Goal: Transaction & Acquisition: Purchase product/service

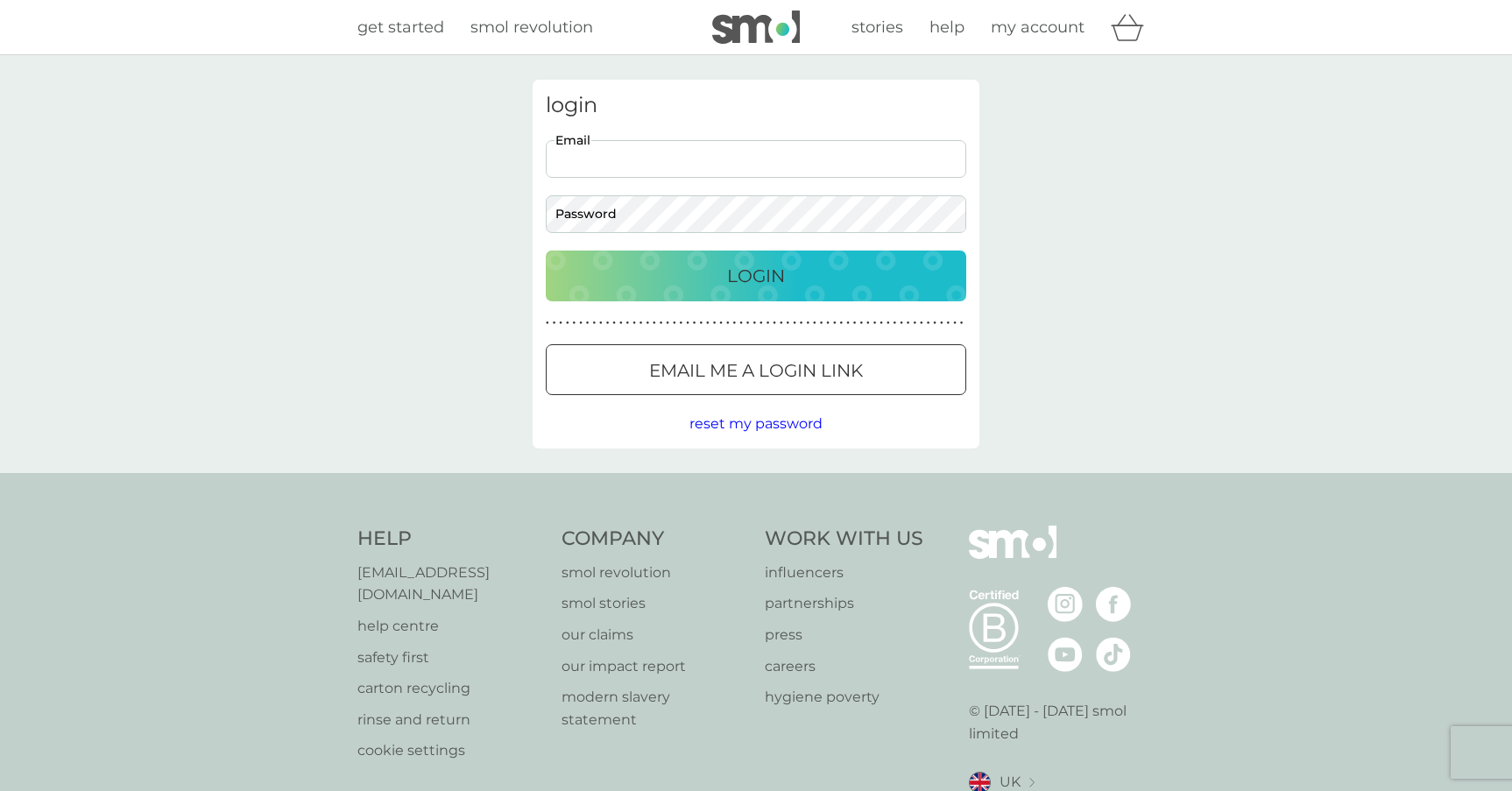
click at [728, 159] on input "Email" at bounding box center [756, 159] width 421 height 38
click at [724, 161] on input "Email" at bounding box center [756, 159] width 421 height 38
type input "mlucrezia.bortoluzzi@gmail.com"
drag, startPoint x: 764, startPoint y: 164, endPoint x: 548, endPoint y: 164, distance: 216.0
click at [548, 164] on input "mlucrezia.bortoluzzi@gmail.com" at bounding box center [756, 159] width 421 height 38
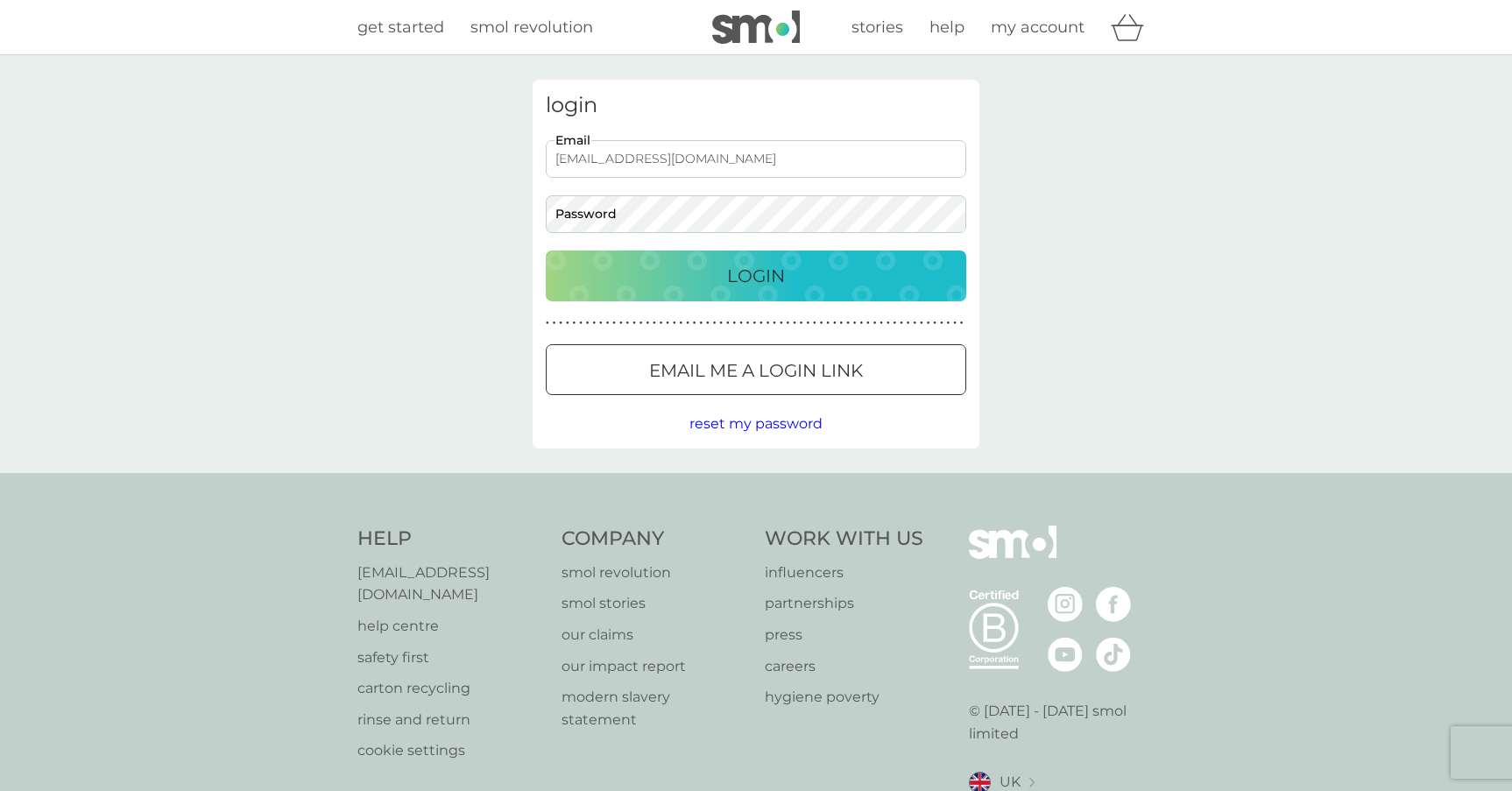
click at [845, 87] on div "login mlucrezia.bortoluzzi@gmail.com Email Password Login ● ● ● ● ● ● ● ● ● ● ●…" at bounding box center [756, 265] width 447 height 369
click at [785, 355] on button "Email me a login link" at bounding box center [756, 370] width 421 height 51
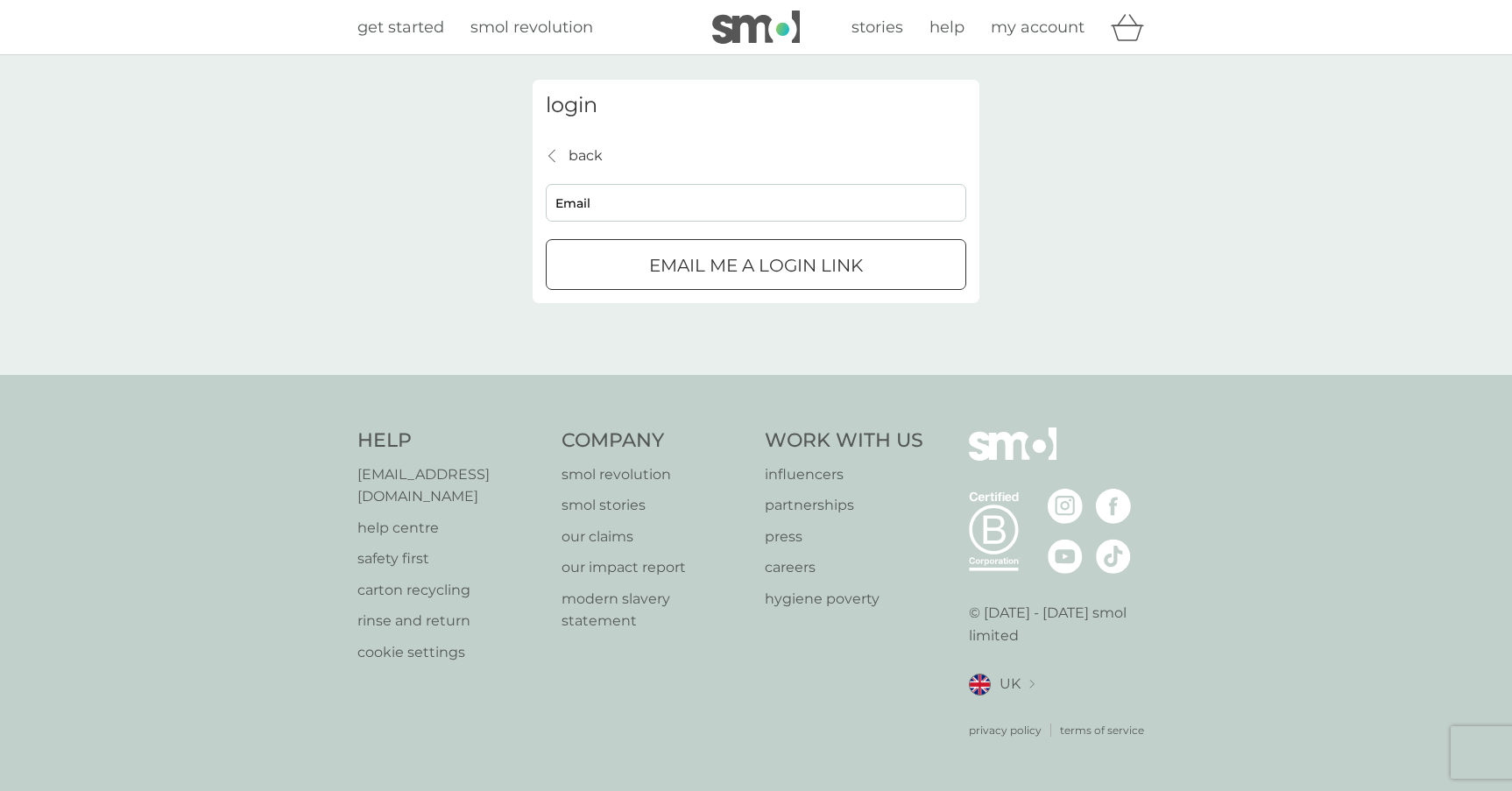
click at [648, 199] on input "Email" at bounding box center [756, 202] width 421 height 38
type input "v"
paste input "mlucrezia.bortoluzzi@gmail.com"
type input "mlucrezia.bortoluzzi@gmail.com"
click at [681, 264] on p "Email me a login link" at bounding box center [756, 266] width 214 height 28
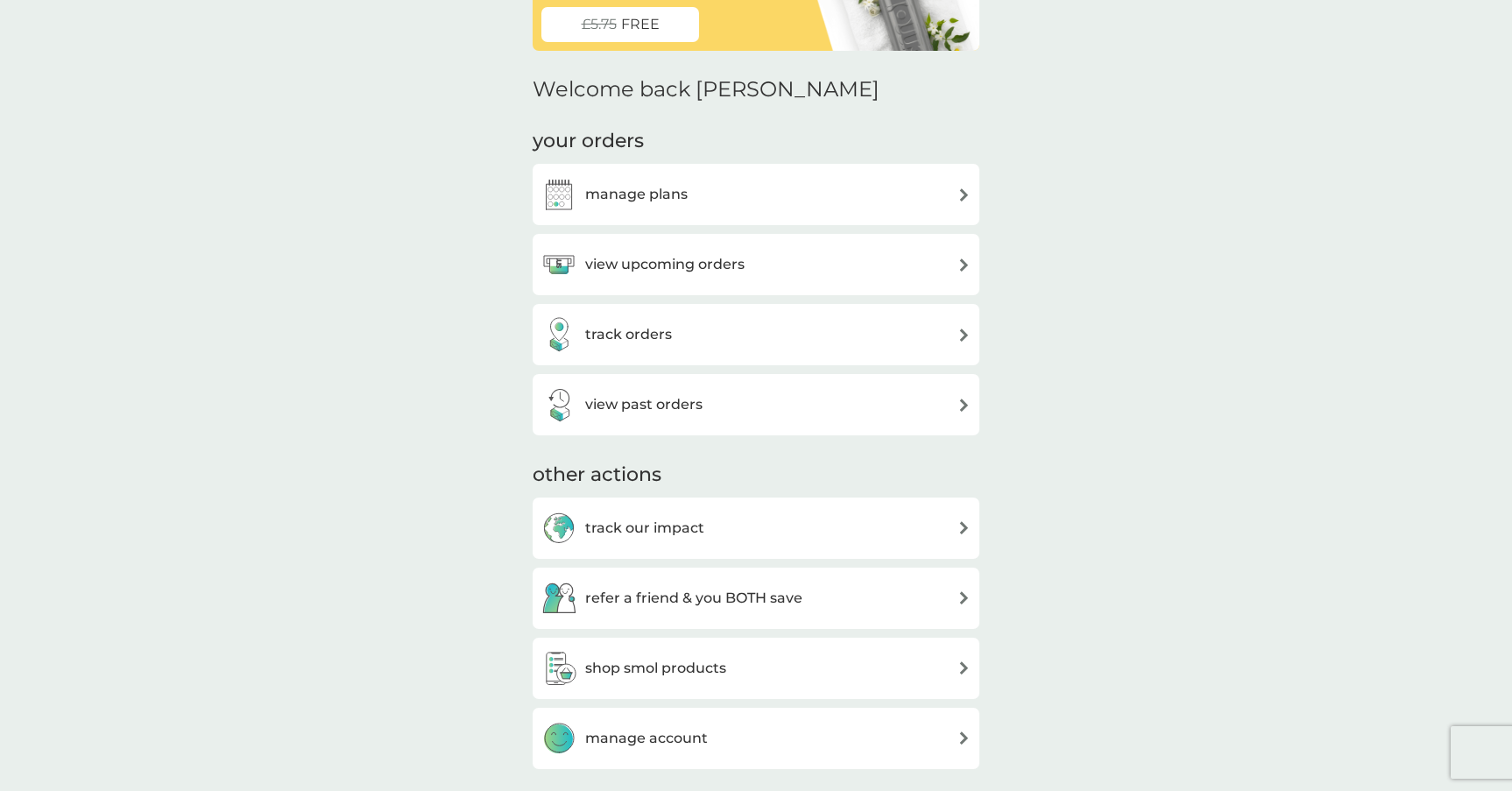
scroll to position [169, 0]
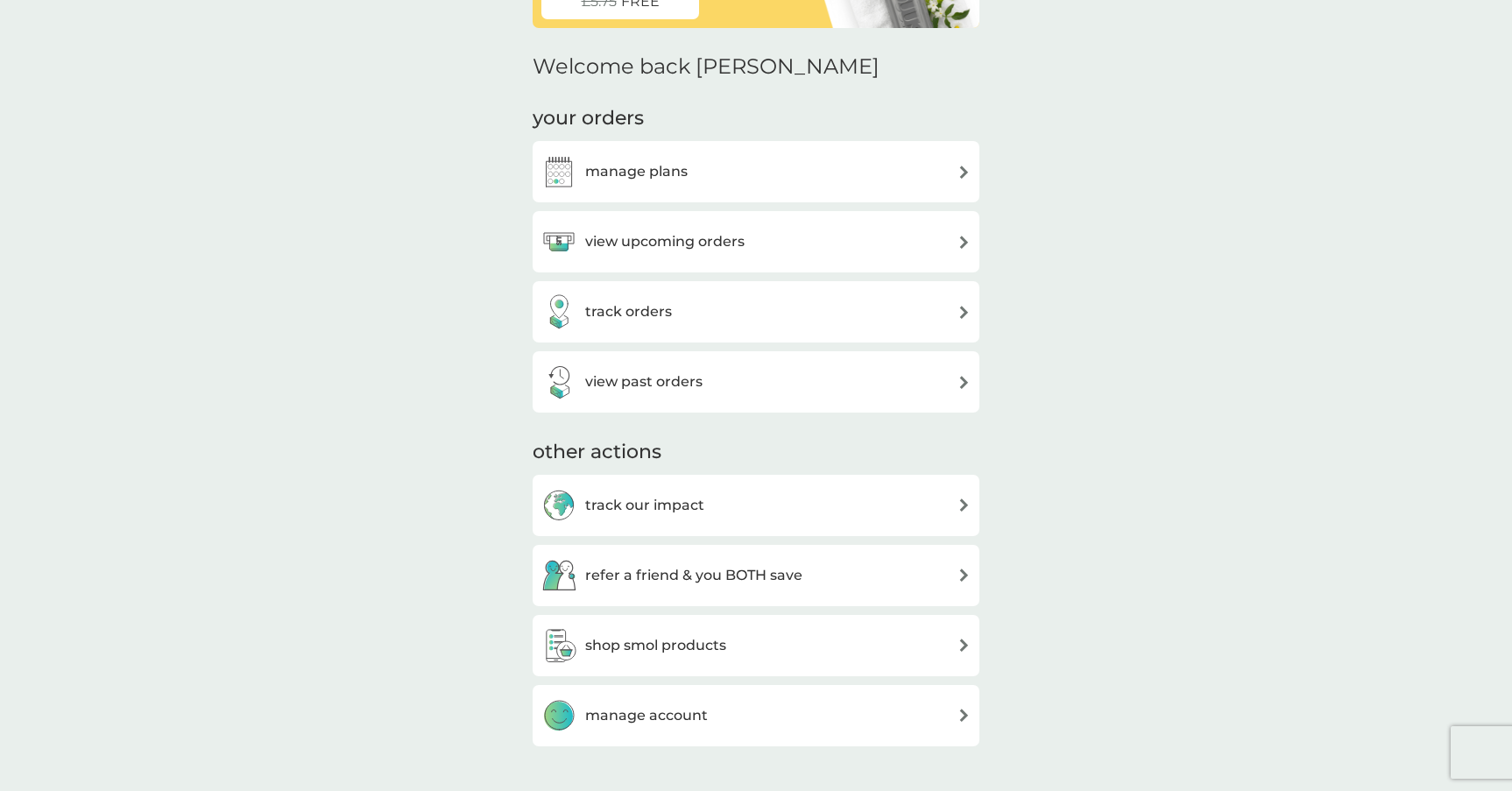
click at [660, 237] on h3 "view upcoming orders" at bounding box center [664, 241] width 159 height 22
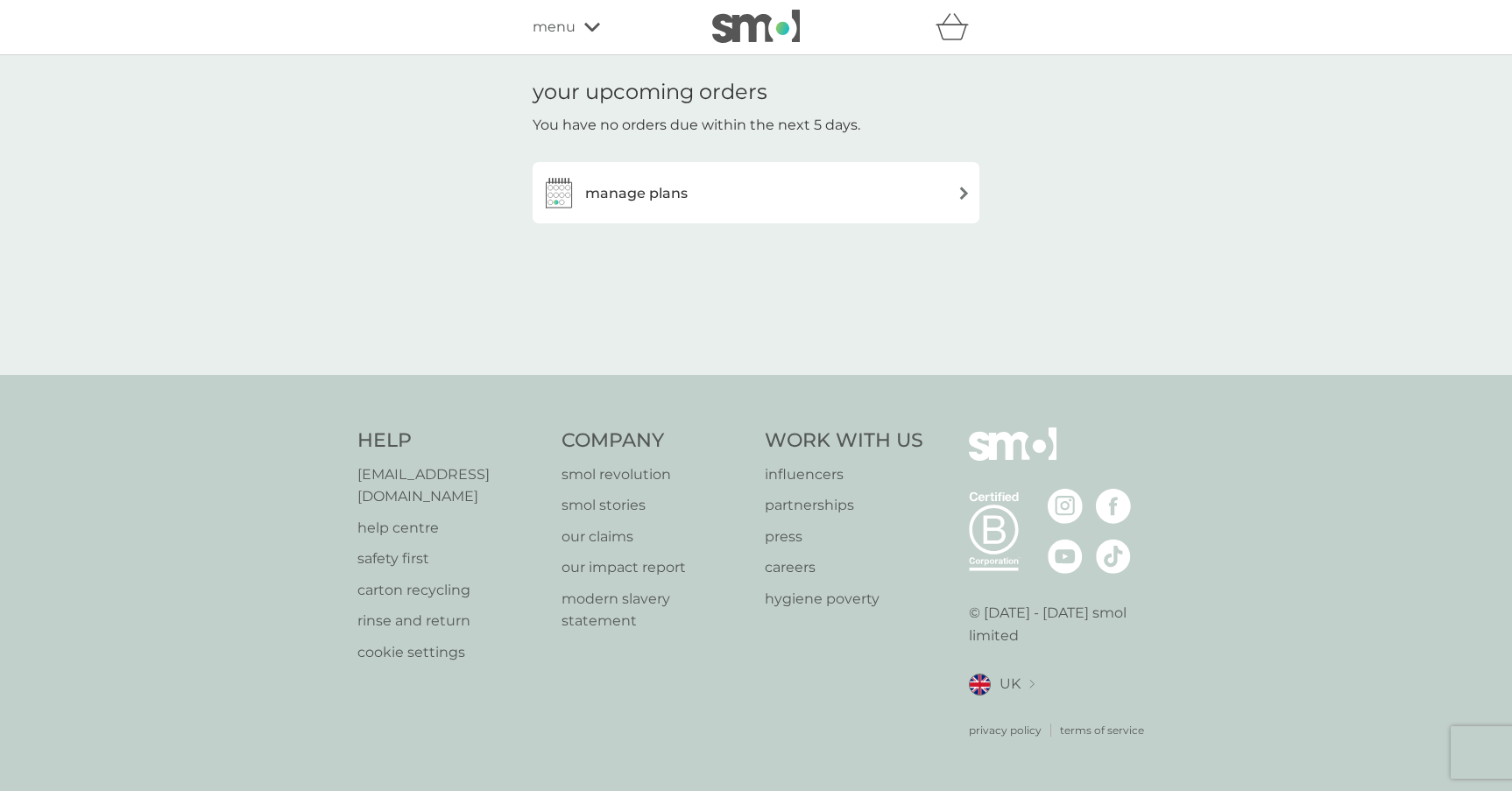
click at [667, 206] on div "manage plans" at bounding box center [615, 192] width 146 height 35
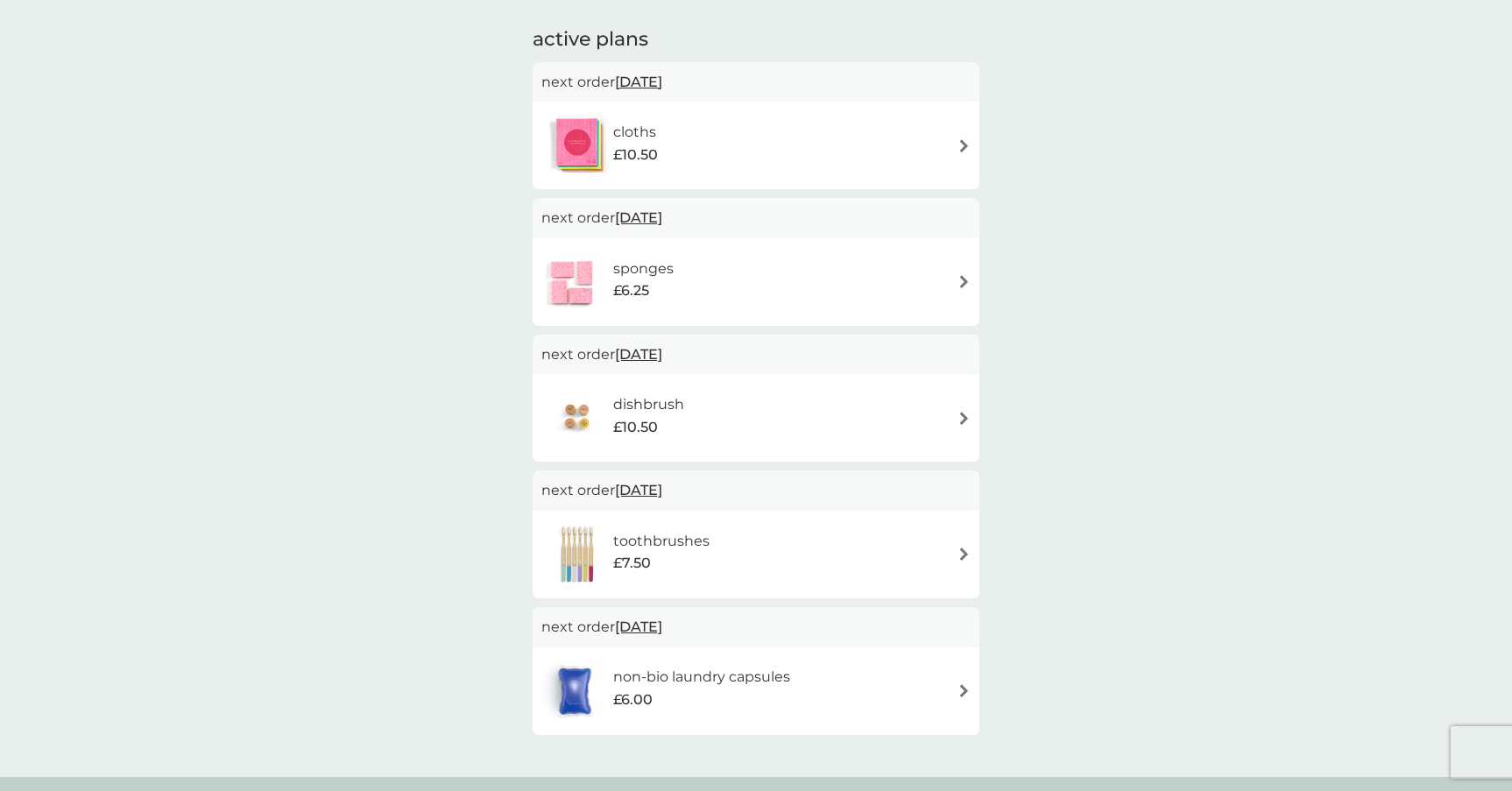
scroll to position [106, 0]
click at [662, 74] on span "[DATE]" at bounding box center [638, 80] width 47 height 34
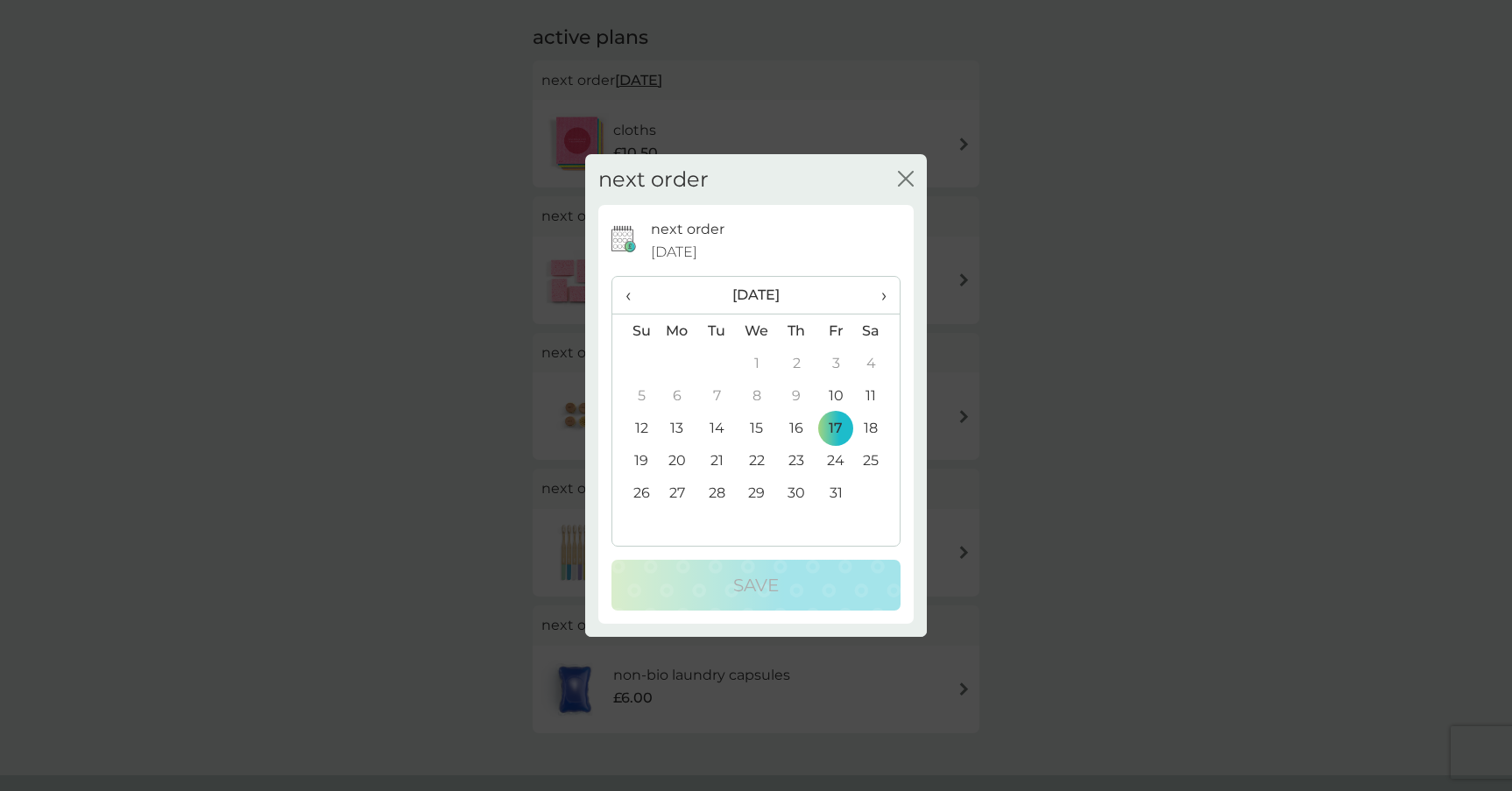
click at [879, 302] on span "›" at bounding box center [878, 296] width 18 height 37
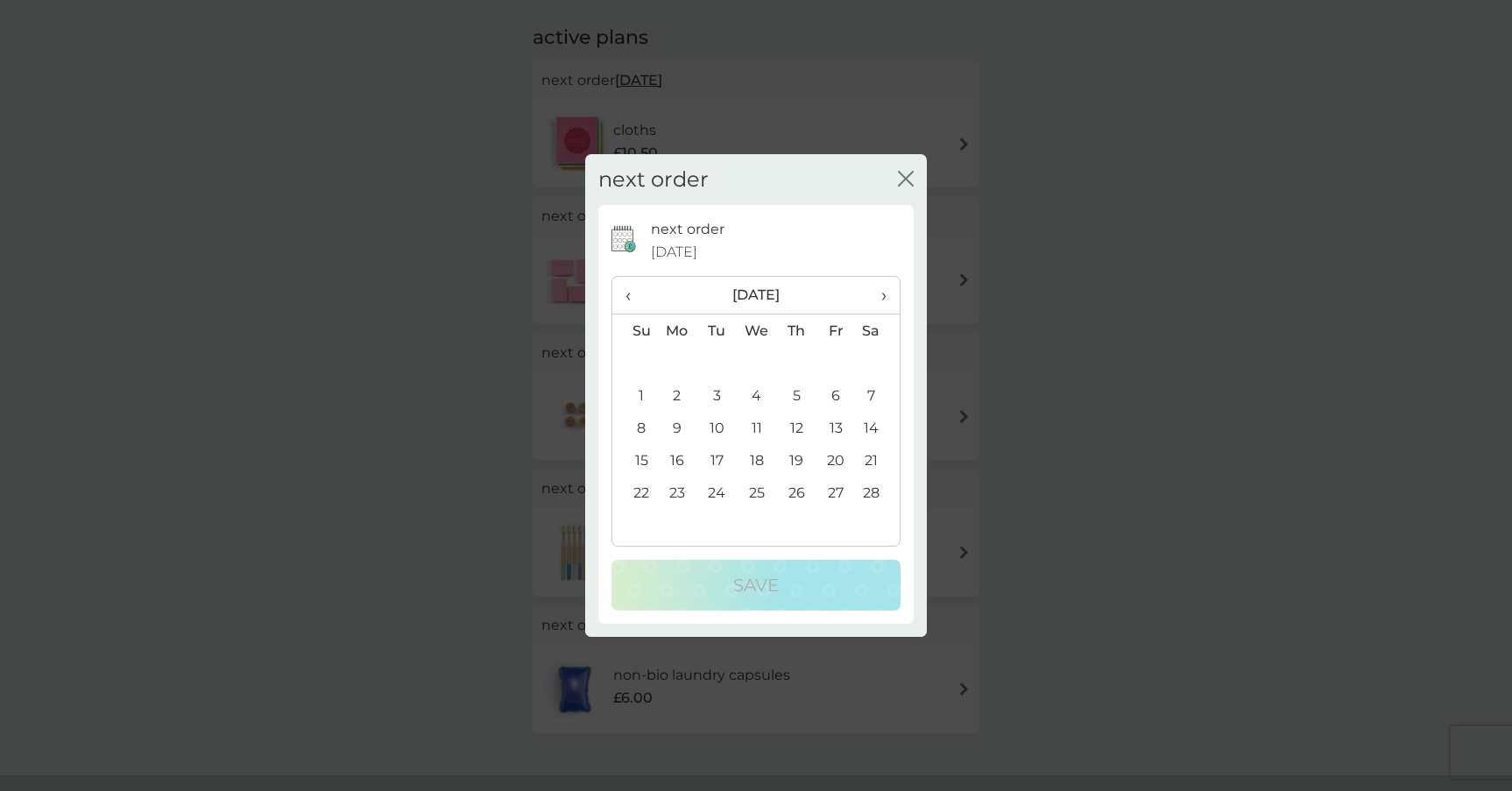
click at [879, 302] on span "›" at bounding box center [878, 296] width 18 height 37
click at [797, 391] on td "7" at bounding box center [797, 396] width 39 height 32
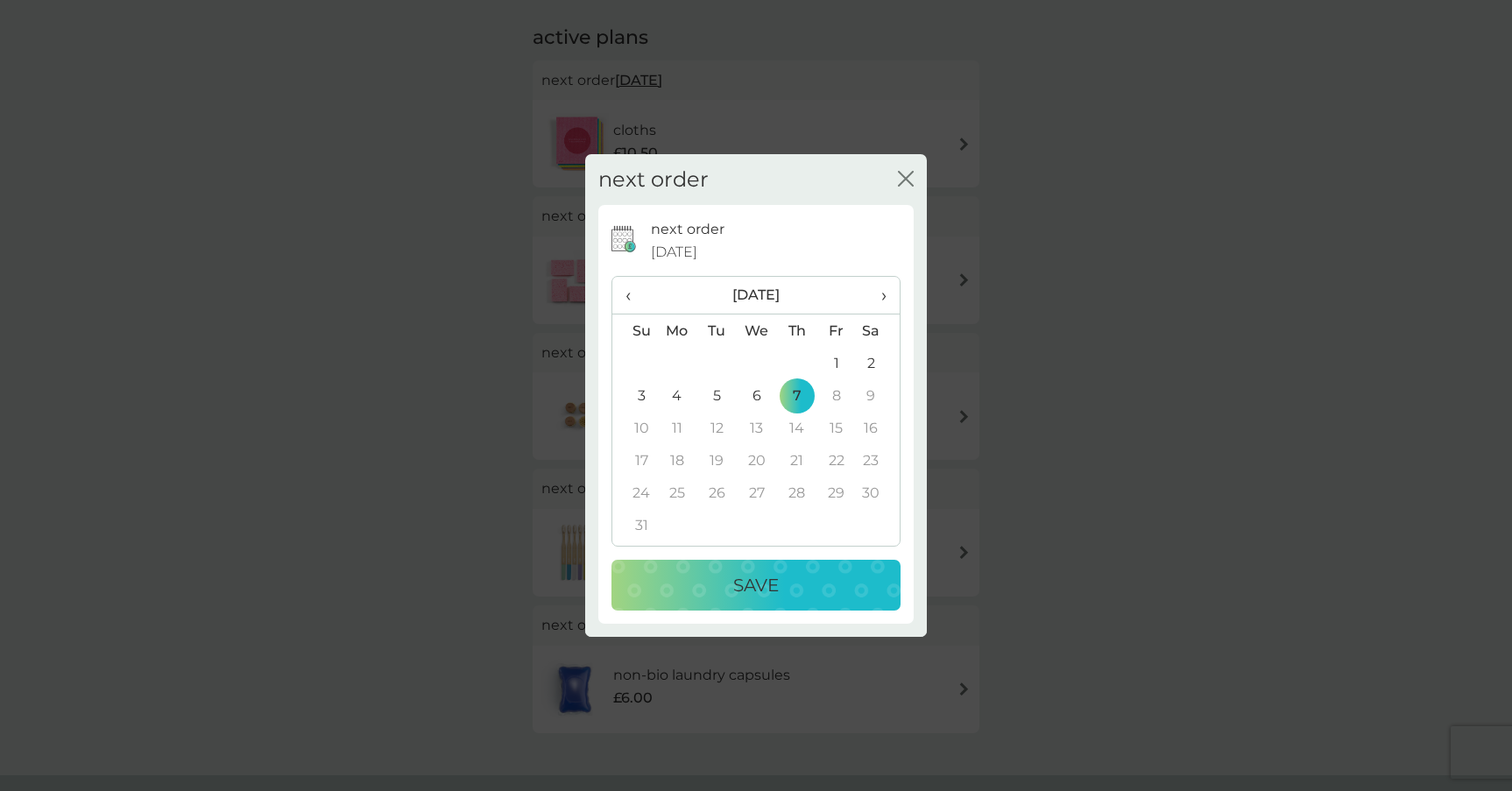
click at [787, 585] on div "Save" at bounding box center [756, 585] width 254 height 28
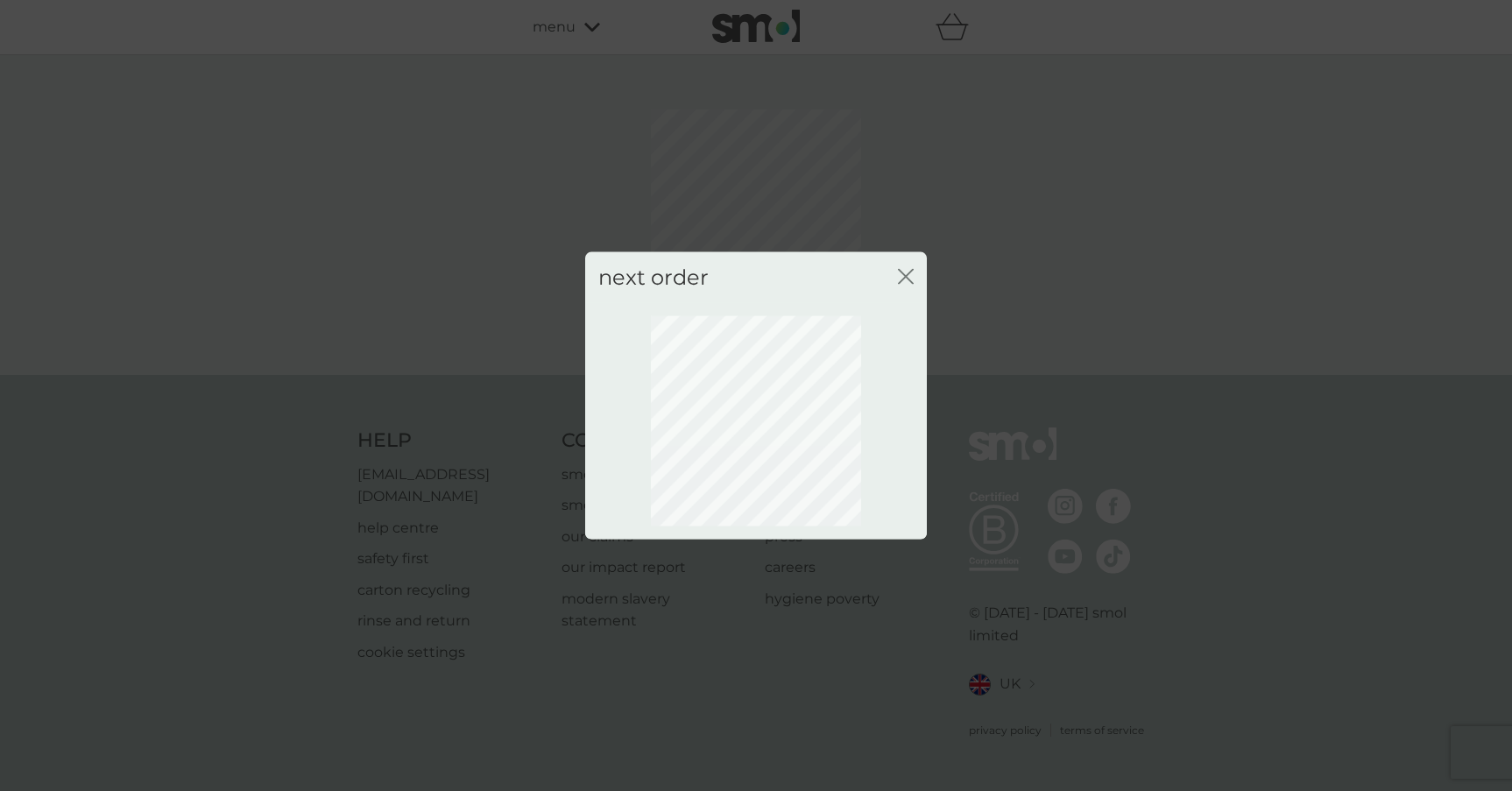
scroll to position [0, 0]
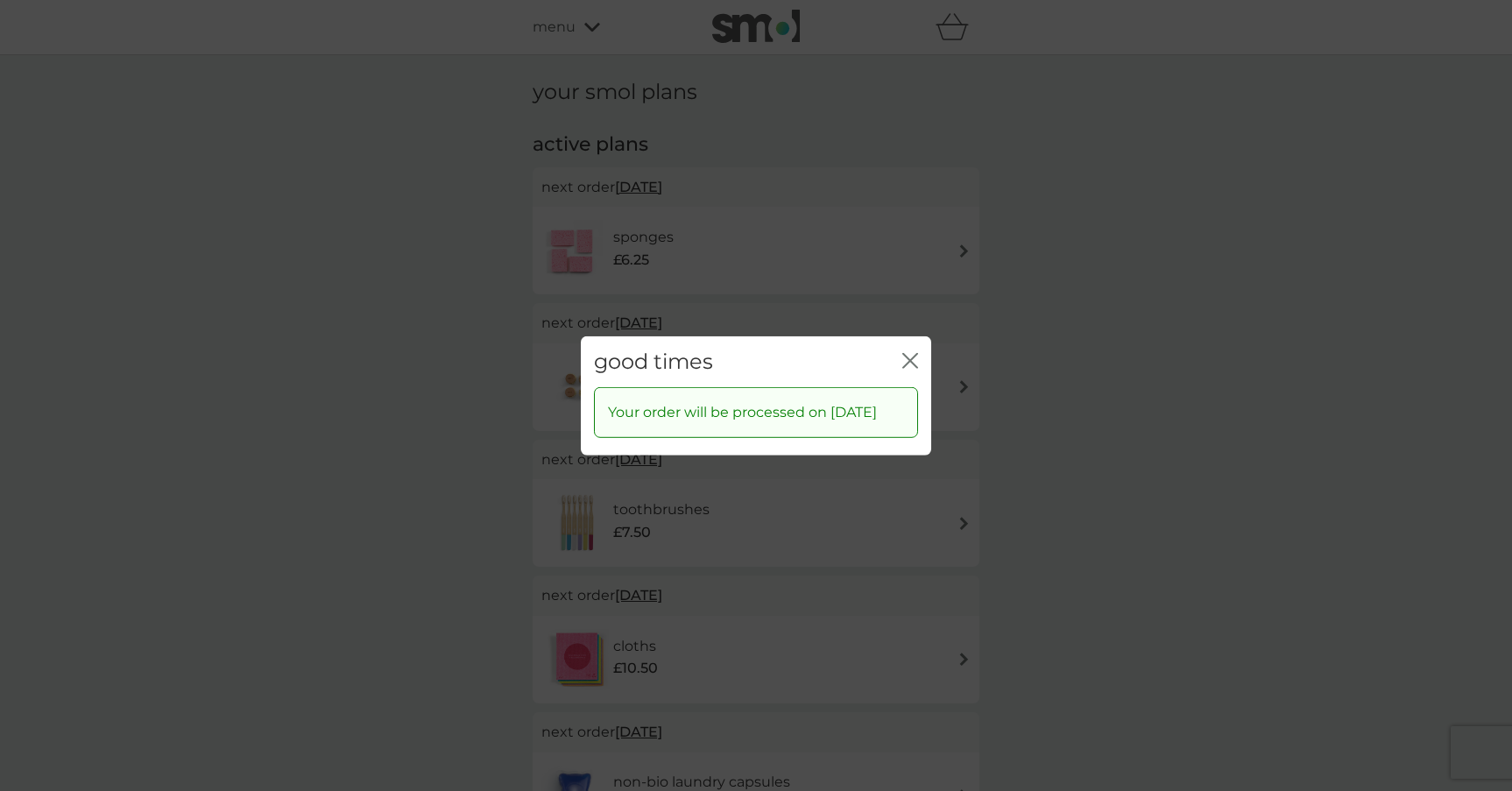
click at [906, 353] on icon "close" at bounding box center [910, 360] width 16 height 16
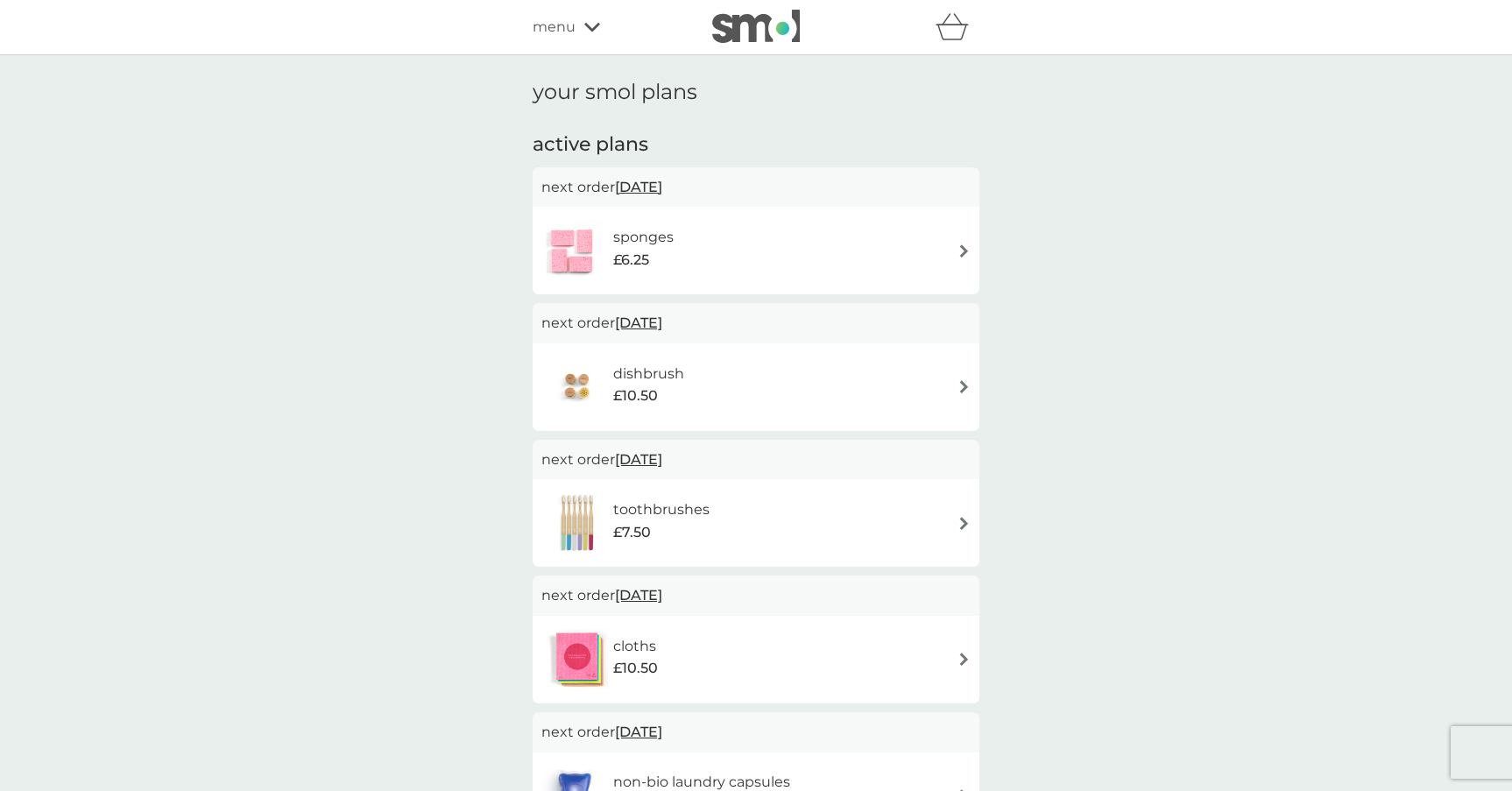
click at [662, 190] on span "[DATE]" at bounding box center [638, 187] width 47 height 34
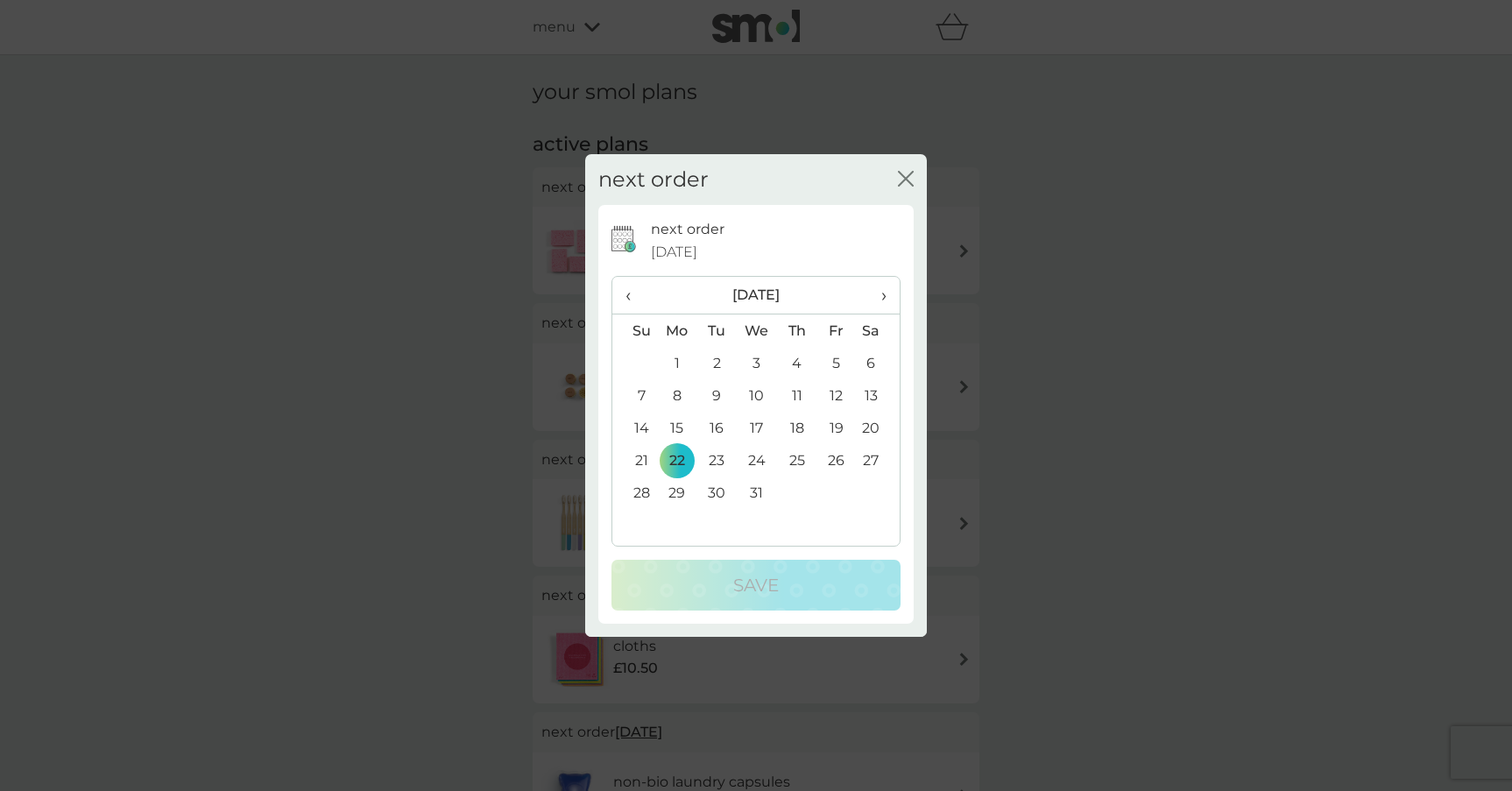
click at [633, 290] on span "‹" at bounding box center [634, 296] width 19 height 37
click at [900, 177] on icon "close" at bounding box center [906, 179] width 16 height 16
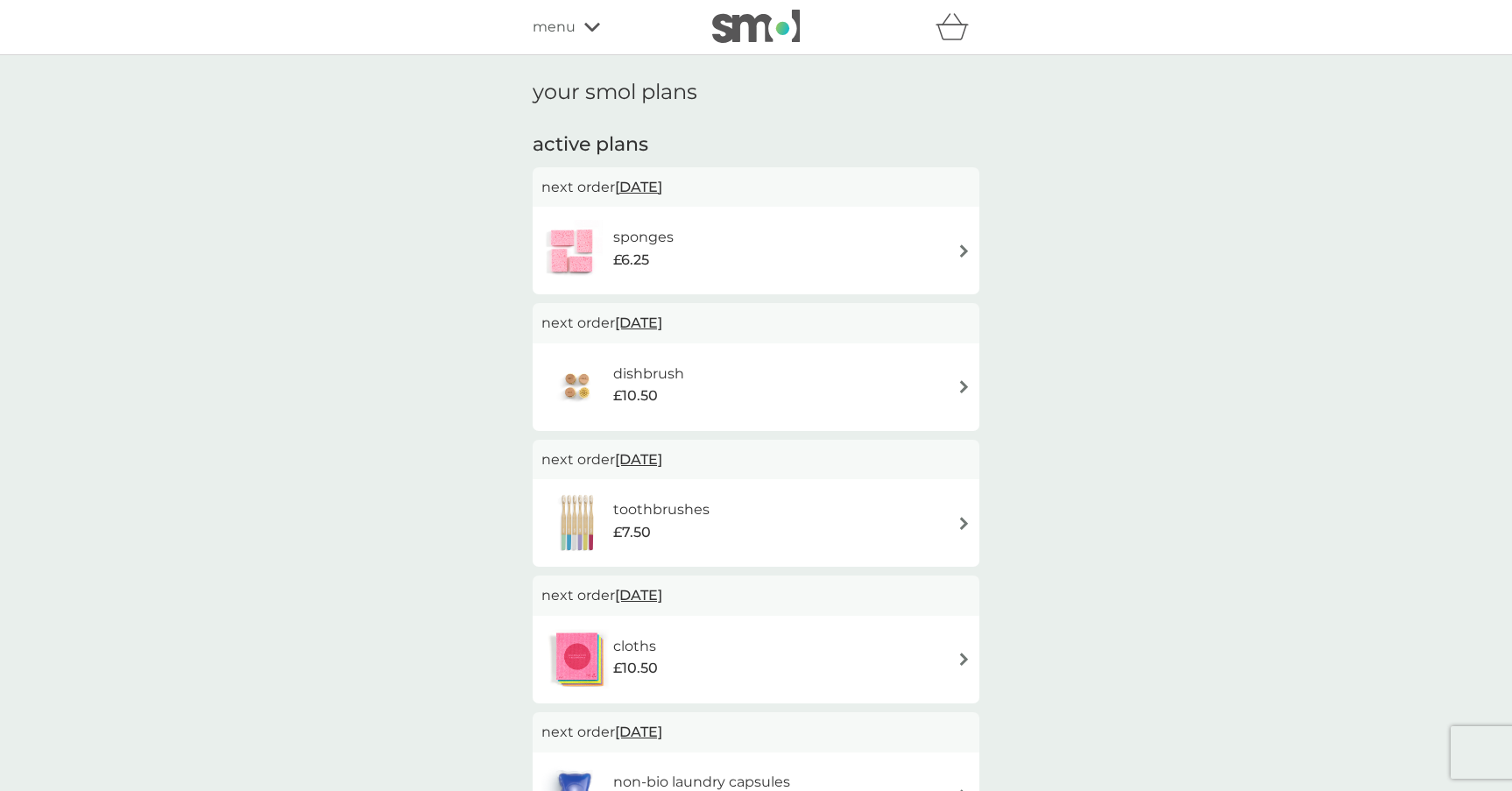
click at [918, 256] on div "sponges £6.25" at bounding box center [756, 250] width 429 height 62
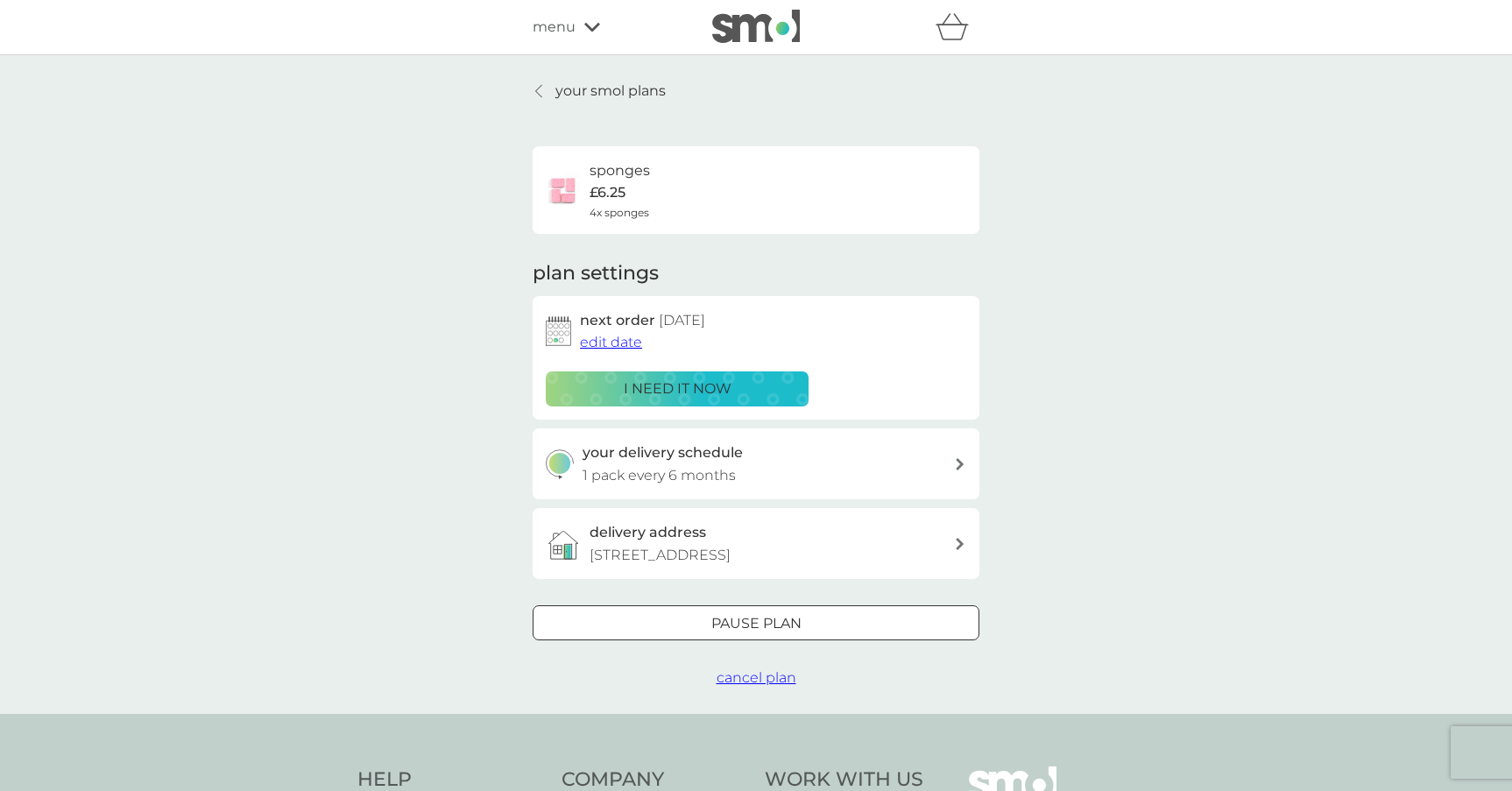
click at [746, 392] on div "i need it now" at bounding box center [677, 389] width 240 height 22
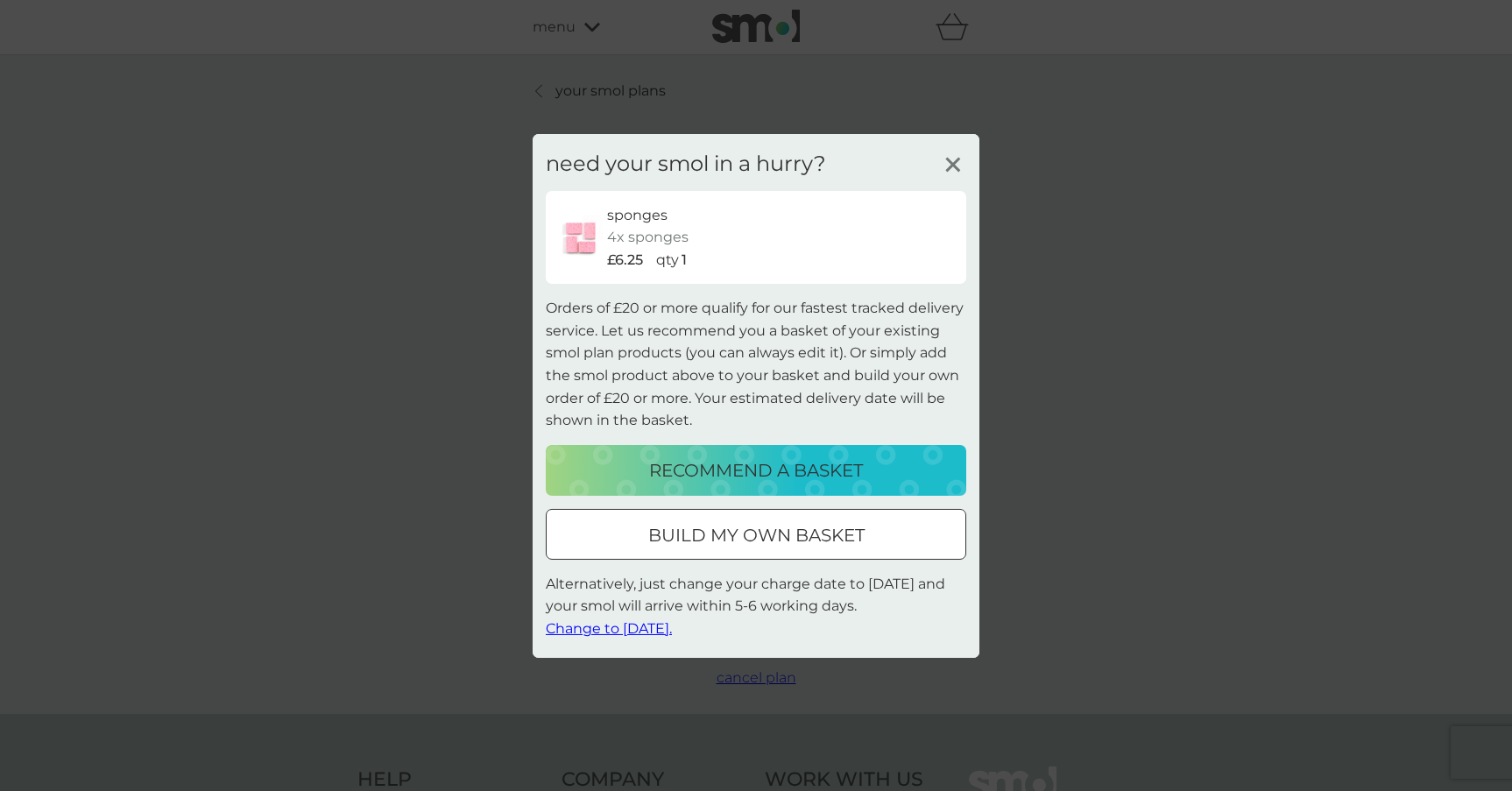
click at [761, 526] on div at bounding box center [756, 534] width 63 height 19
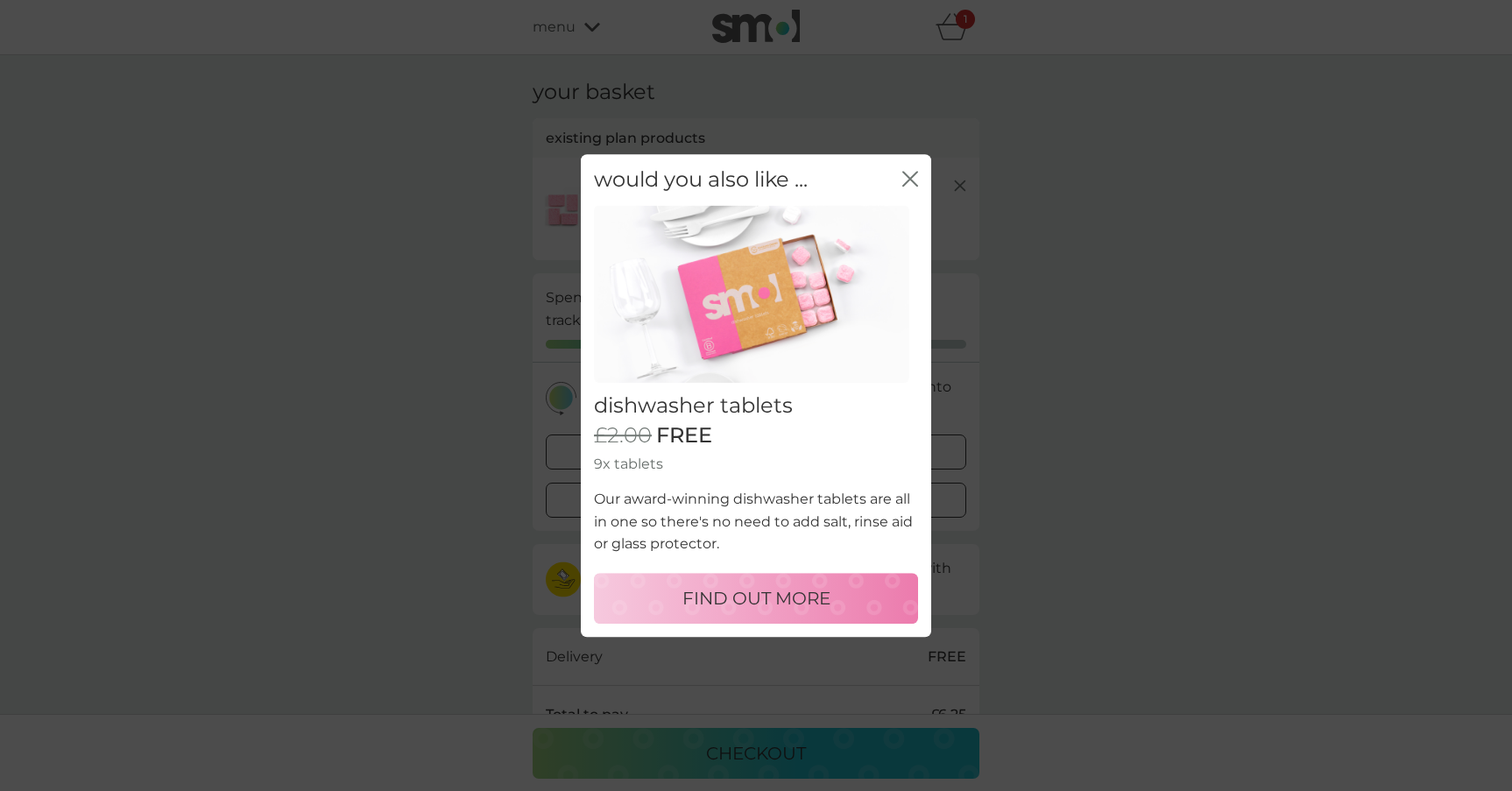
click at [912, 181] on icon "close" at bounding box center [913, 179] width 7 height 14
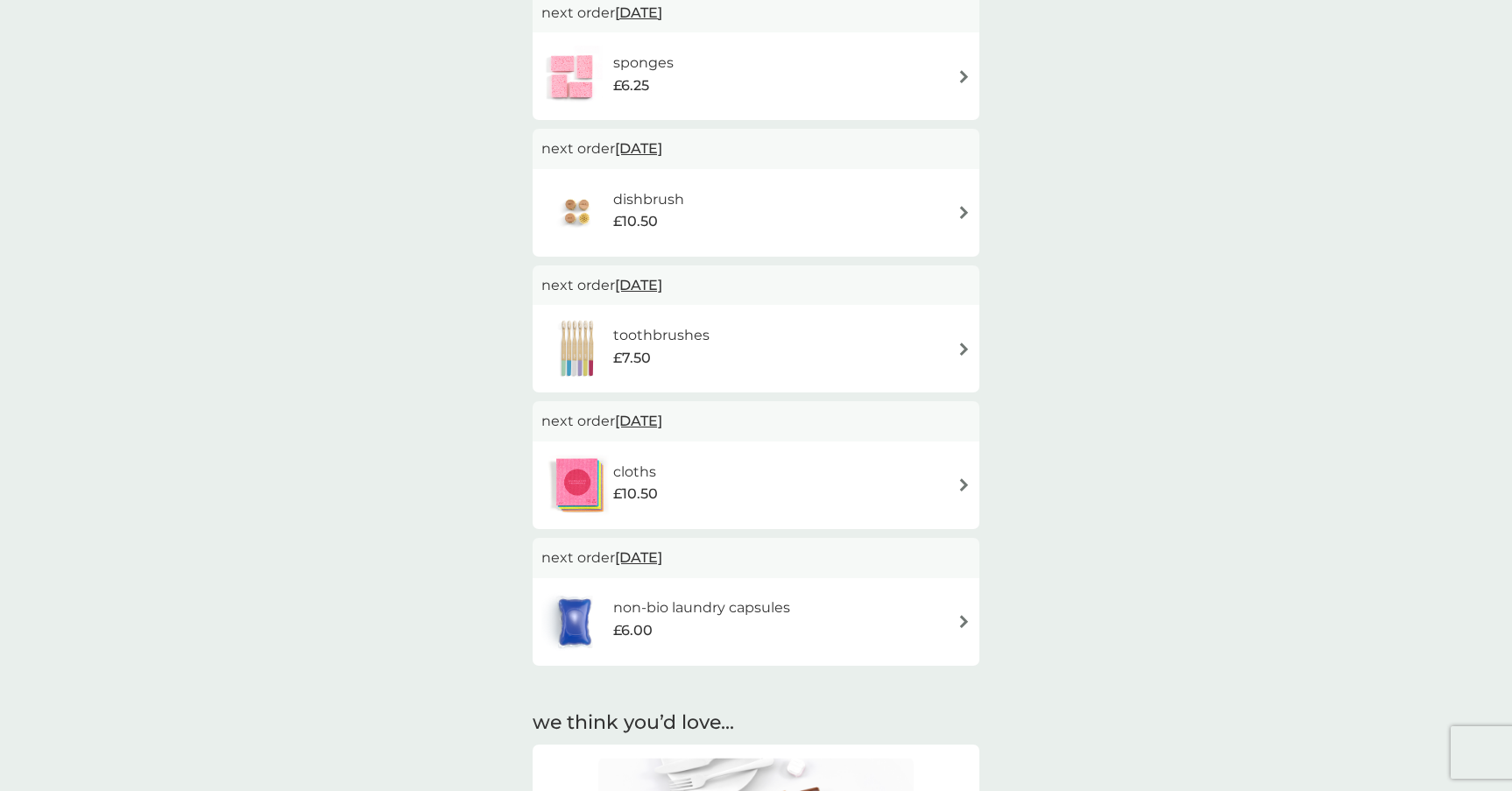
scroll to position [176, 0]
click at [653, 144] on span "[DATE]" at bounding box center [638, 146] width 47 height 34
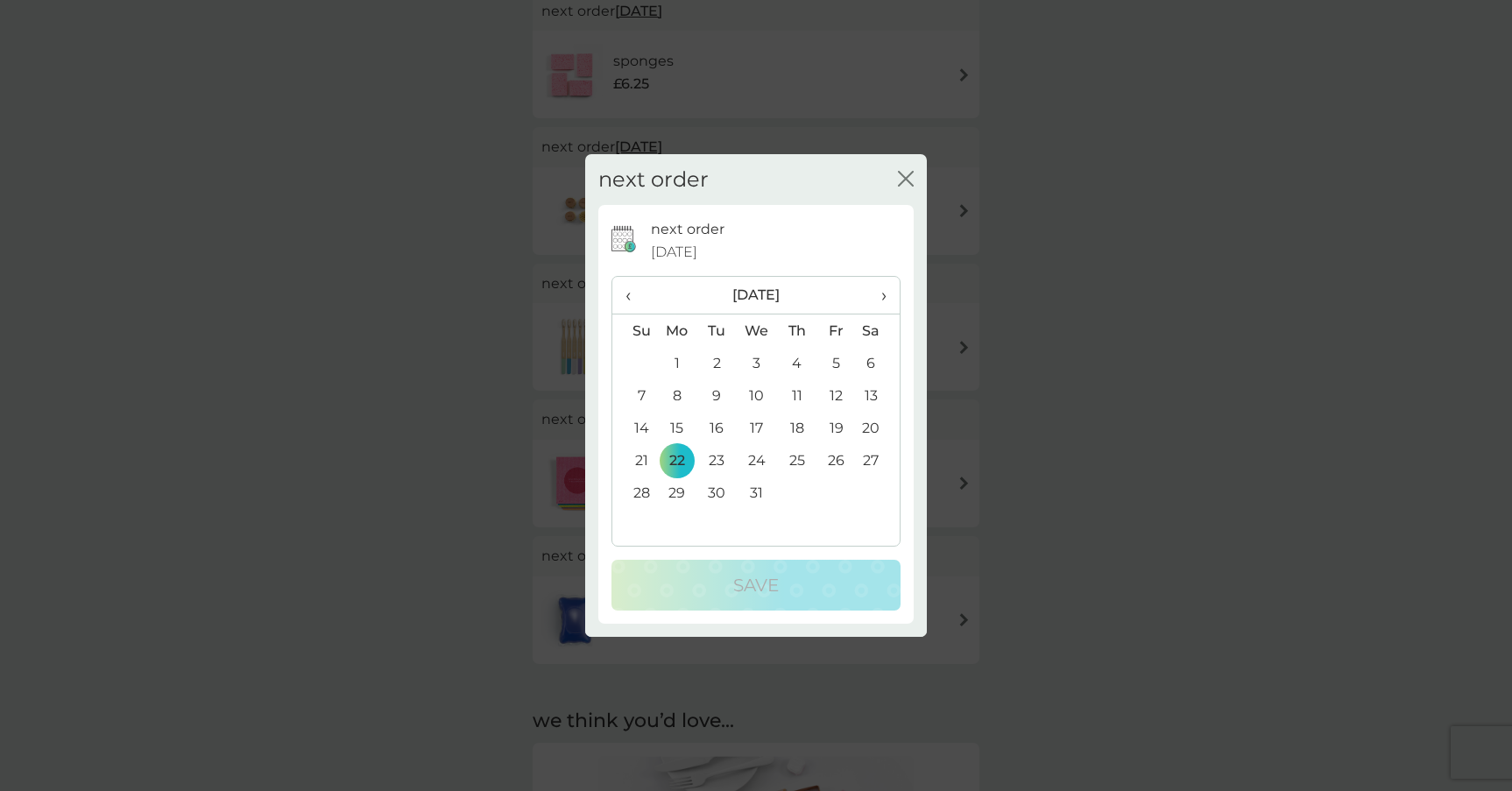
click at [884, 292] on span "›" at bounding box center [878, 296] width 18 height 37
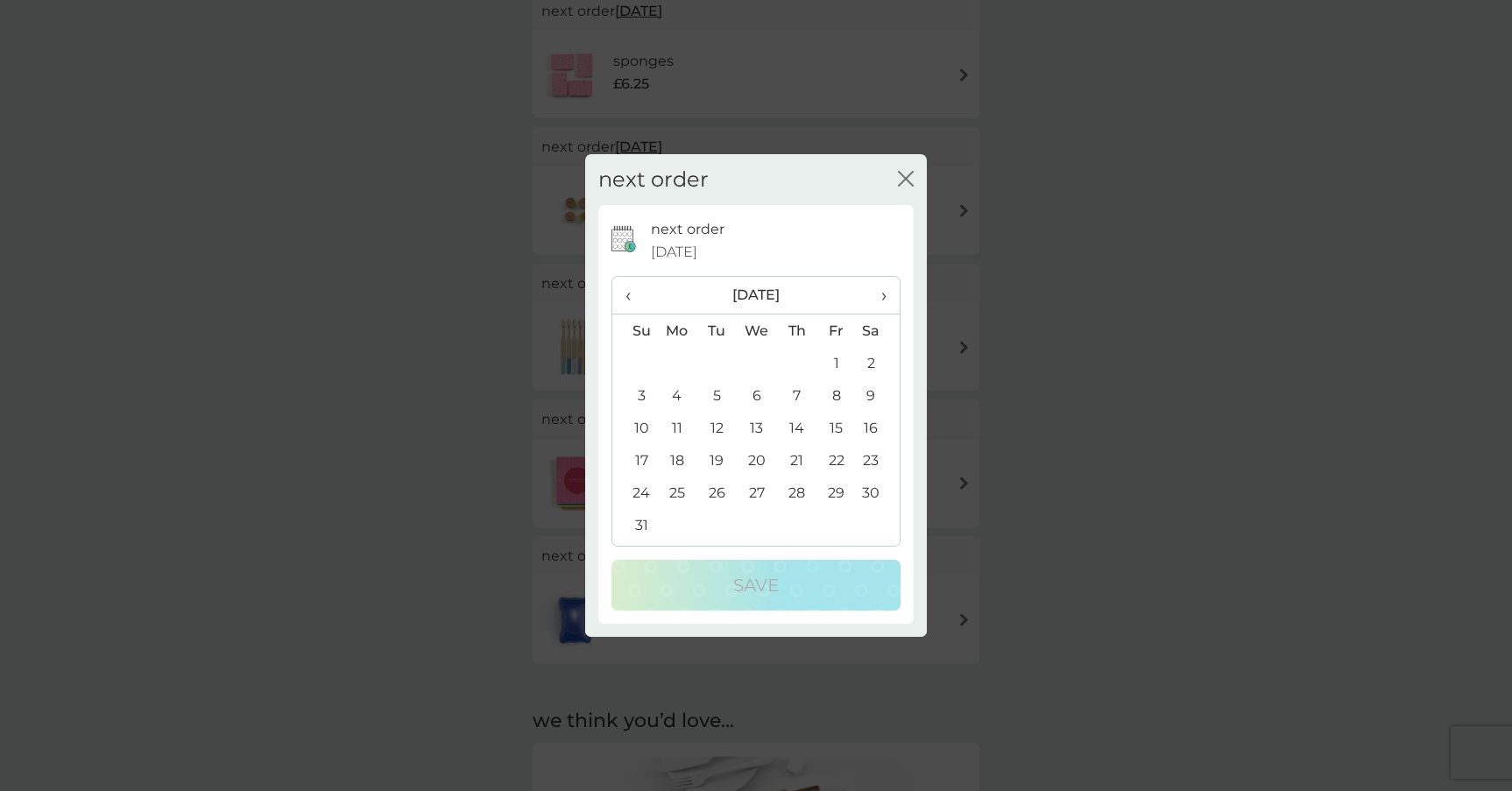
click at [884, 292] on span "›" at bounding box center [878, 296] width 18 height 37
click at [634, 286] on span "‹" at bounding box center [634, 296] width 19 height 37
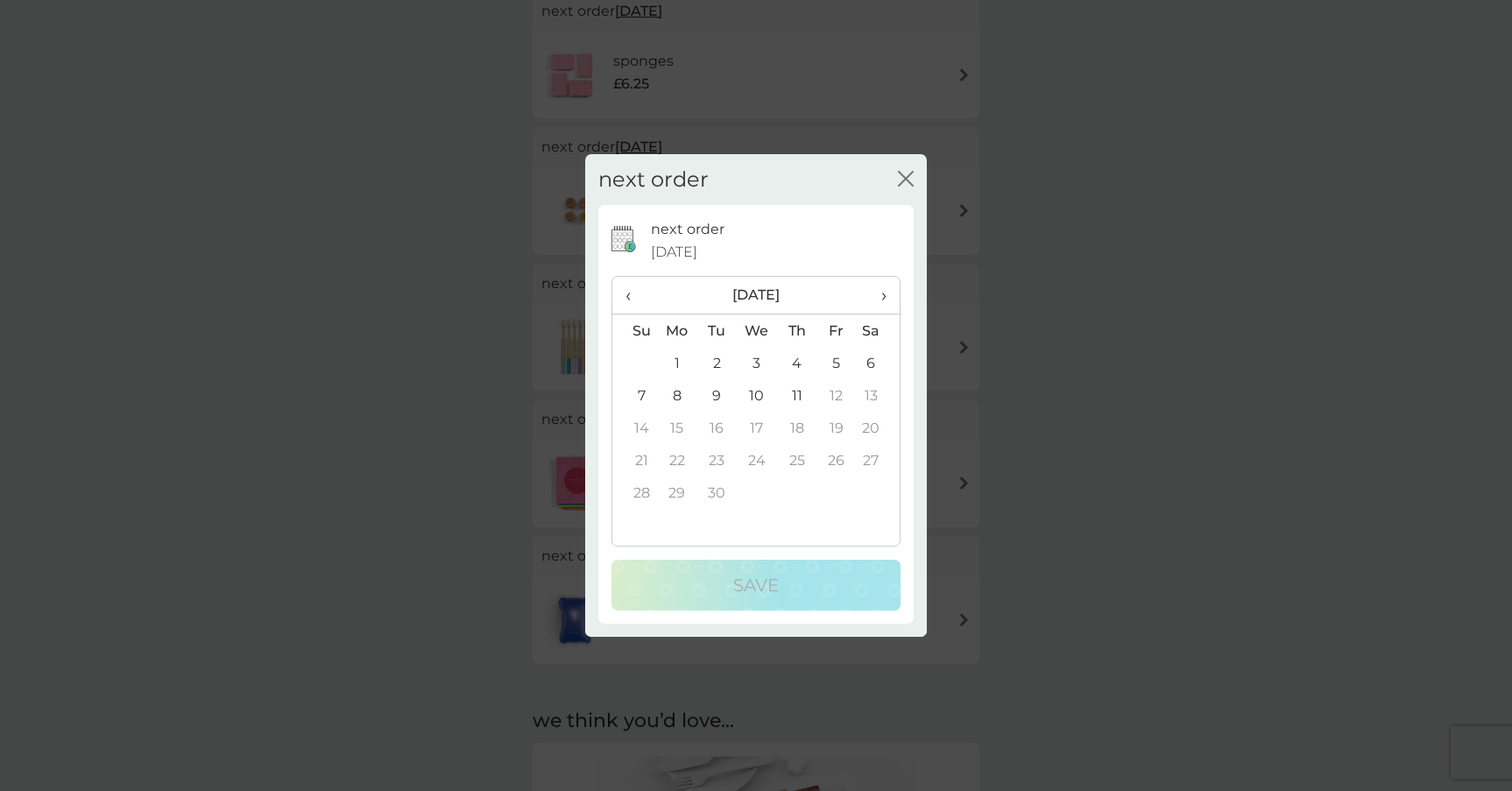
click at [797, 390] on td "11" at bounding box center [797, 396] width 39 height 32
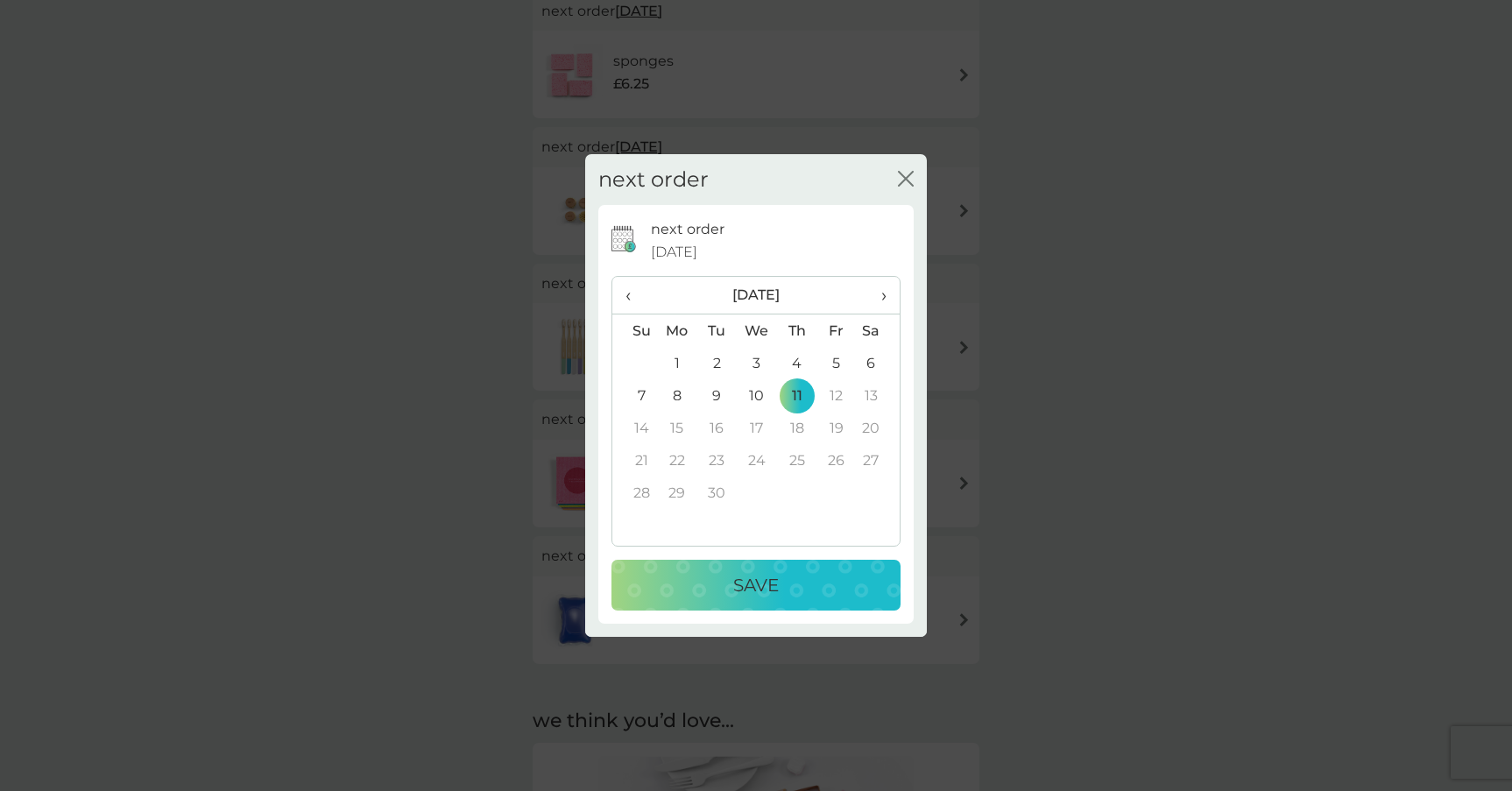
click at [794, 576] on div "Save" at bounding box center [756, 585] width 254 height 28
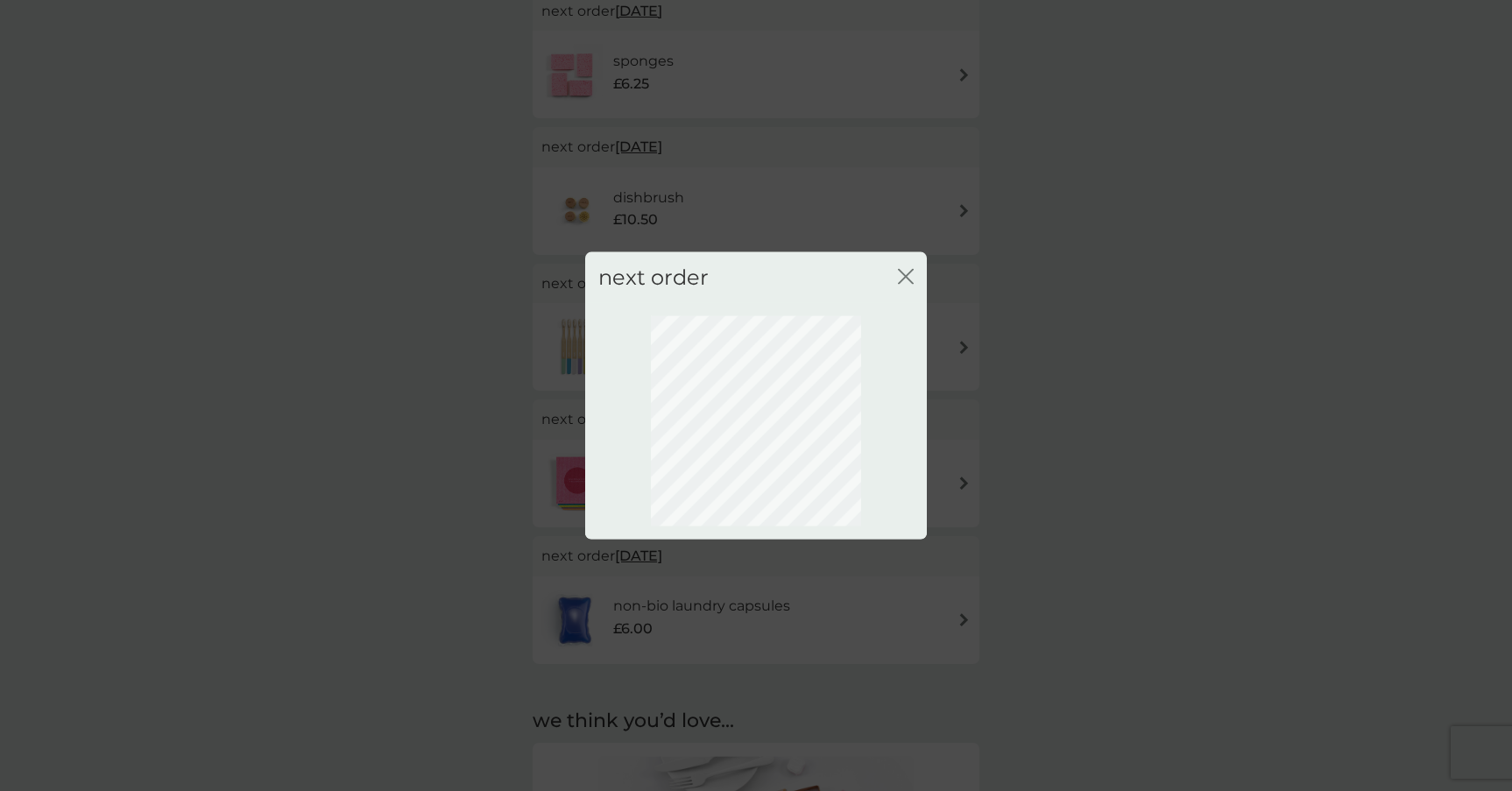
scroll to position [0, 0]
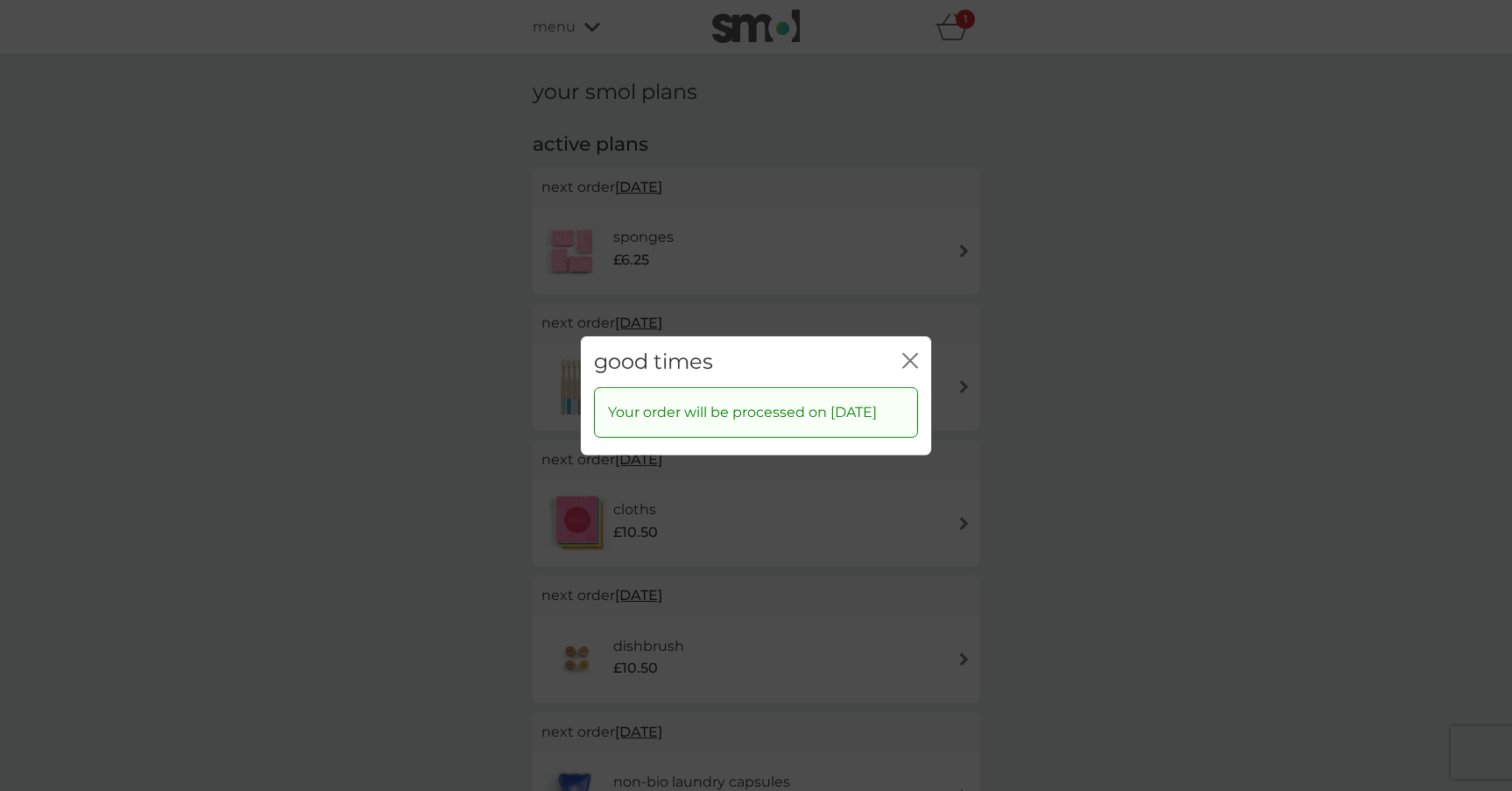
click at [915, 353] on icon "close" at bounding box center [910, 360] width 16 height 16
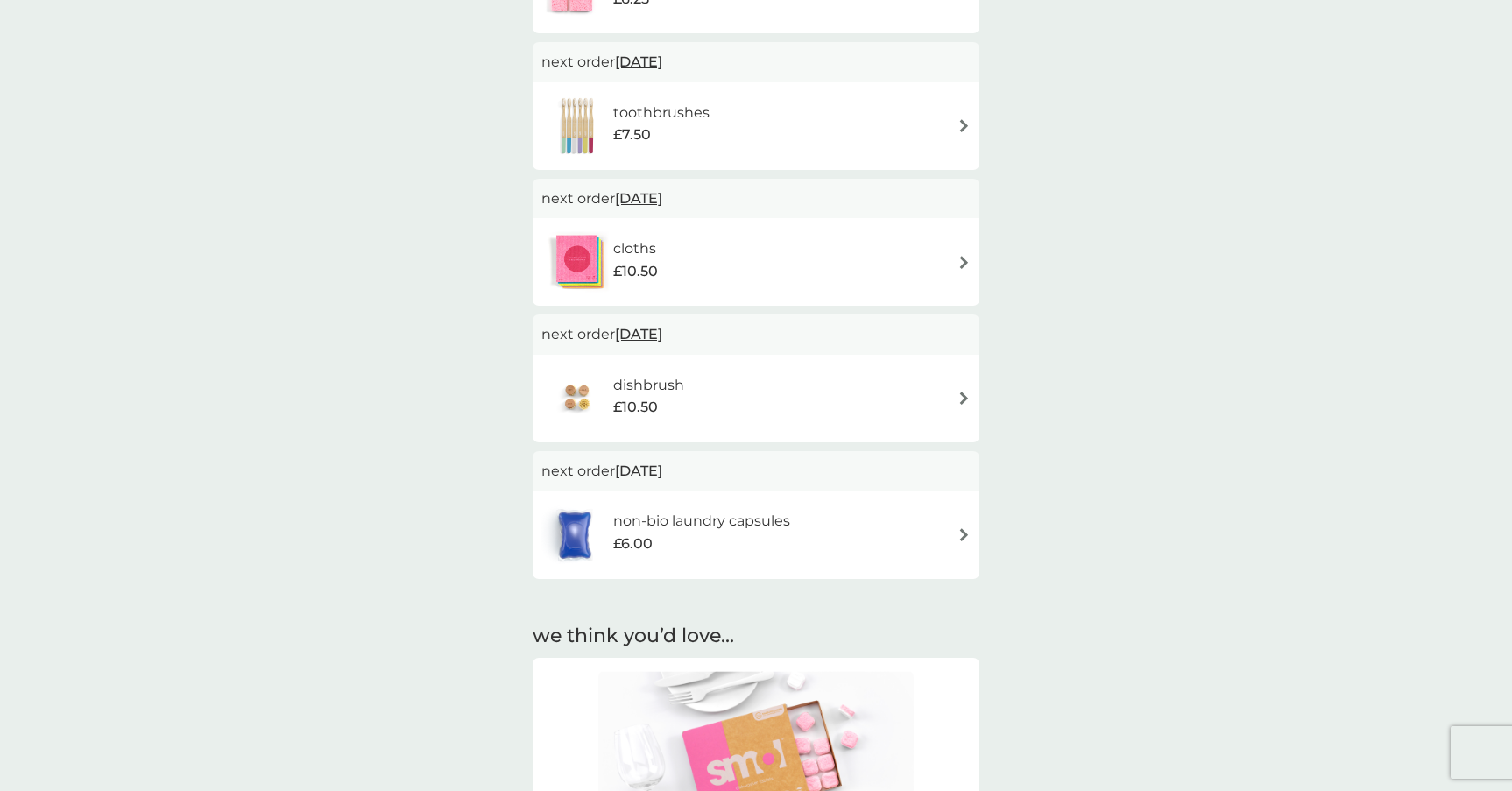
scroll to position [269, 0]
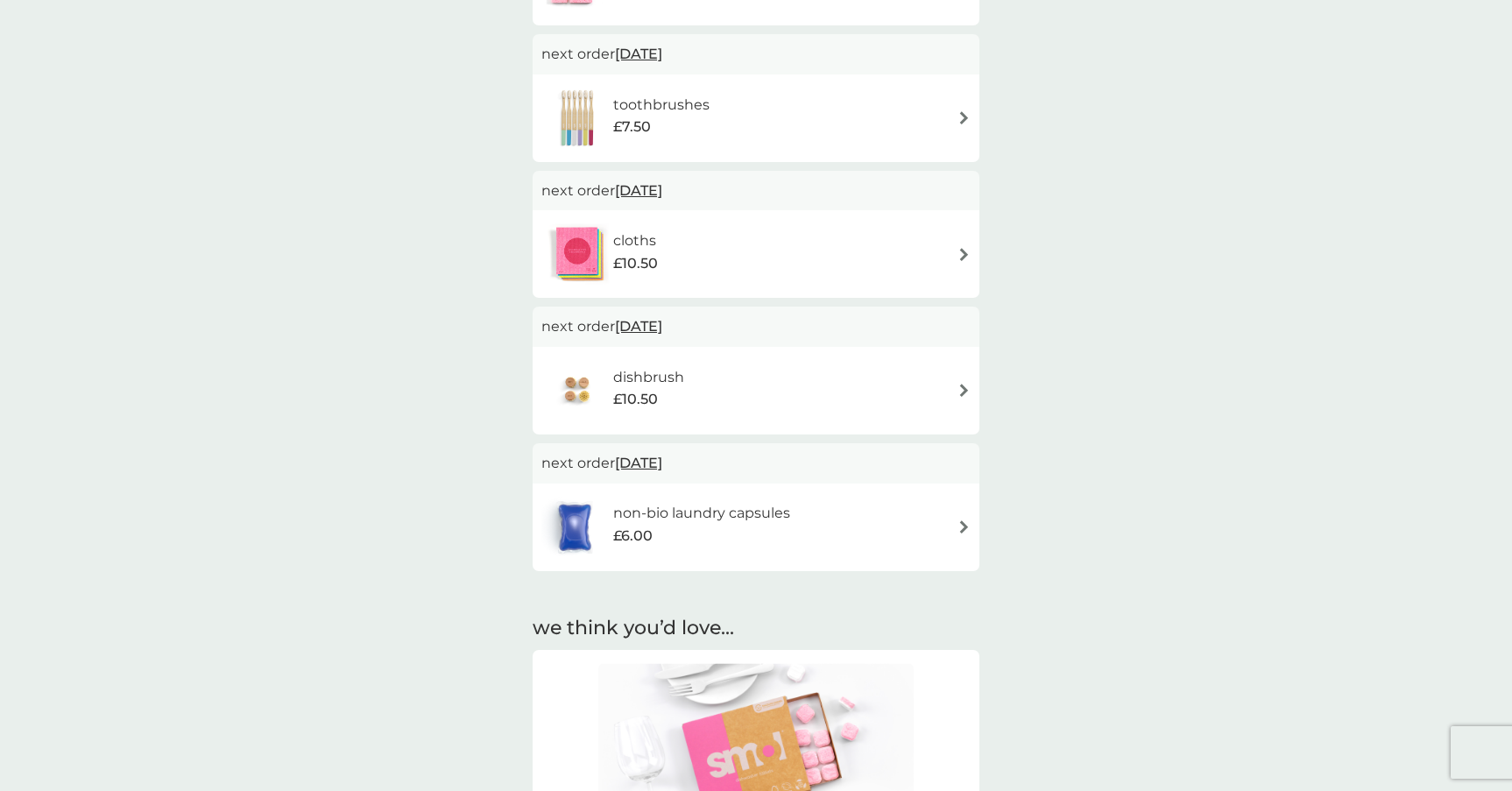
click at [647, 466] on span "[DATE]" at bounding box center [638, 463] width 47 height 34
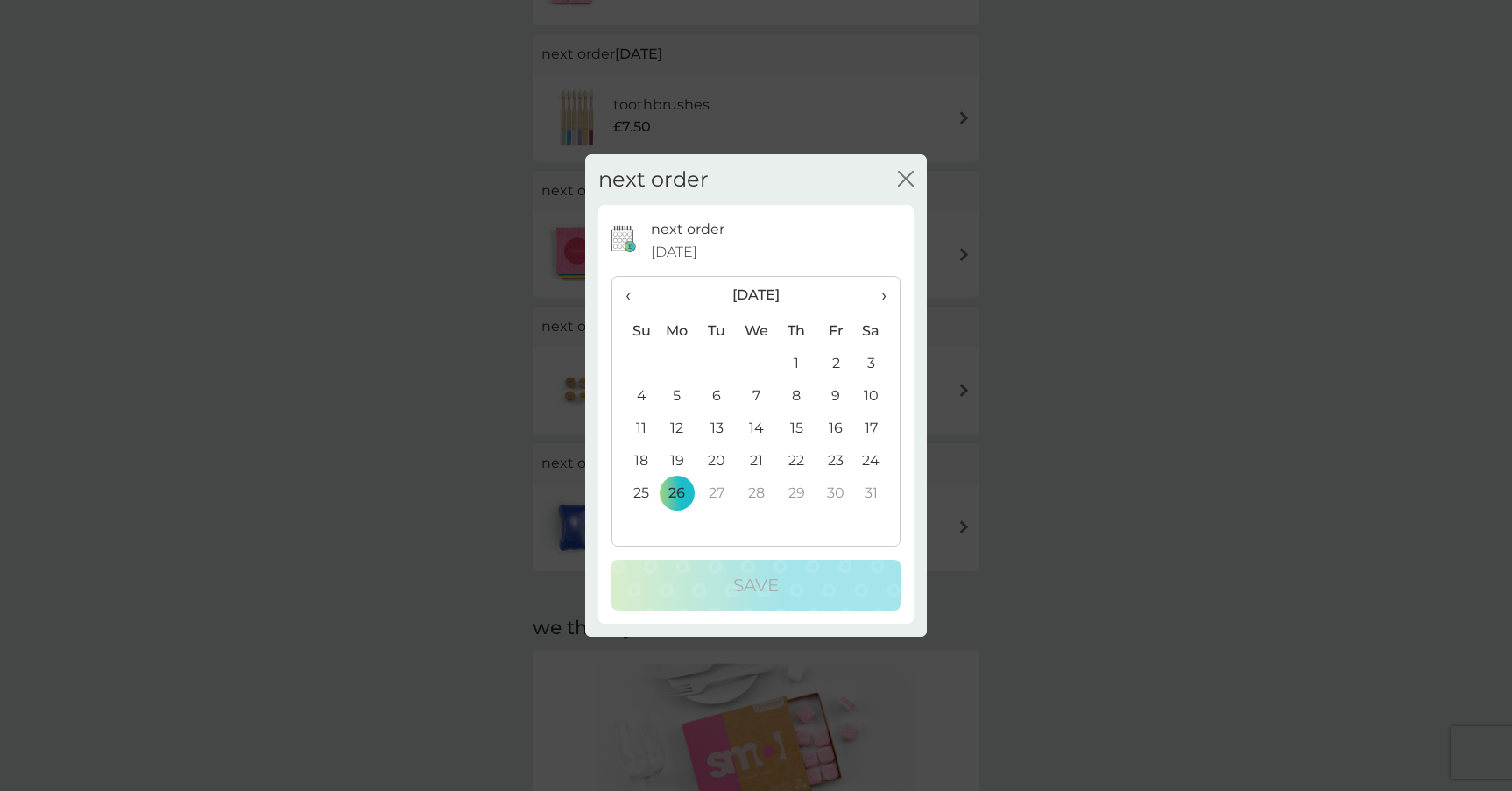
click at [633, 296] on span "‹" at bounding box center [634, 296] width 19 height 37
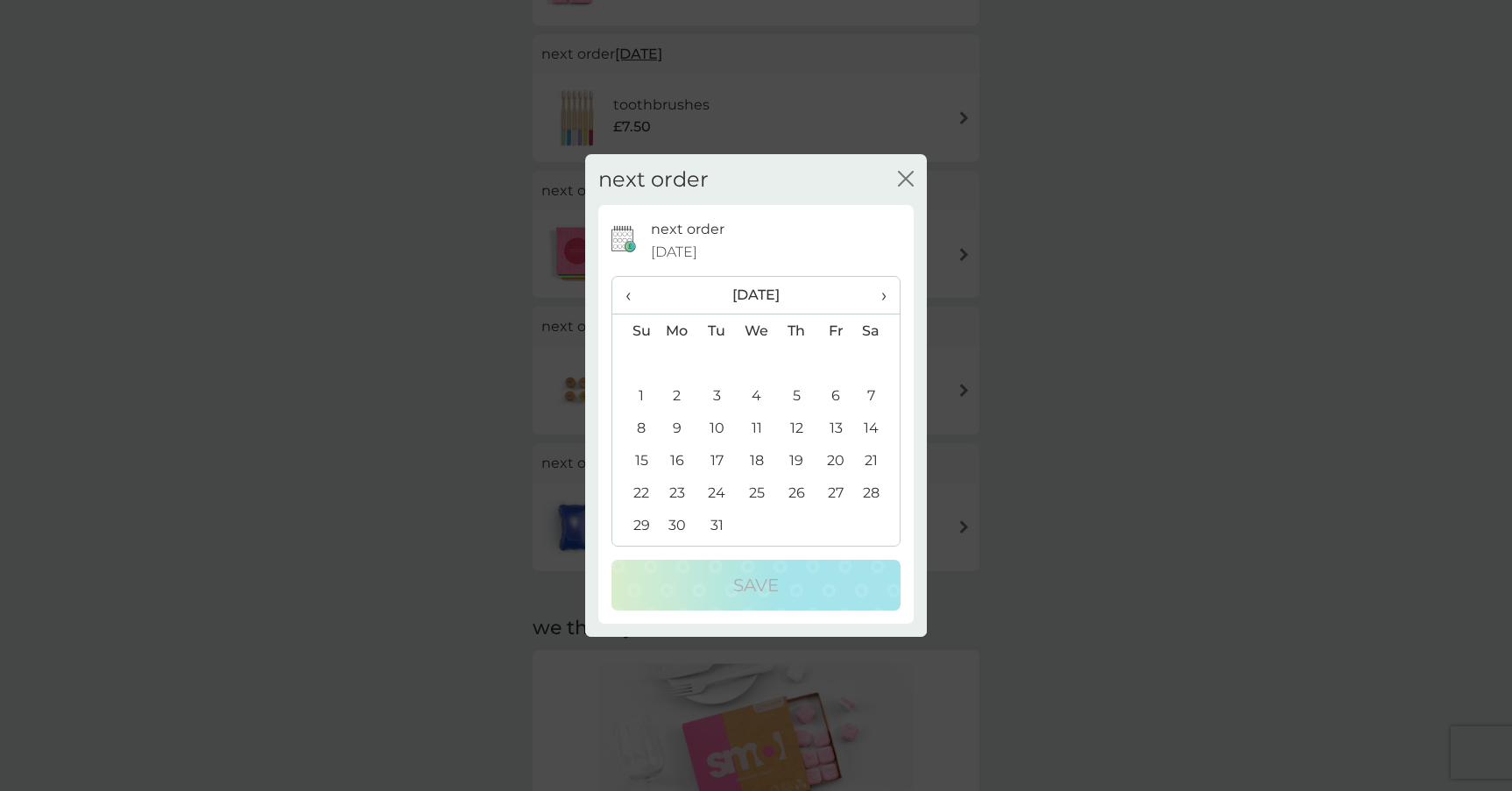
click at [633, 296] on span "‹" at bounding box center [634, 296] width 19 height 37
click at [628, 293] on span "‹" at bounding box center [634, 296] width 19 height 37
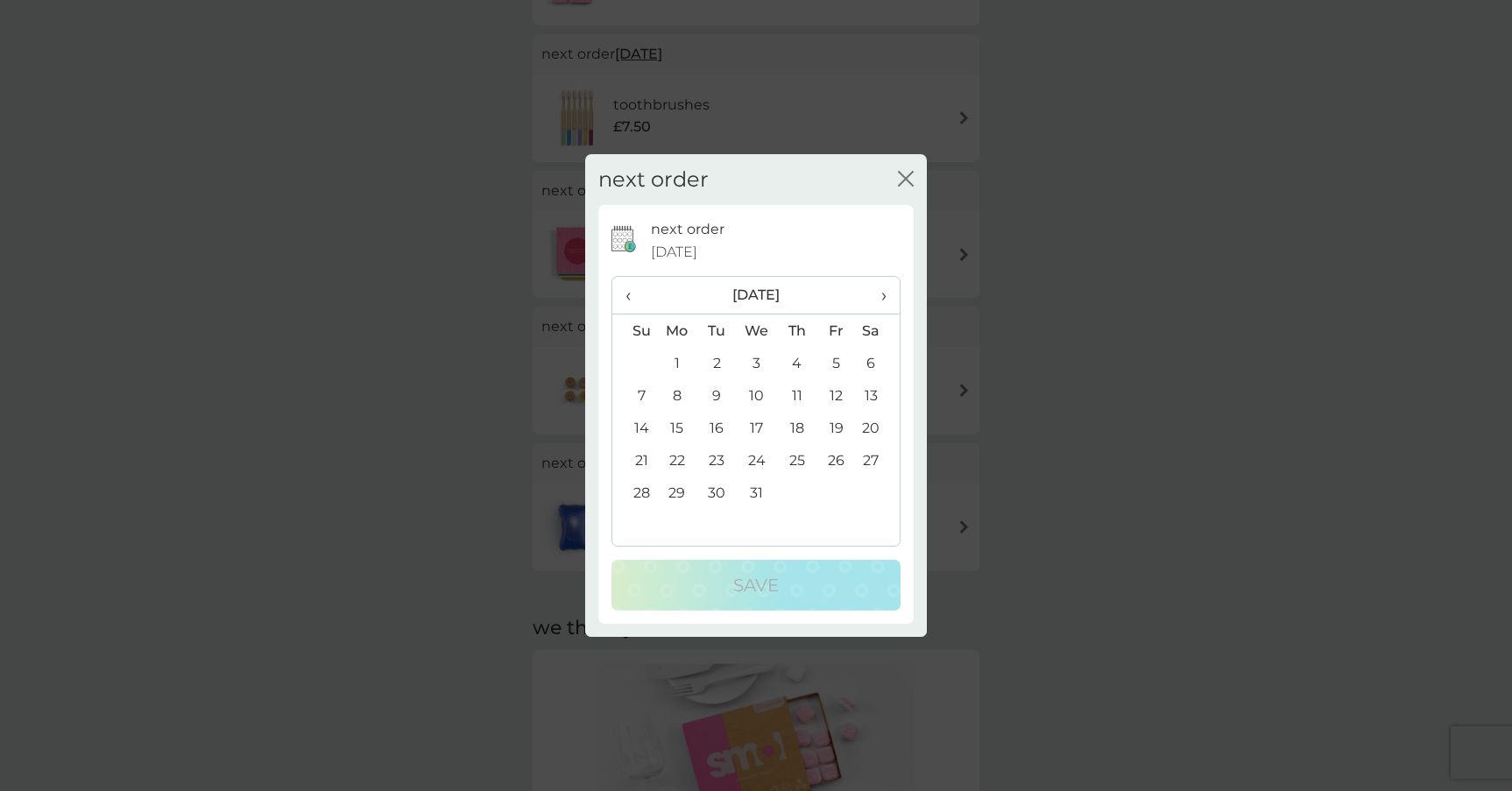
click at [628, 293] on span "‹" at bounding box center [634, 296] width 19 height 37
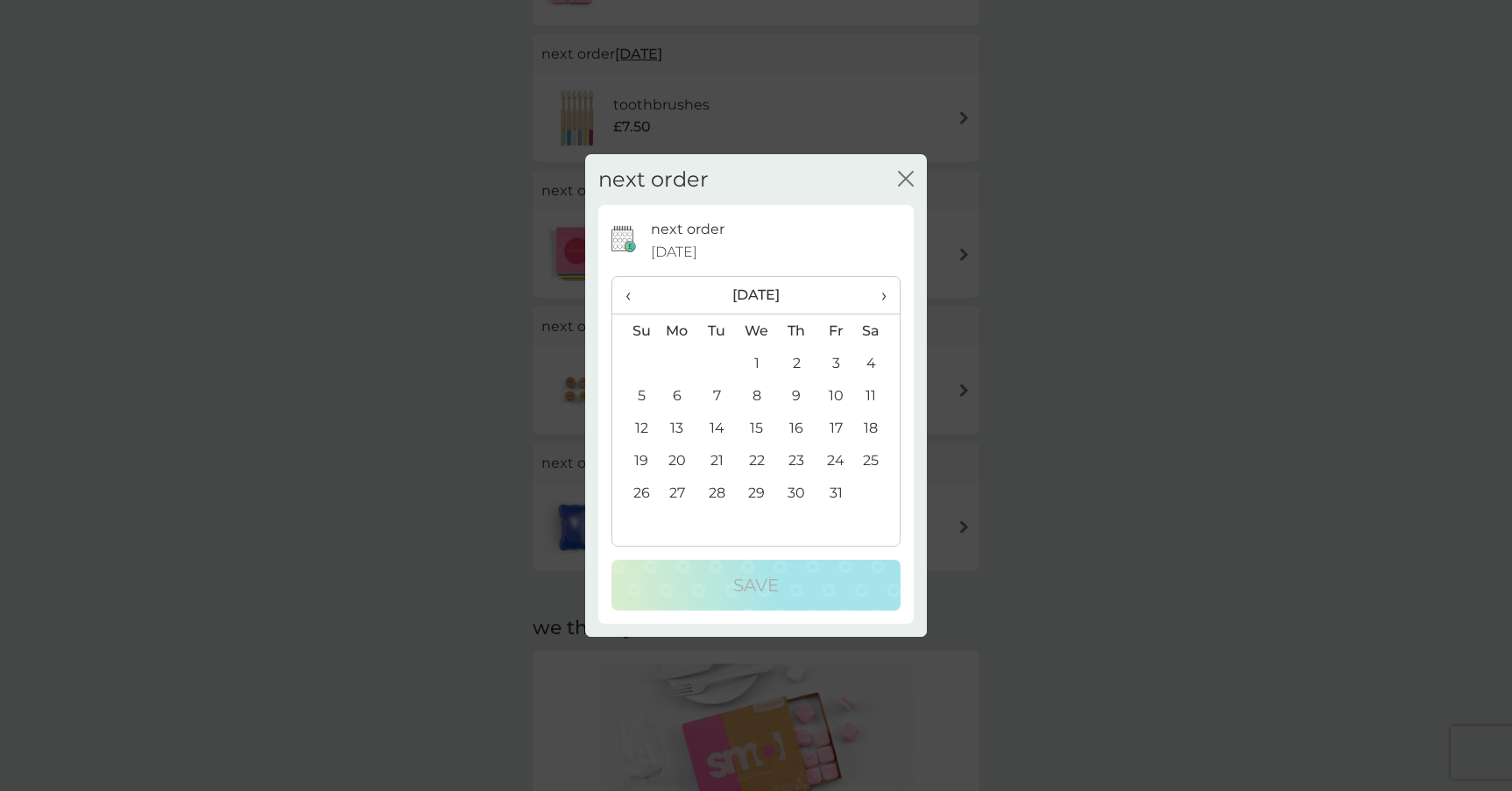
click at [628, 293] on span "‹" at bounding box center [634, 296] width 19 height 37
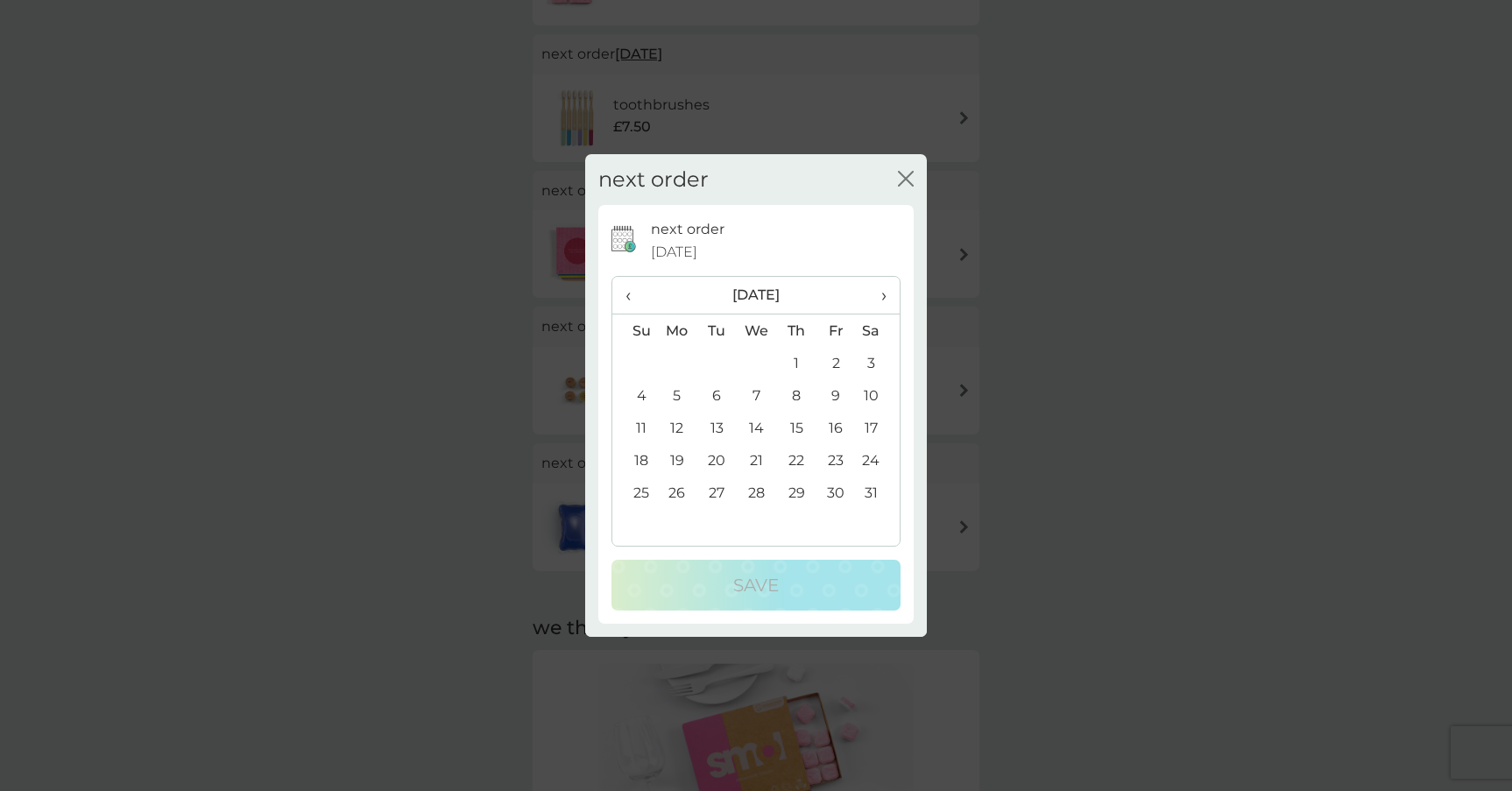
click at [628, 293] on span "‹" at bounding box center [634, 296] width 19 height 37
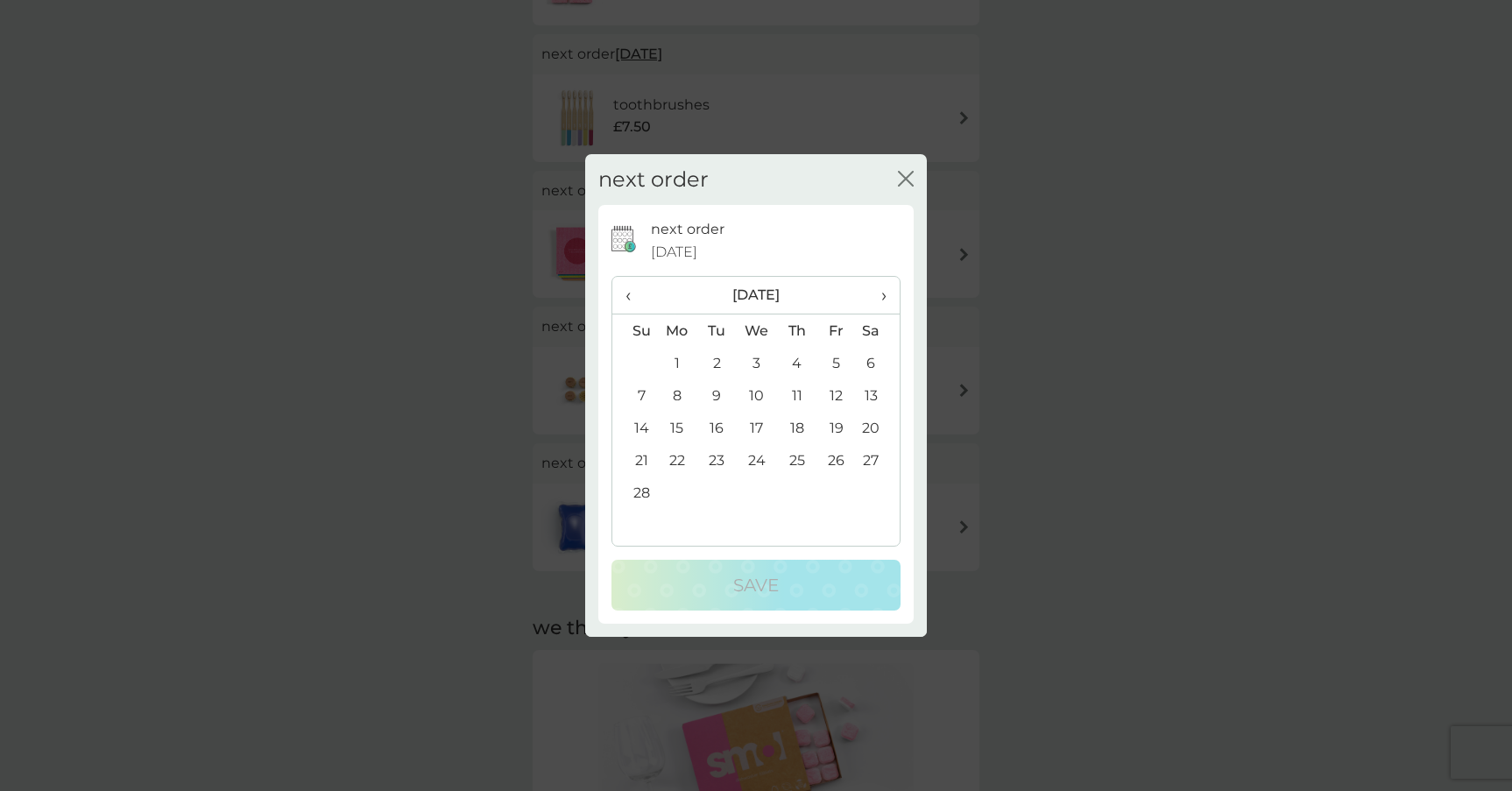
click at [628, 293] on span "‹" at bounding box center [634, 296] width 19 height 37
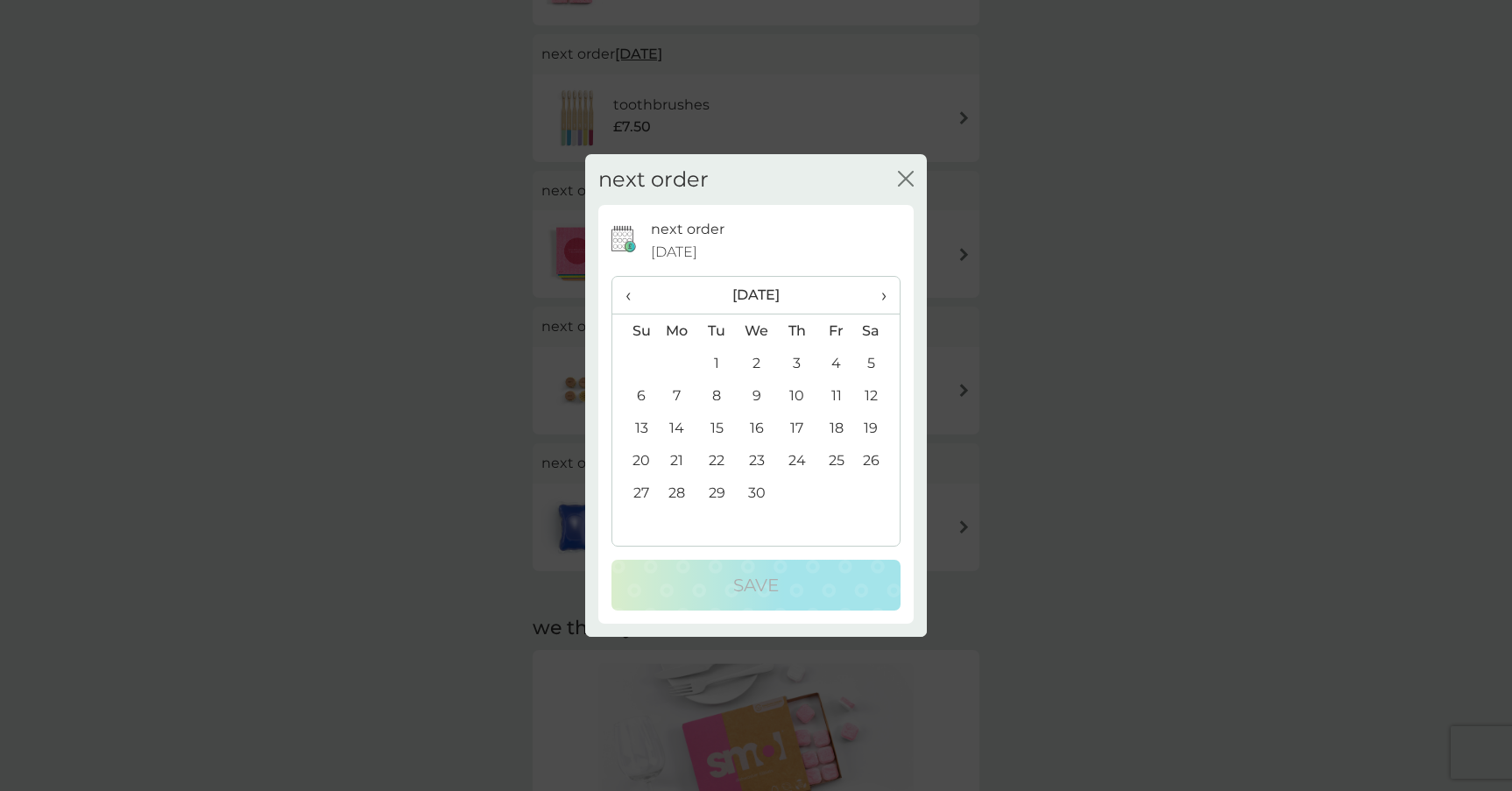
click at [628, 293] on span "‹" at bounding box center [634, 296] width 19 height 37
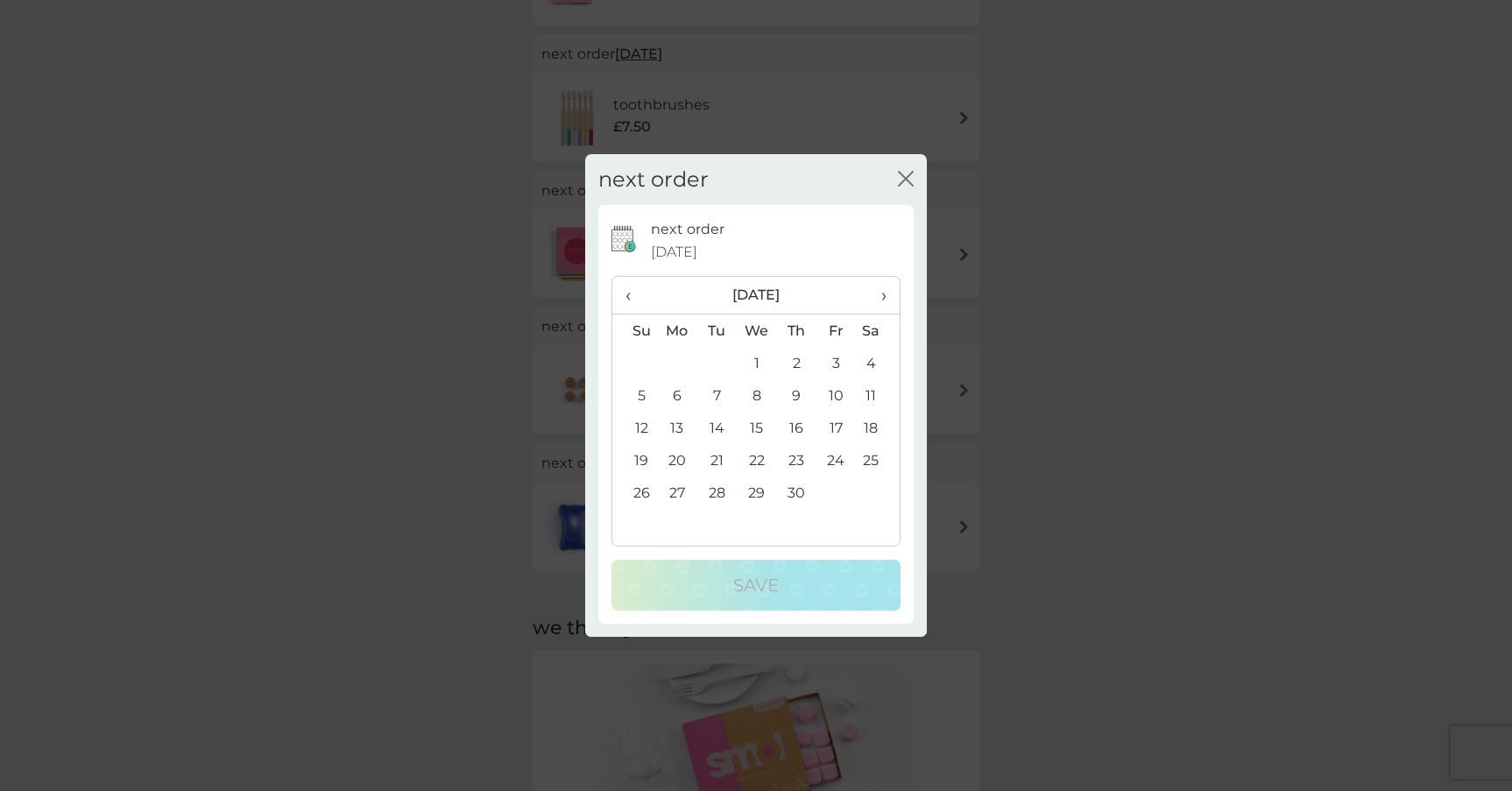
click at [628, 293] on span "‹" at bounding box center [634, 296] width 19 height 37
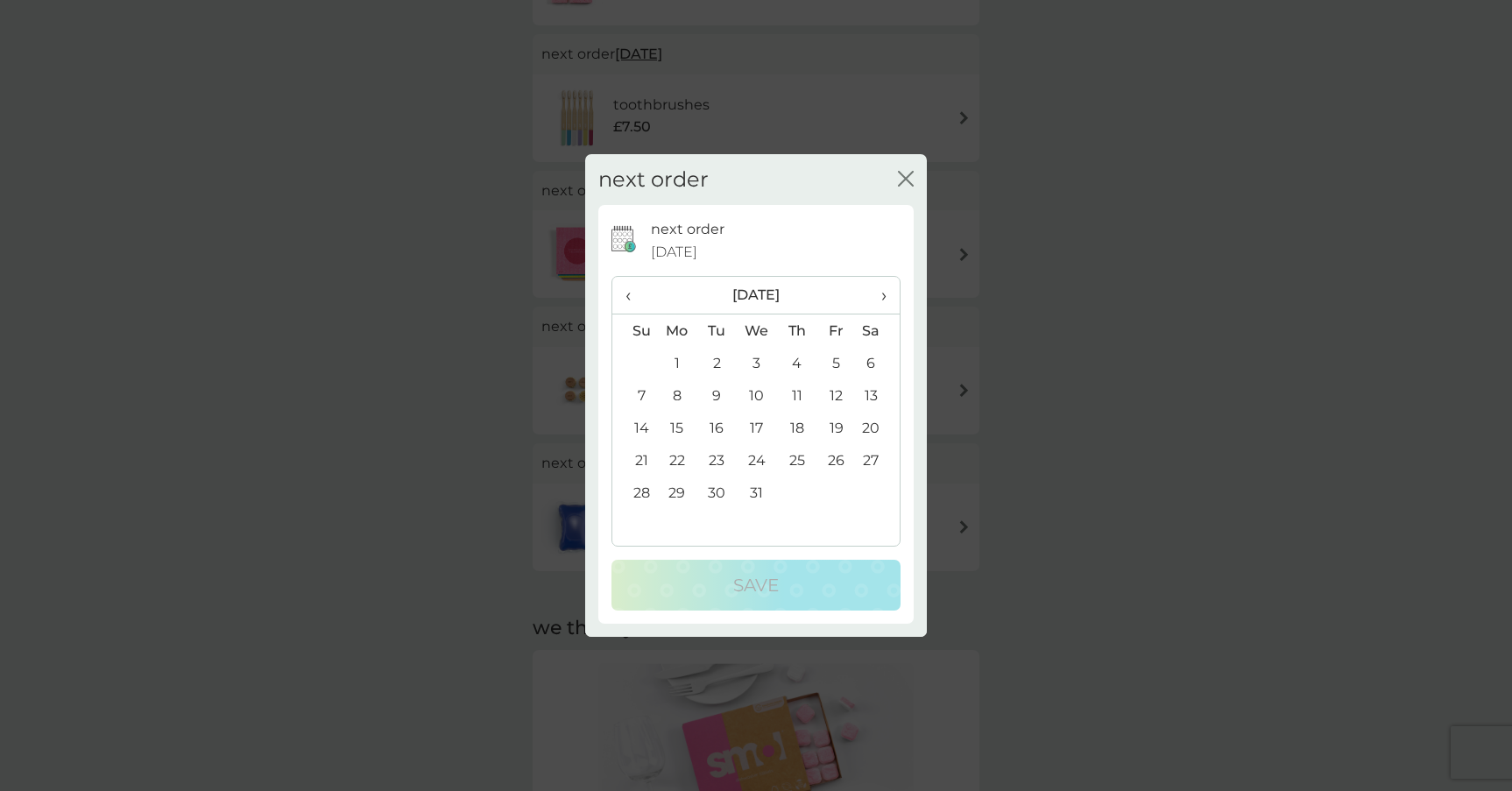
click at [628, 293] on span "‹" at bounding box center [634, 296] width 19 height 37
click at [883, 291] on span "›" at bounding box center [878, 296] width 18 height 37
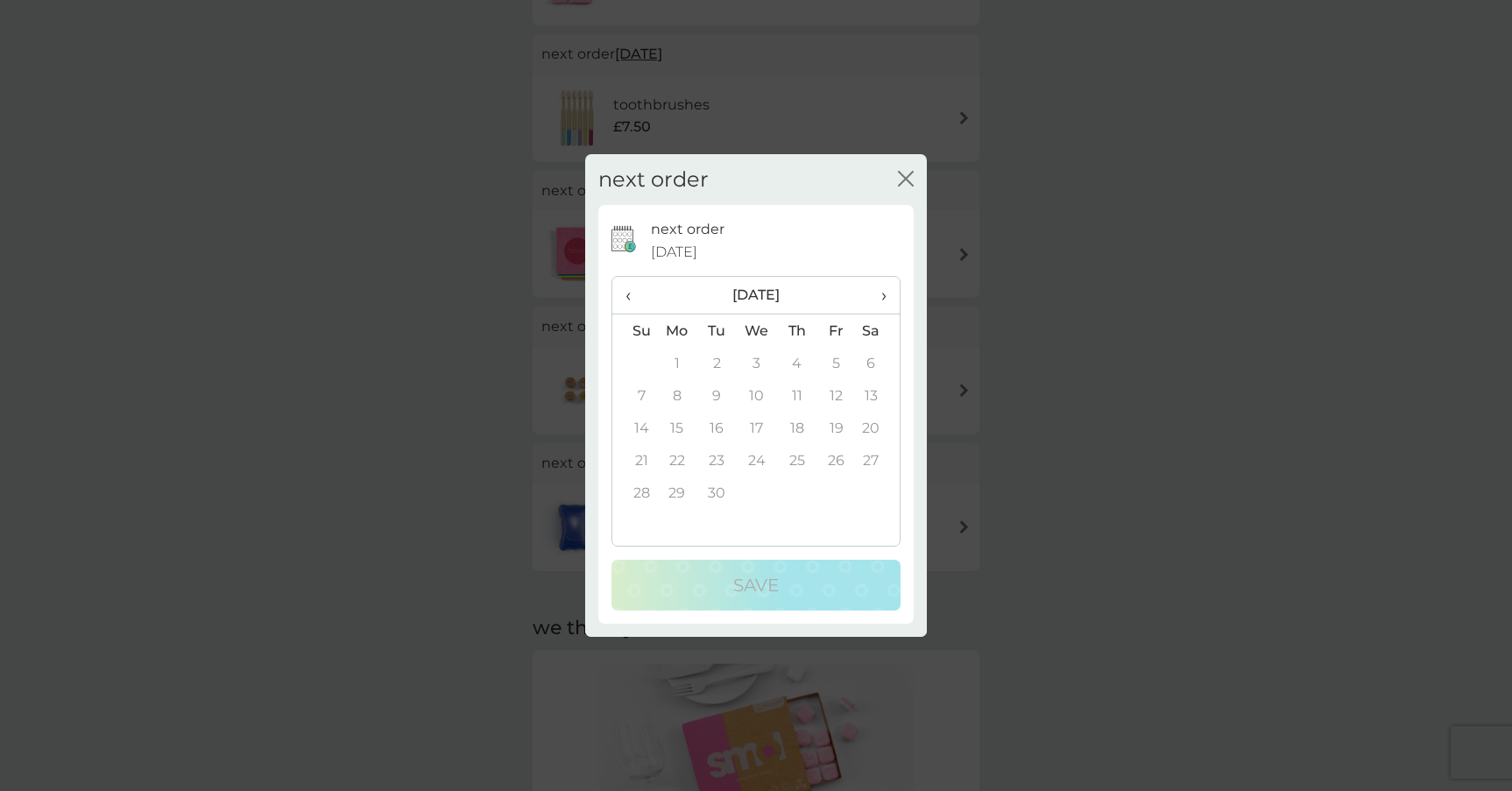
click at [883, 291] on span "›" at bounding box center [878, 296] width 18 height 37
click at [622, 287] on th "‹" at bounding box center [634, 296] width 45 height 38
click at [838, 395] on td "10" at bounding box center [836, 396] width 39 height 32
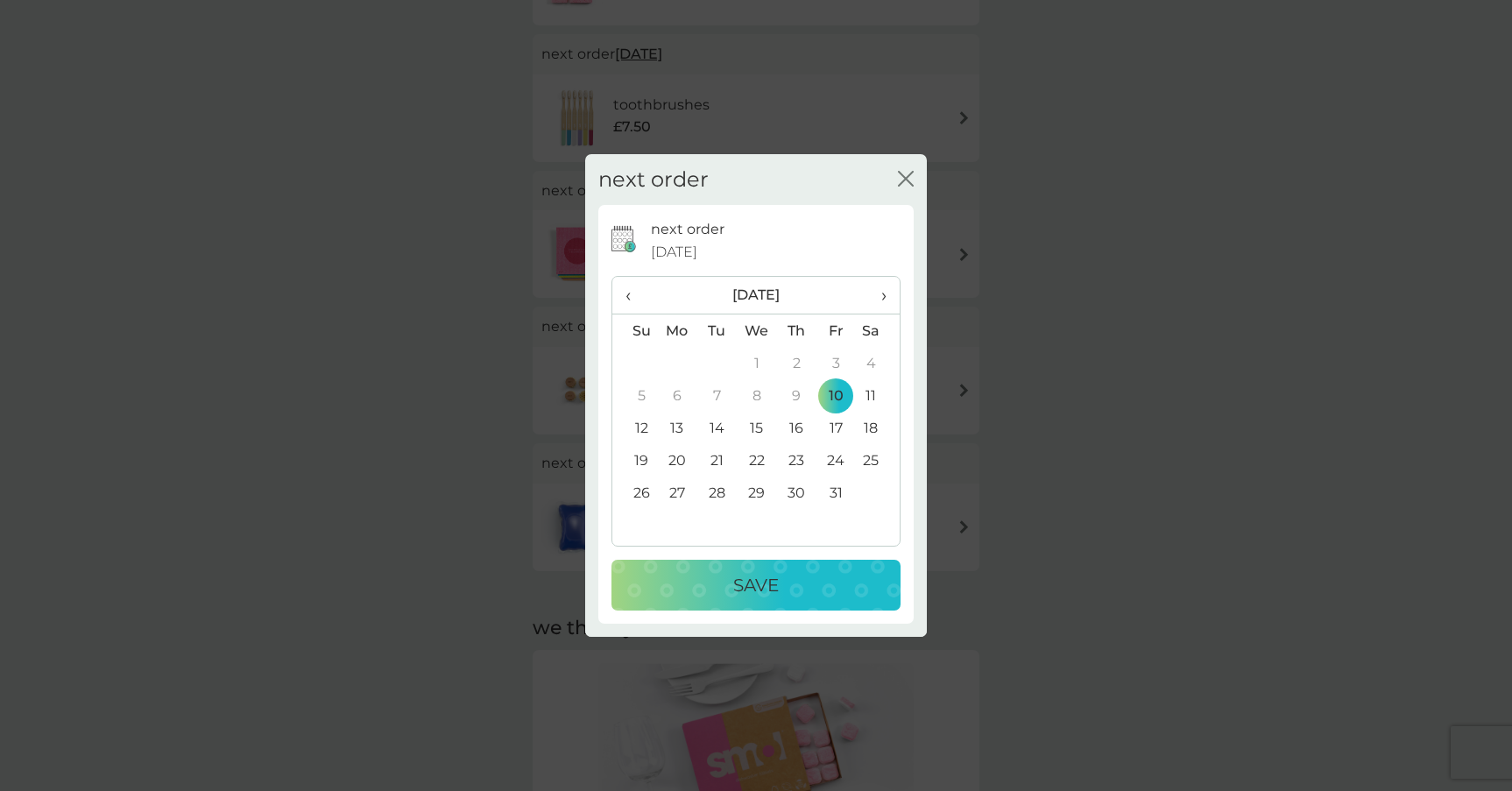
click at [793, 580] on div "Save" at bounding box center [756, 585] width 254 height 28
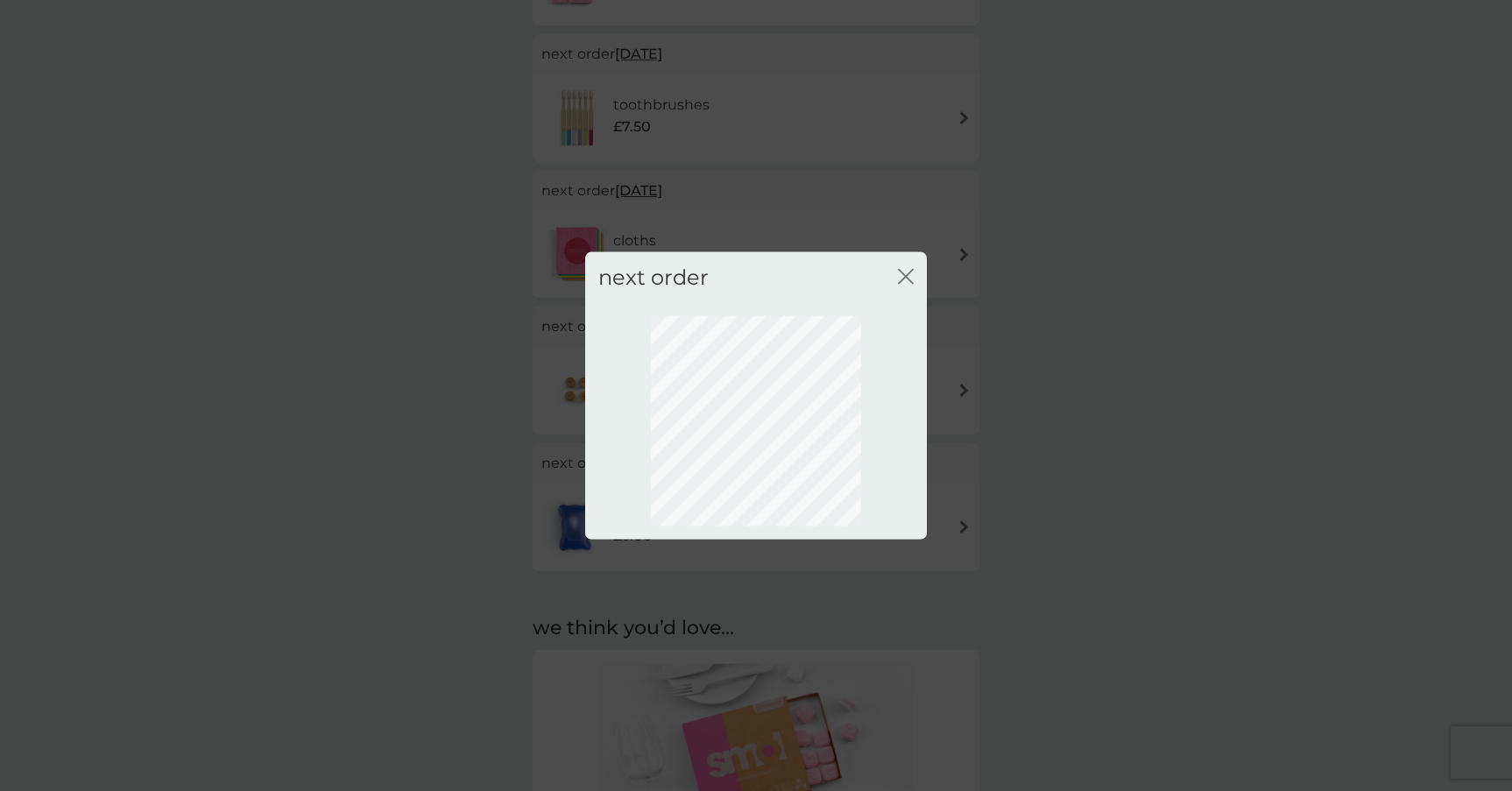
scroll to position [0, 0]
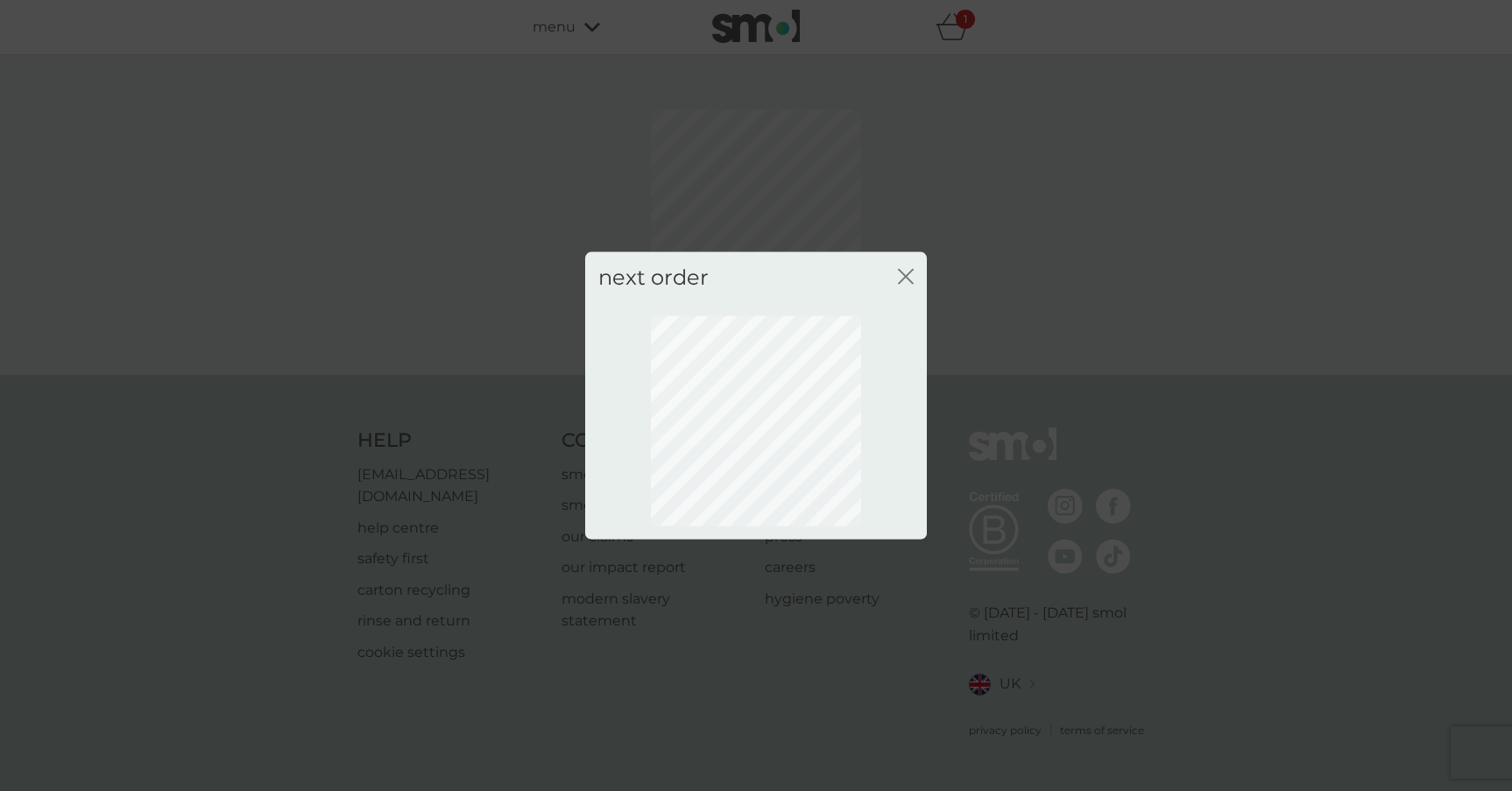
click at [914, 278] on div "next order close" at bounding box center [756, 277] width 342 height 52
click at [906, 276] on icon "close" at bounding box center [909, 275] width 7 height 14
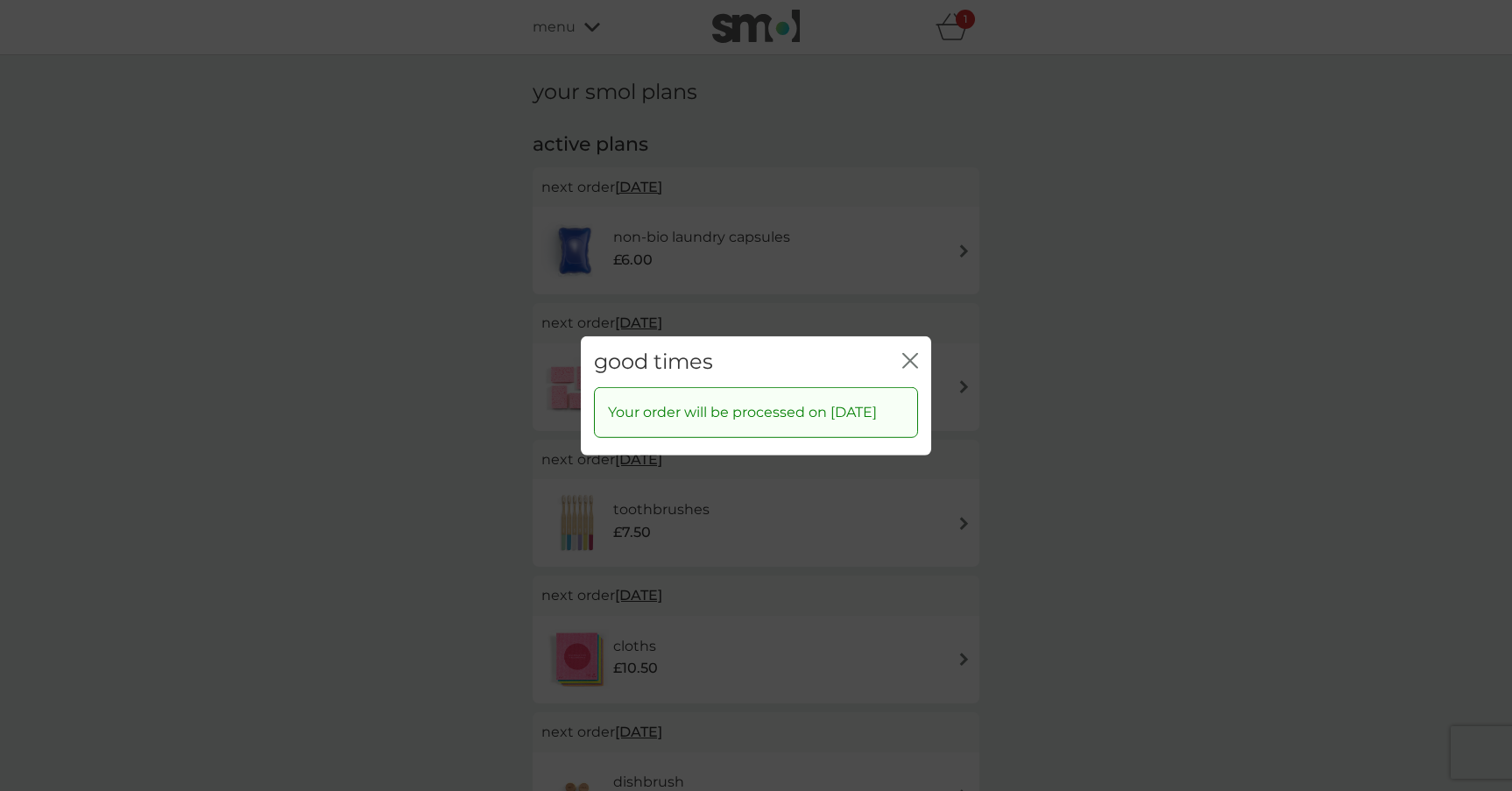
click at [911, 354] on icon "close" at bounding box center [913, 360] width 7 height 14
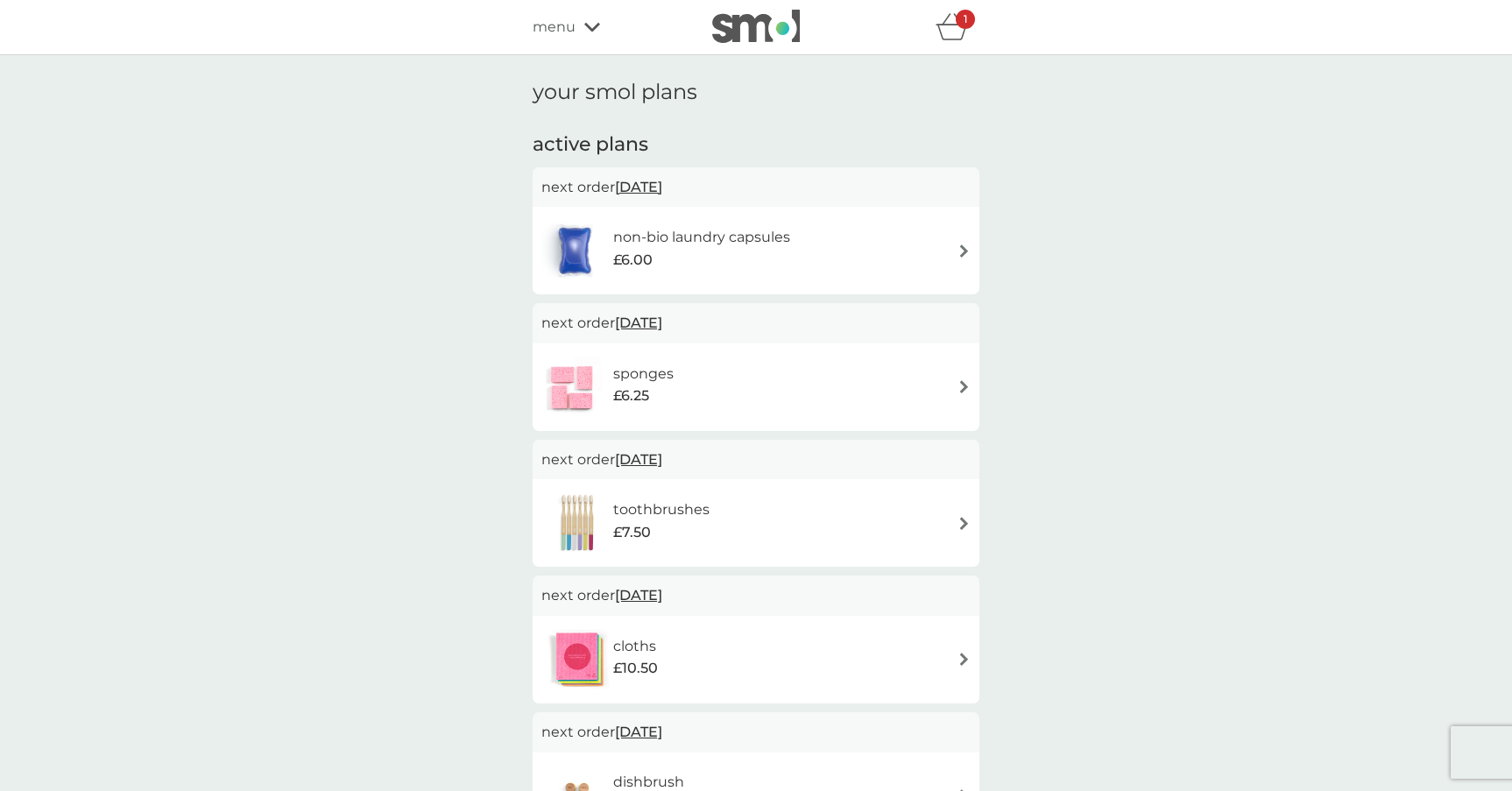
click at [716, 240] on h6 "non-bio laundry capsules" at bounding box center [701, 237] width 177 height 22
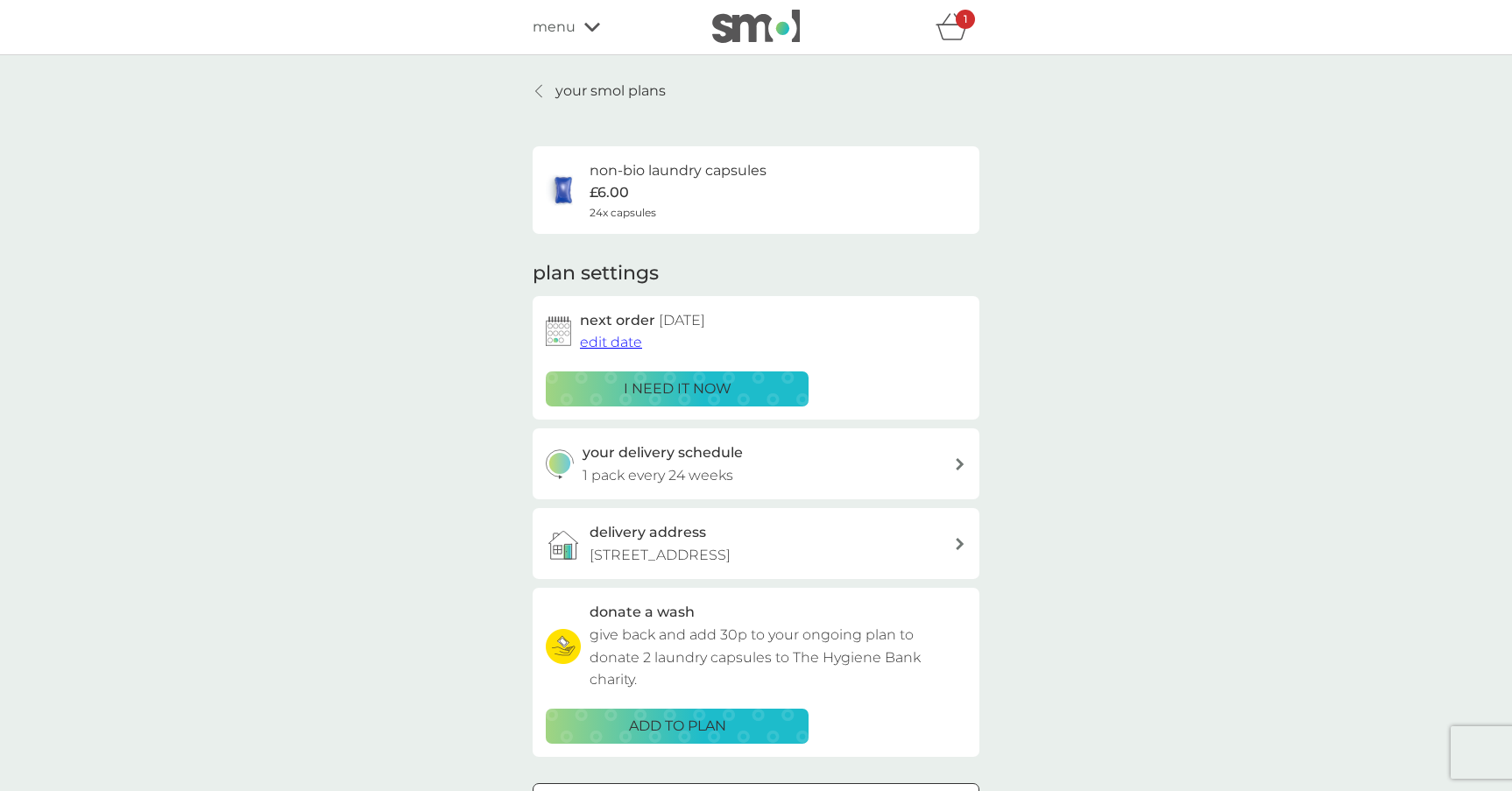
click at [715, 388] on p "i need it now" at bounding box center [677, 389] width 107 height 22
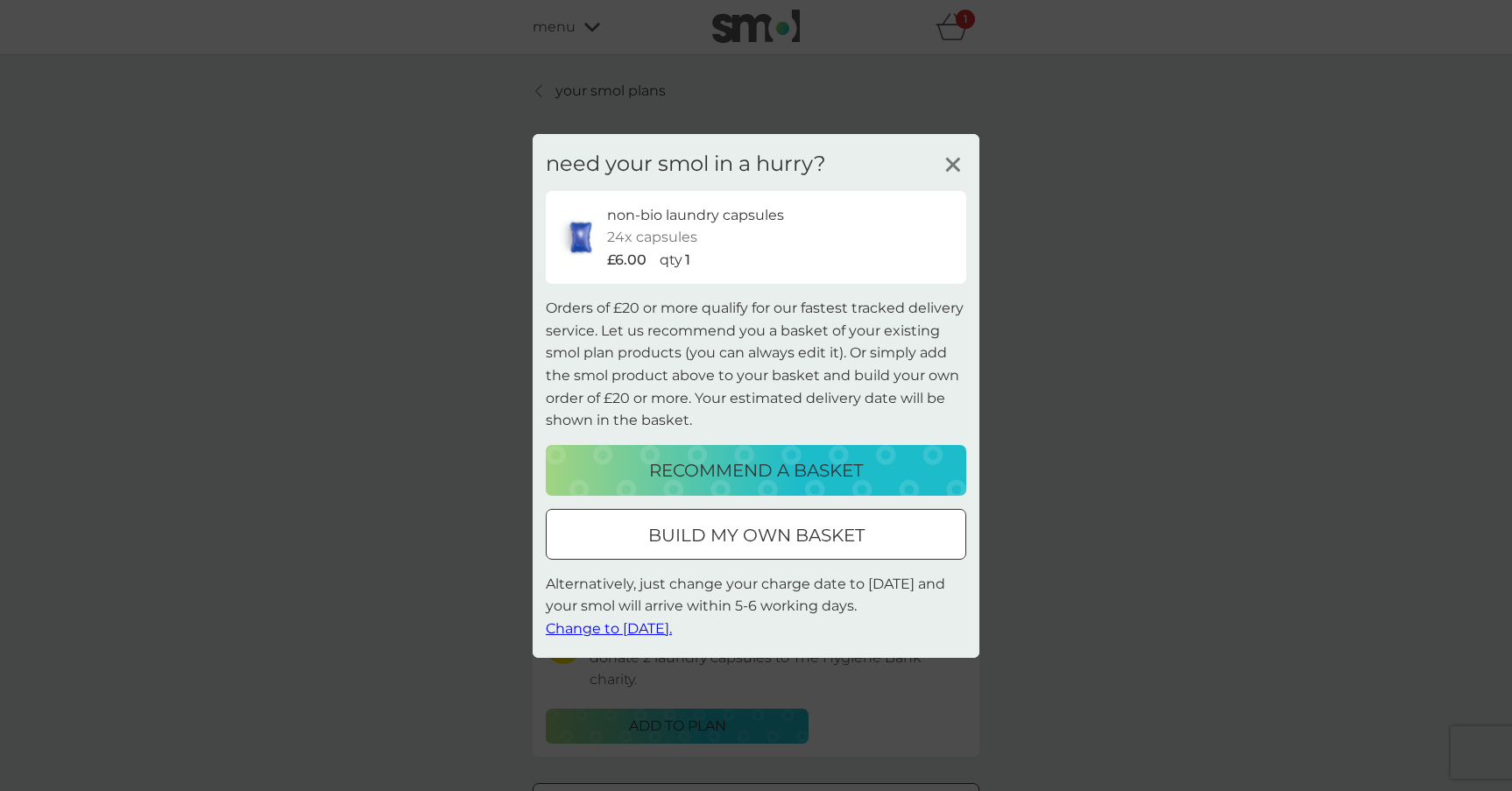
click at [770, 533] on div at bounding box center [756, 534] width 63 height 19
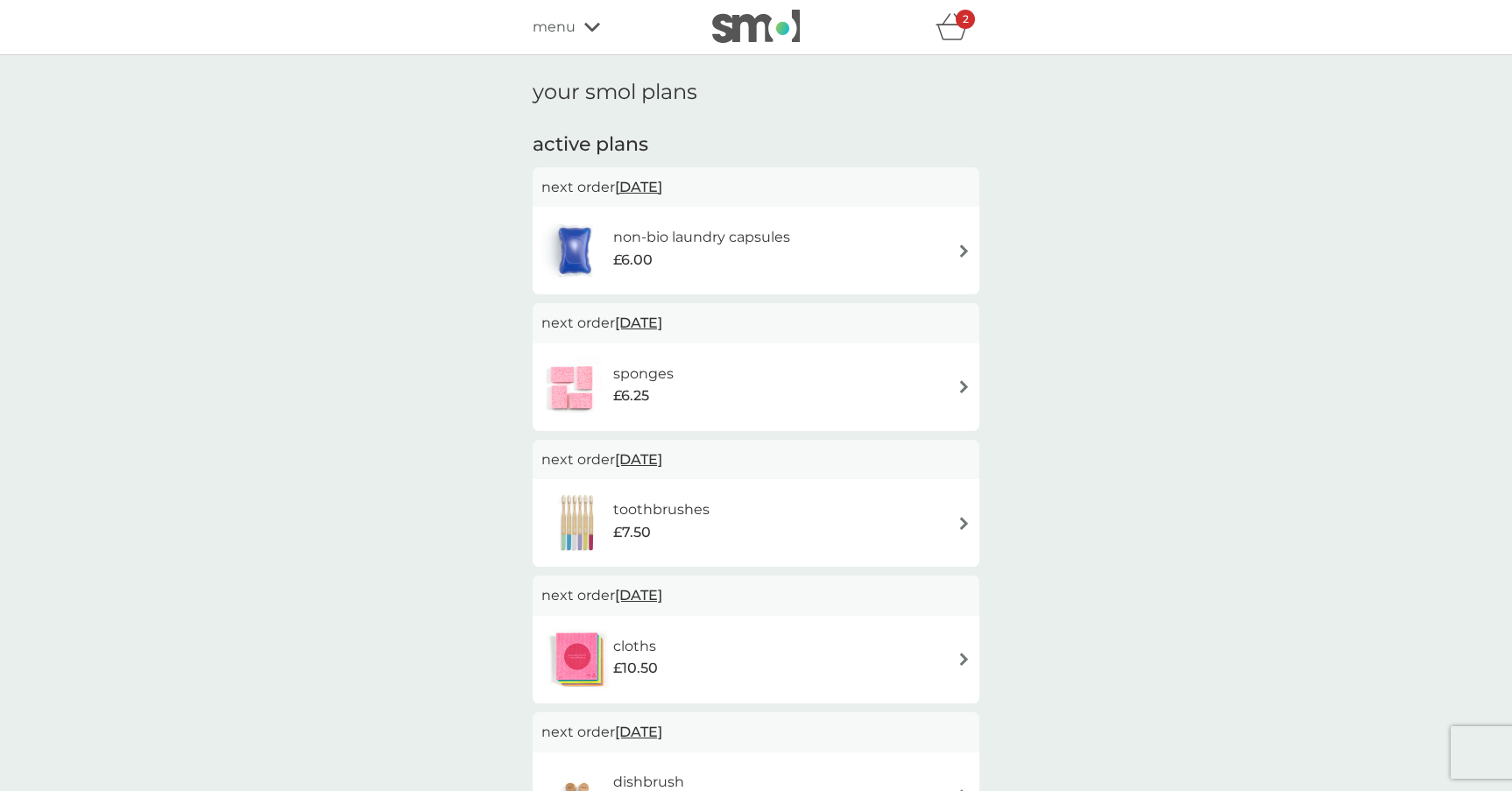
click at [662, 187] on span "[DATE]" at bounding box center [638, 187] width 47 height 34
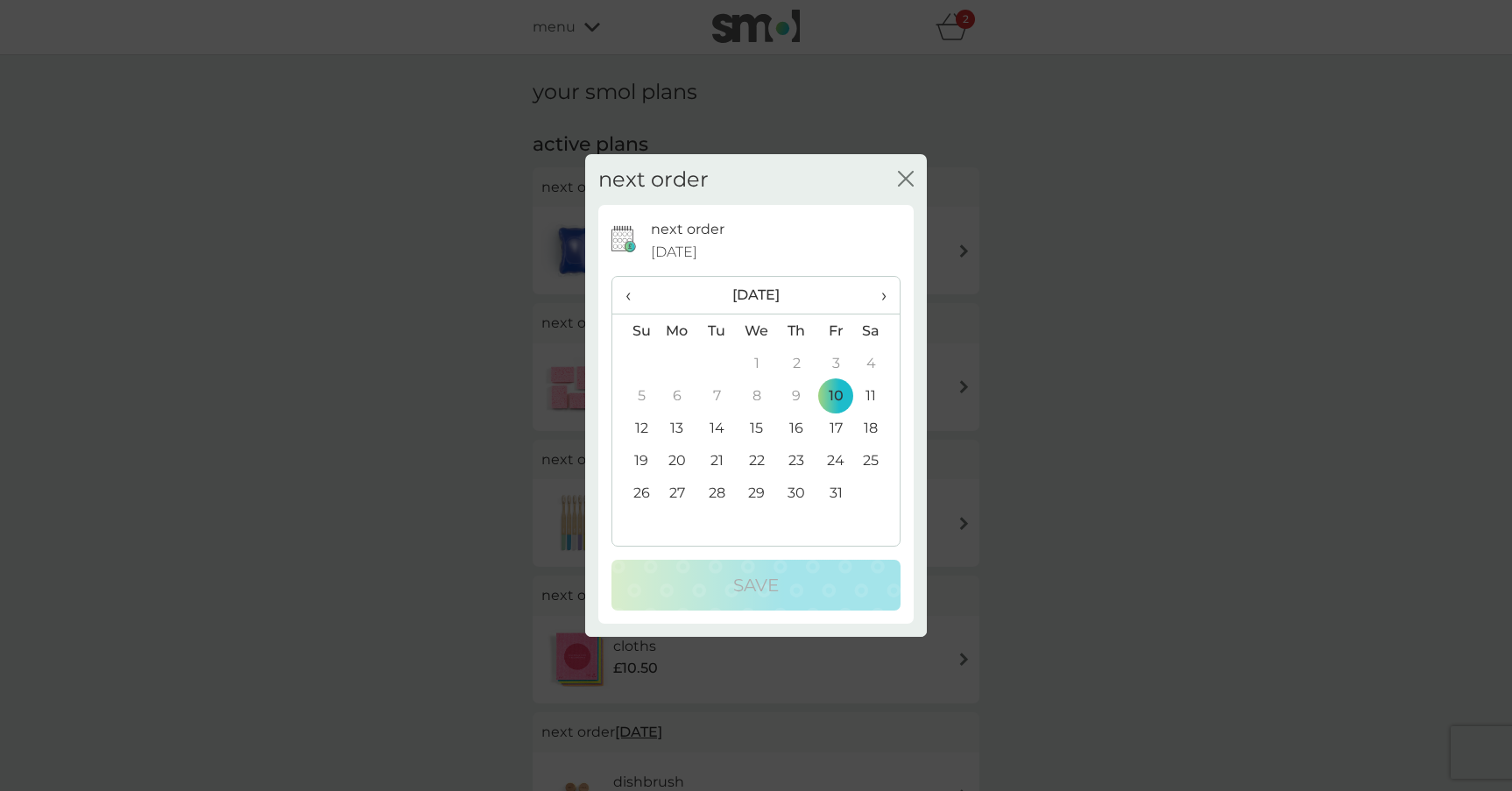
click at [905, 175] on icon "close" at bounding box center [906, 179] width 16 height 16
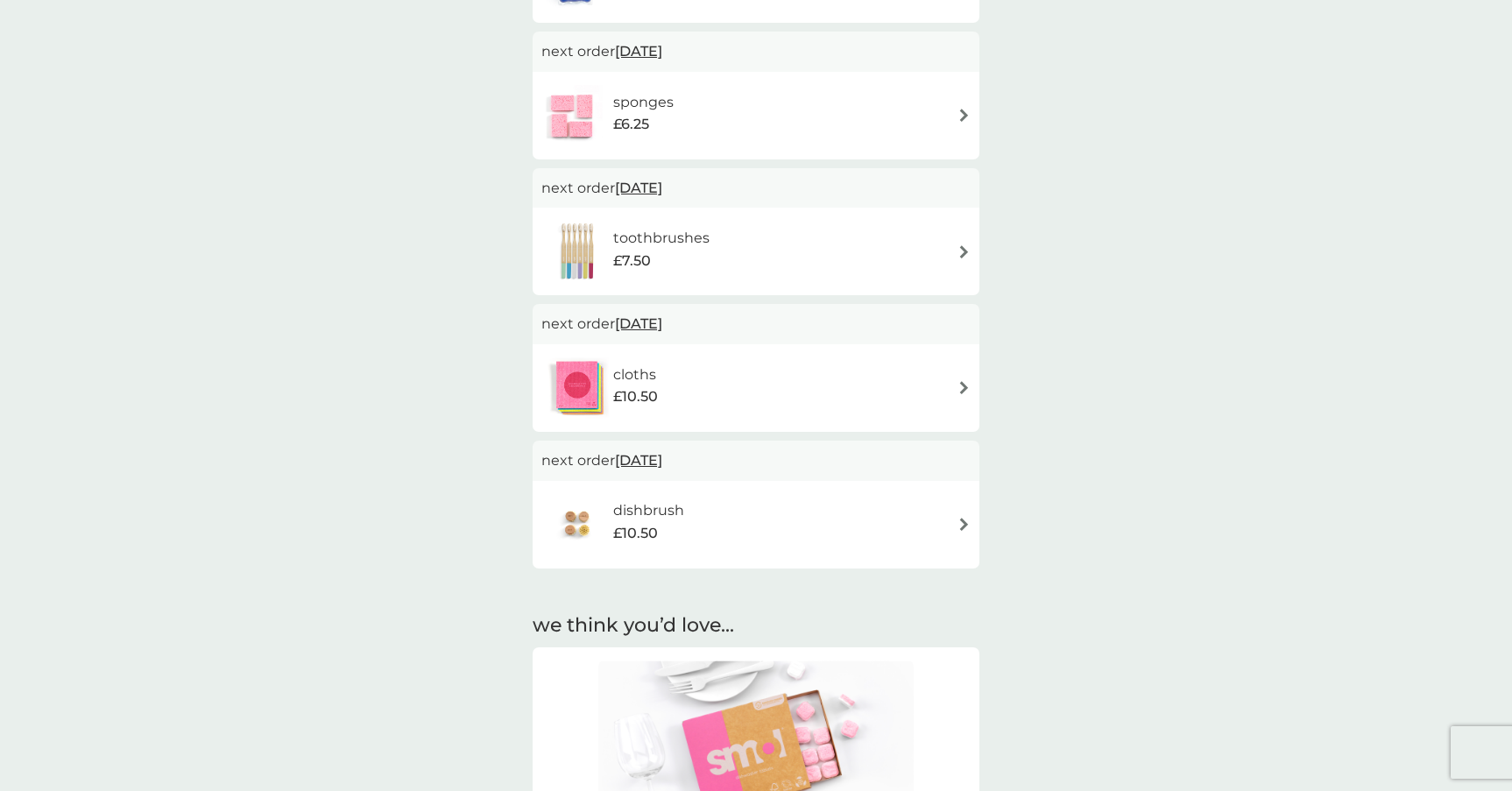
scroll to position [30, 0]
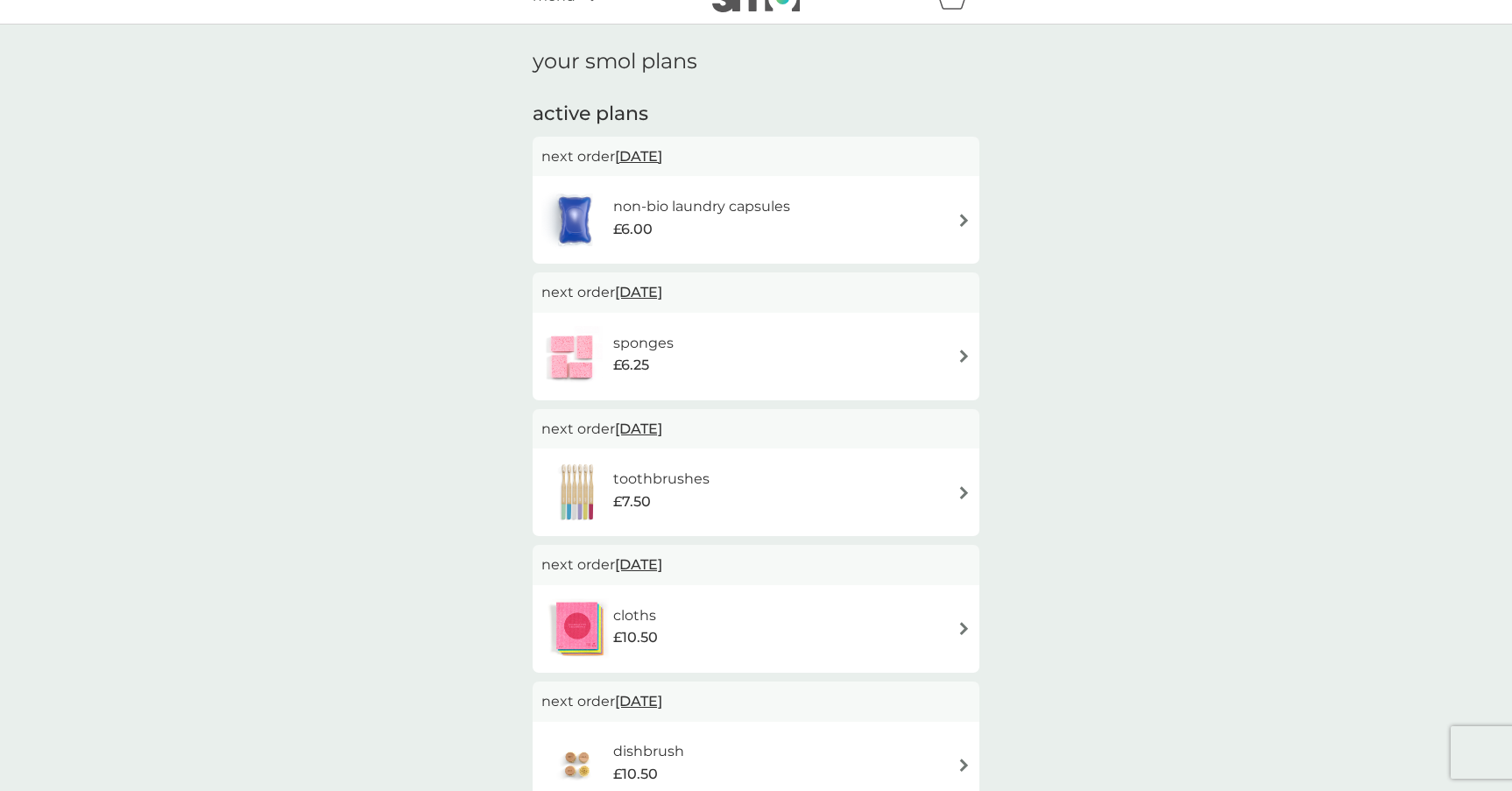
click at [646, 470] on h6 "toothbrushes" at bounding box center [661, 479] width 97 height 22
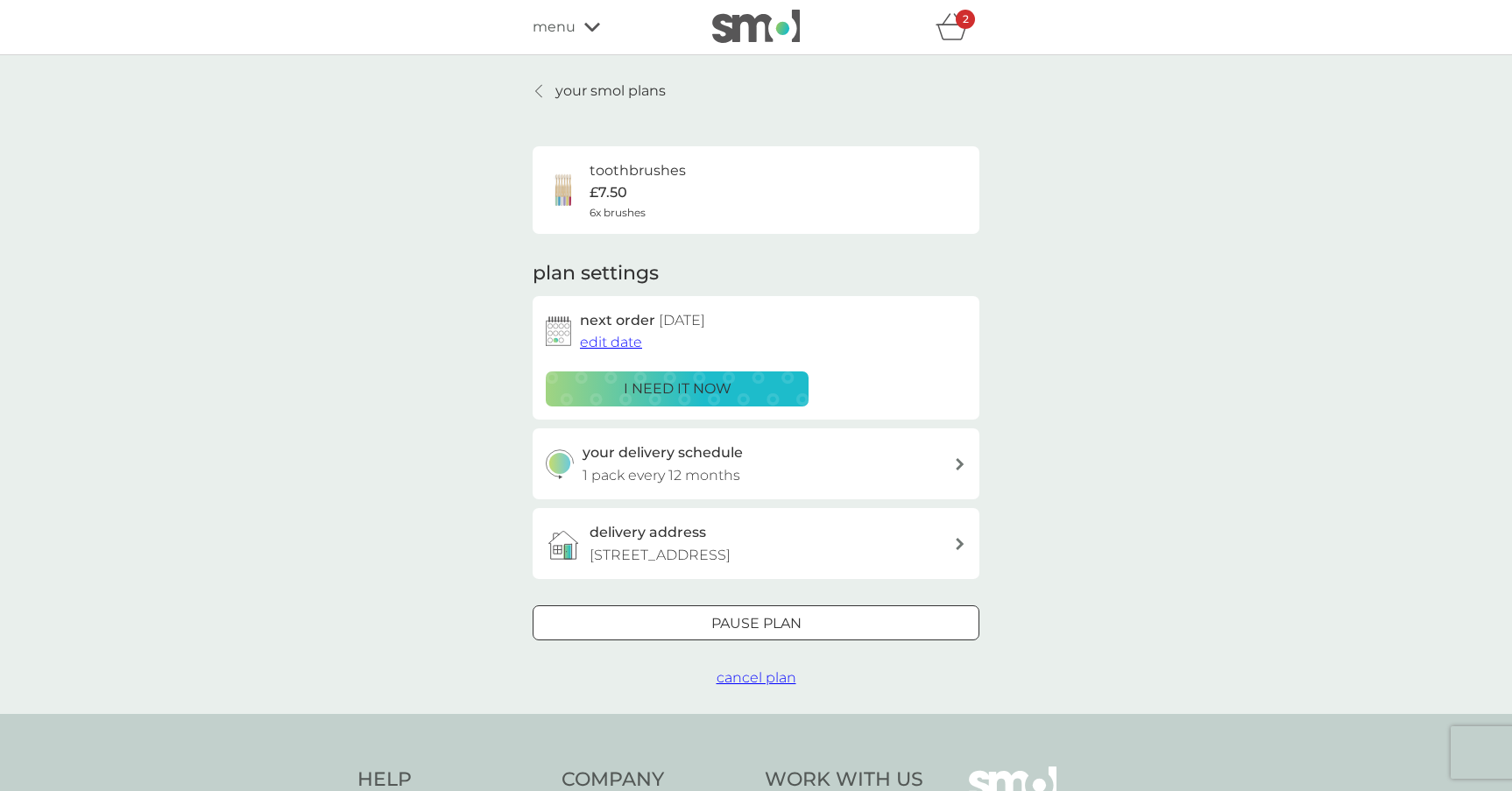
click at [552, 91] on link "your smol plans" at bounding box center [599, 91] width 133 height 22
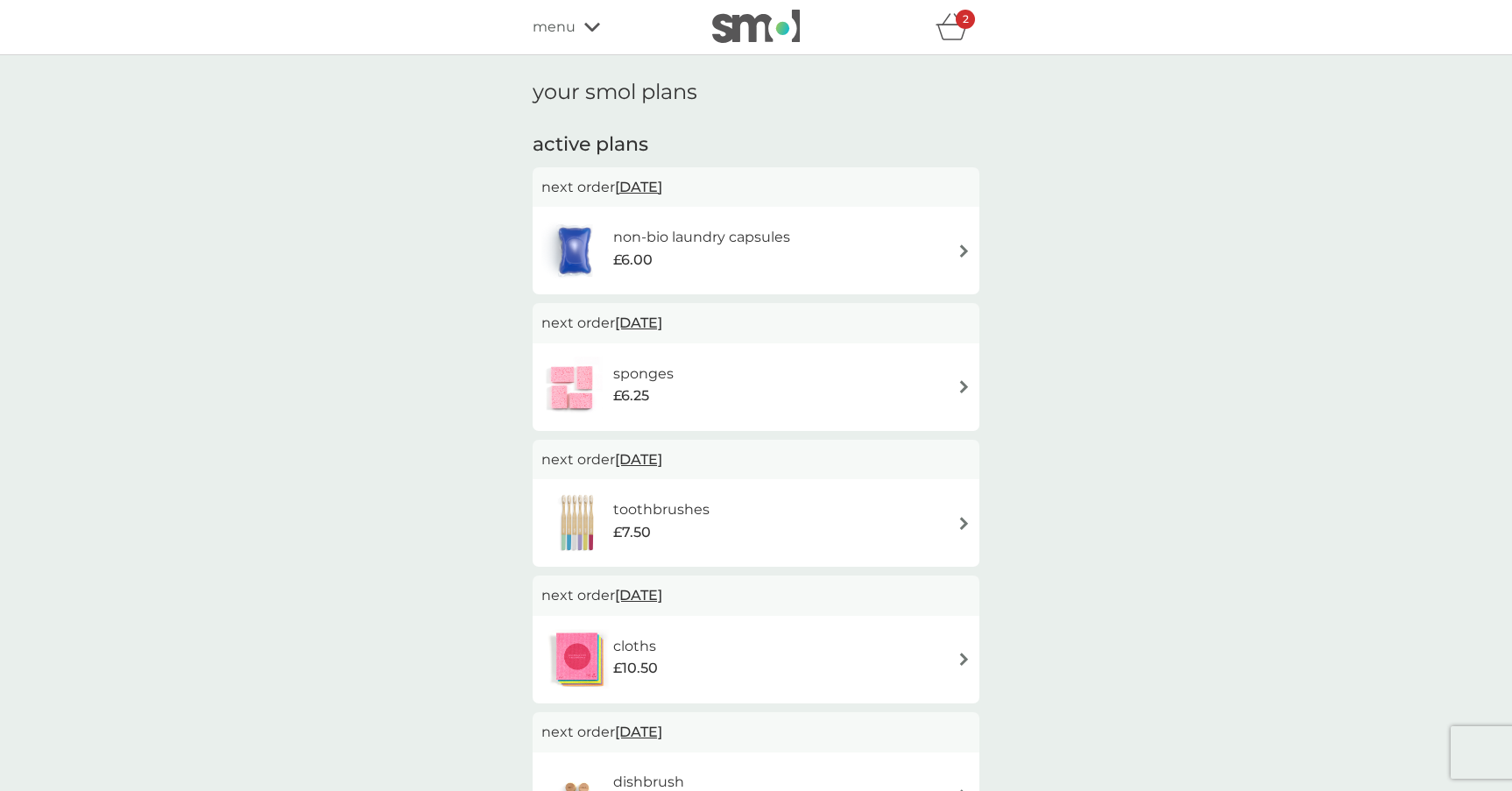
click at [586, 35] on div "menu" at bounding box center [607, 26] width 149 height 22
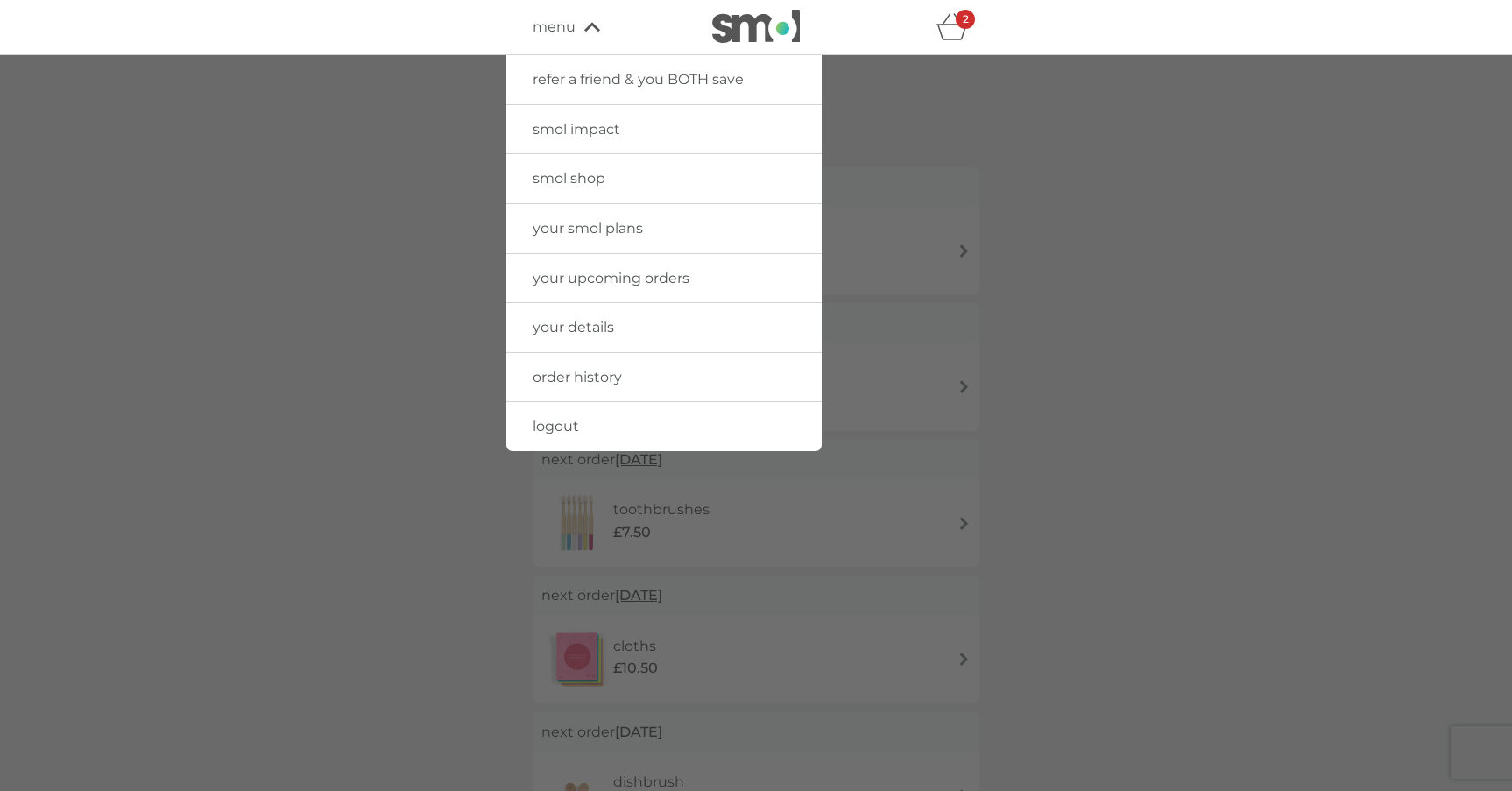
click at [585, 179] on span "smol shop" at bounding box center [569, 178] width 72 height 17
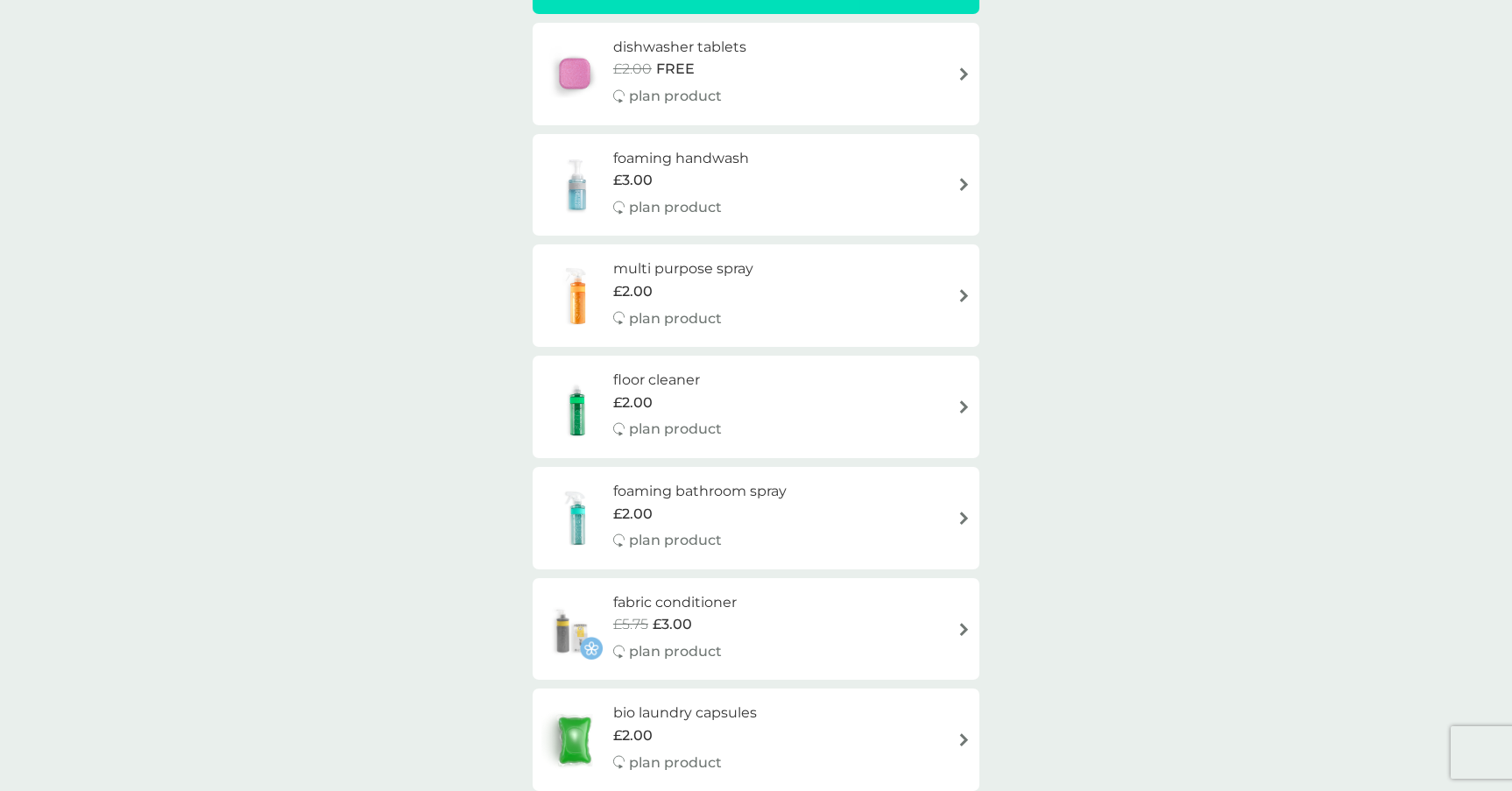
scroll to position [362, 0]
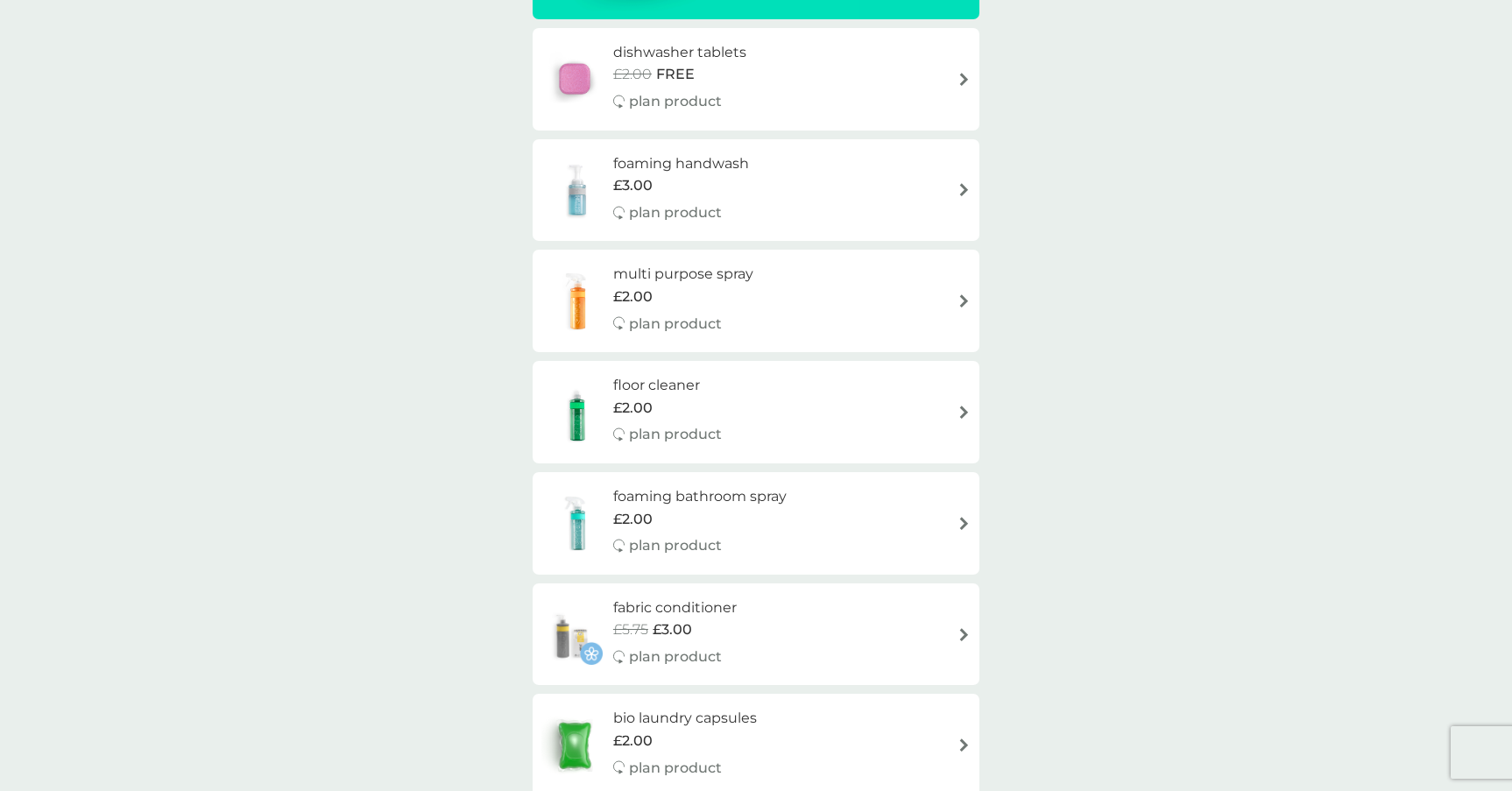
click at [642, 269] on h6 "multi purpose spray" at bounding box center [683, 273] width 141 height 22
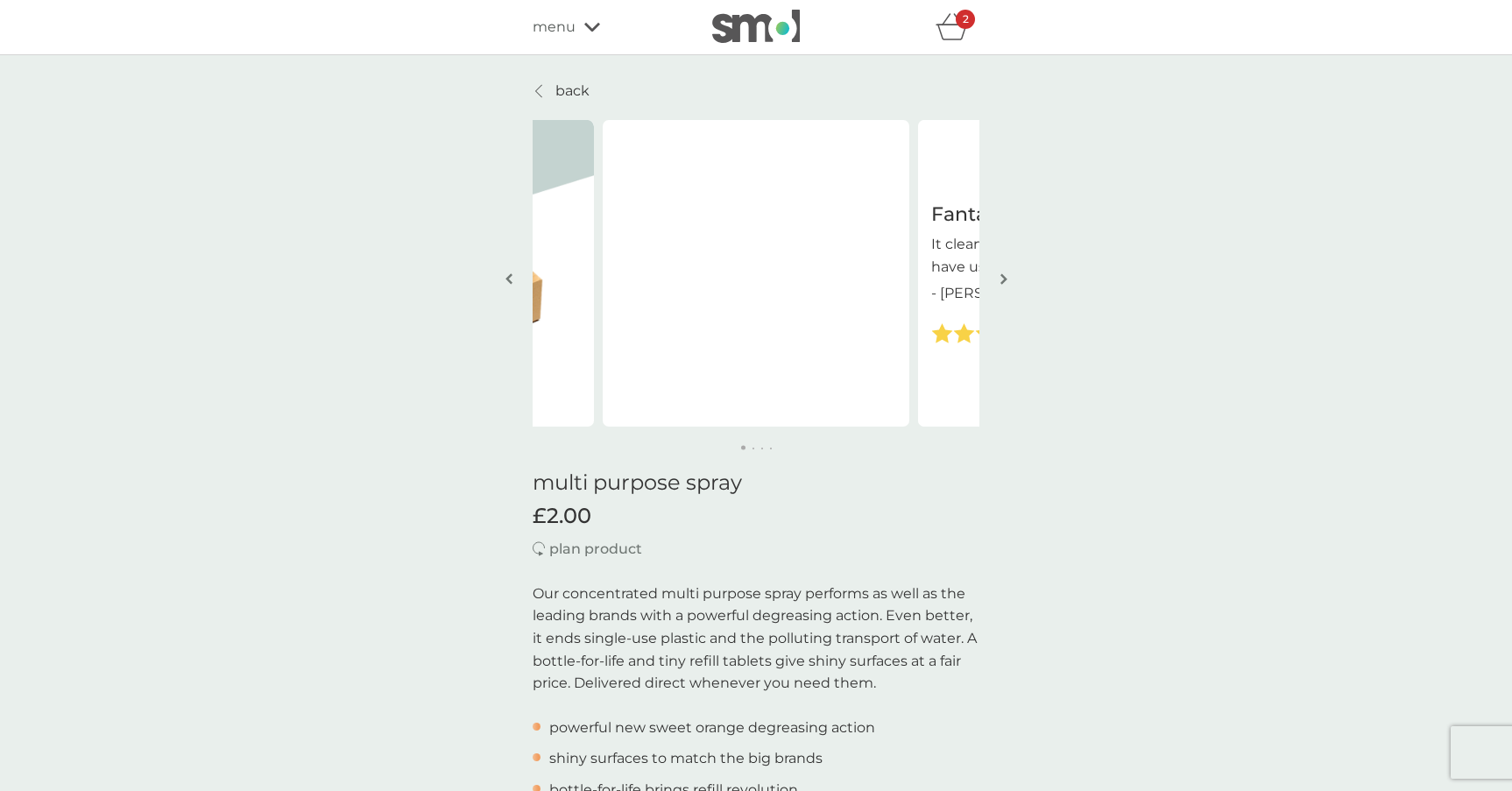
click at [1004, 276] on img "button" at bounding box center [1003, 278] width 7 height 13
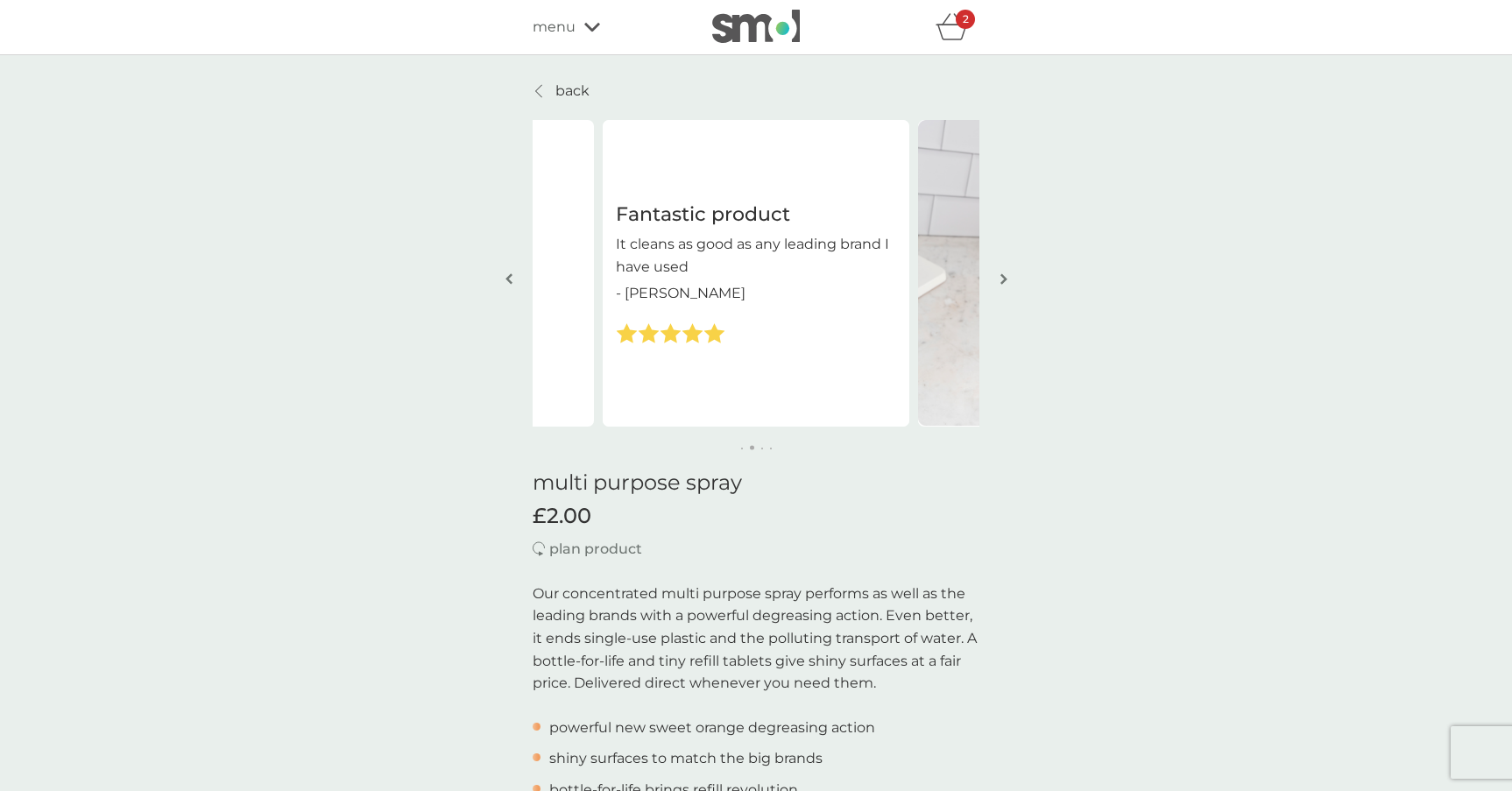
click at [1004, 276] on img "button" at bounding box center [1003, 278] width 7 height 13
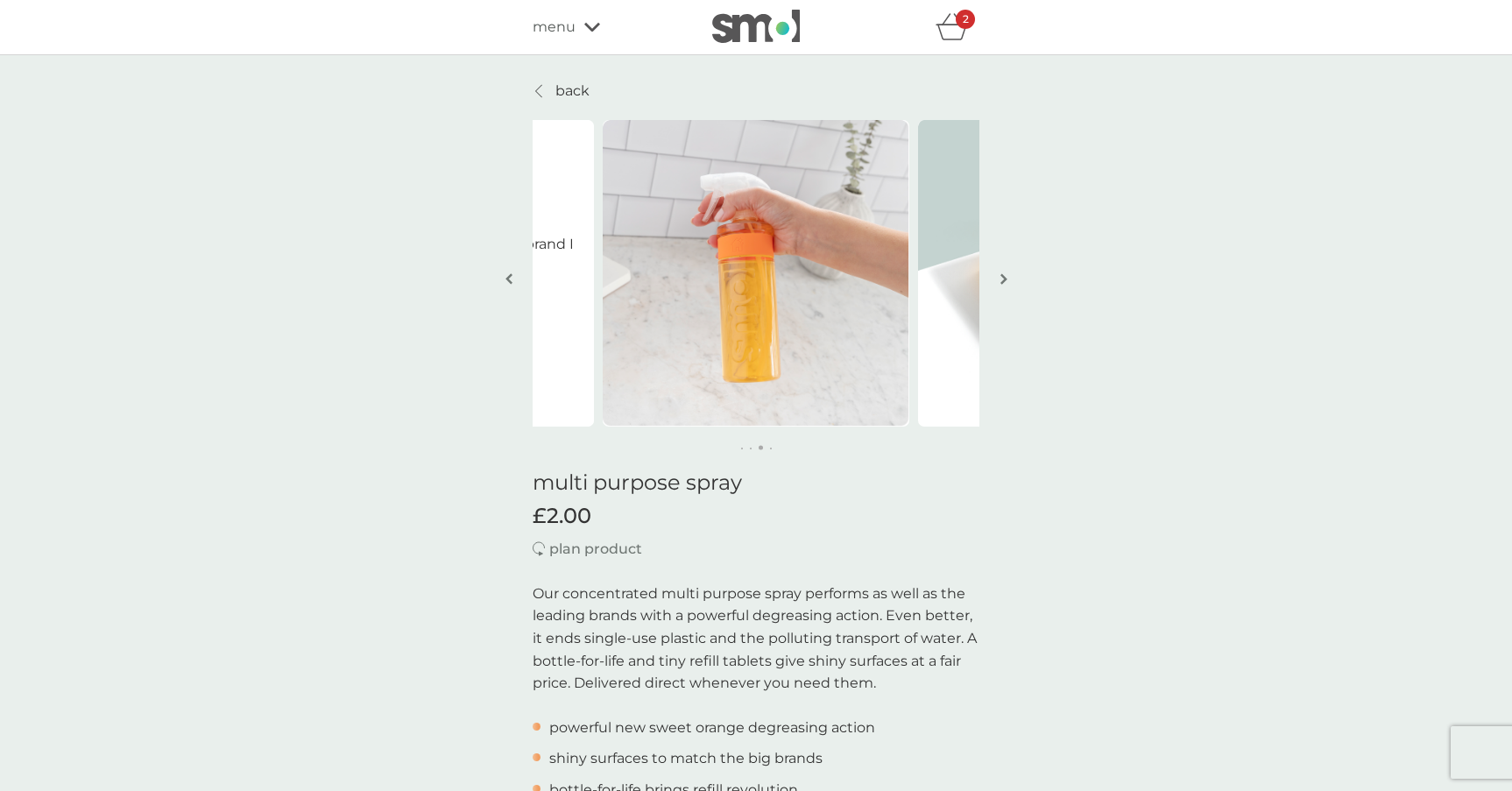
click at [1004, 276] on img "button" at bounding box center [1003, 278] width 7 height 13
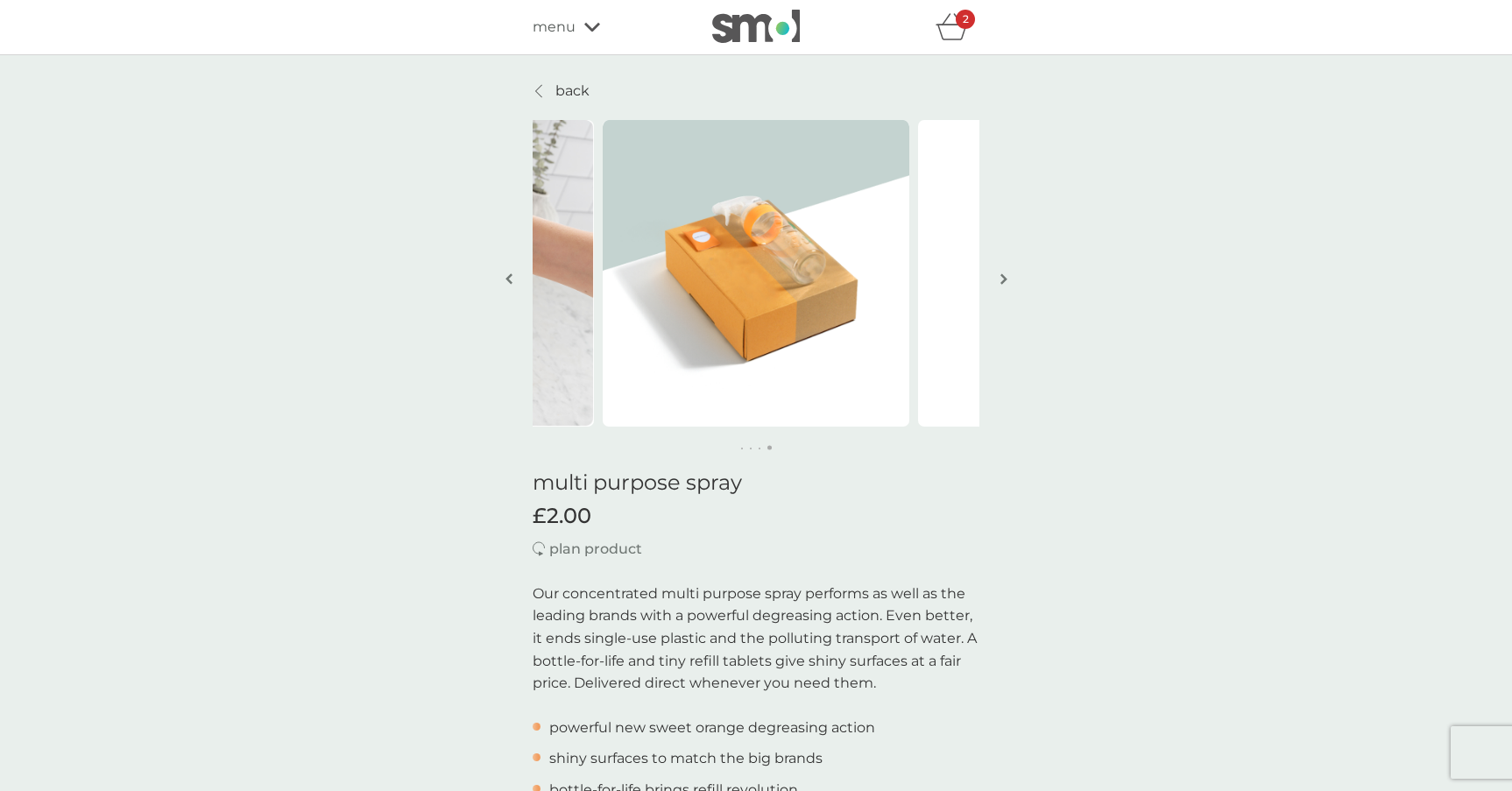
click at [1004, 276] on img "button" at bounding box center [1003, 278] width 7 height 13
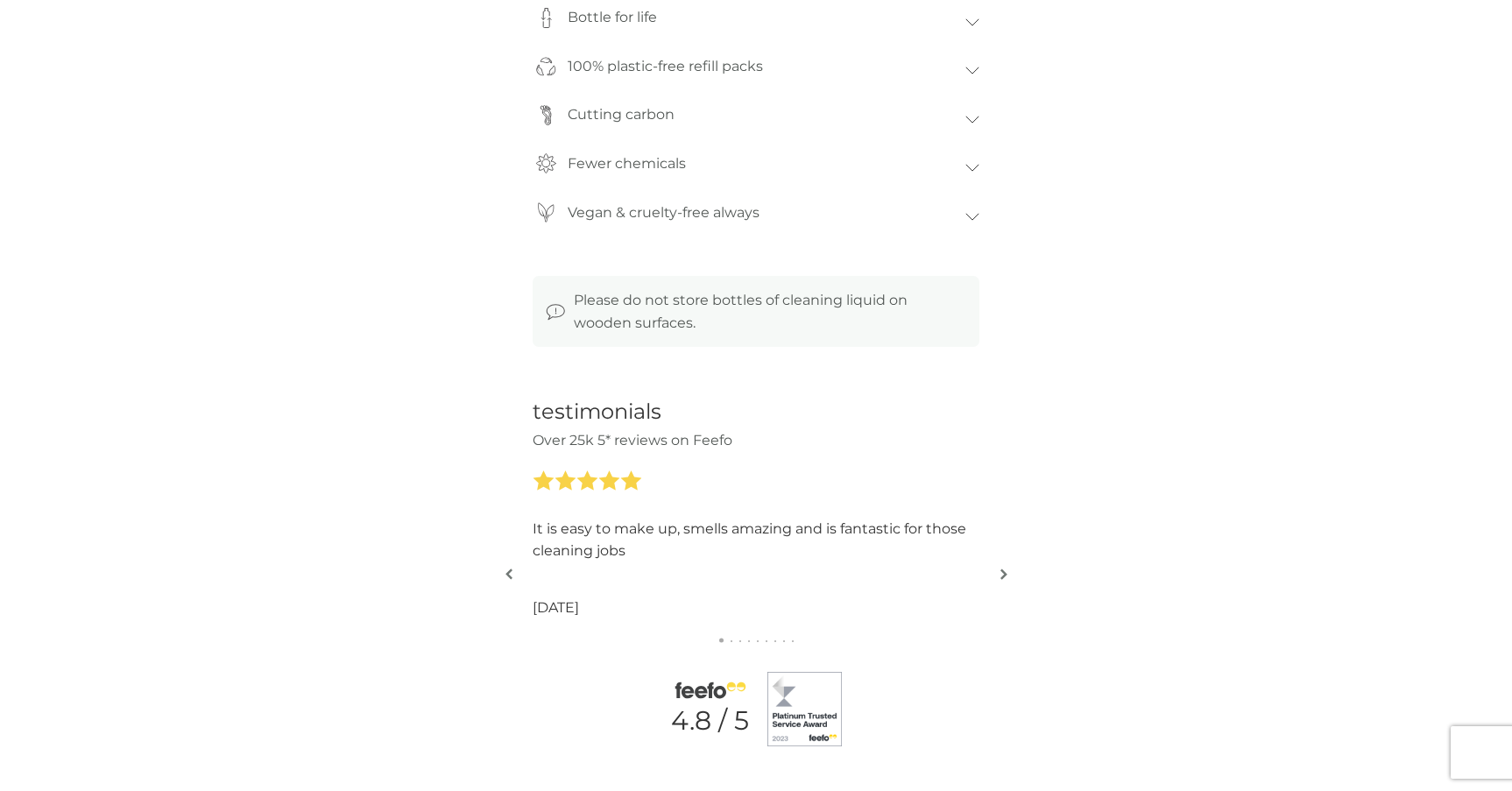
scroll to position [1766, 0]
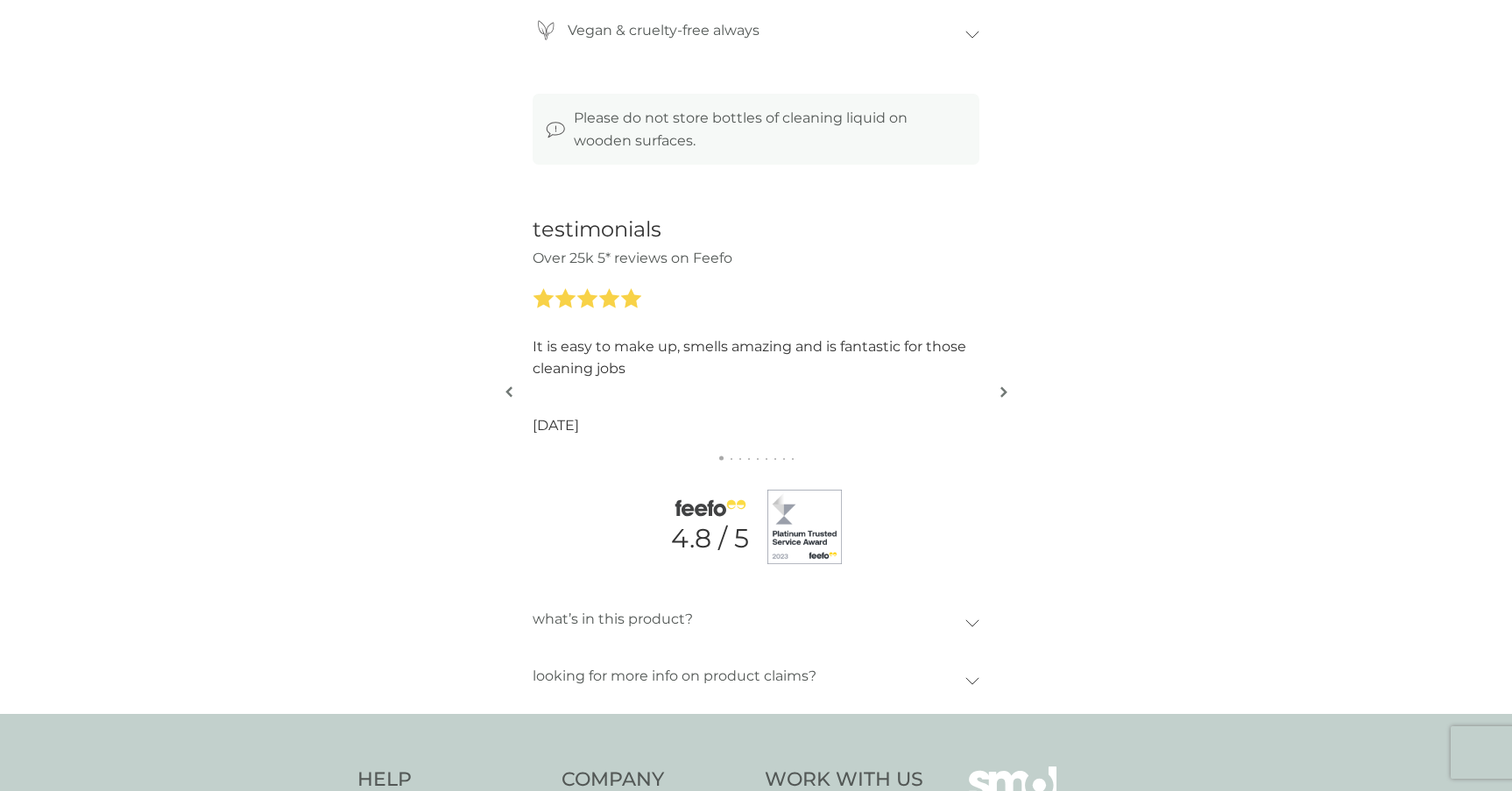
click at [1006, 398] on button "button" at bounding box center [1002, 393] width 13 height 88
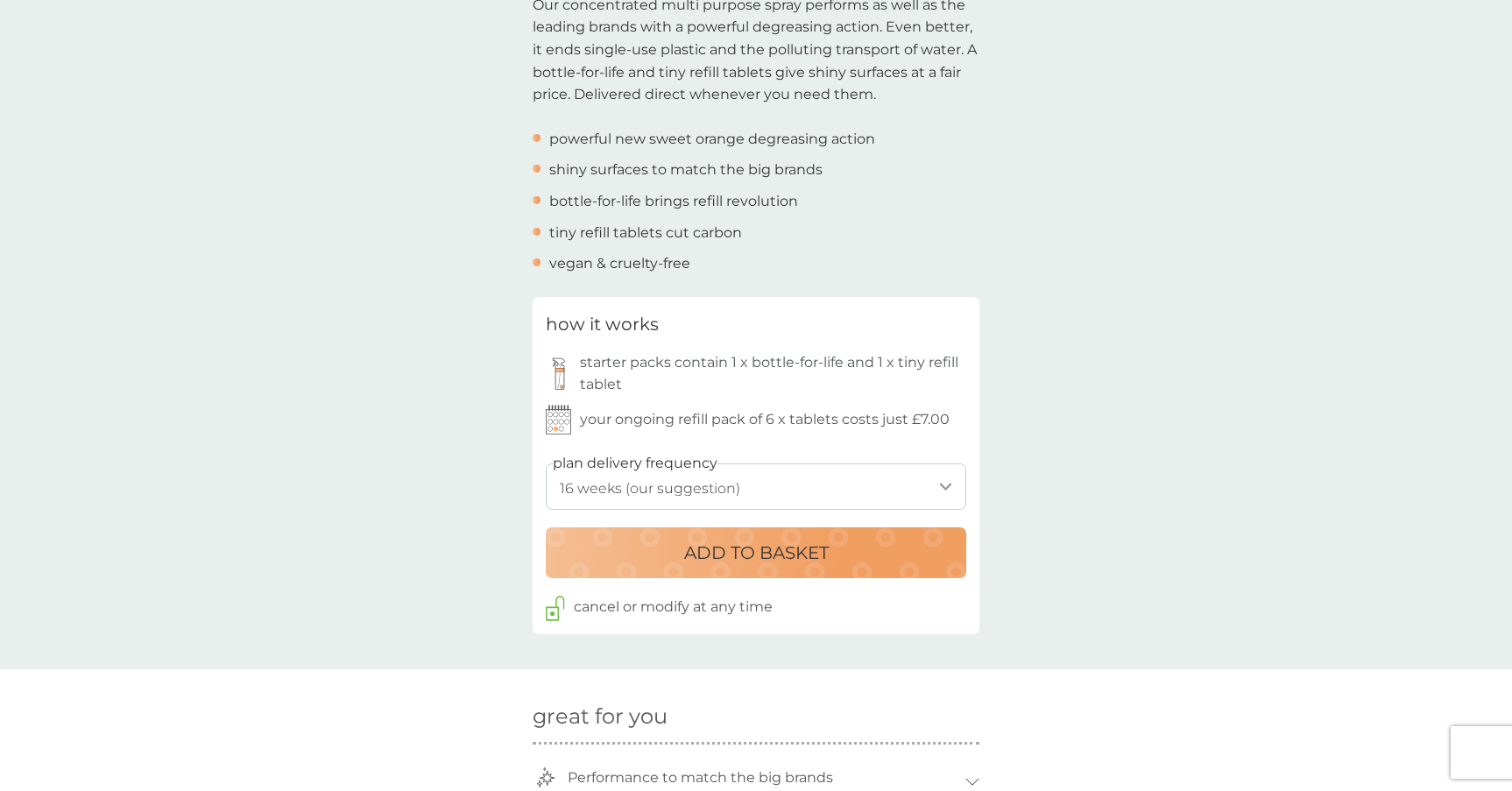
scroll to position [592, 0]
click at [626, 472] on select "1 week 2 weeks 3 weeks 4 weeks 5 weeks 6 weeks 7 weeks 8 weeks 9 weeks 10 weeks…" at bounding box center [756, 484] width 421 height 47
select select "245"
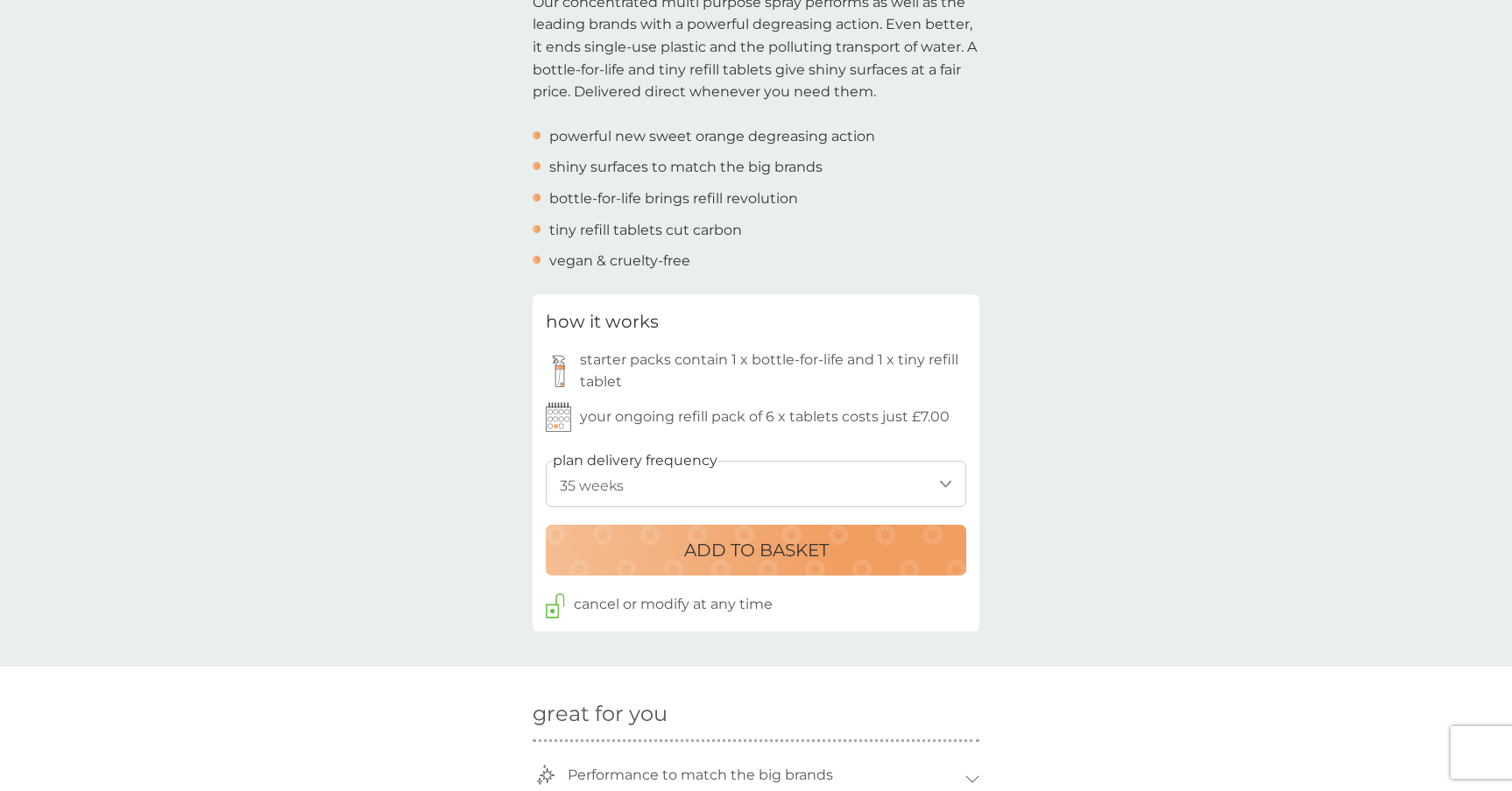
click at [546, 461] on select "1 week 2 weeks 3 weeks 4 weeks 5 weeks 6 weeks 7 weeks 8 weeks 9 weeks 10 weeks…" at bounding box center [756, 484] width 421 height 47
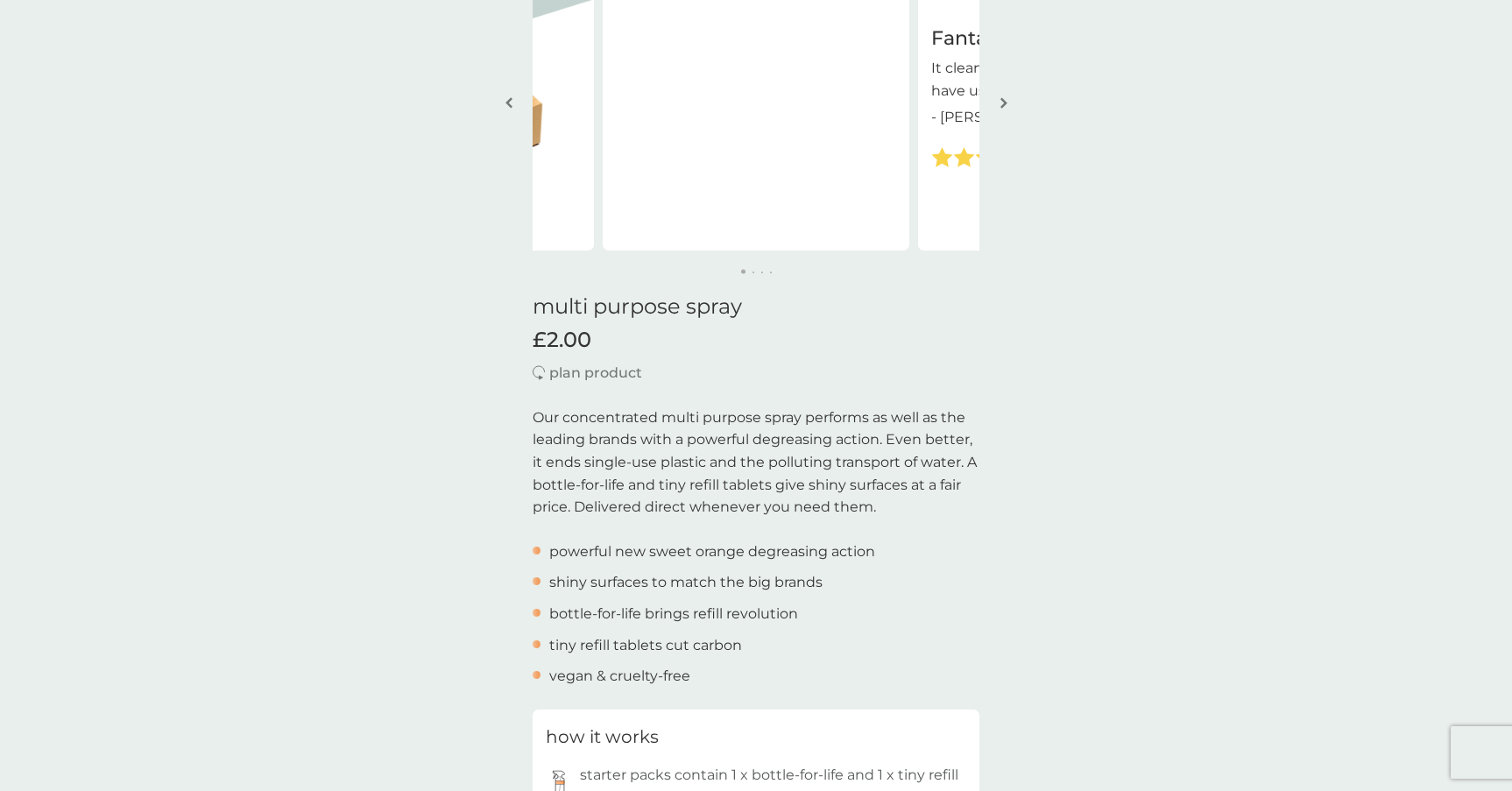
scroll to position [172, 0]
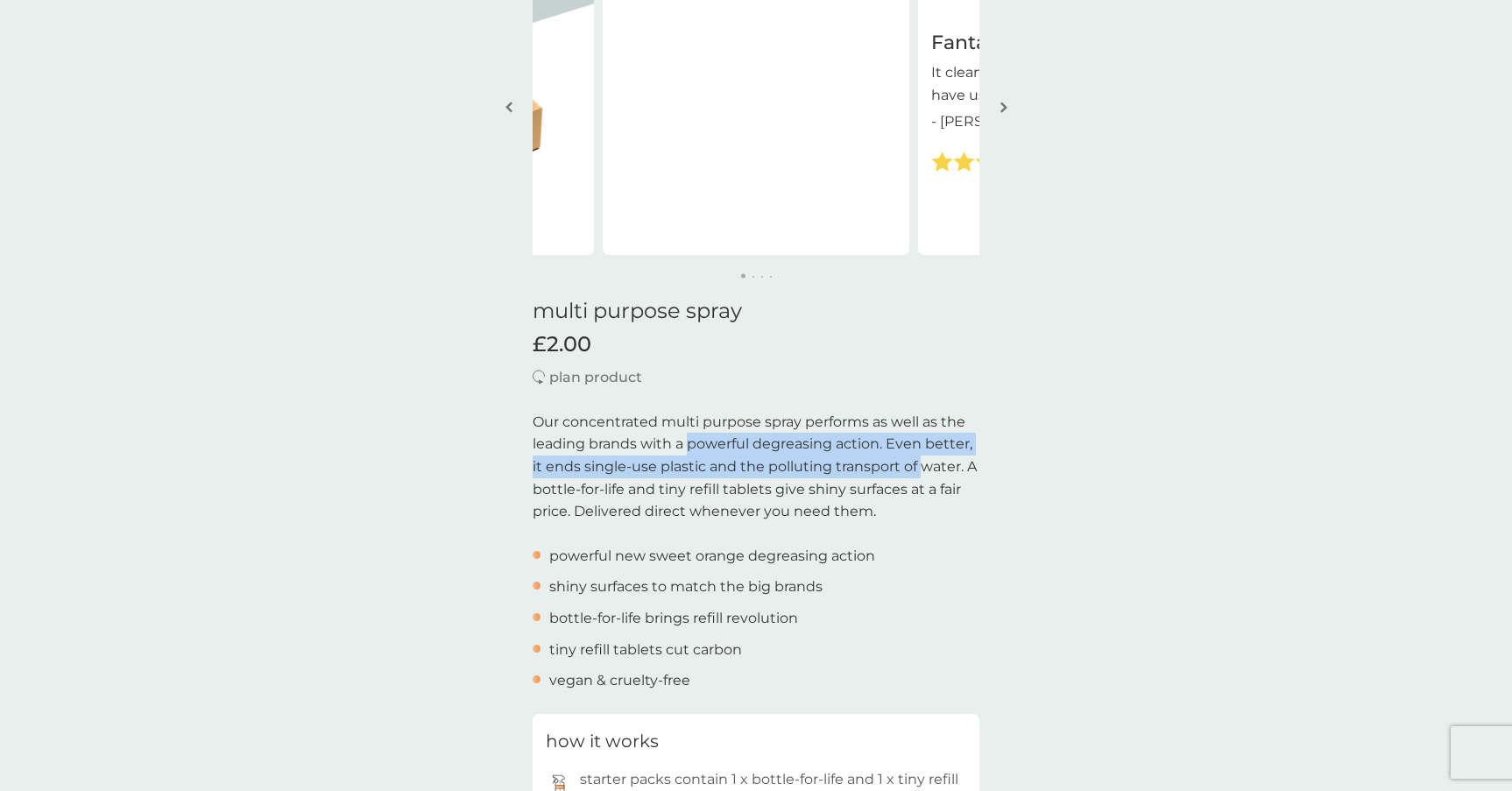
drag, startPoint x: 687, startPoint y: 444, endPoint x: 926, endPoint y: 464, distance: 239.8
click at [926, 464] on p "Our concentrated multi purpose spray performs as well as the leading brands wit…" at bounding box center [756, 467] width 447 height 112
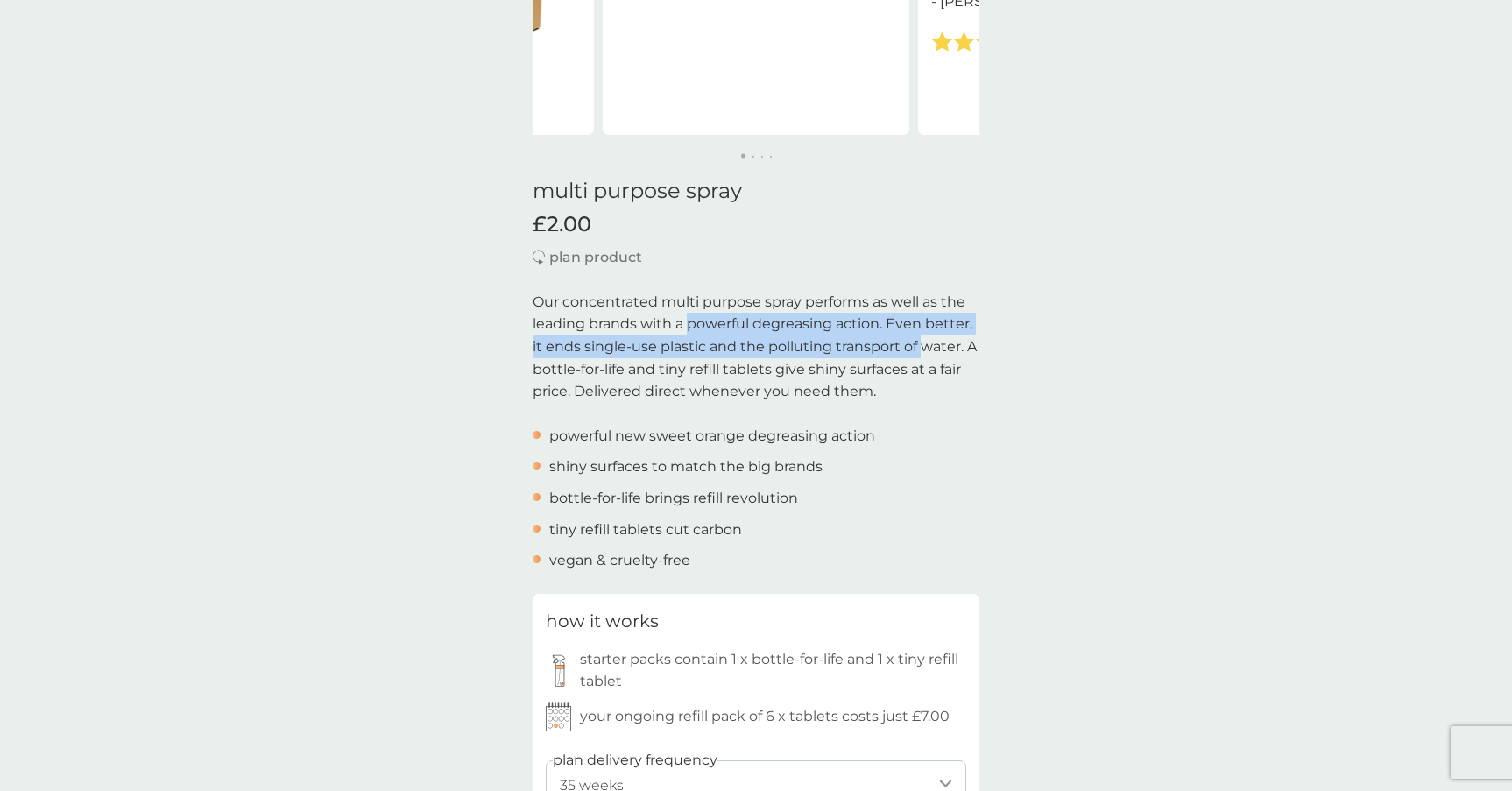
scroll to position [346, 0]
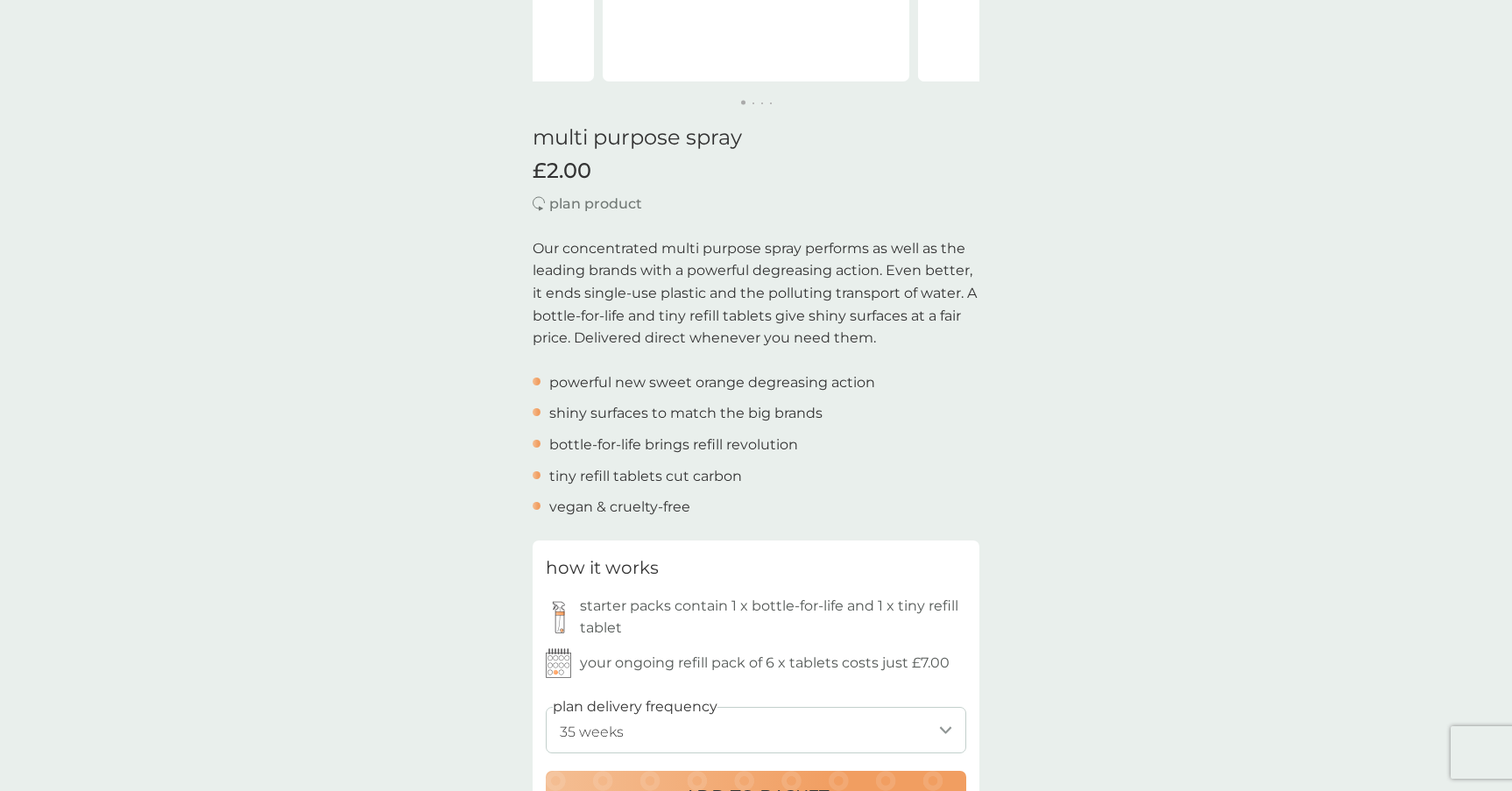
click at [940, 330] on p "Our concentrated multi purpose spray performs as well as the leading brands wit…" at bounding box center [756, 293] width 447 height 112
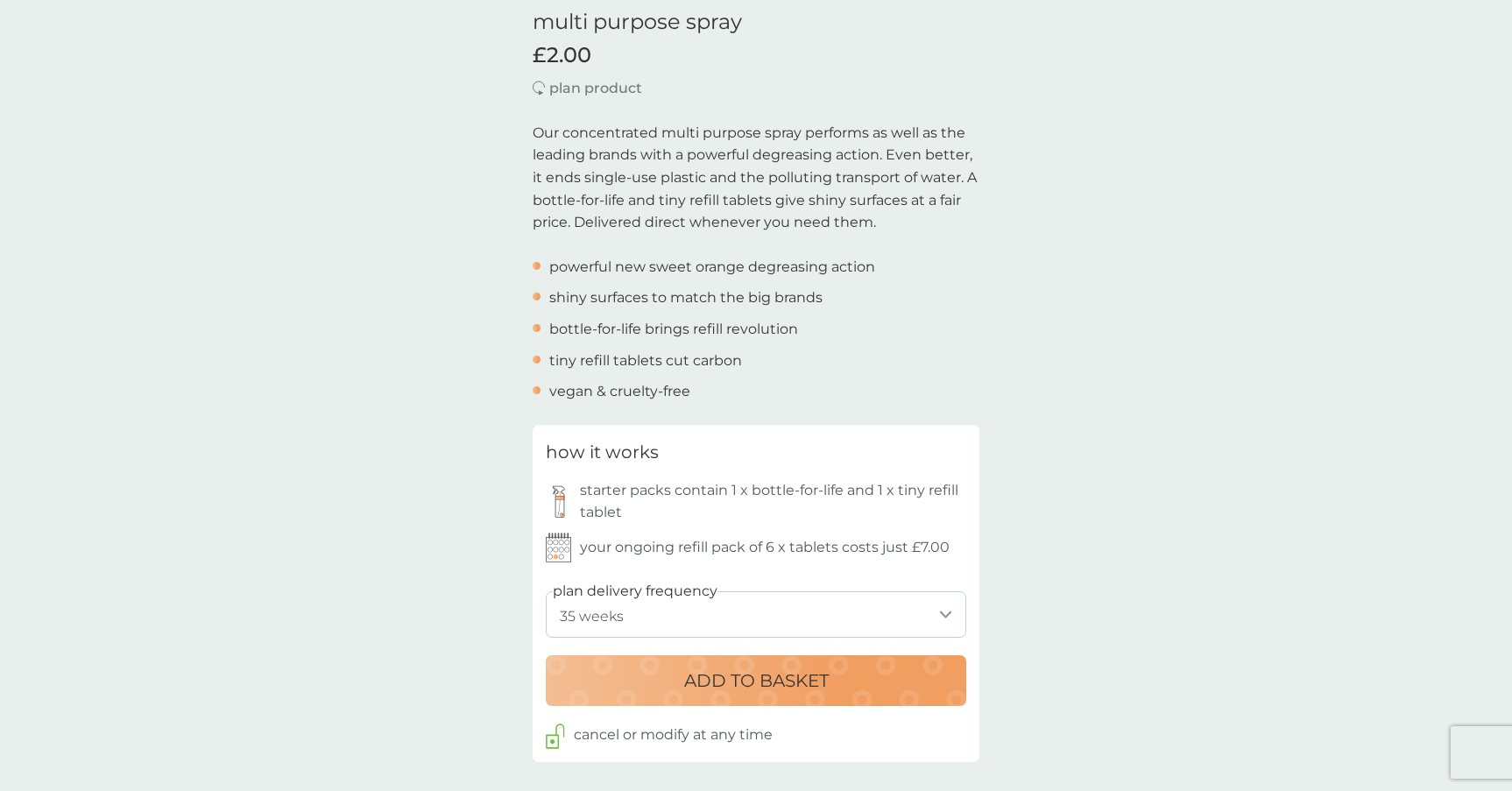
scroll to position [480, 0]
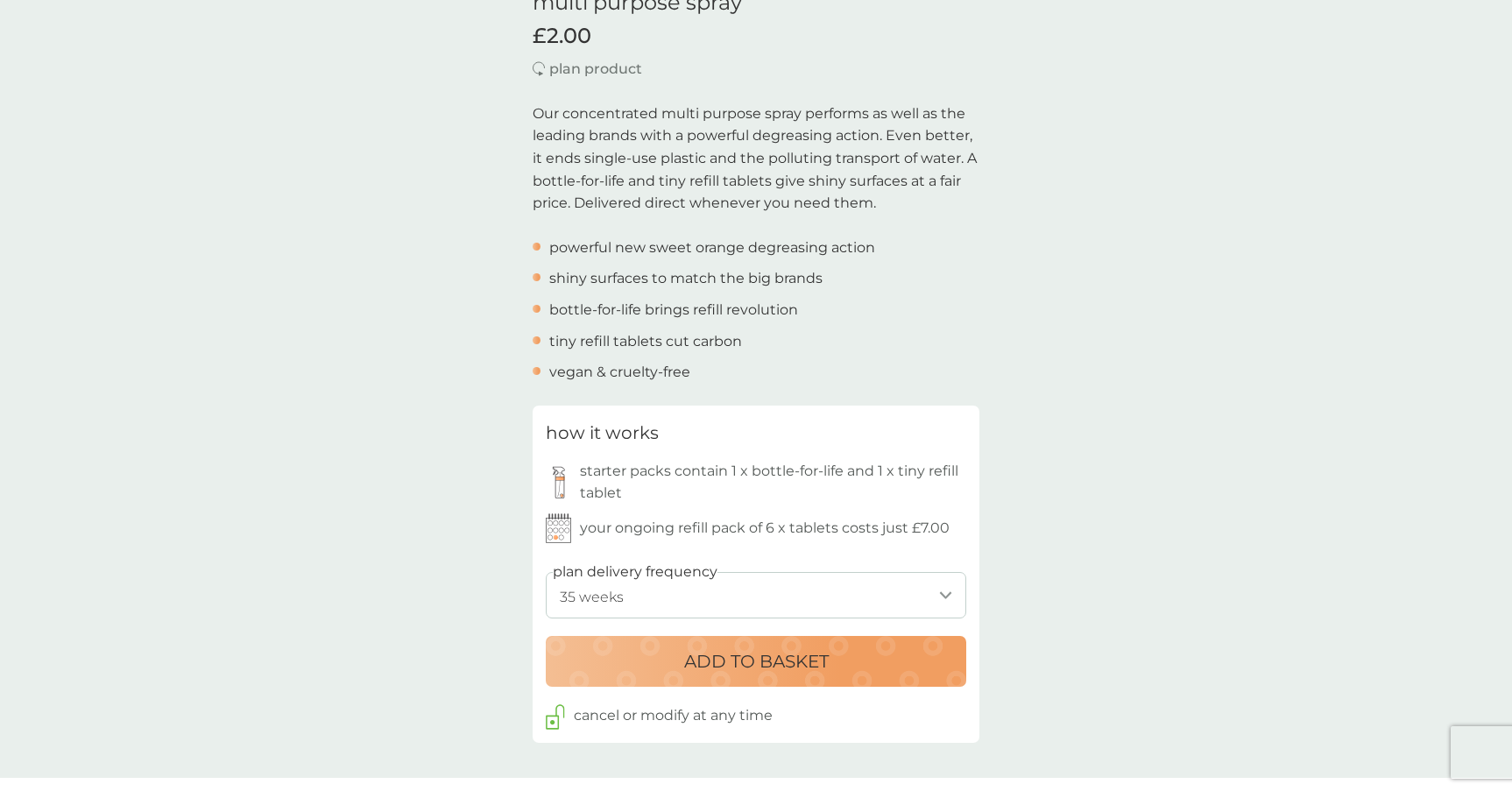
click at [788, 681] on button "ADD TO BASKET" at bounding box center [756, 661] width 421 height 51
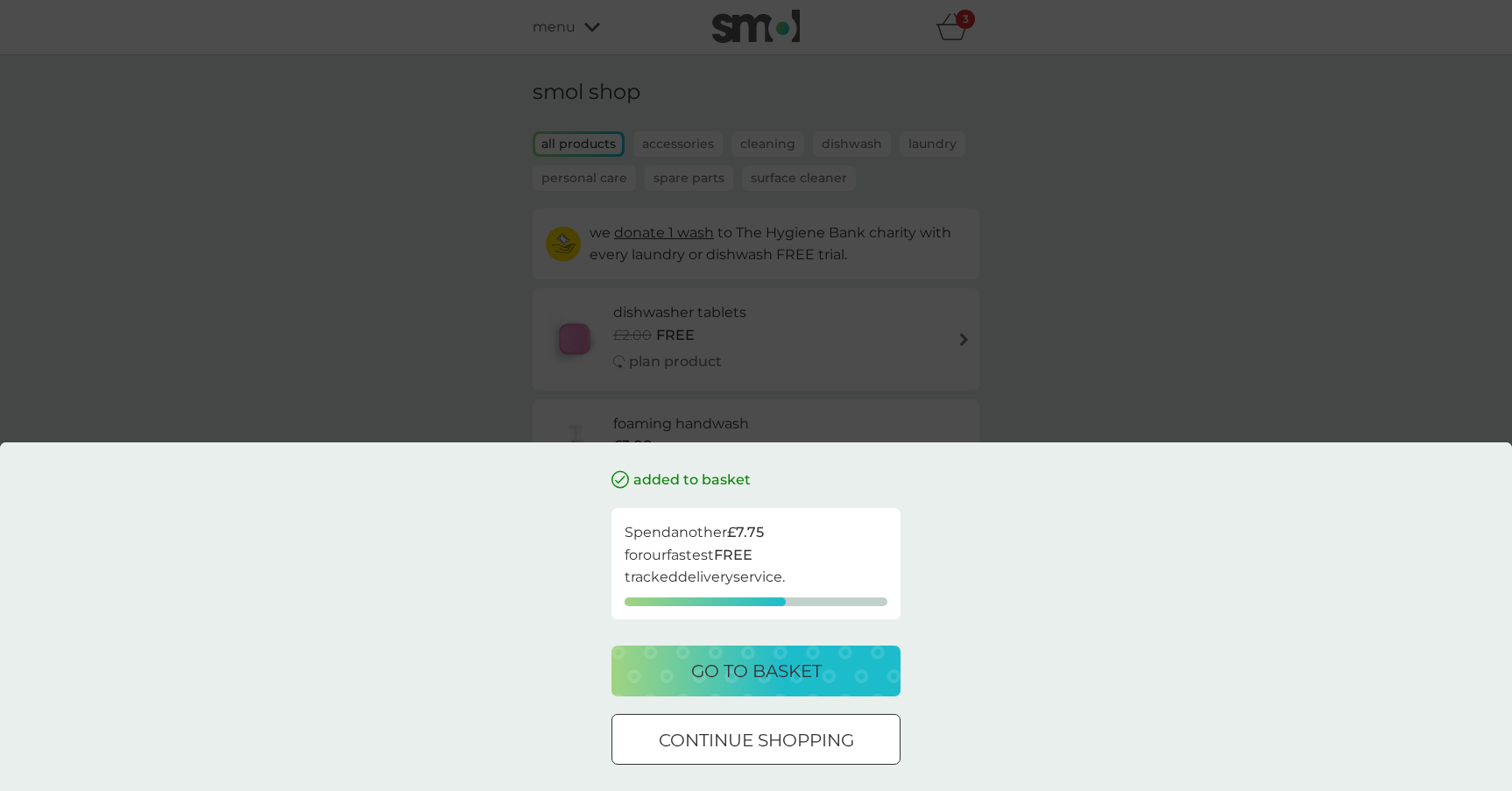
click at [729, 744] on div at bounding box center [756, 740] width 63 height 19
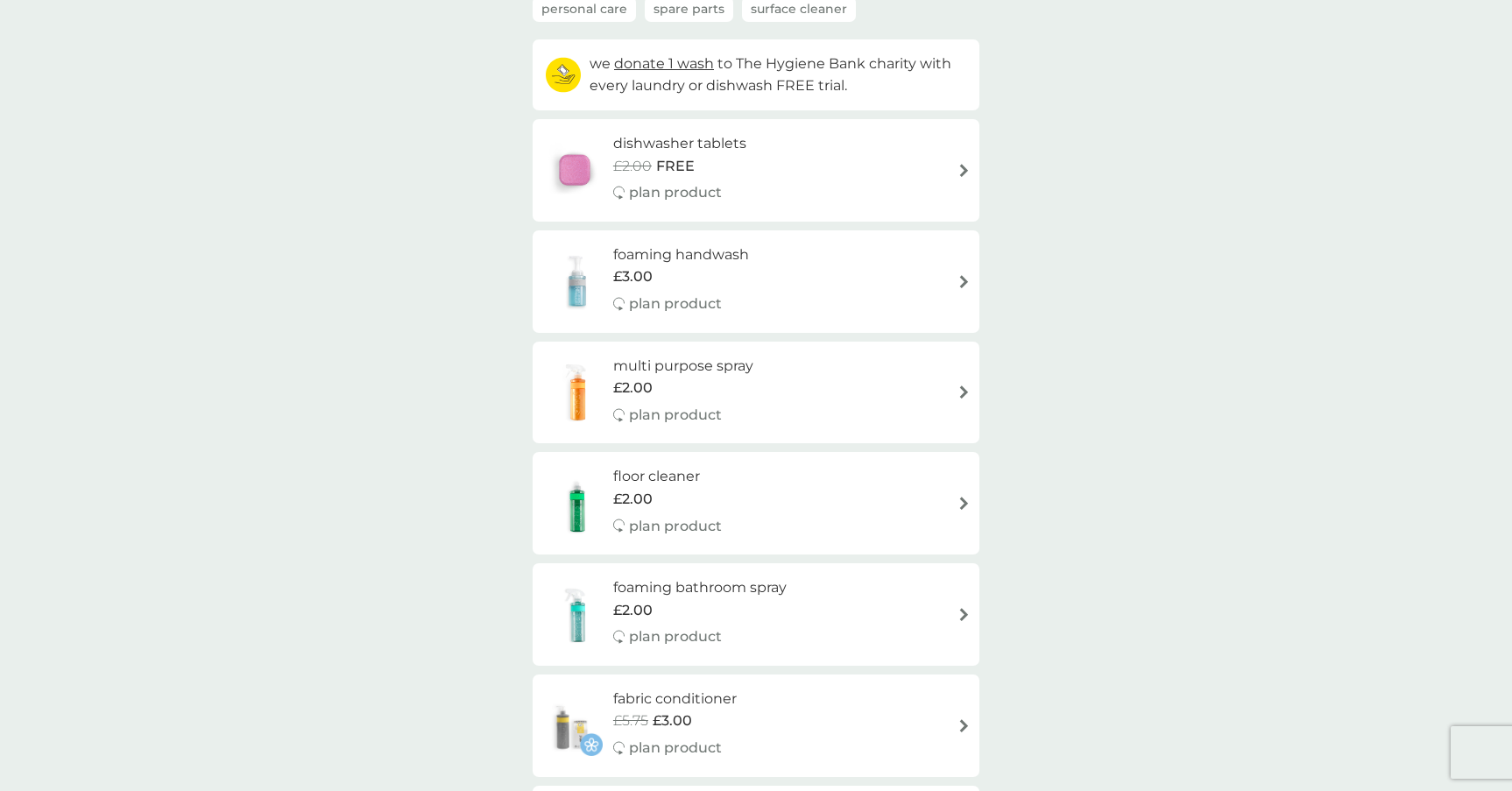
scroll to position [225, 0]
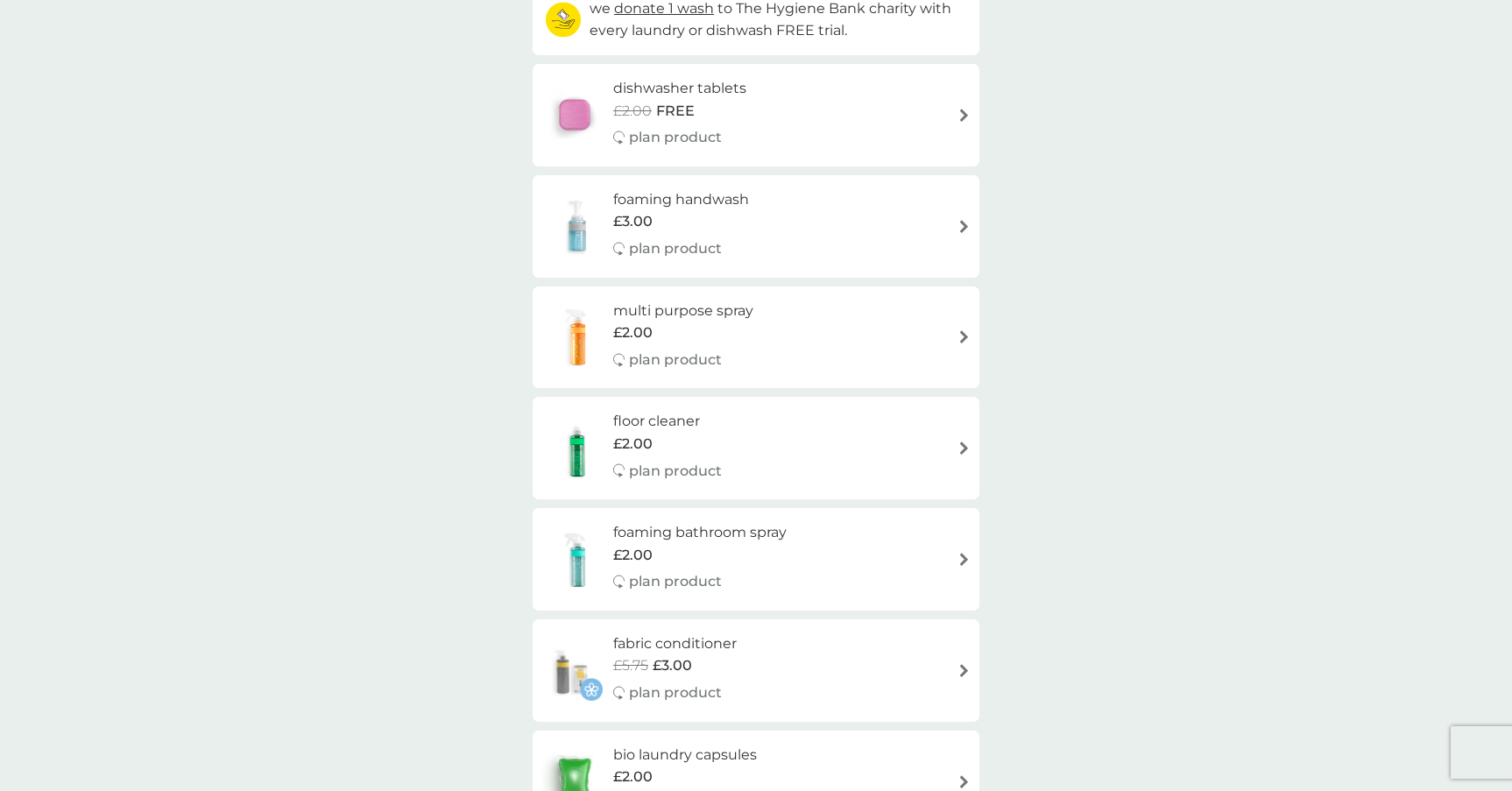
click at [674, 536] on h6 "foaming bathroom spray" at bounding box center [700, 532] width 174 height 22
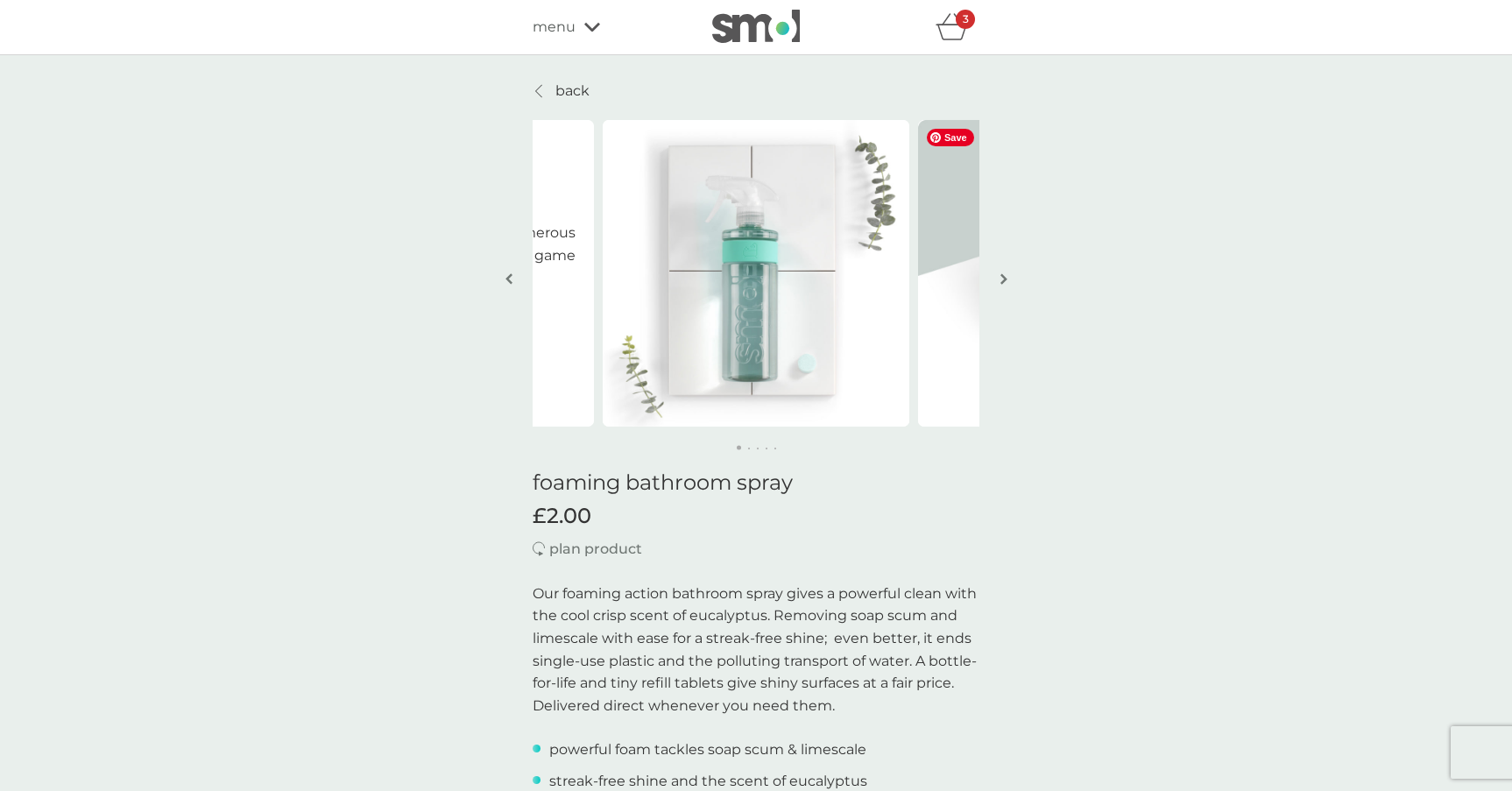
click at [1003, 283] on img "button" at bounding box center [1003, 278] width 7 height 13
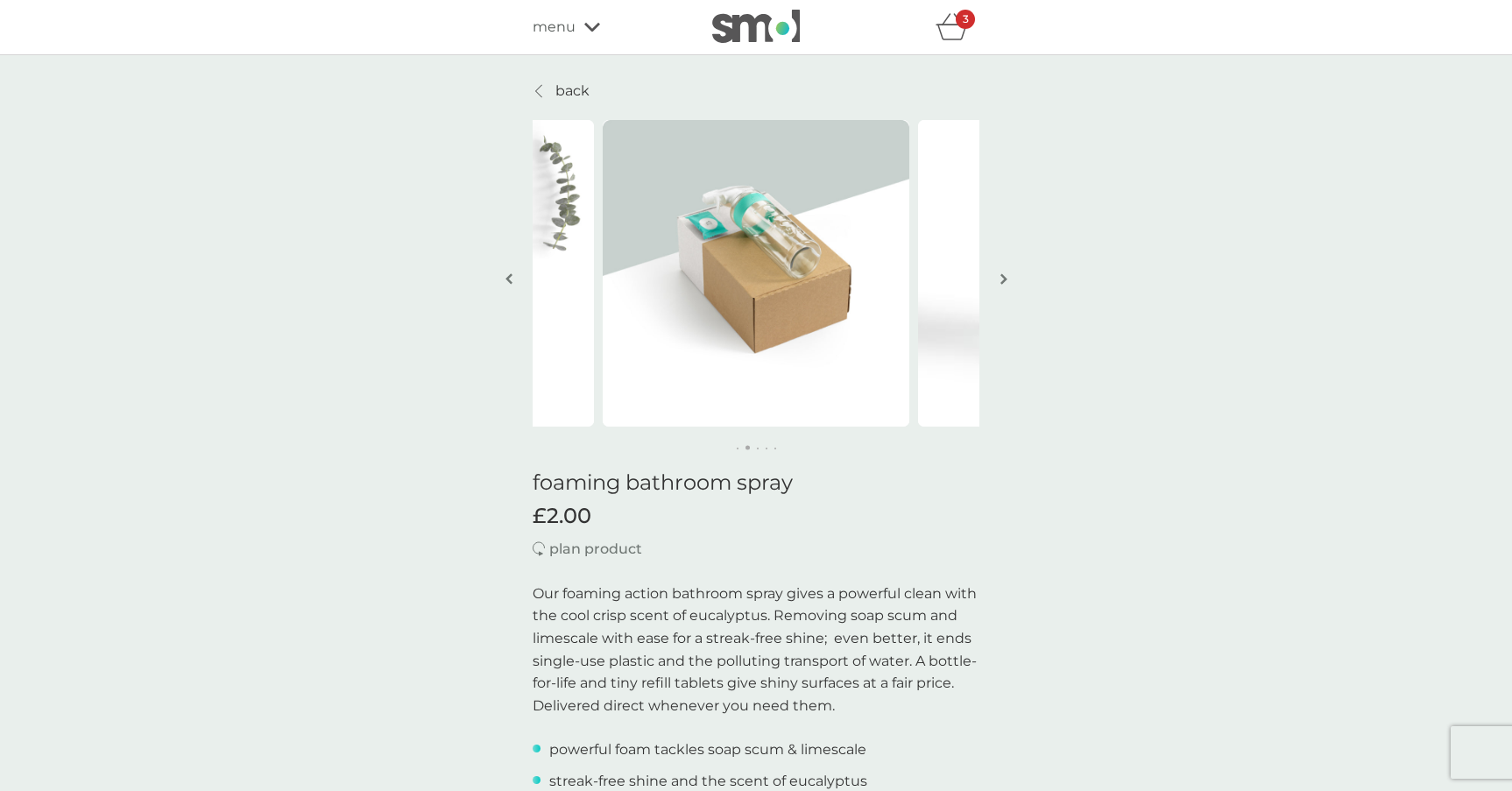
click at [1003, 283] on img "button" at bounding box center [1003, 278] width 7 height 13
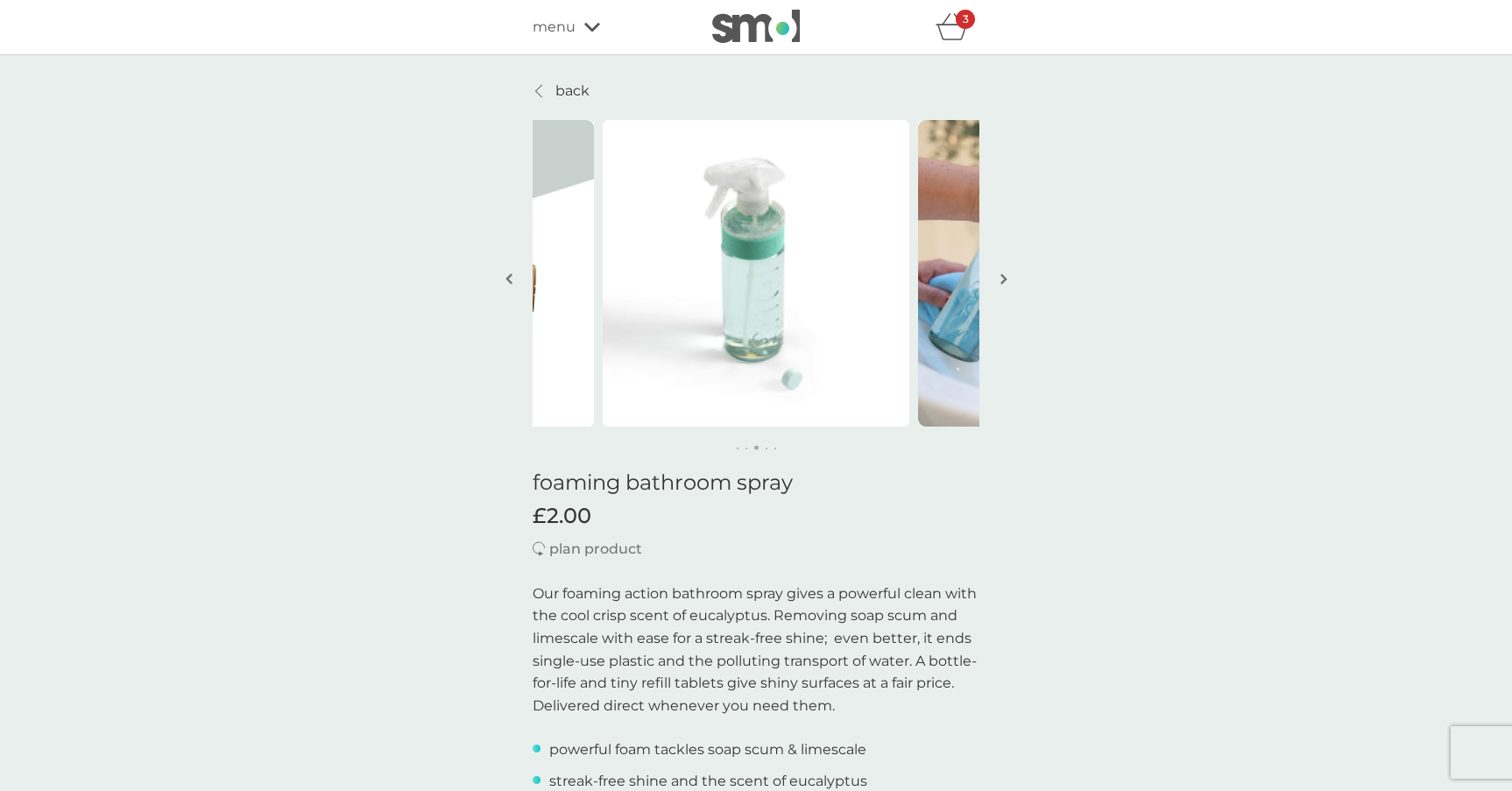
click at [1003, 283] on img "button" at bounding box center [1003, 278] width 7 height 13
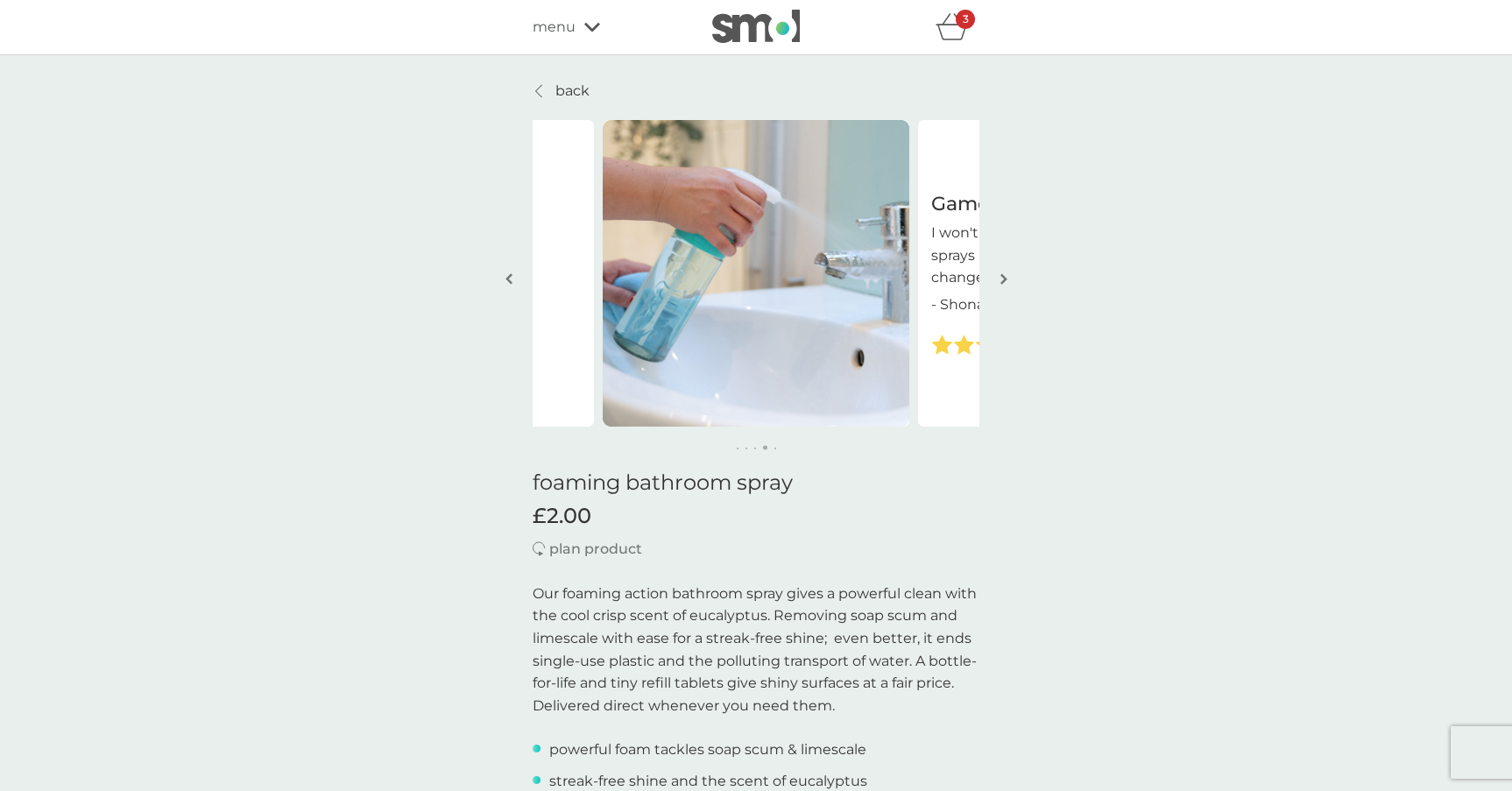
click at [1003, 283] on img "button" at bounding box center [1003, 278] width 7 height 13
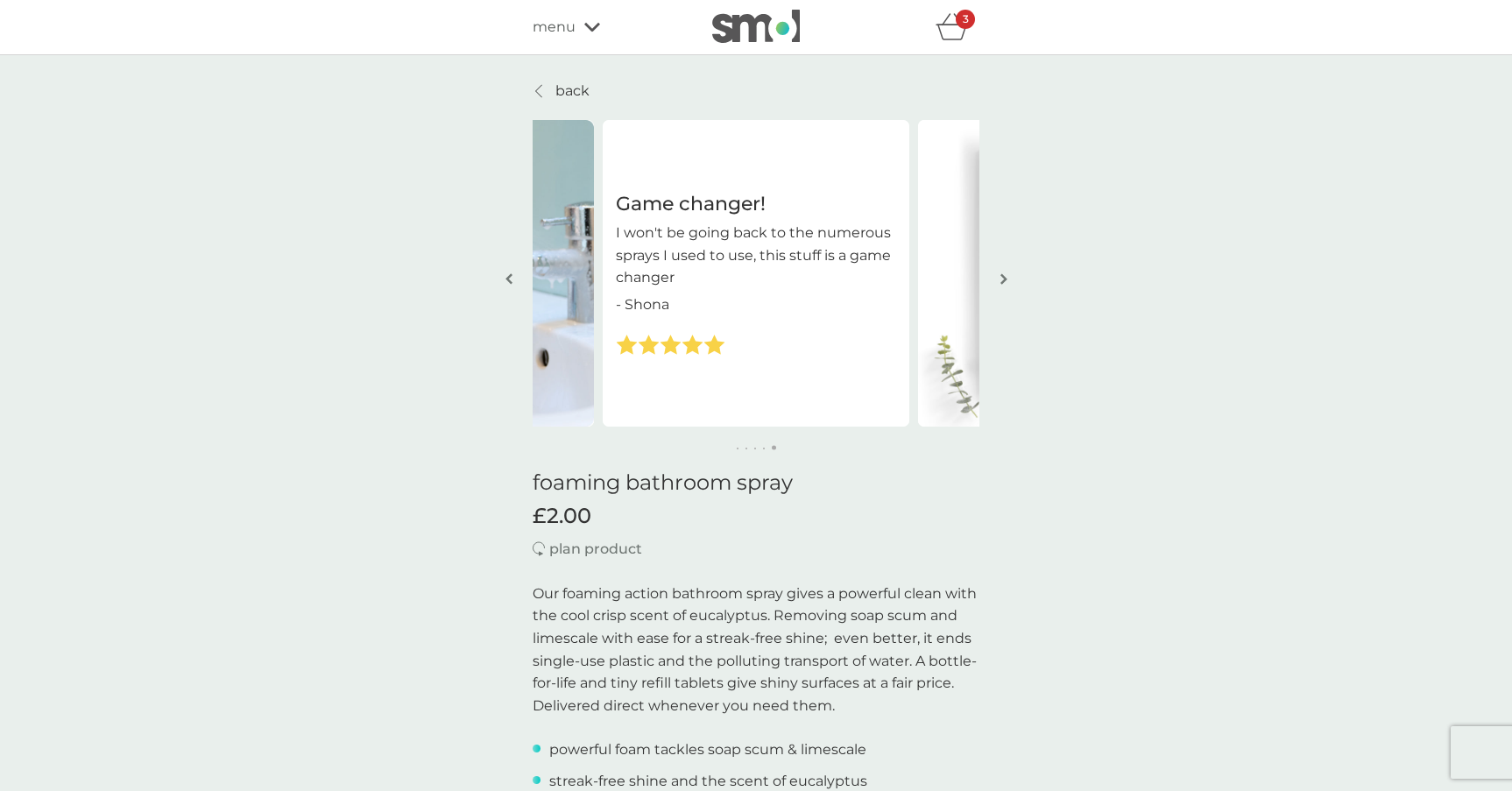
click at [1003, 283] on img "button" at bounding box center [1003, 278] width 7 height 13
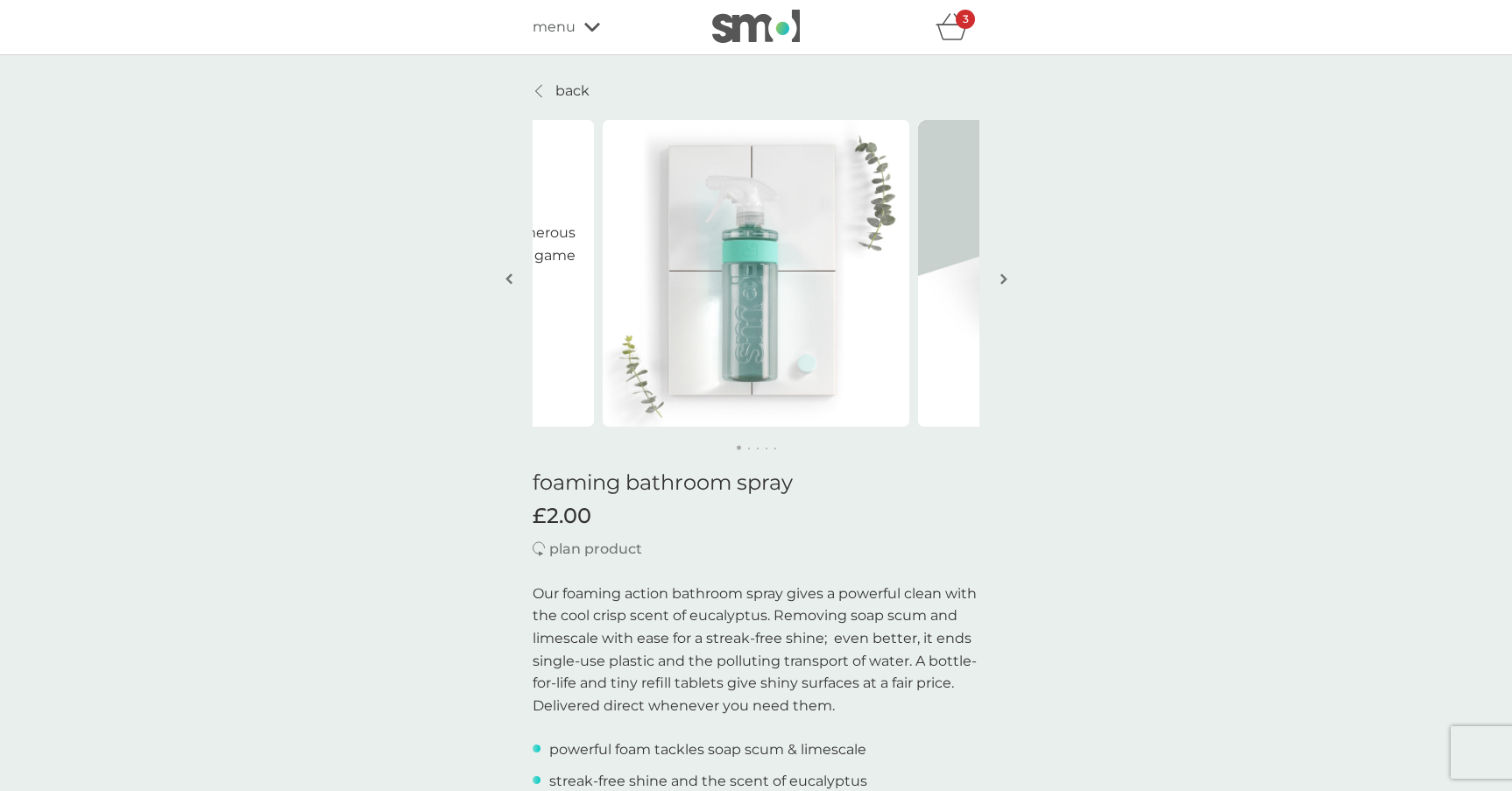
click at [1003, 283] on img "button" at bounding box center [1003, 278] width 7 height 13
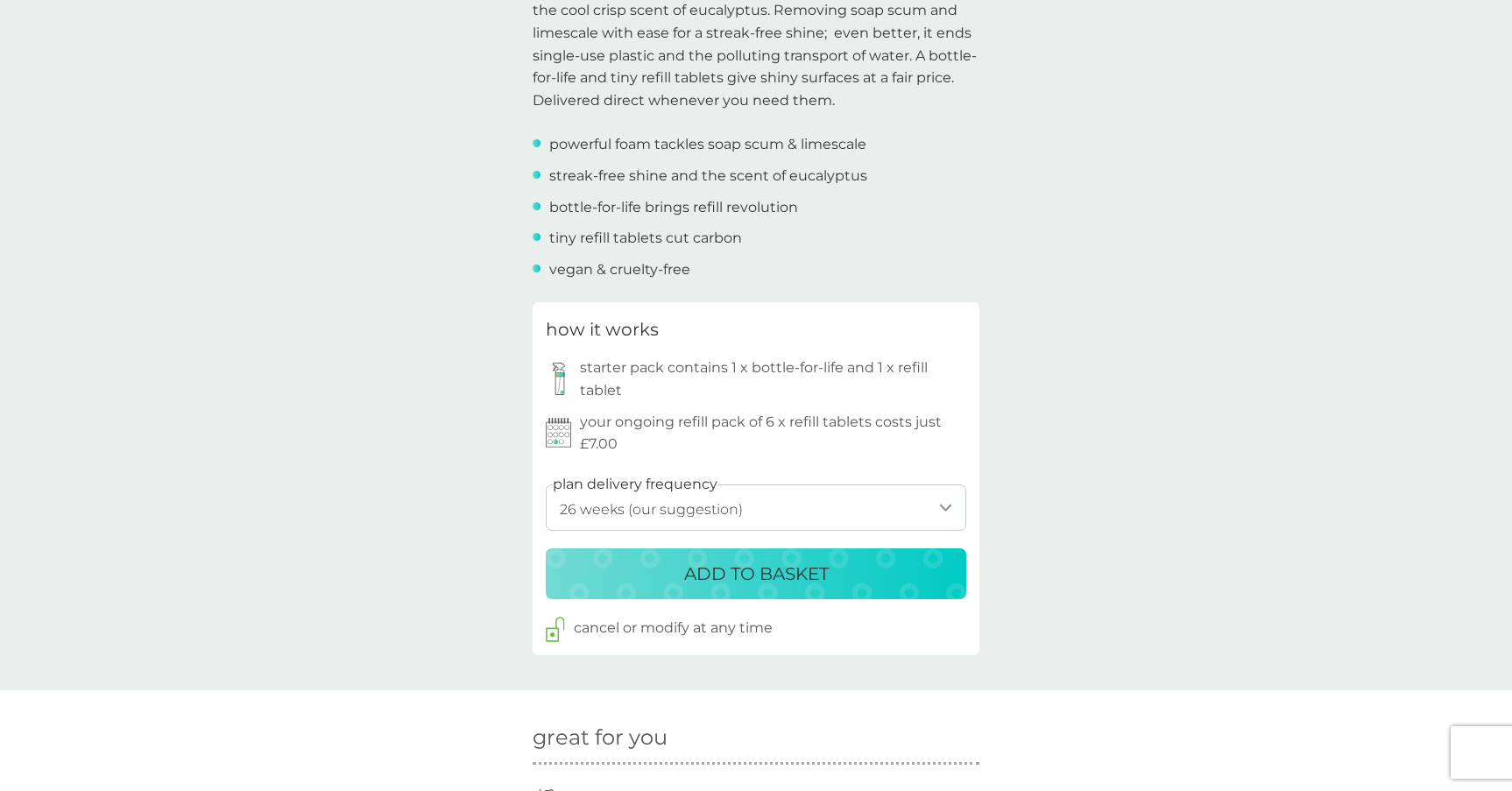
scroll to position [643, 0]
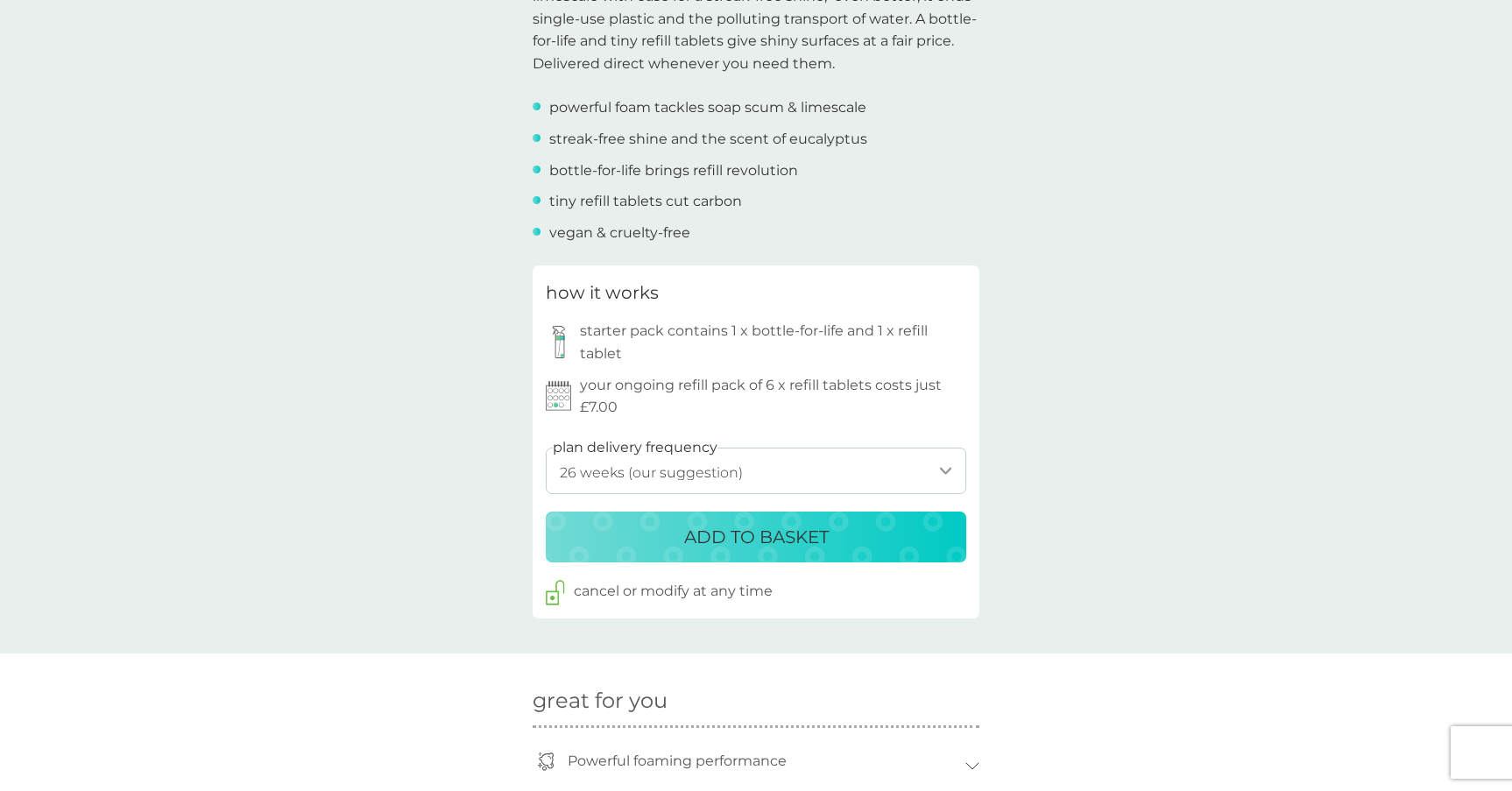
click at [856, 468] on select "1 week 2 weeks 3 weeks 4 weeks 5 weeks 6 weeks 7 weeks 8 weeks 9 weeks 10 weeks…" at bounding box center [756, 472] width 421 height 47
select select "245"
click at [546, 448] on select "1 week 2 weeks 3 weeks 4 weeks 5 weeks 6 weeks 7 weeks 8 weeks 9 weeks 10 weeks…" at bounding box center [756, 472] width 421 height 47
click at [788, 537] on p "ADD TO BASKET" at bounding box center [756, 537] width 144 height 28
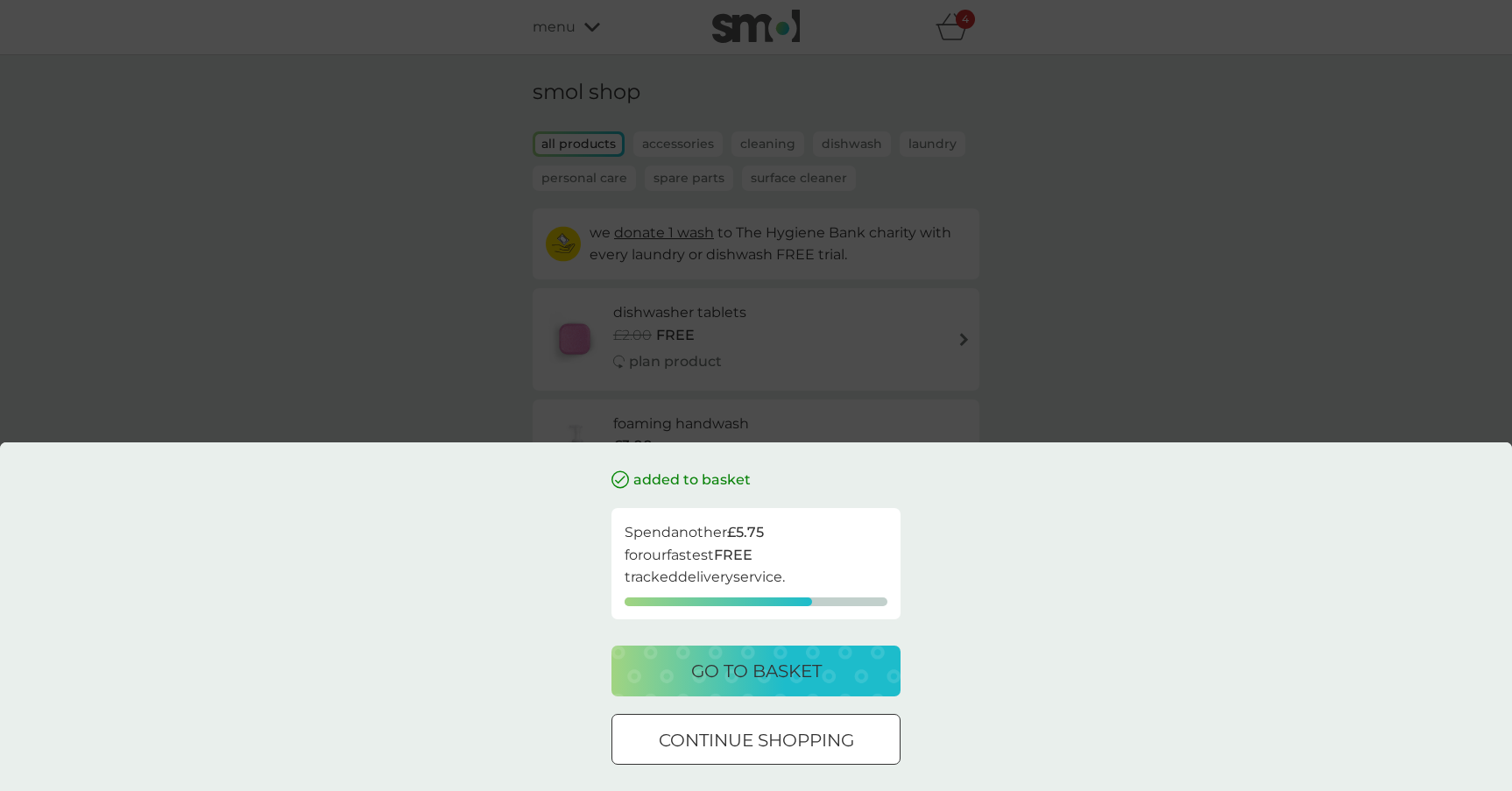
click at [741, 727] on p "continue shopping" at bounding box center [756, 740] width 195 height 28
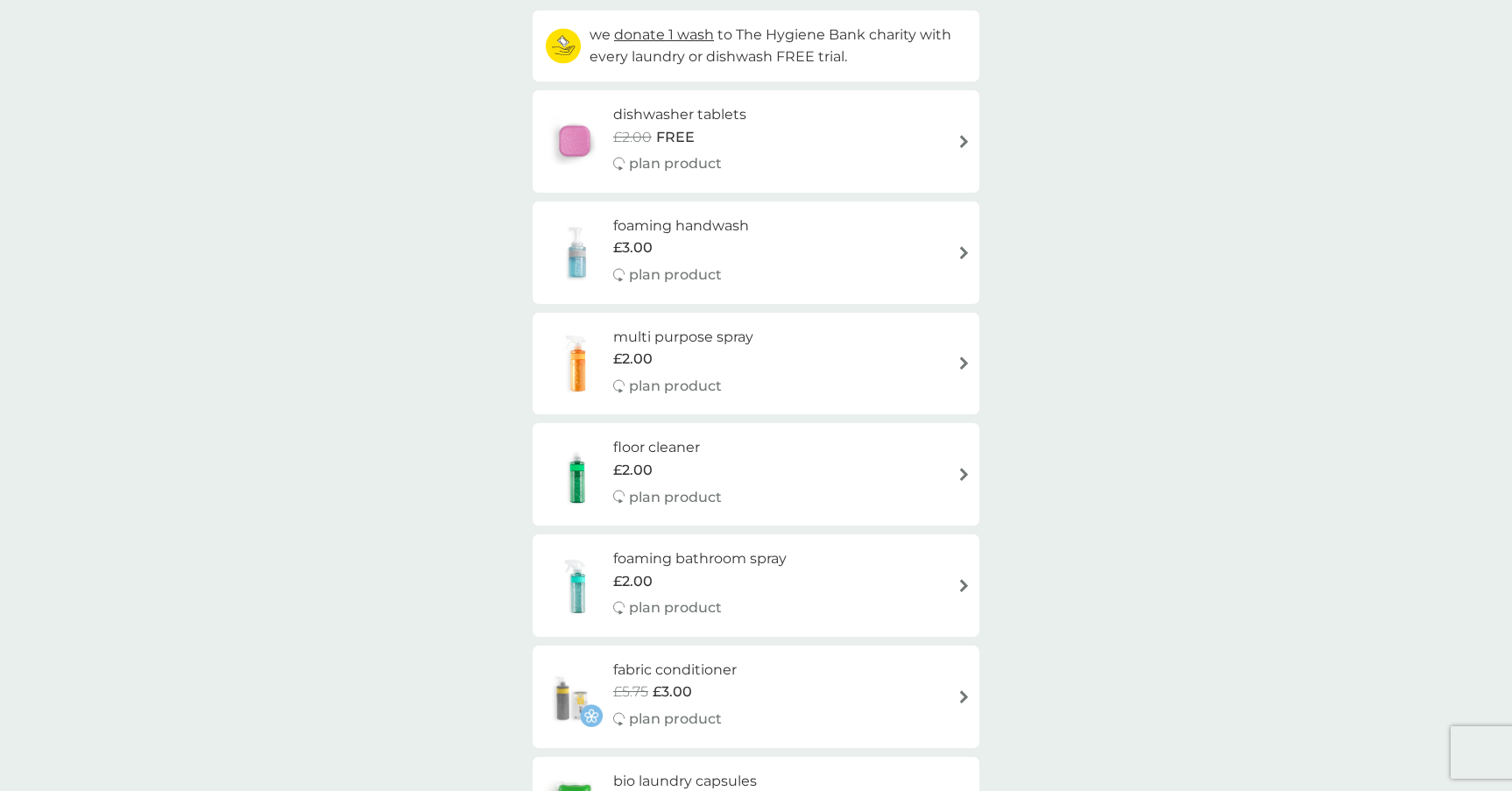
scroll to position [219, 0]
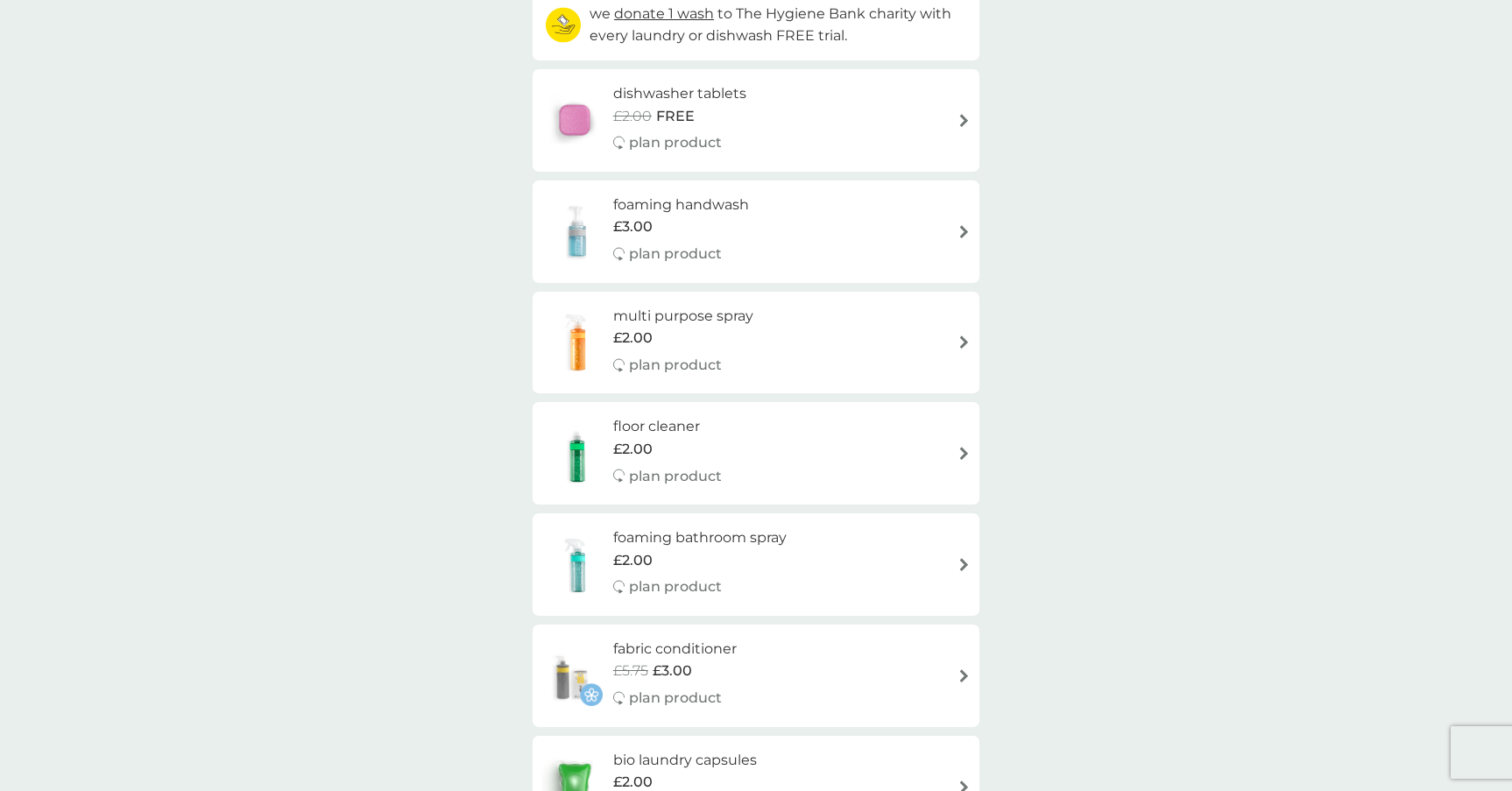
click at [694, 198] on h6 "foaming handwash" at bounding box center [680, 204] width 136 height 22
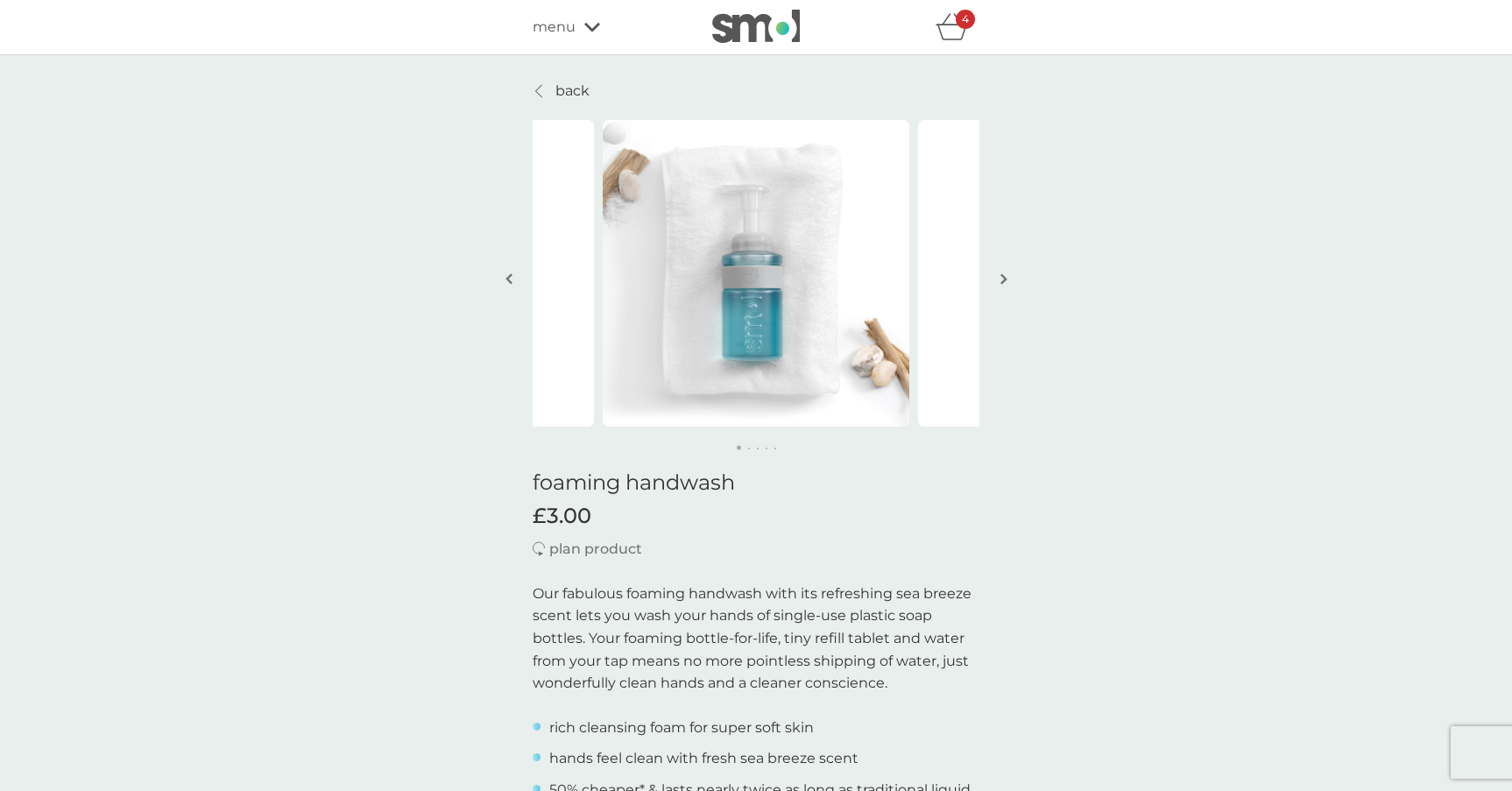
click at [1005, 268] on button "button" at bounding box center [1002, 280] width 13 height 88
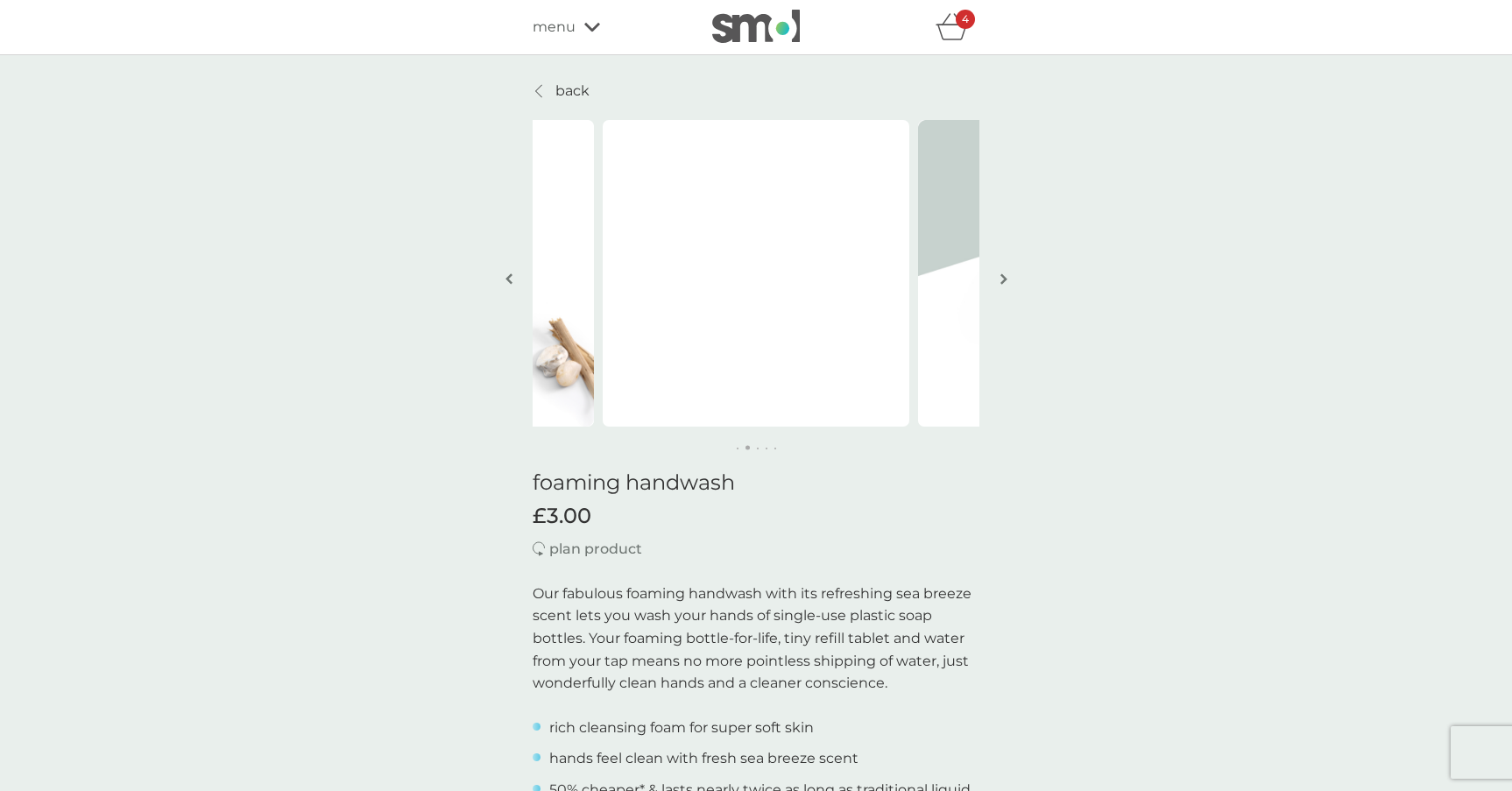
click at [1005, 269] on button "button" at bounding box center [1002, 280] width 13 height 88
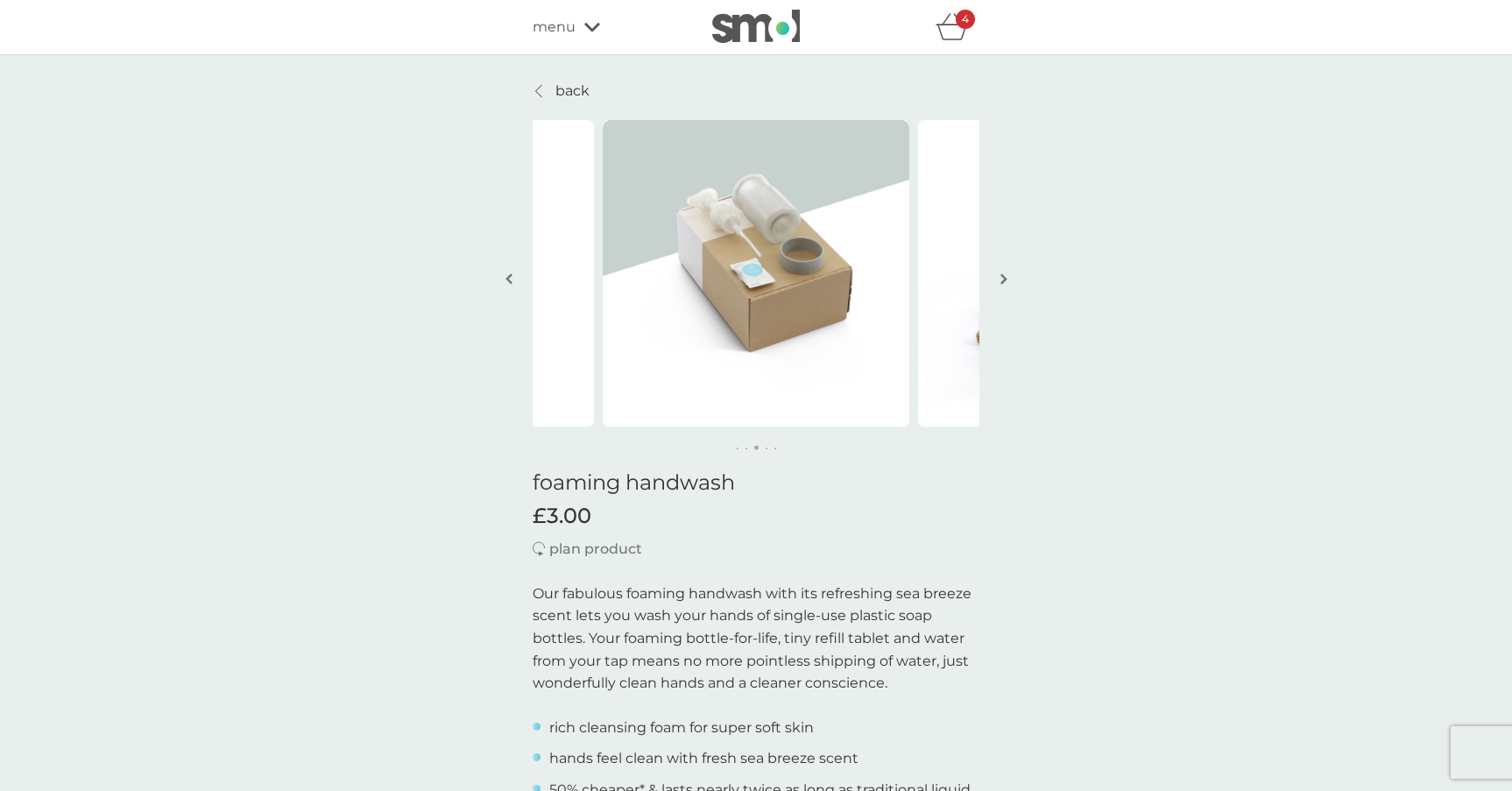
click at [511, 277] on img "button" at bounding box center [509, 278] width 7 height 13
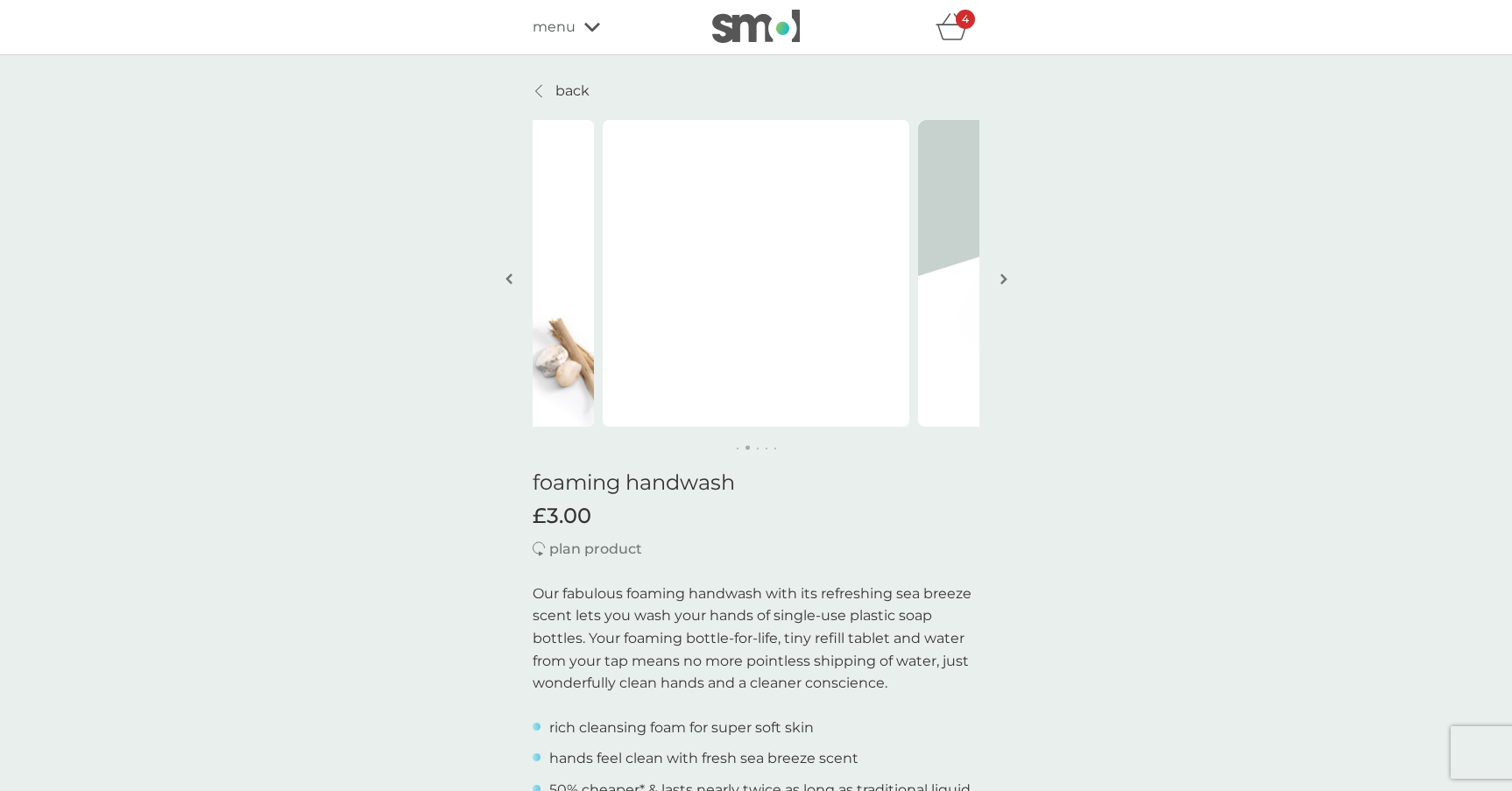
click at [1001, 280] on img "button" at bounding box center [1003, 278] width 7 height 13
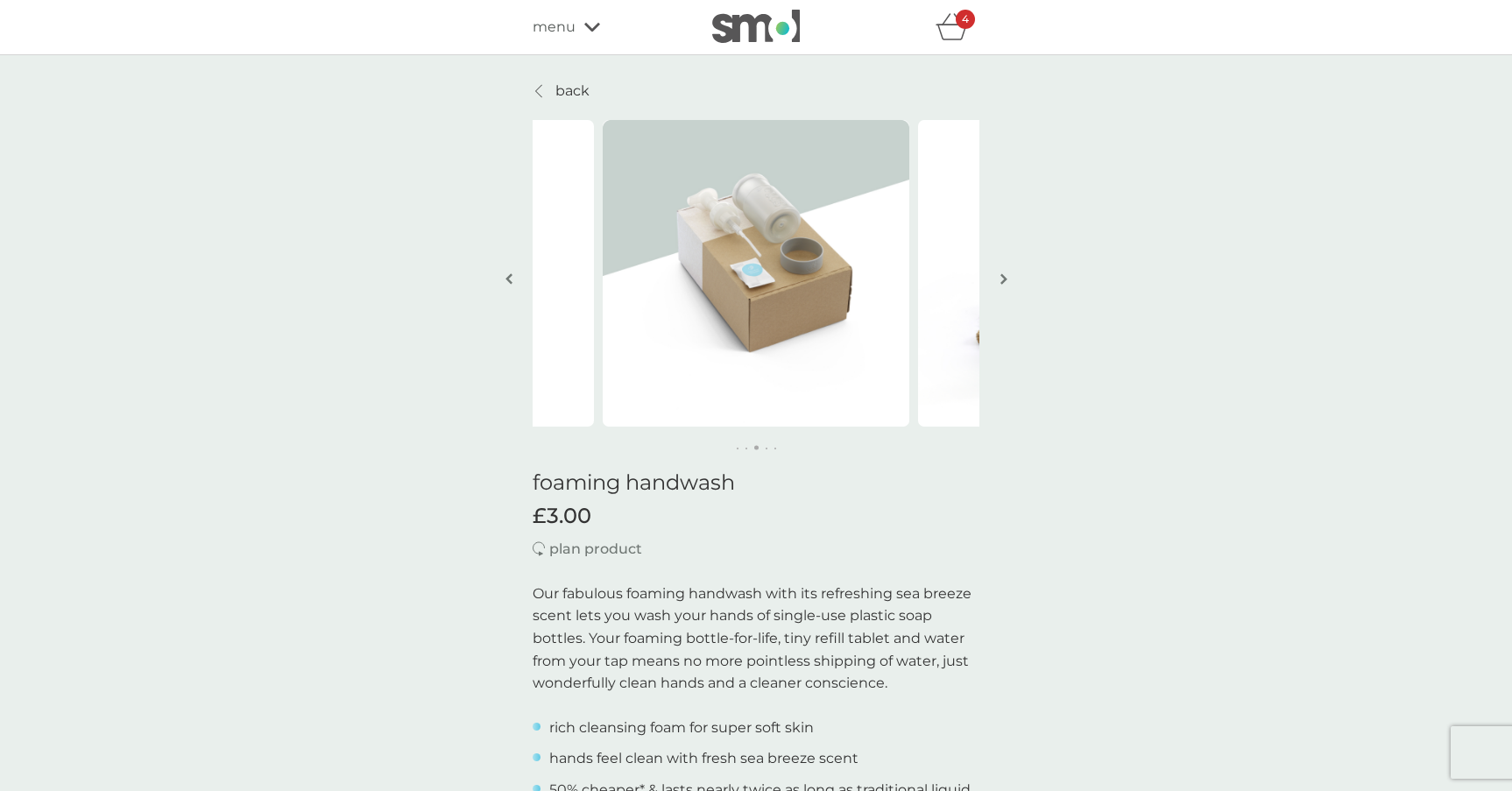
click at [1001, 280] on img "button" at bounding box center [1003, 278] width 7 height 13
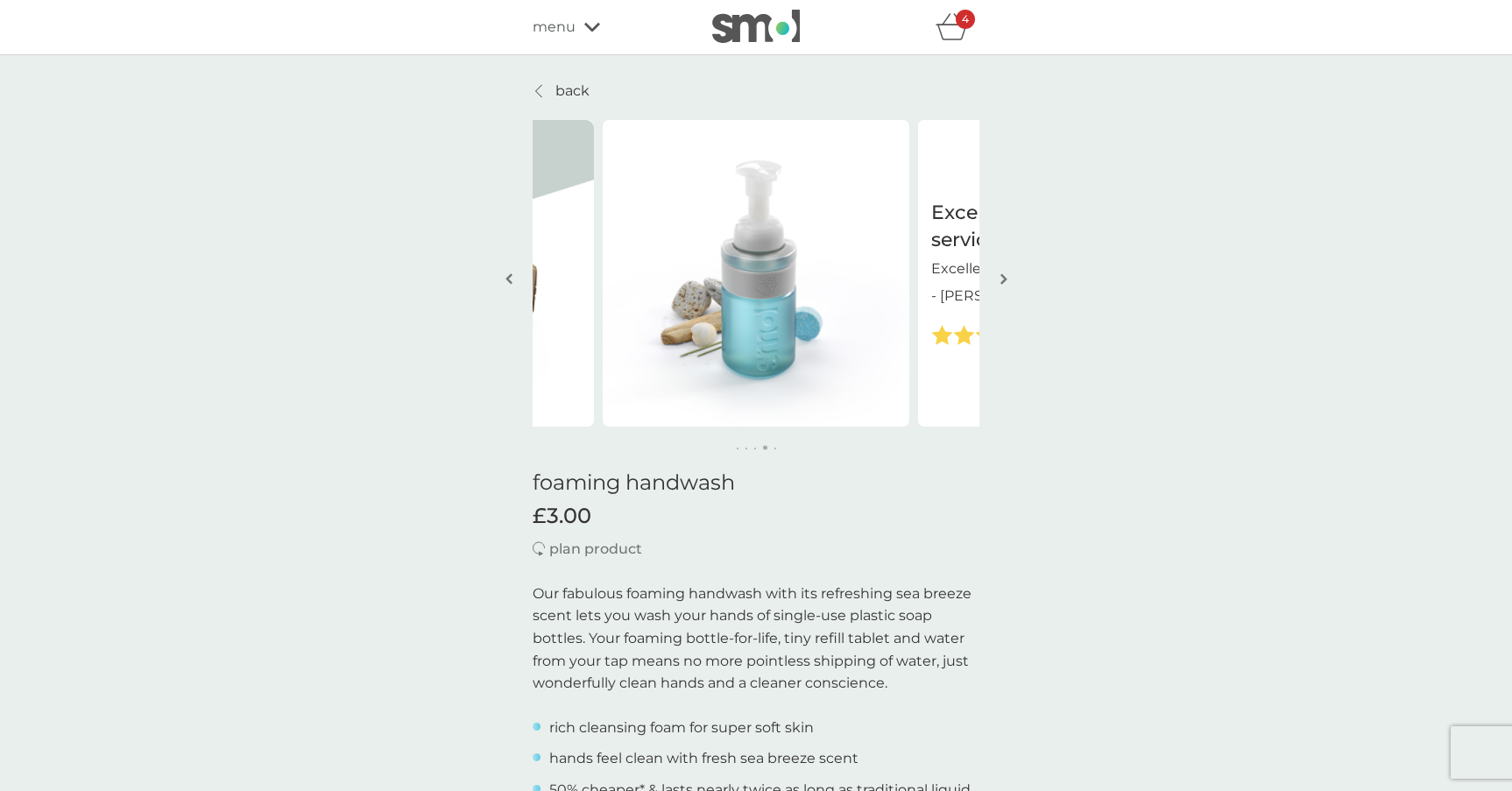
click at [1001, 280] on img "button" at bounding box center [1003, 278] width 7 height 13
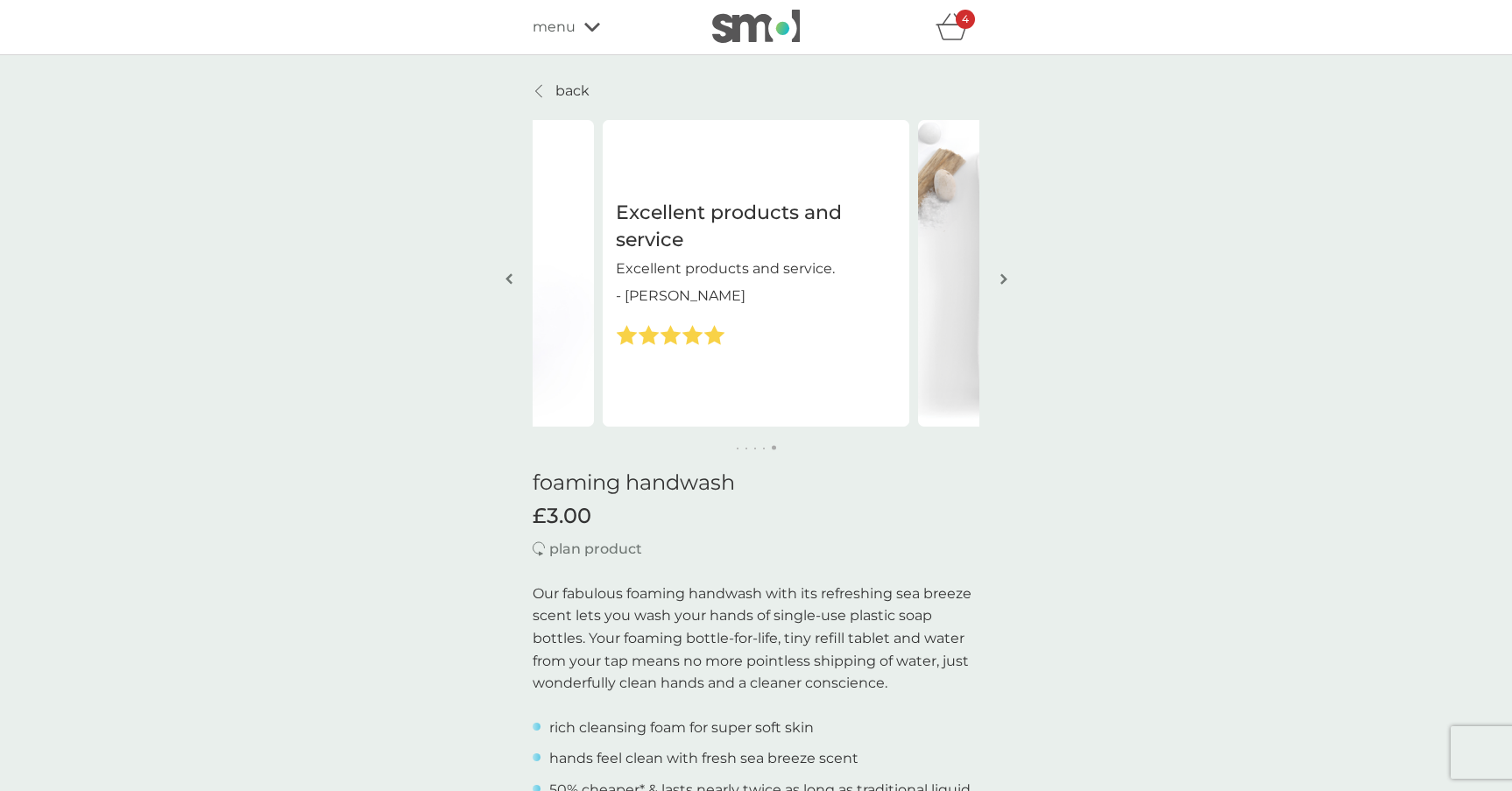
click at [1001, 280] on img "button" at bounding box center [1003, 278] width 7 height 13
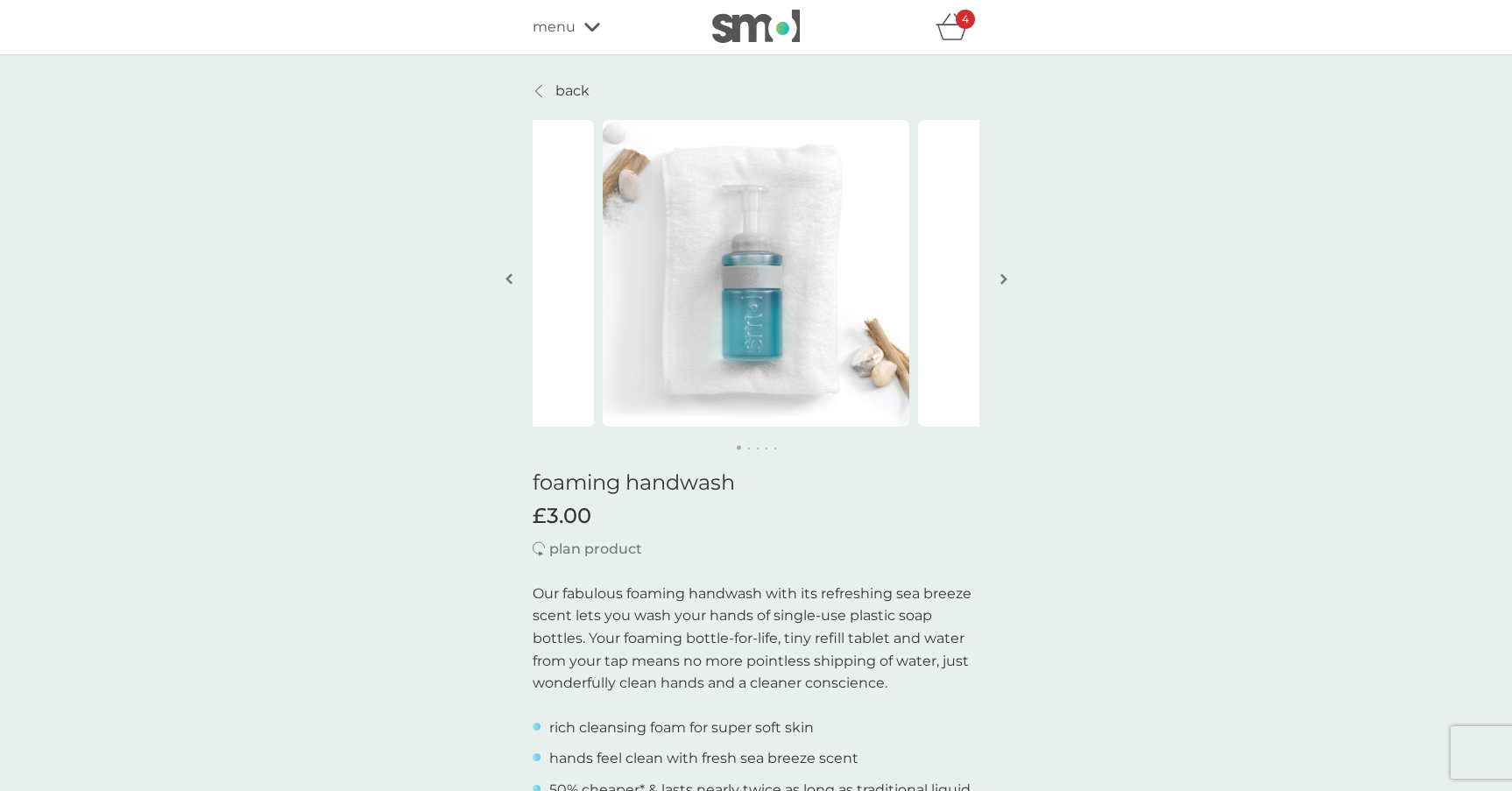
click at [1001, 280] on img "button" at bounding box center [1003, 278] width 7 height 13
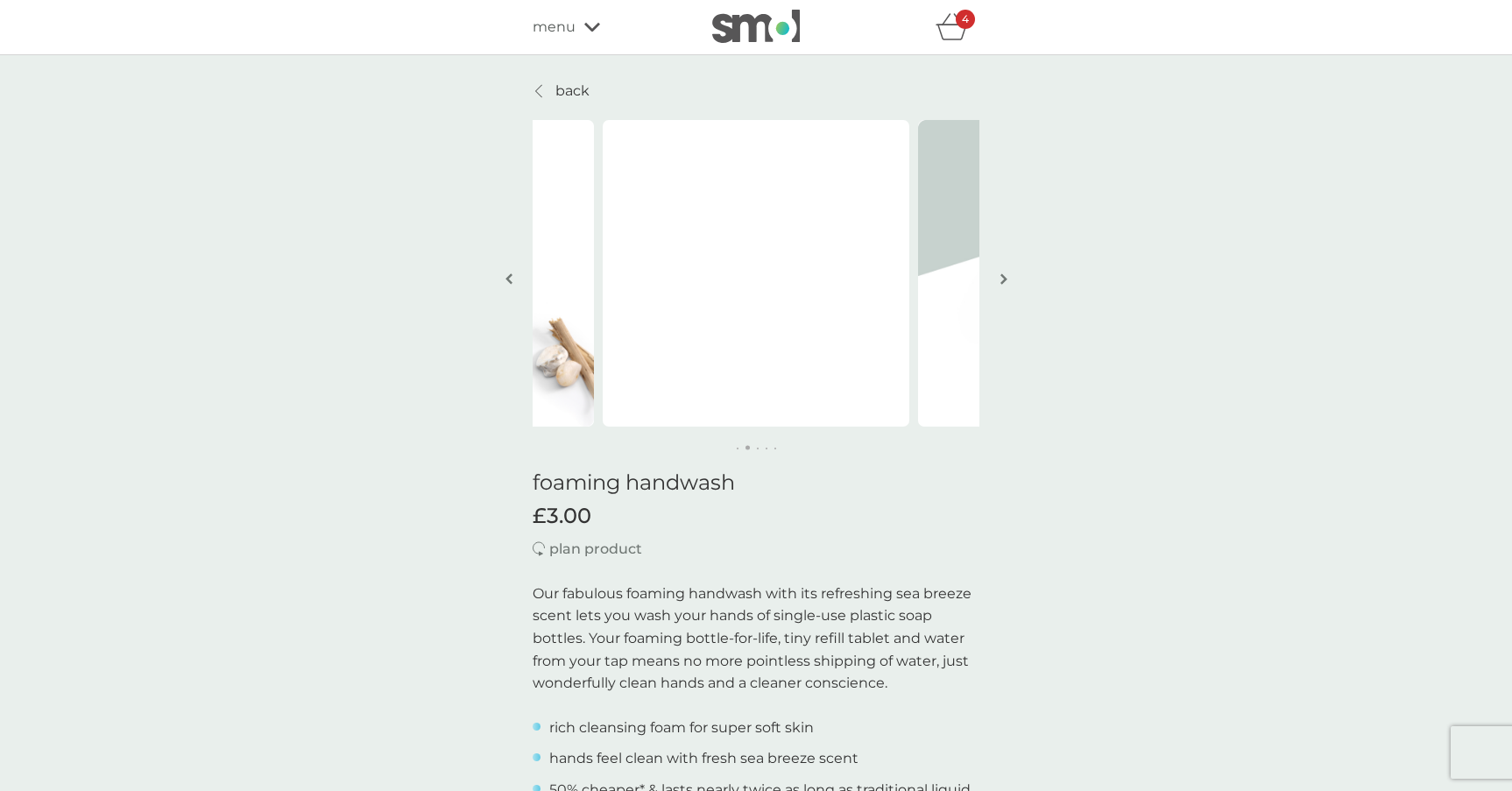
click at [1001, 280] on img "button" at bounding box center [1003, 278] width 7 height 13
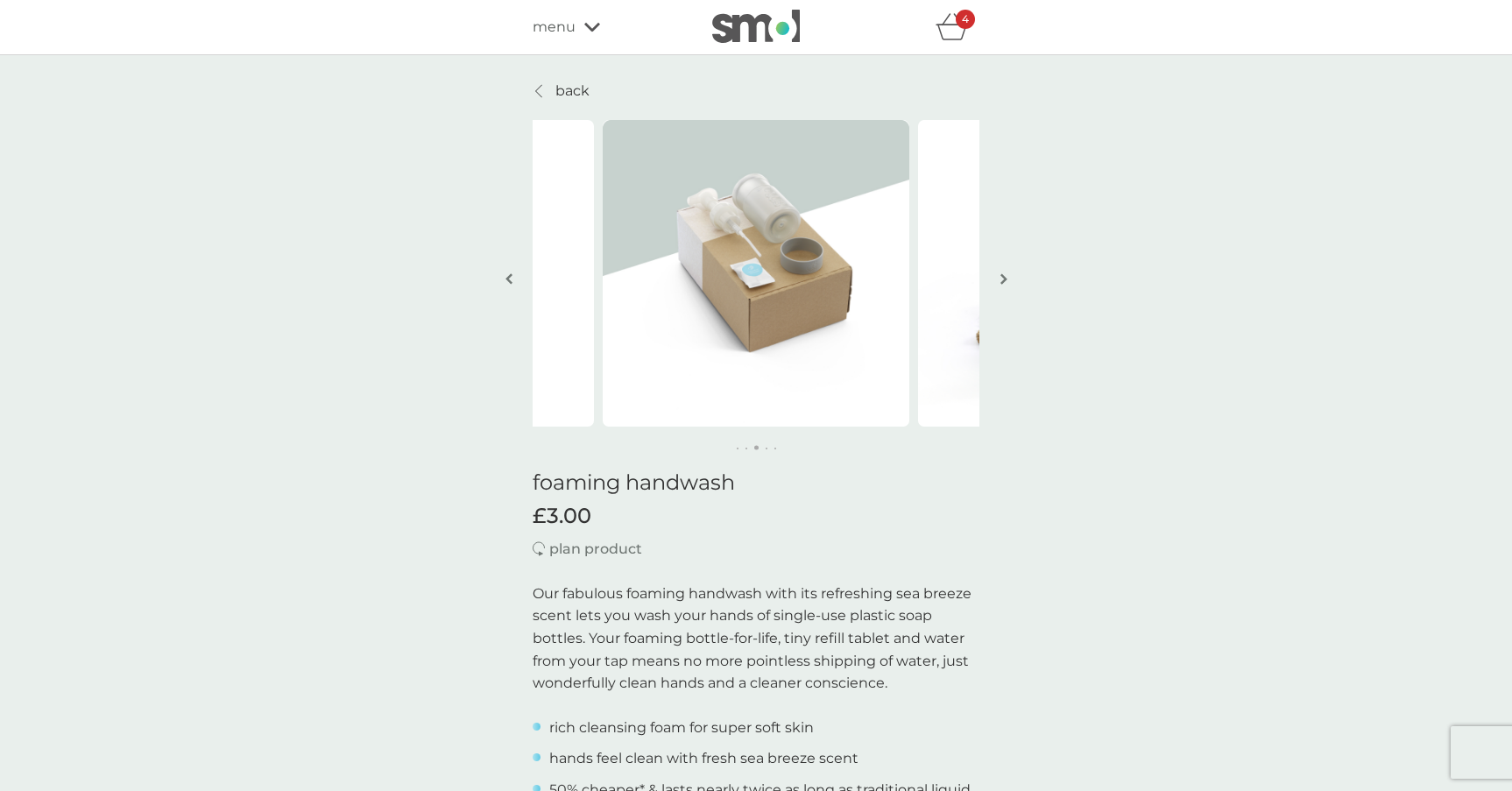
click at [1001, 280] on img "button" at bounding box center [1003, 278] width 7 height 13
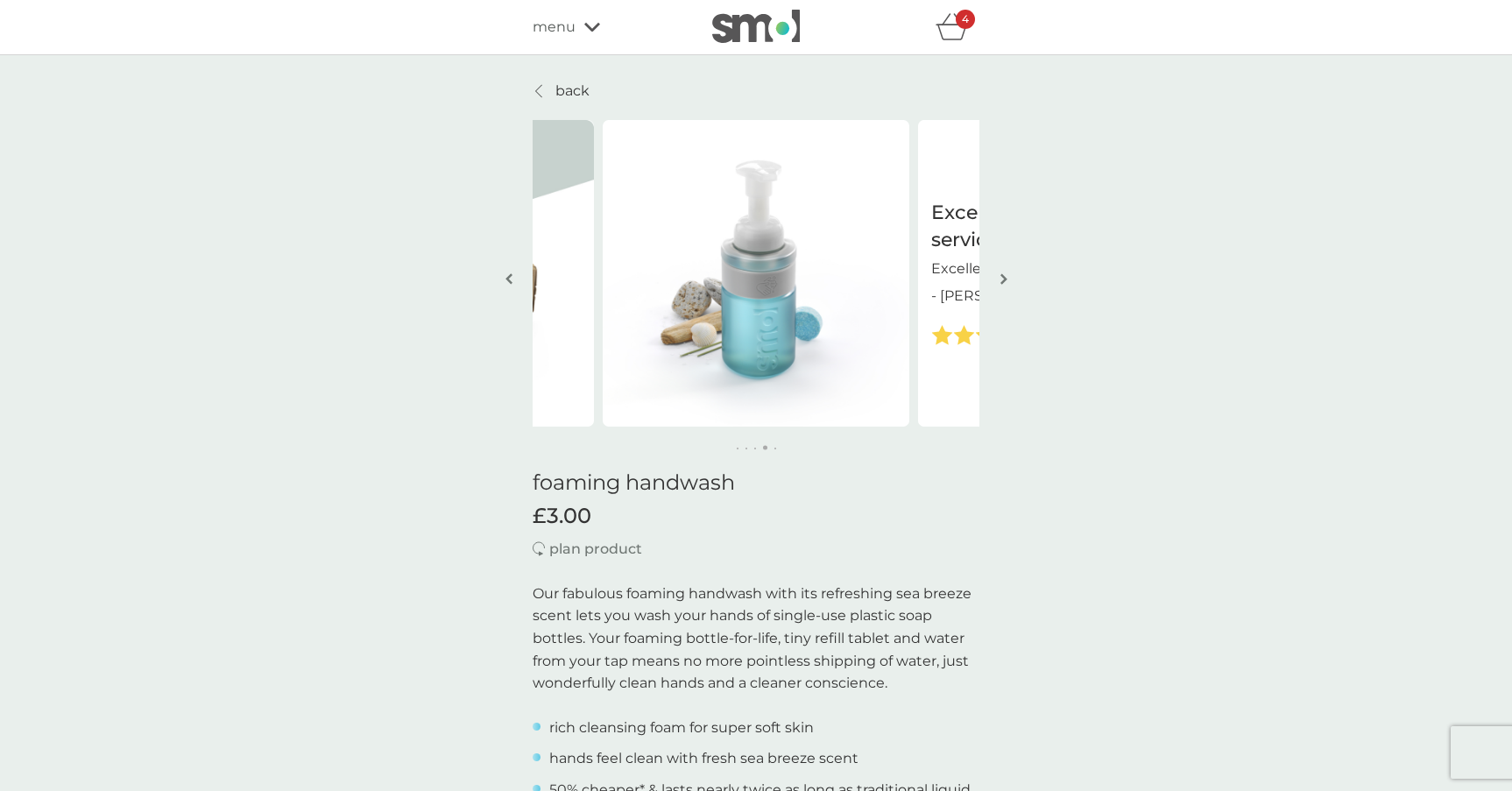
click at [1001, 280] on img "button" at bounding box center [1003, 278] width 7 height 13
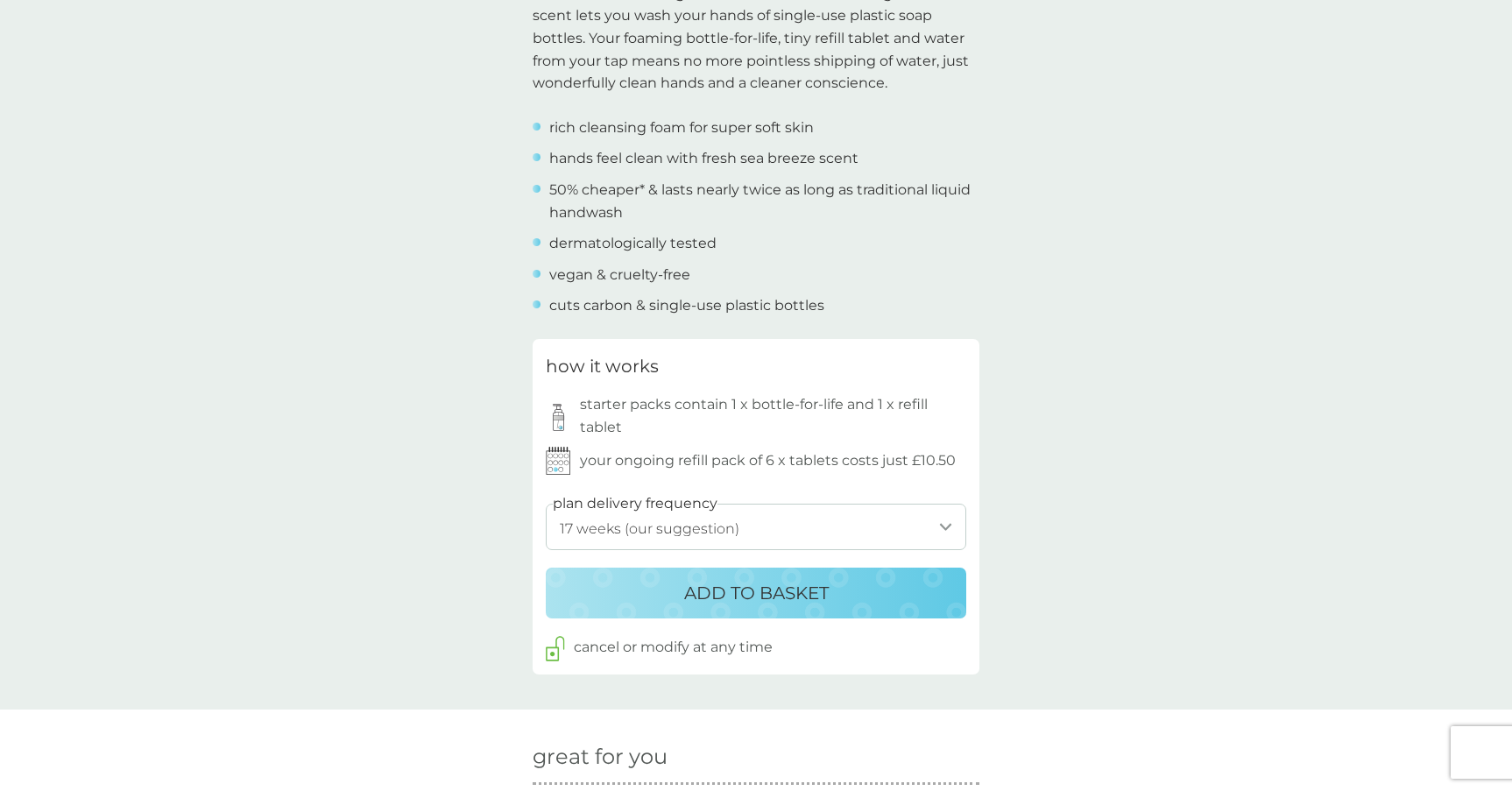
scroll to position [757, 0]
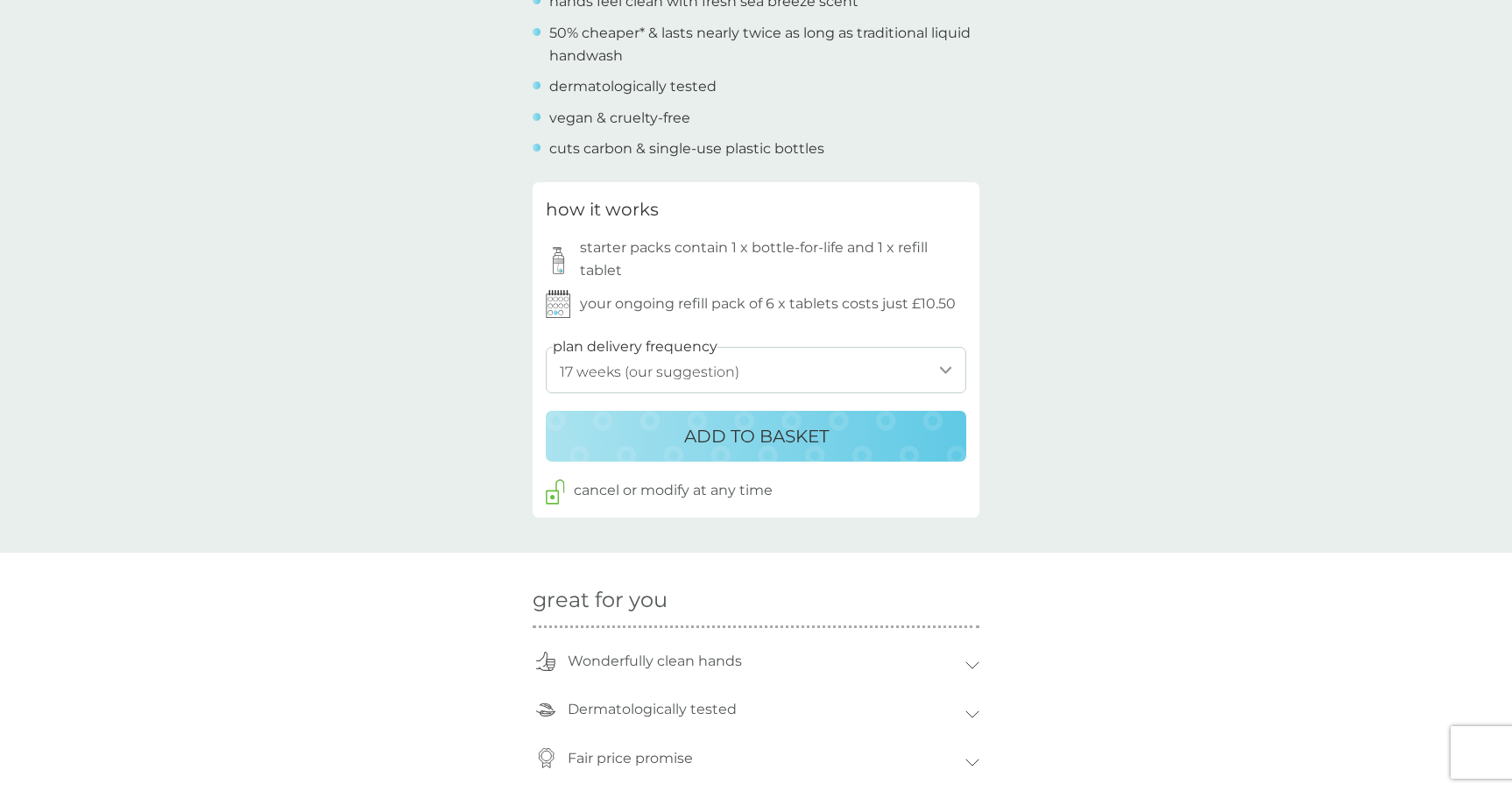
click at [756, 380] on select "1 week 2 weeks 3 weeks 4 weeks 5 weeks 6 weeks 7 weeks 8 weeks 9 weeks 10 weeks…" at bounding box center [756, 370] width 421 height 47
select select "182"
click at [546, 347] on select "1 week 2 weeks 3 weeks 4 weeks 5 weeks 6 weeks 7 weeks 8 weeks 9 weeks 10 weeks…" at bounding box center [756, 370] width 421 height 47
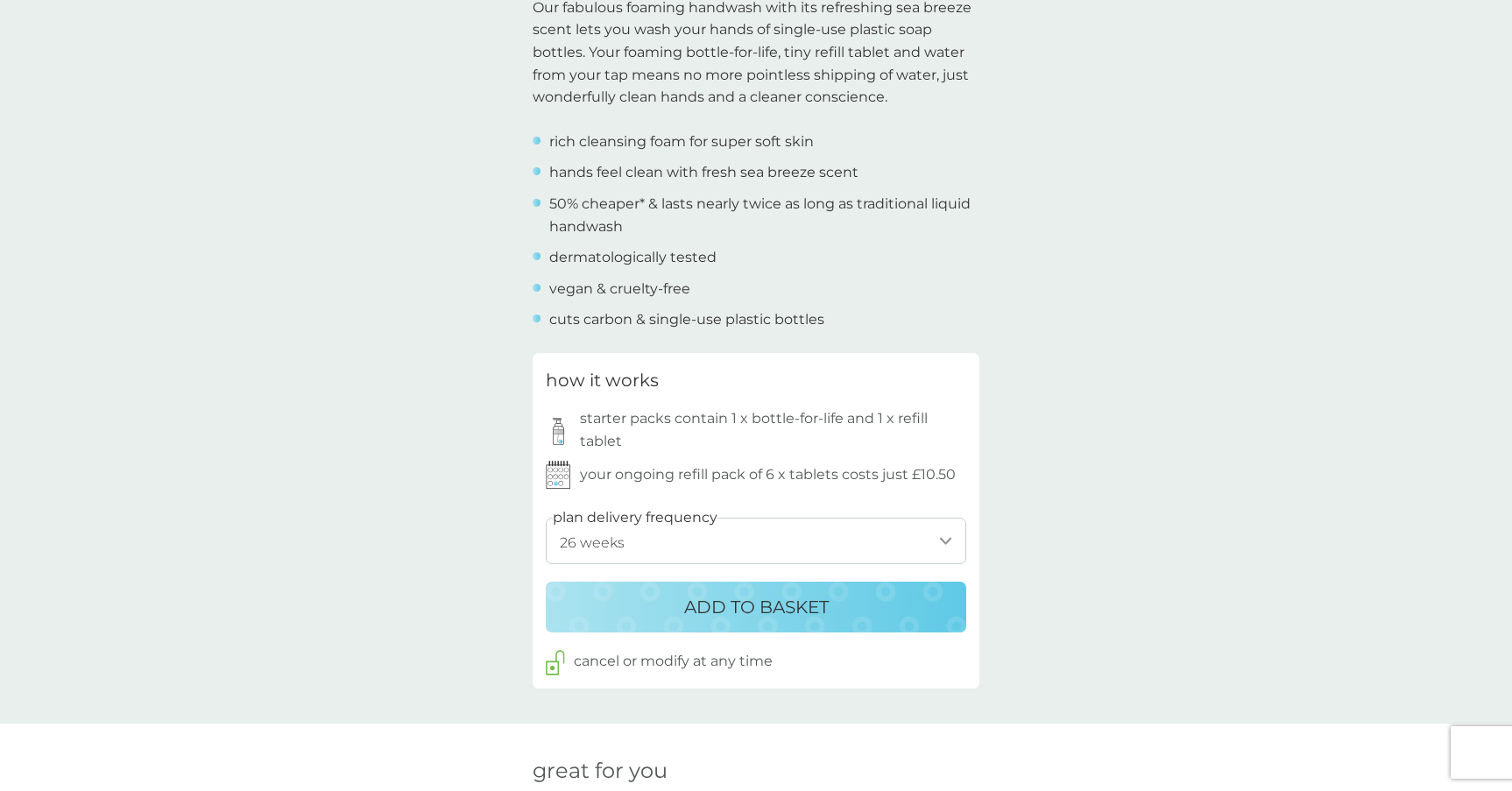
scroll to position [580, 0]
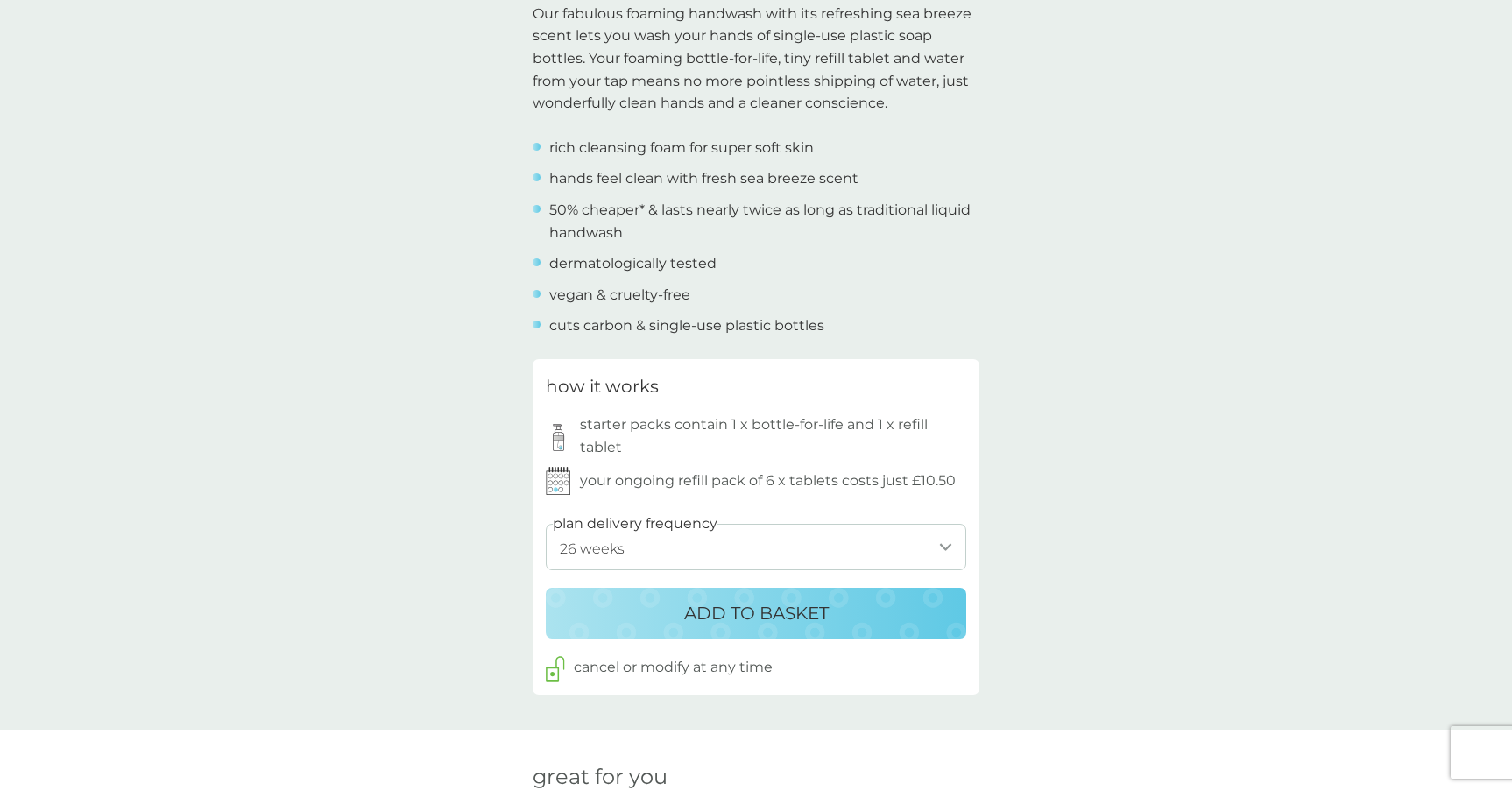
click at [466, 355] on div "back Excellent products and service Excellent products and service. - Sue Excel…" at bounding box center [756, 688] width 1512 height 2378
click at [757, 607] on p "ADD TO BASKET" at bounding box center [756, 613] width 144 height 28
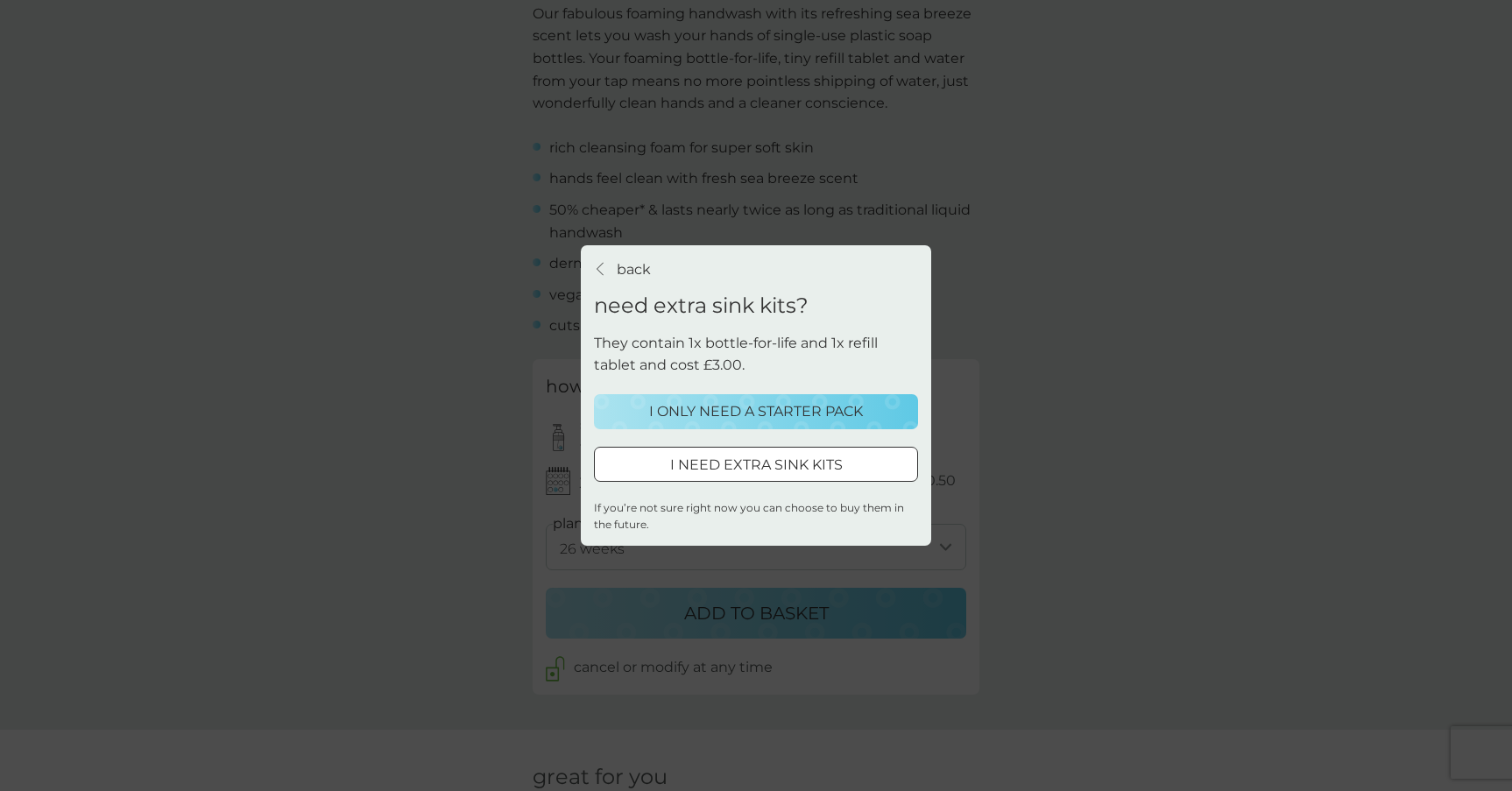
click at [688, 340] on p "They contain 1x bottle-for-life and 1x refill tablet and cost £3.00." at bounding box center [756, 354] width 324 height 45
click at [751, 459] on div at bounding box center [756, 465] width 63 height 19
select select "182"
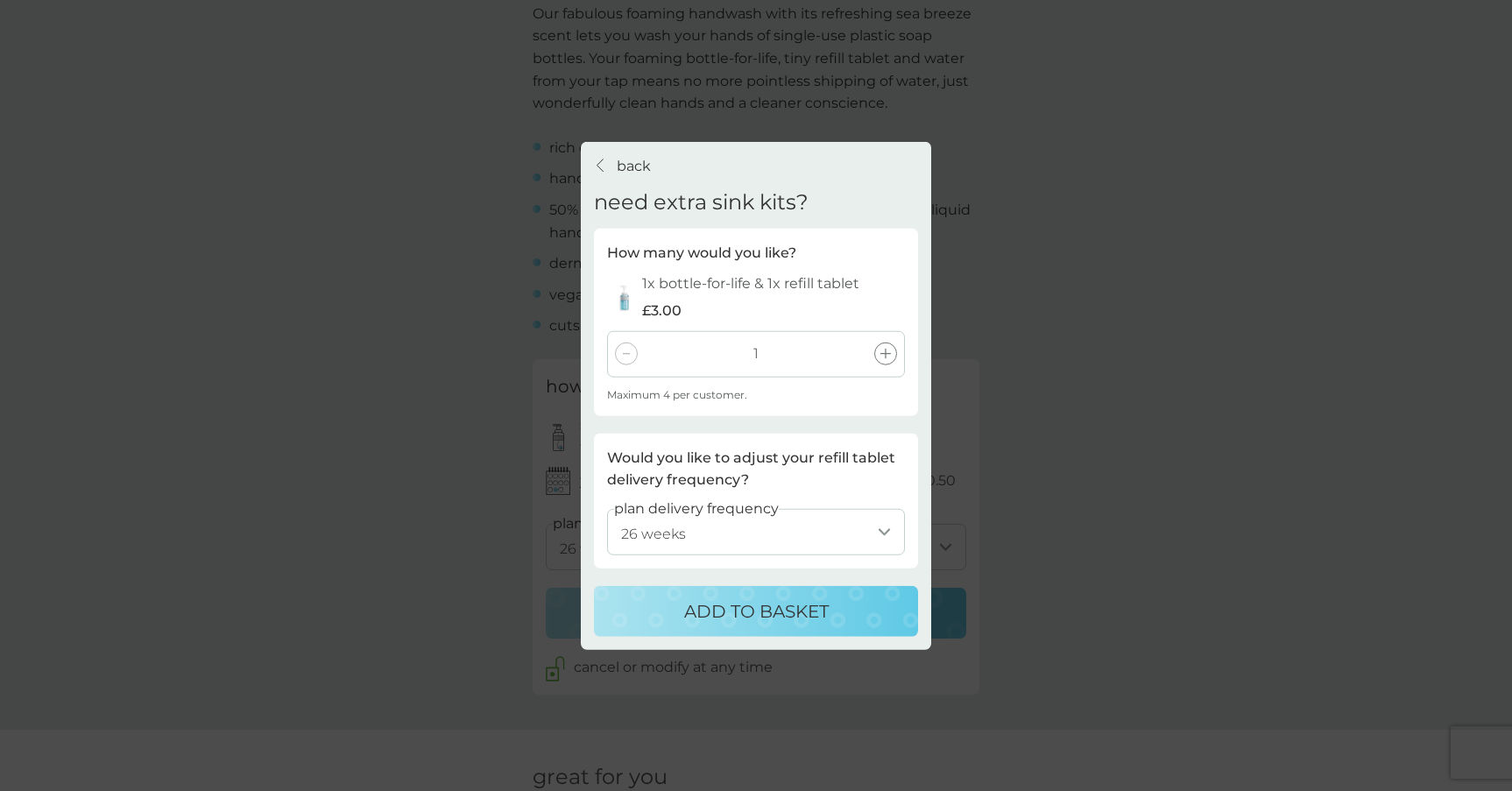
click at [888, 354] on icon at bounding box center [885, 354] width 11 height 11
click at [628, 354] on icon at bounding box center [626, 354] width 7 height 2
click at [603, 167] on div "back" at bounding box center [600, 165] width 13 height 14
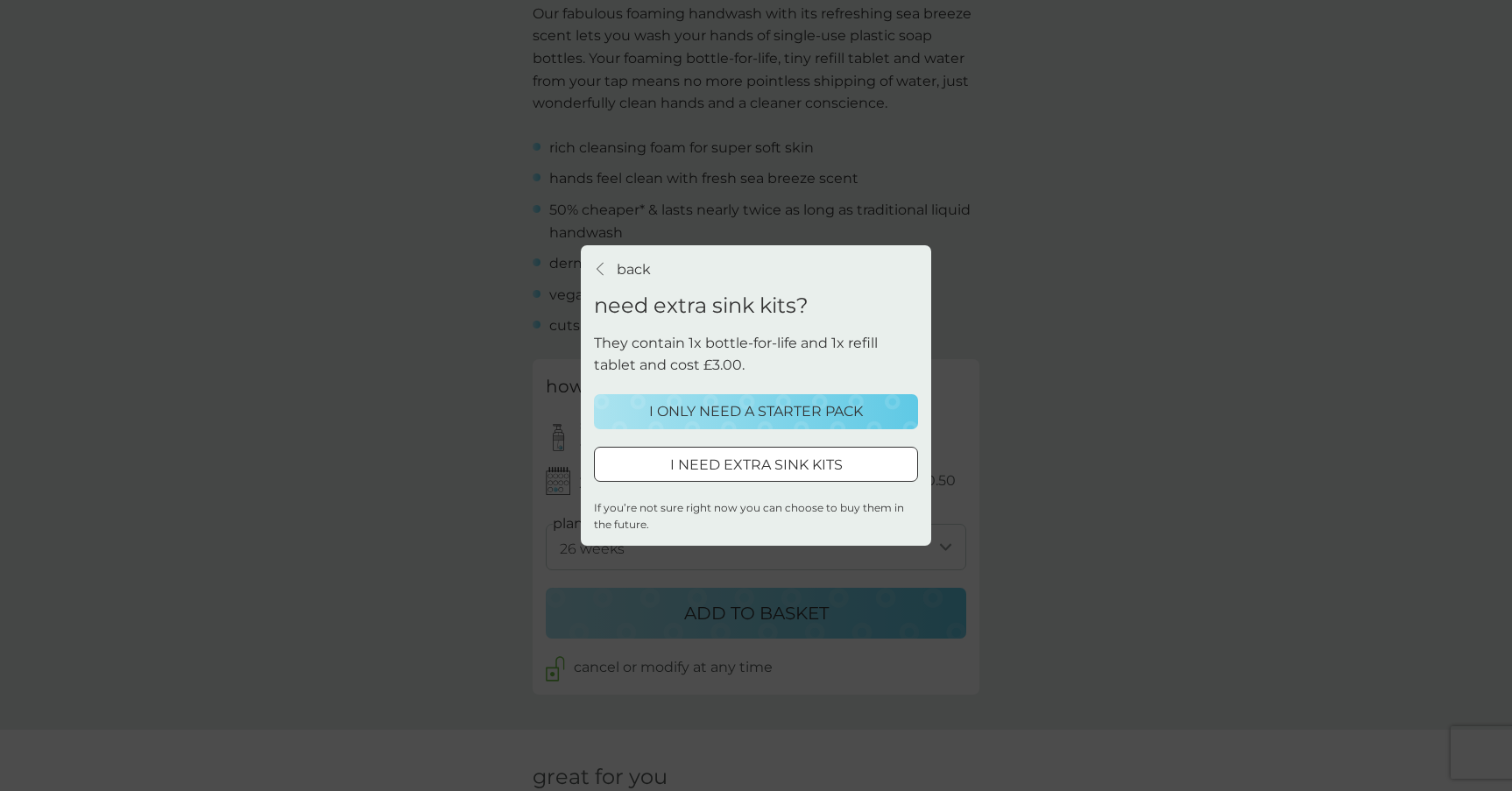
click at [721, 414] on p "I ONLY NEED A STARTER PACK" at bounding box center [756, 411] width 214 height 22
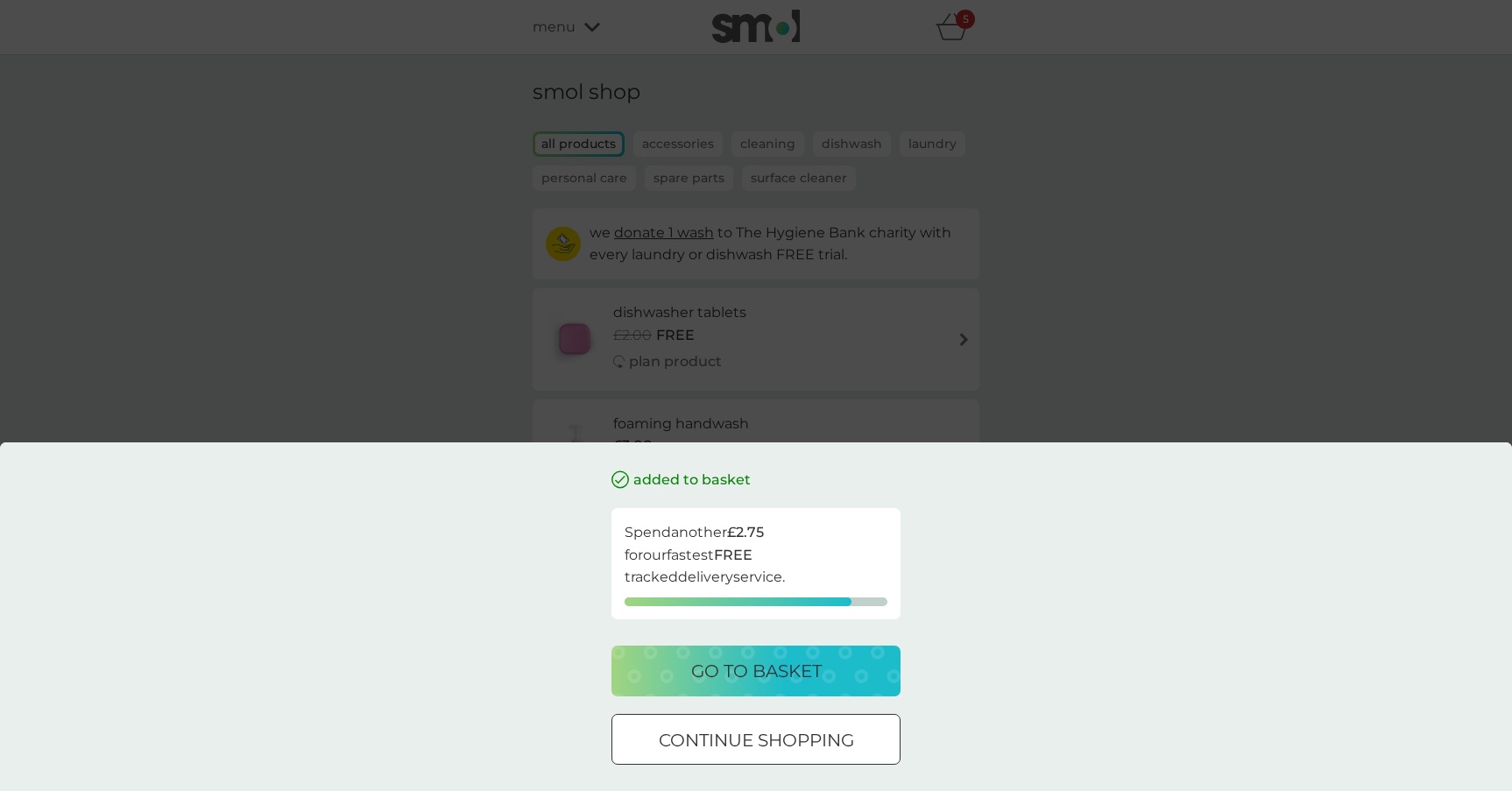
click at [747, 737] on div at bounding box center [756, 740] width 63 height 19
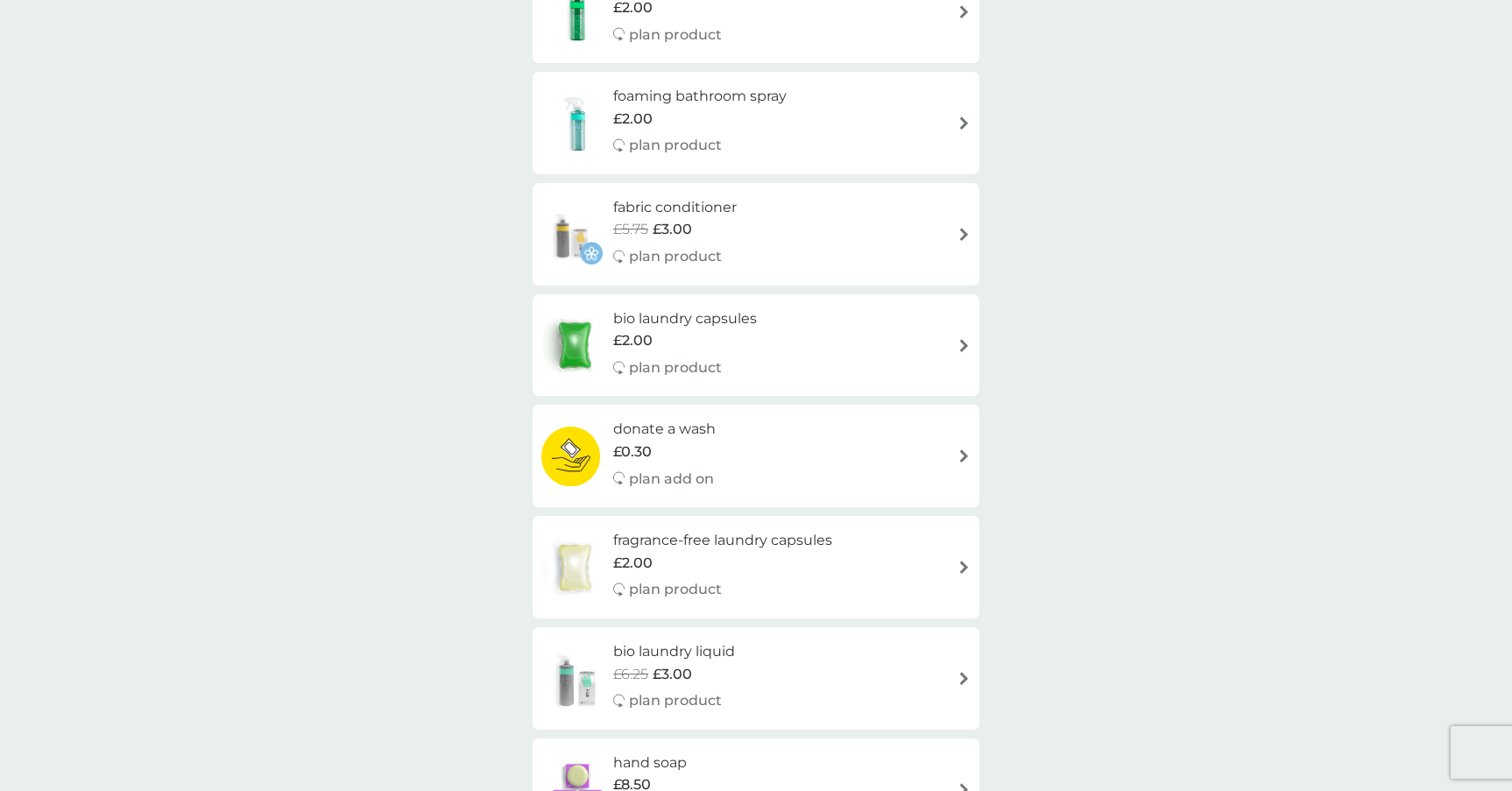
scroll to position [665, 0]
click at [664, 206] on h6 "fabric conditioner" at bounding box center [674, 203] width 124 height 22
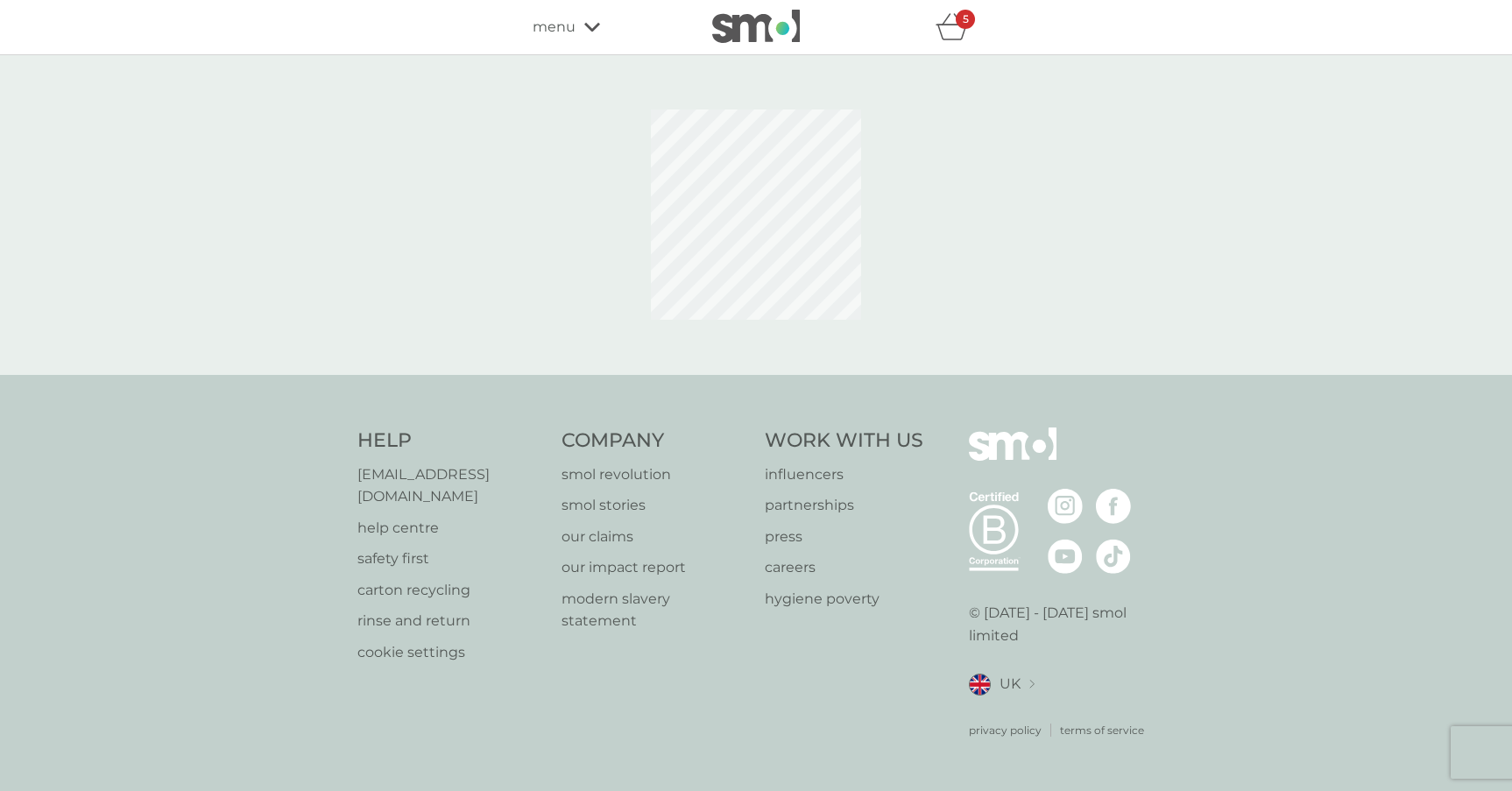
select select "182"
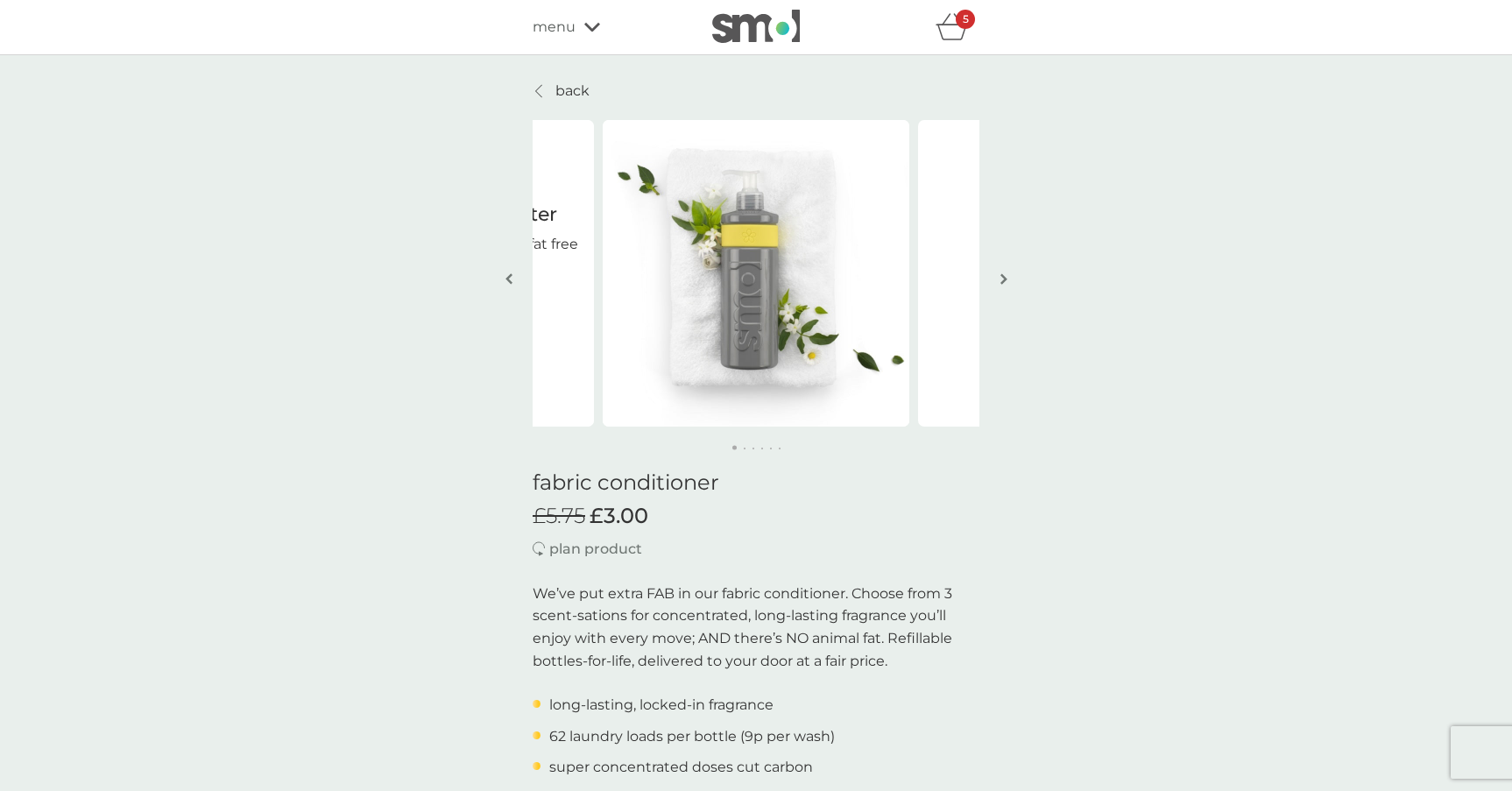
click at [1007, 277] on button "button" at bounding box center [1002, 280] width 13 height 88
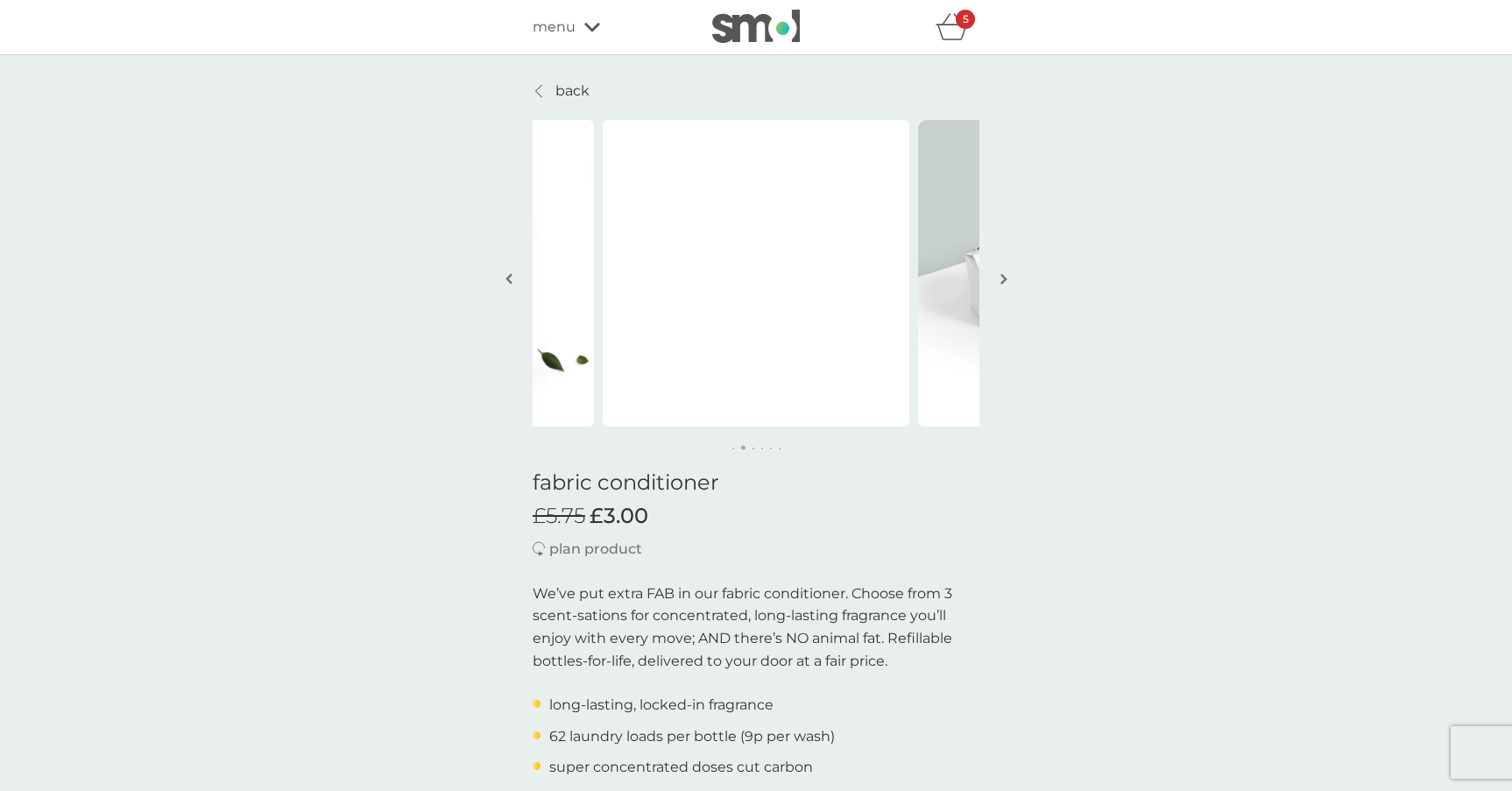
click at [1007, 277] on button "button" at bounding box center [1002, 280] width 13 height 88
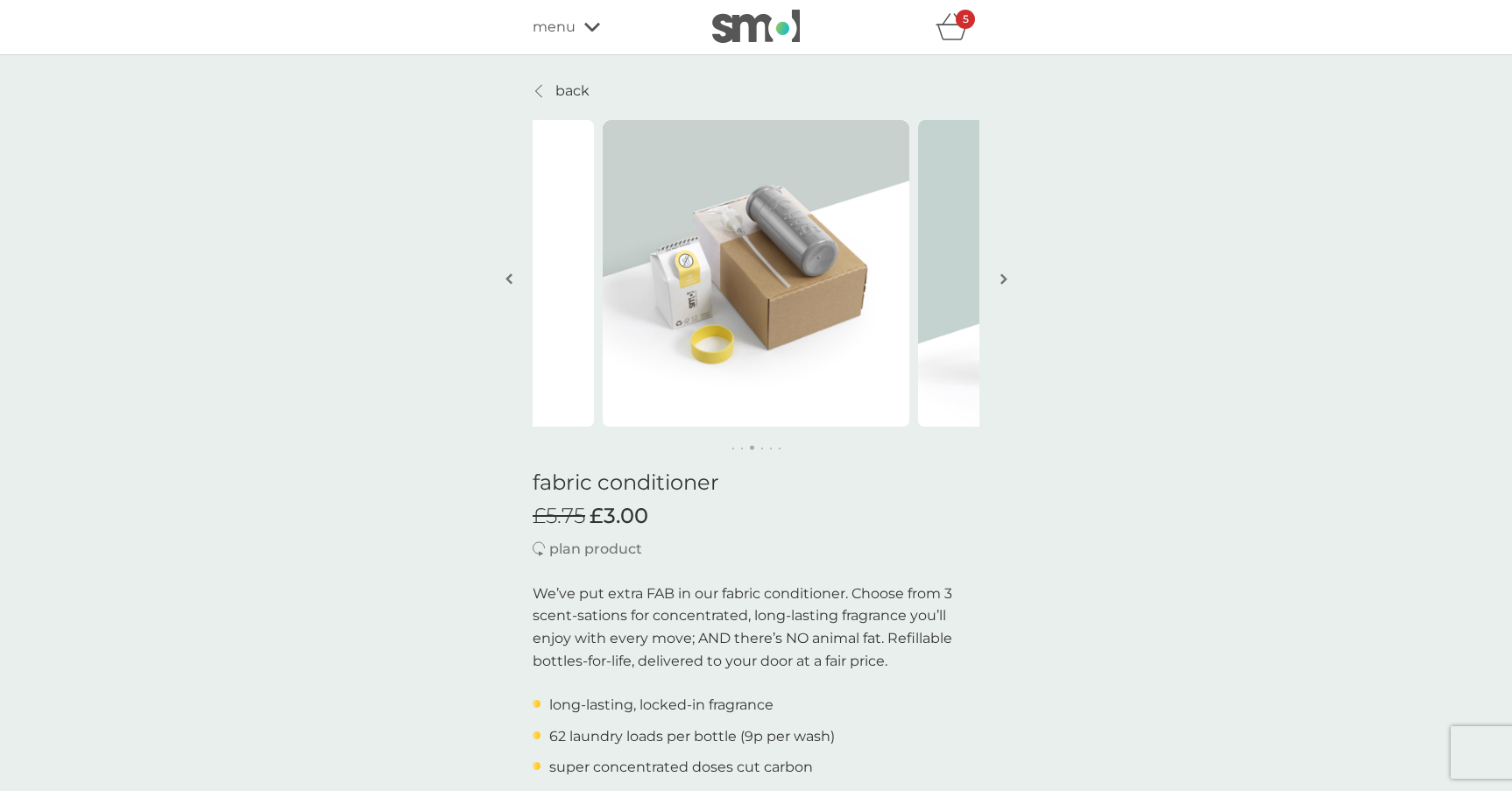
click at [1007, 277] on button "button" at bounding box center [1002, 280] width 13 height 88
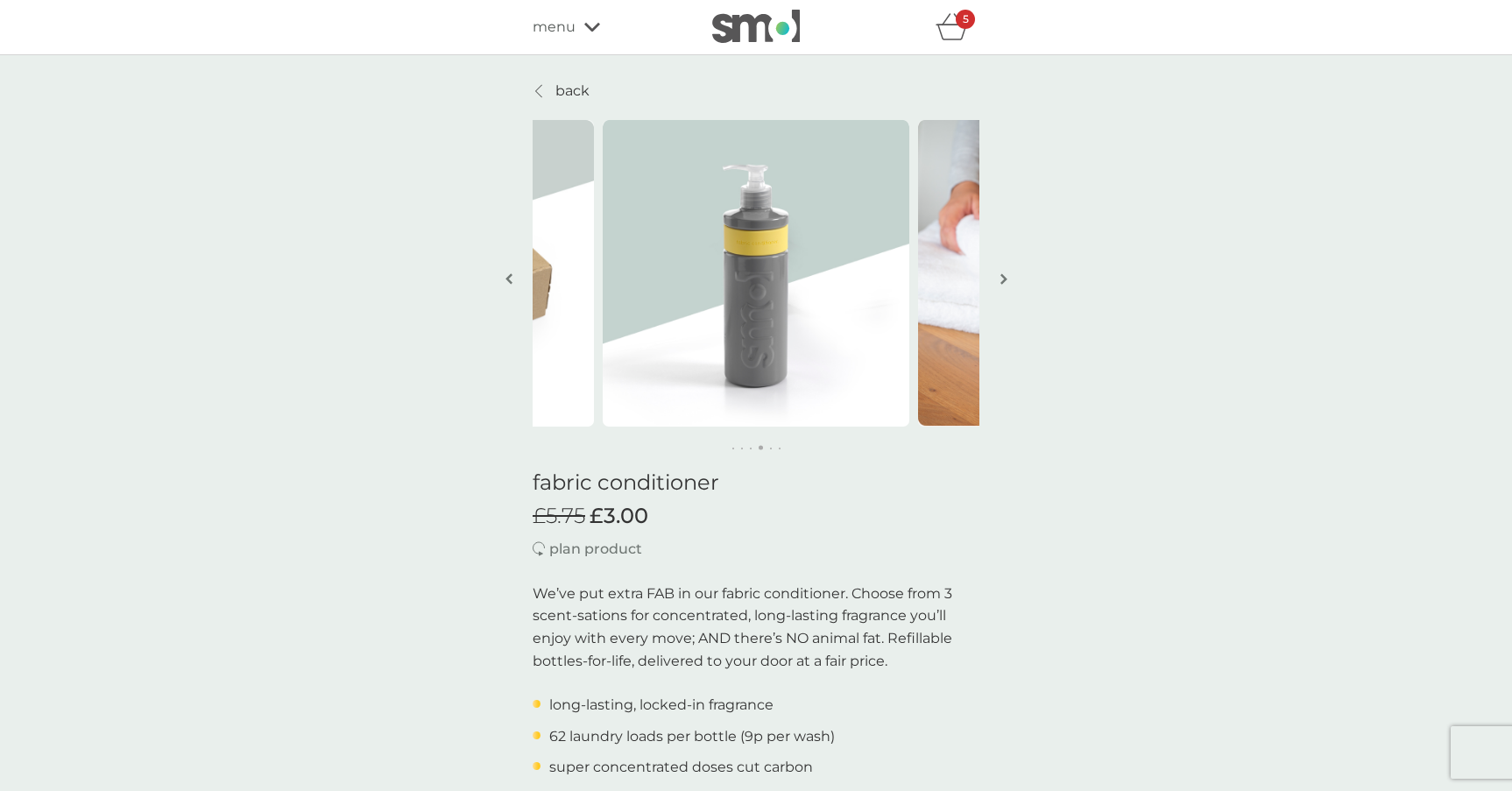
click at [1007, 277] on button "button" at bounding box center [1002, 280] width 13 height 88
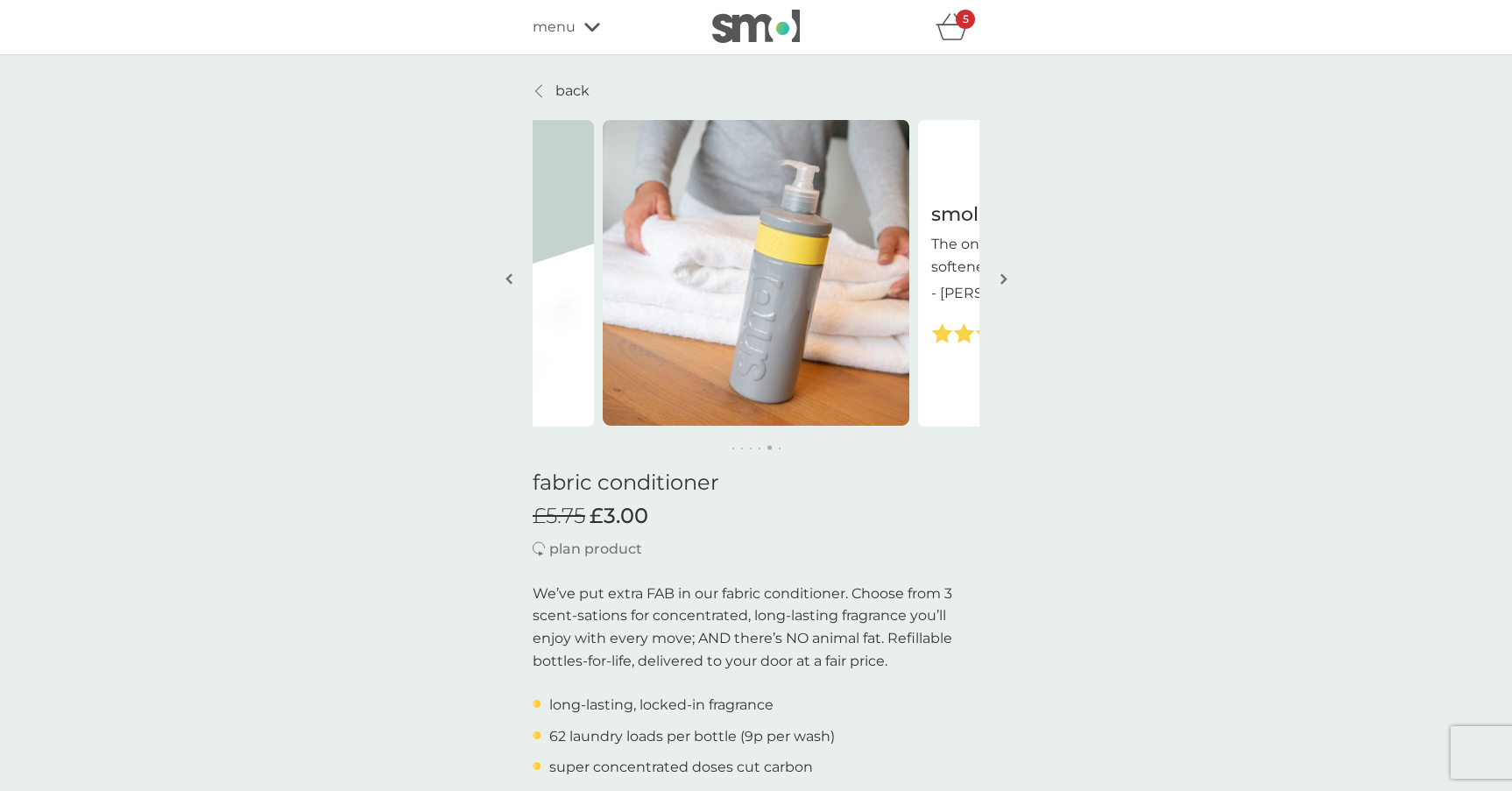
click at [1007, 277] on button "button" at bounding box center [1002, 280] width 13 height 88
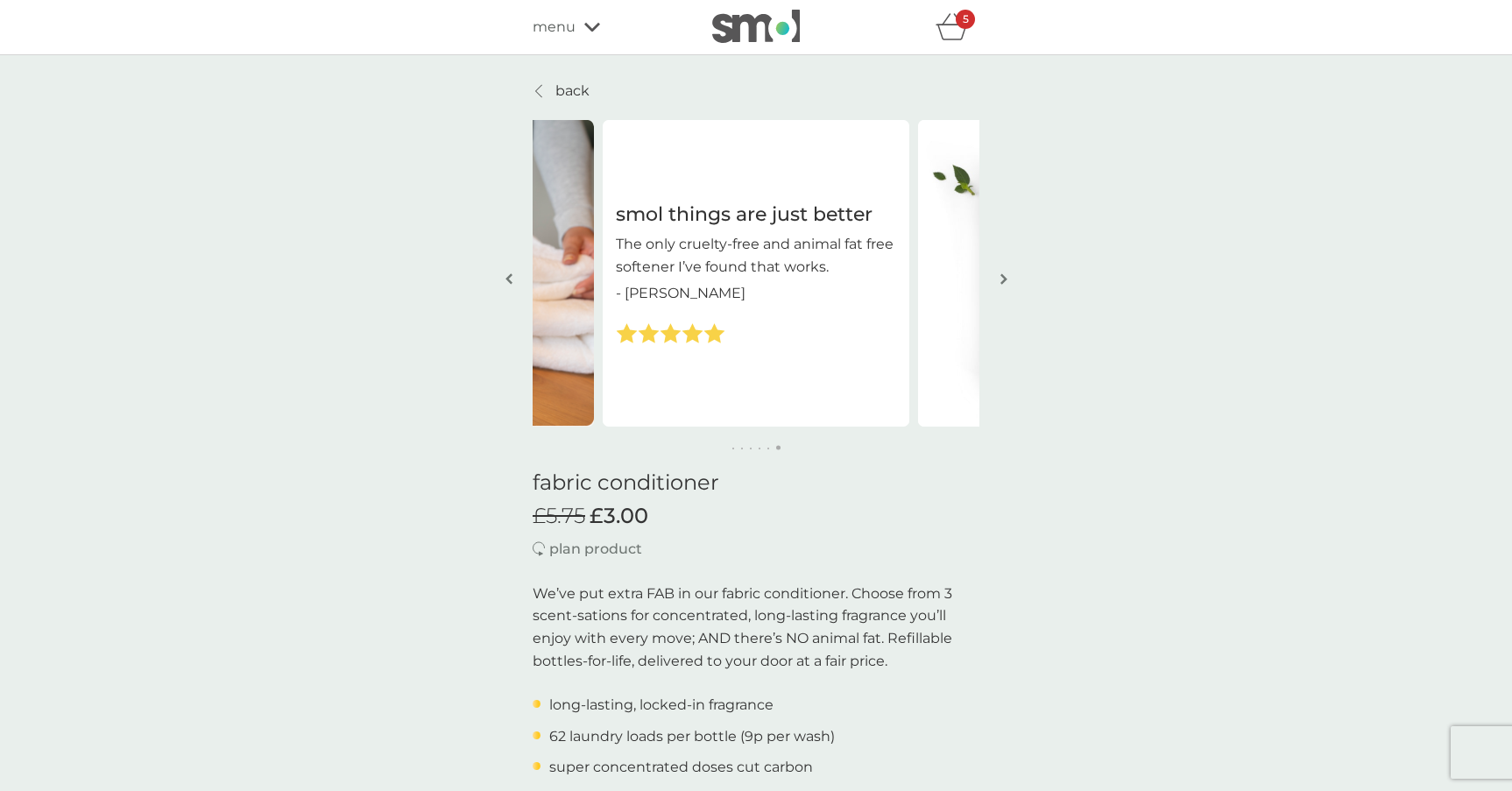
click at [549, 99] on link "back" at bounding box center [561, 91] width 57 height 22
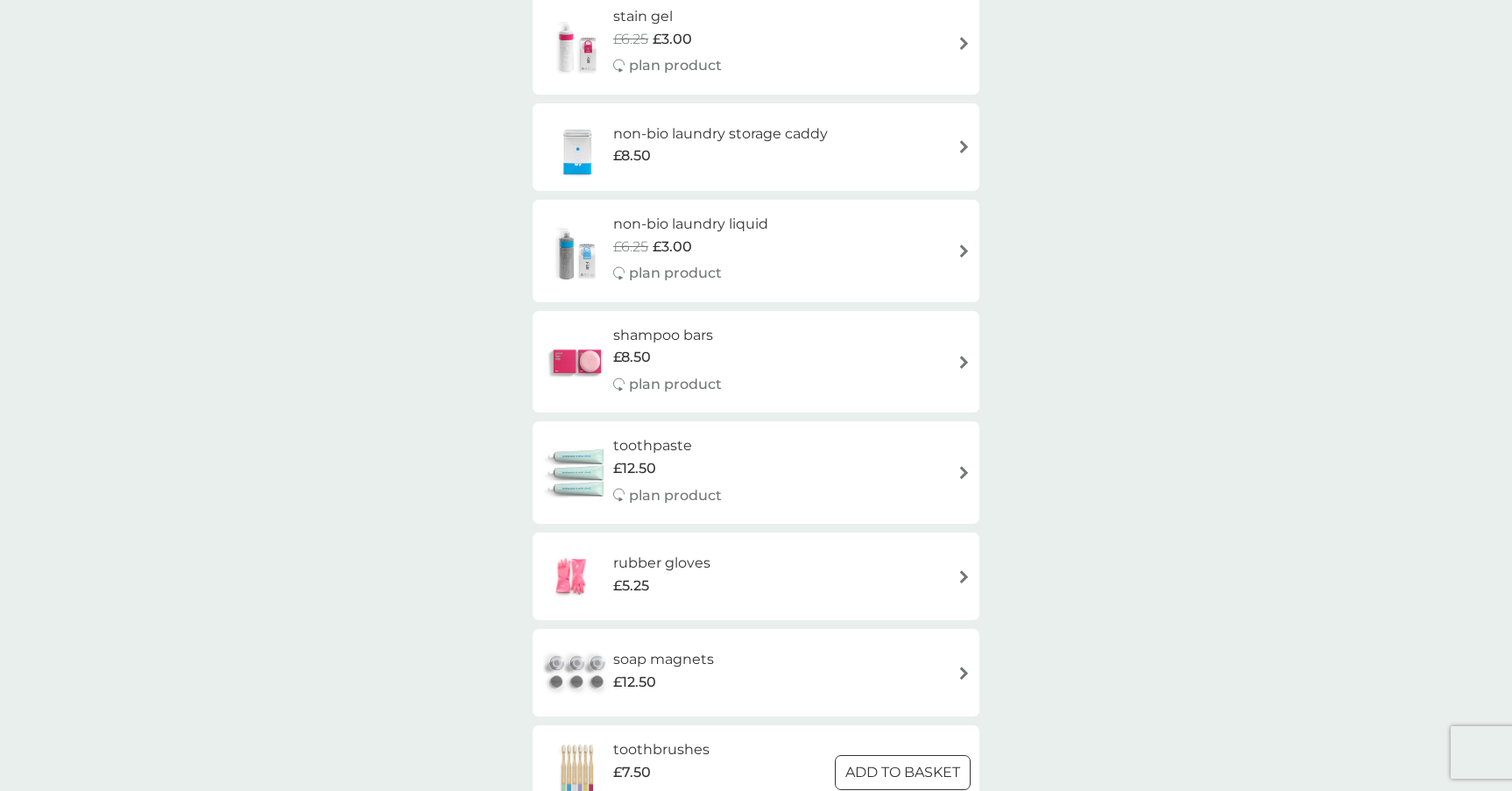
scroll to position [1742, 0]
click at [865, 138] on div "non-bio laundry storage caddy £8.50" at bounding box center [756, 146] width 429 height 62
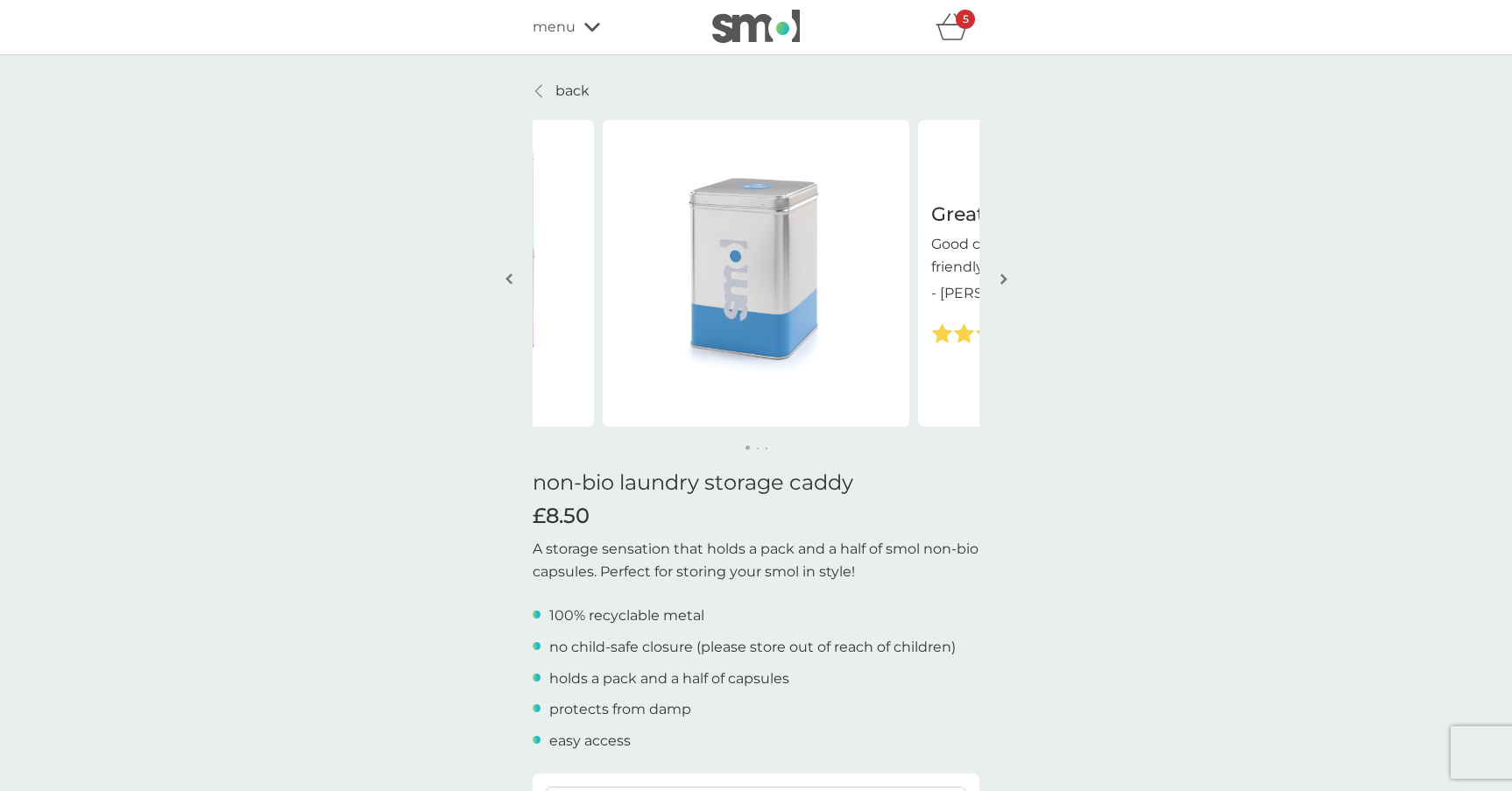
click at [1009, 283] on button "button" at bounding box center [1002, 280] width 13 height 88
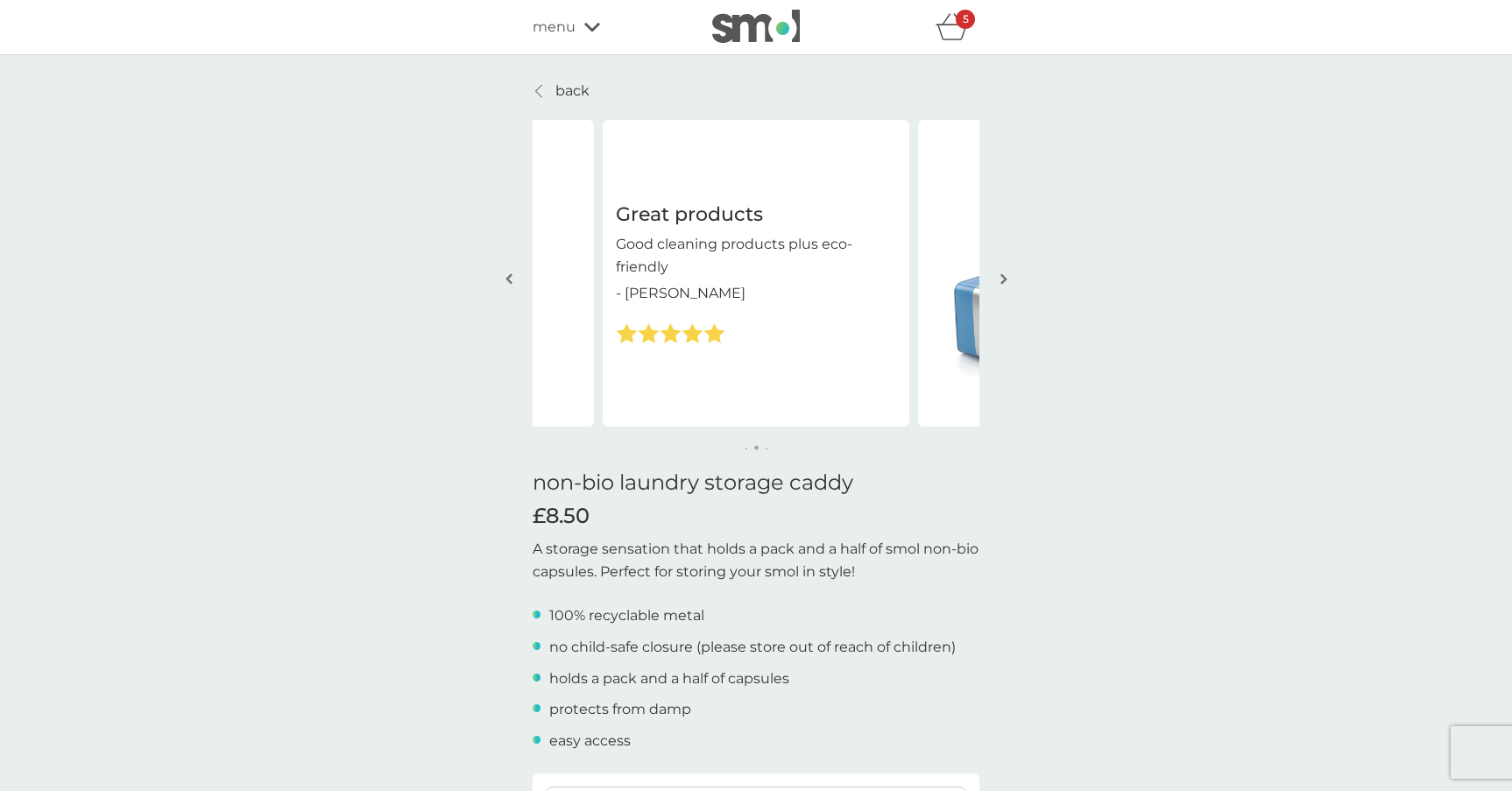
click at [1006, 283] on button "button" at bounding box center [1002, 280] width 13 height 88
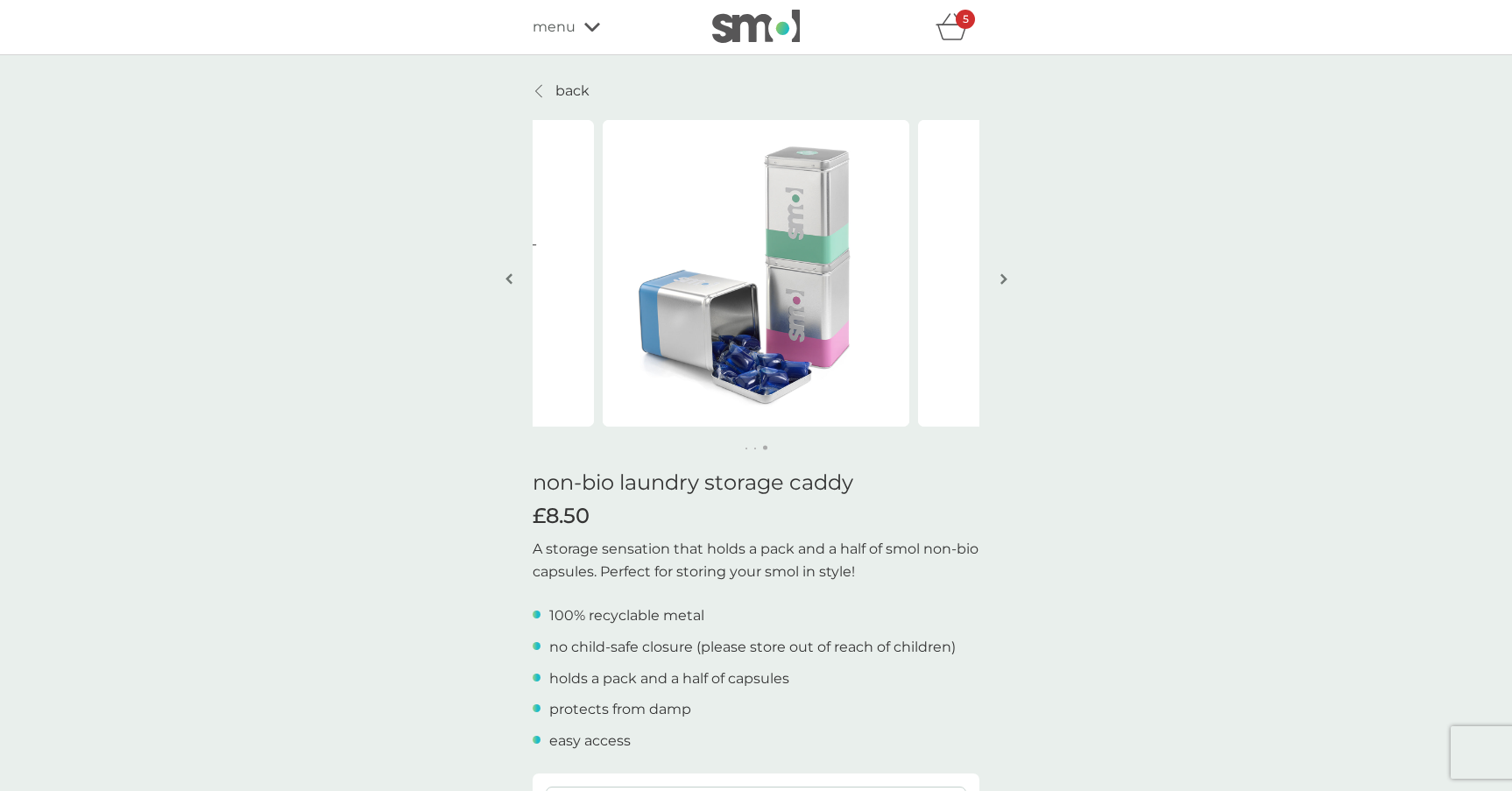
click at [1006, 283] on button "button" at bounding box center [1002, 280] width 13 height 88
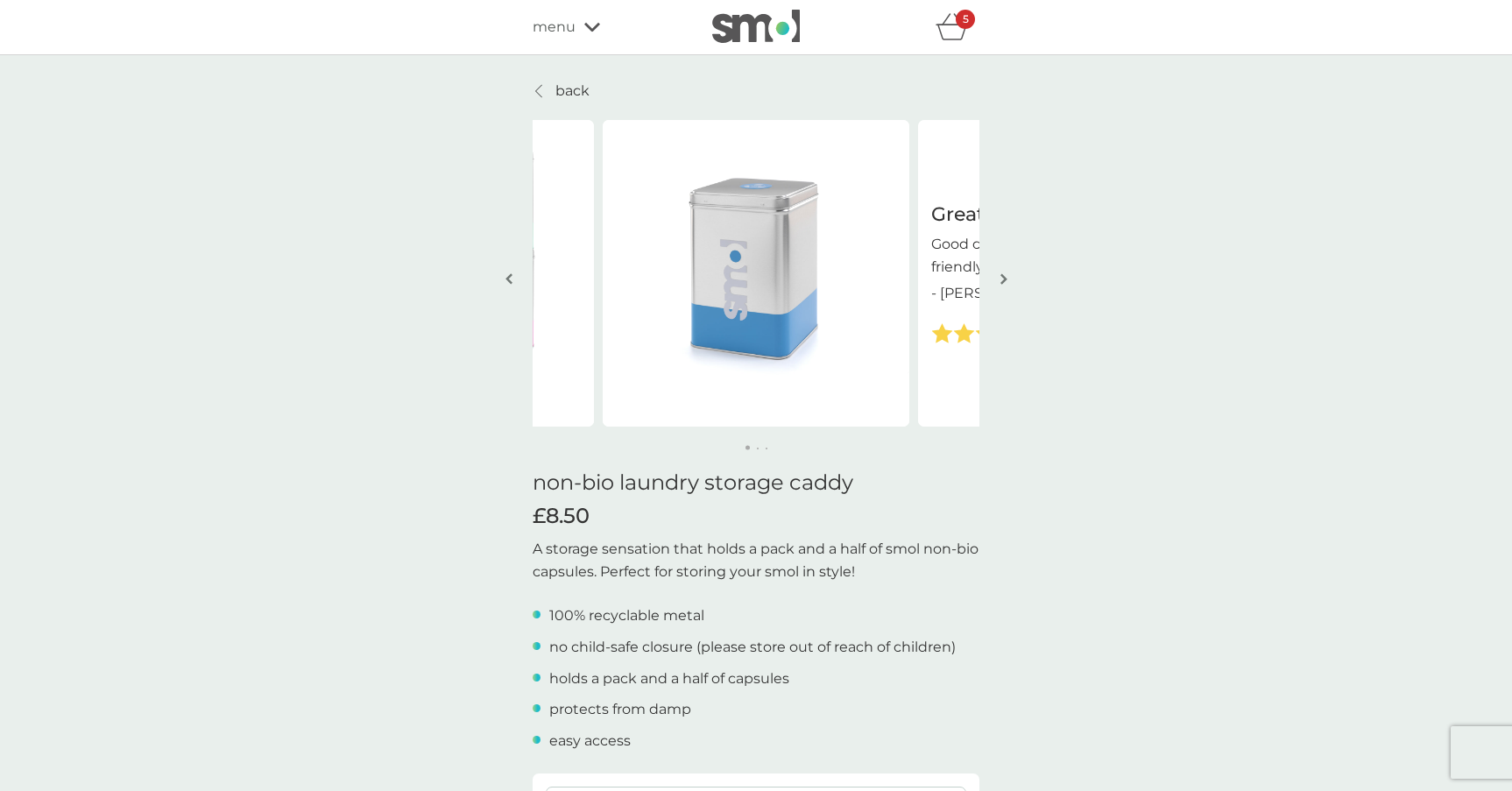
click at [560, 81] on p "back" at bounding box center [572, 91] width 34 height 22
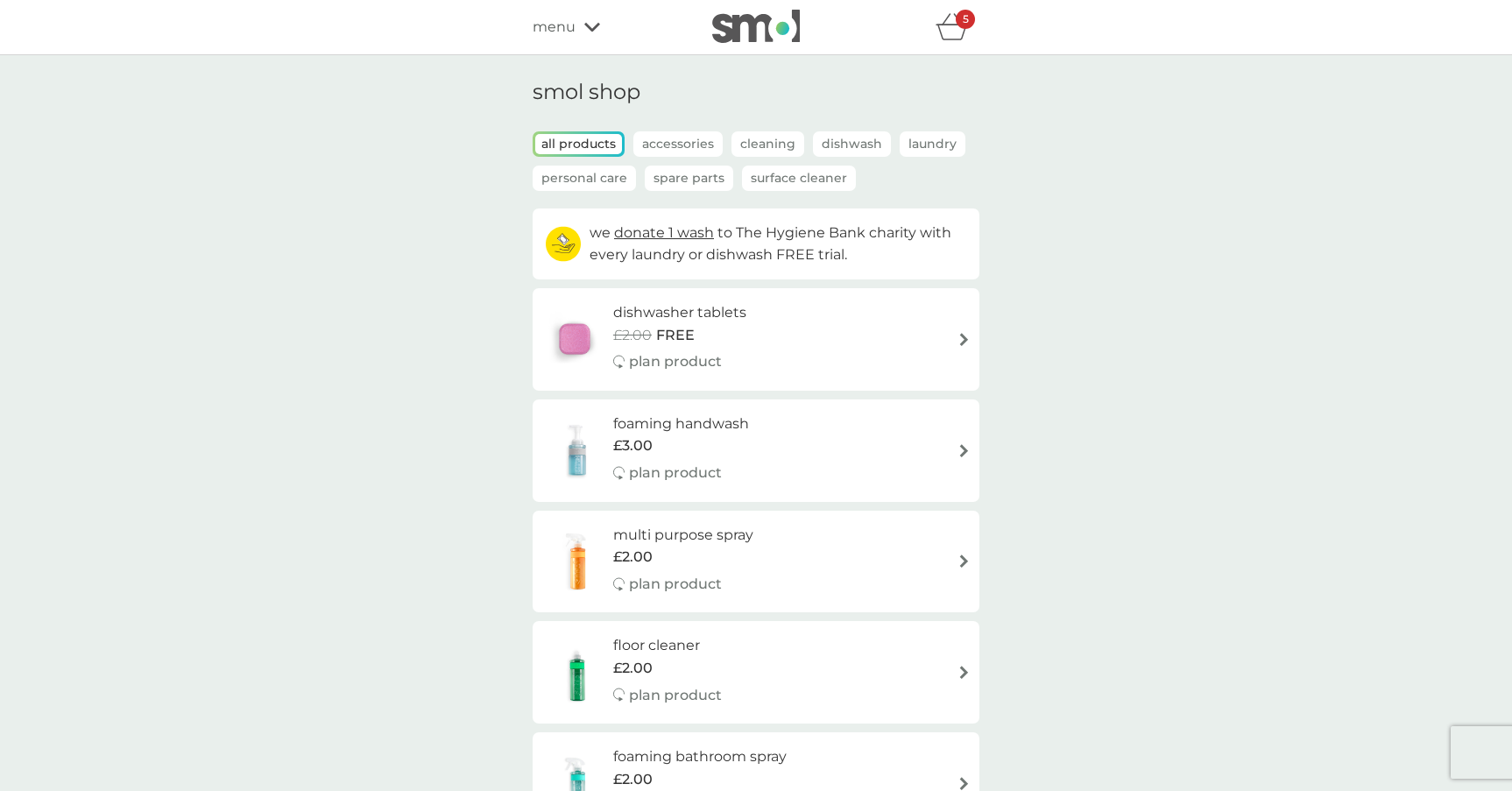
click at [781, 144] on p "Cleaning" at bounding box center [767, 145] width 72 height 25
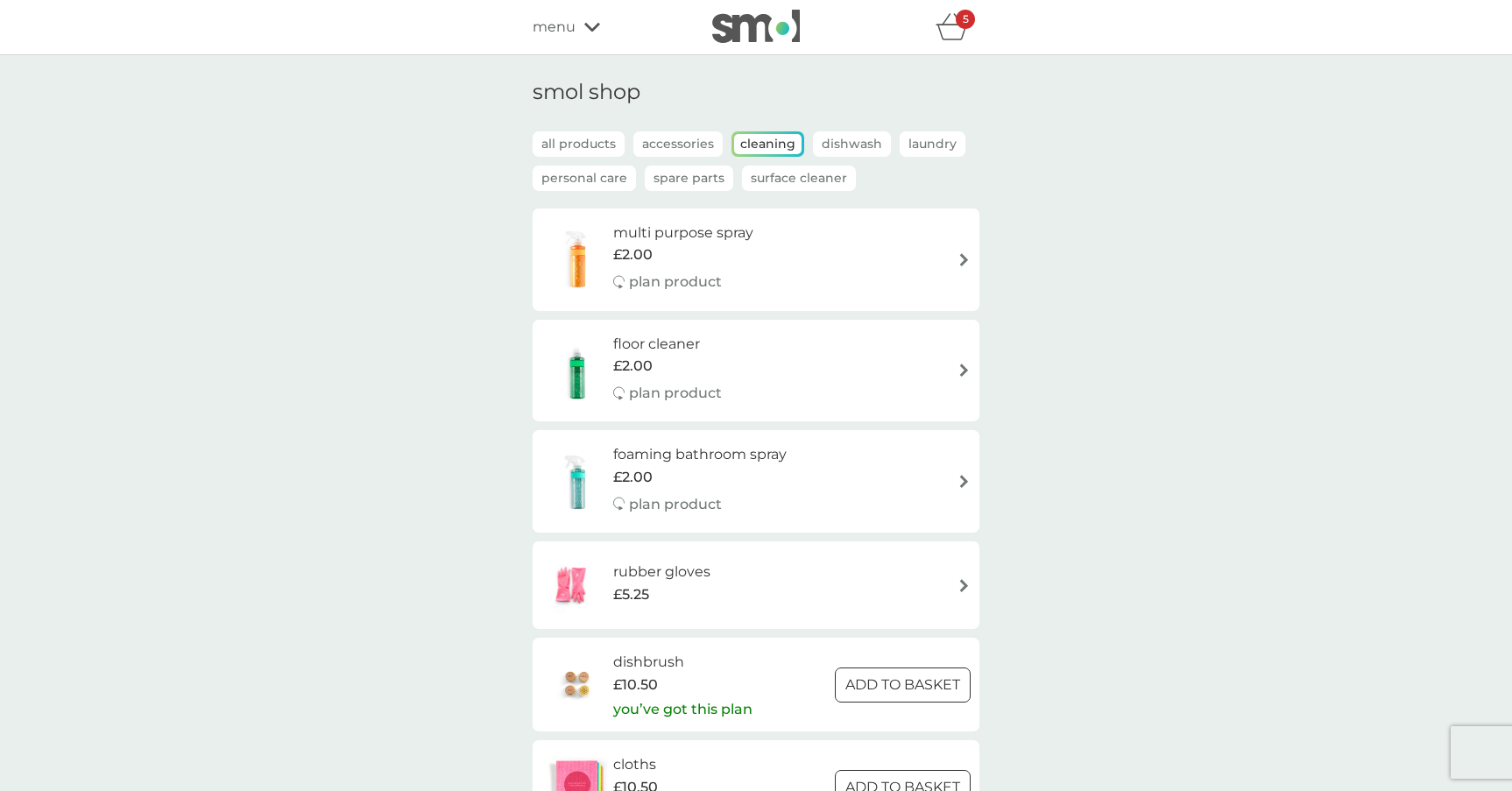
click at [703, 166] on p "Spare Parts" at bounding box center [688, 179] width 89 height 25
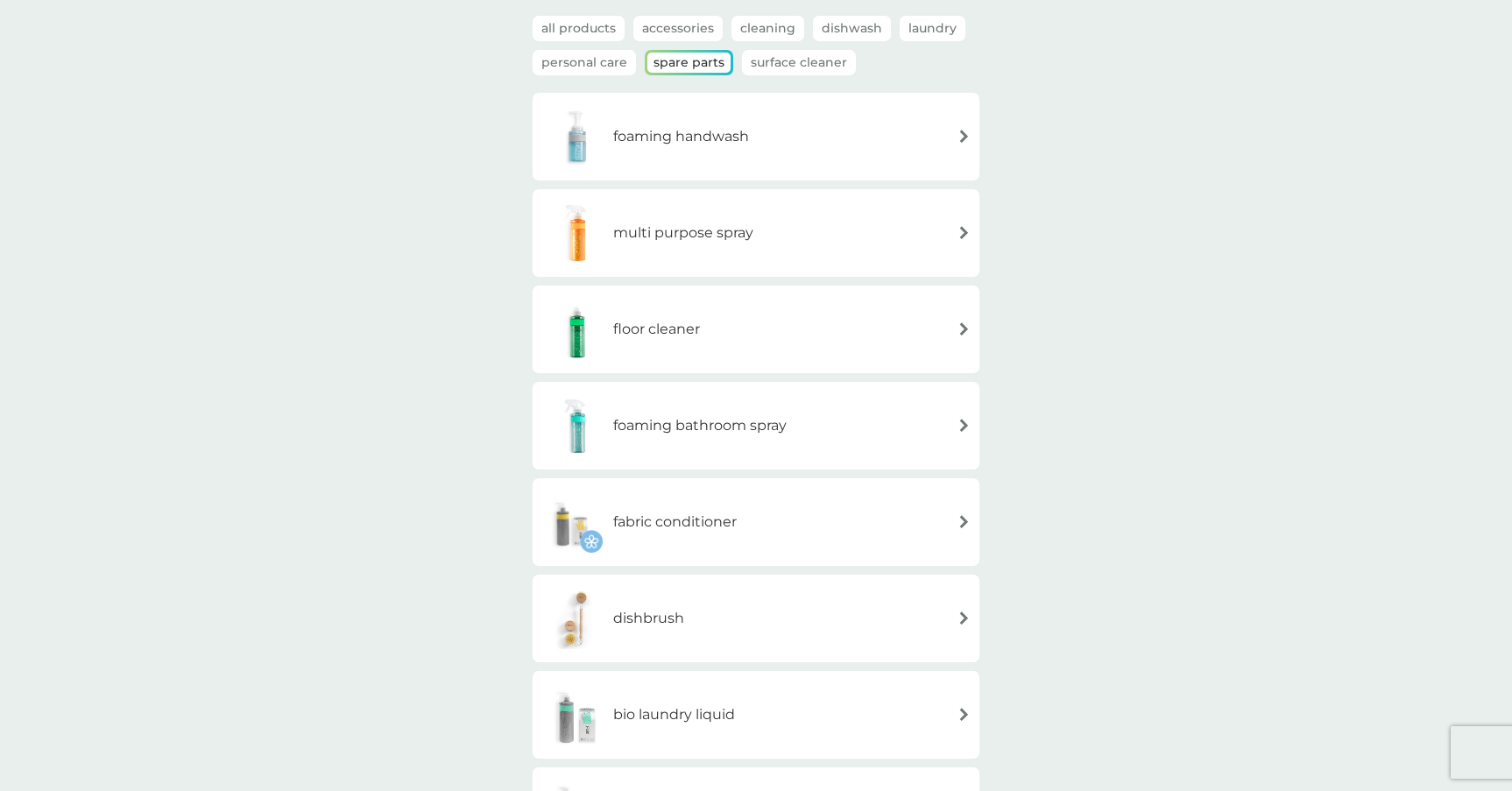
scroll to position [103, 0]
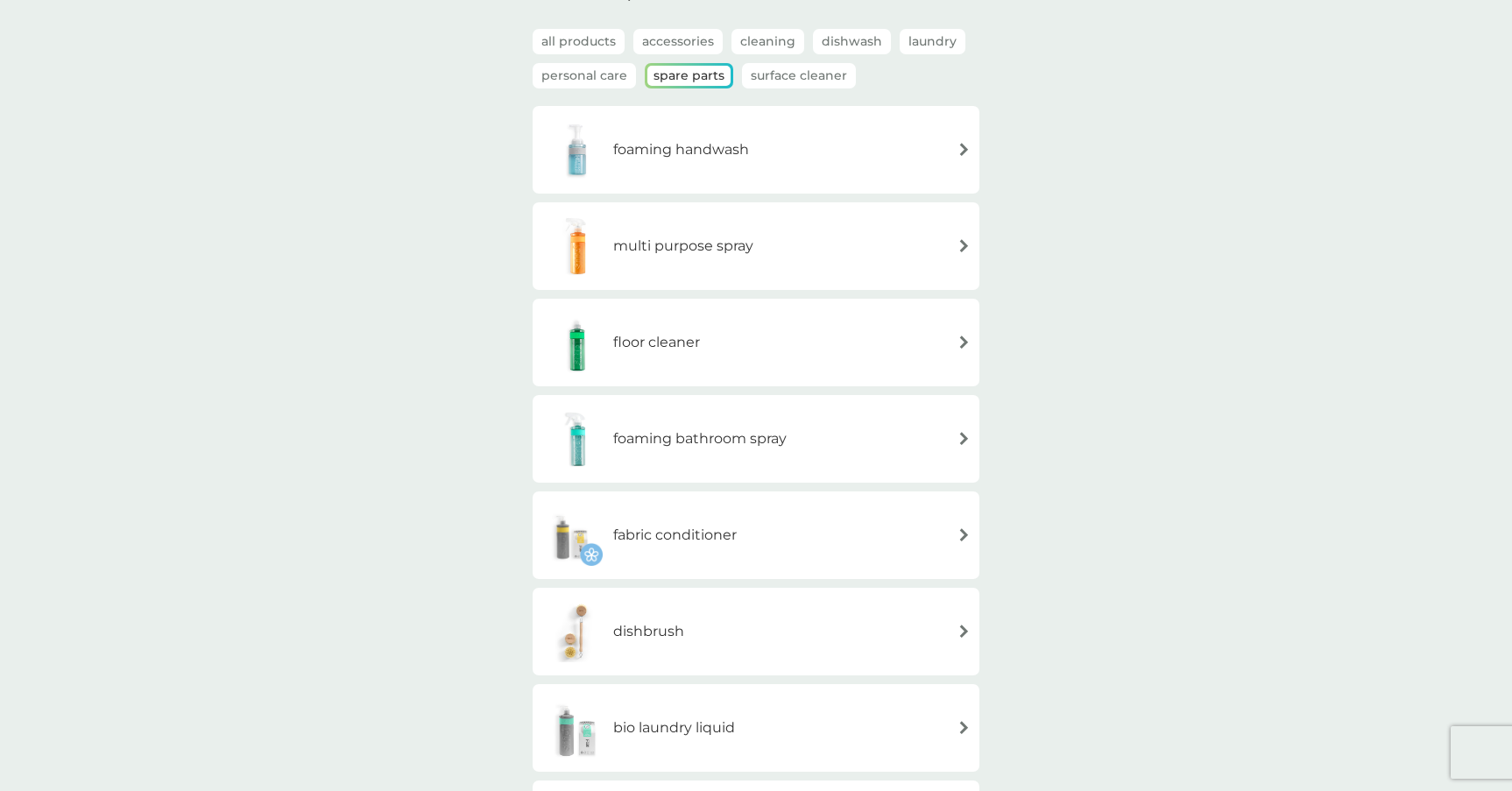
click at [721, 243] on h6 "multi purpose spray" at bounding box center [683, 245] width 141 height 22
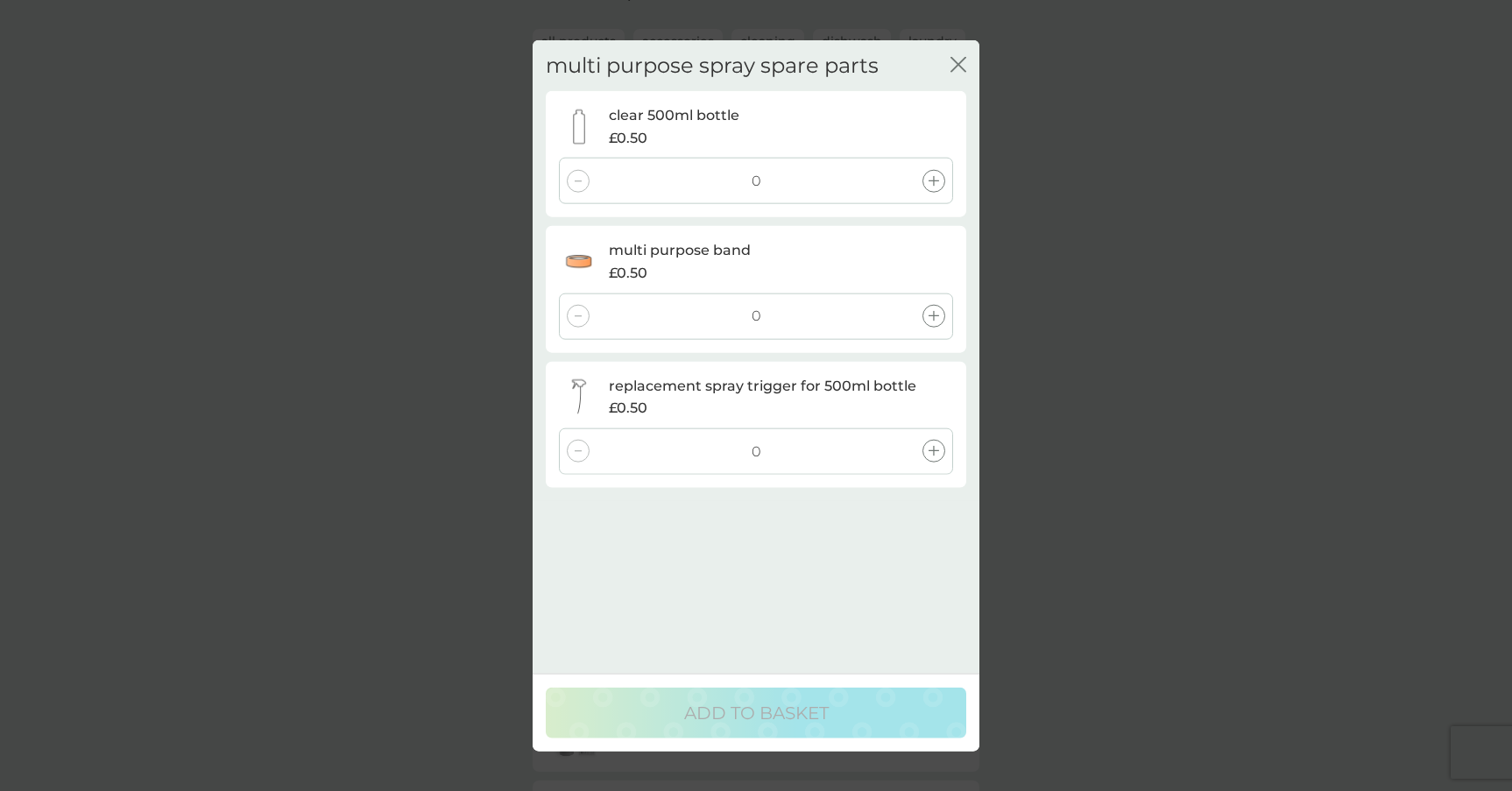
click at [969, 57] on div "multi purpose spray spare parts close clear 500ml bottle £0.50 0 multi purpose …" at bounding box center [756, 270] width 447 height 461
click at [959, 64] on icon "close" at bounding box center [961, 63] width 7 height 14
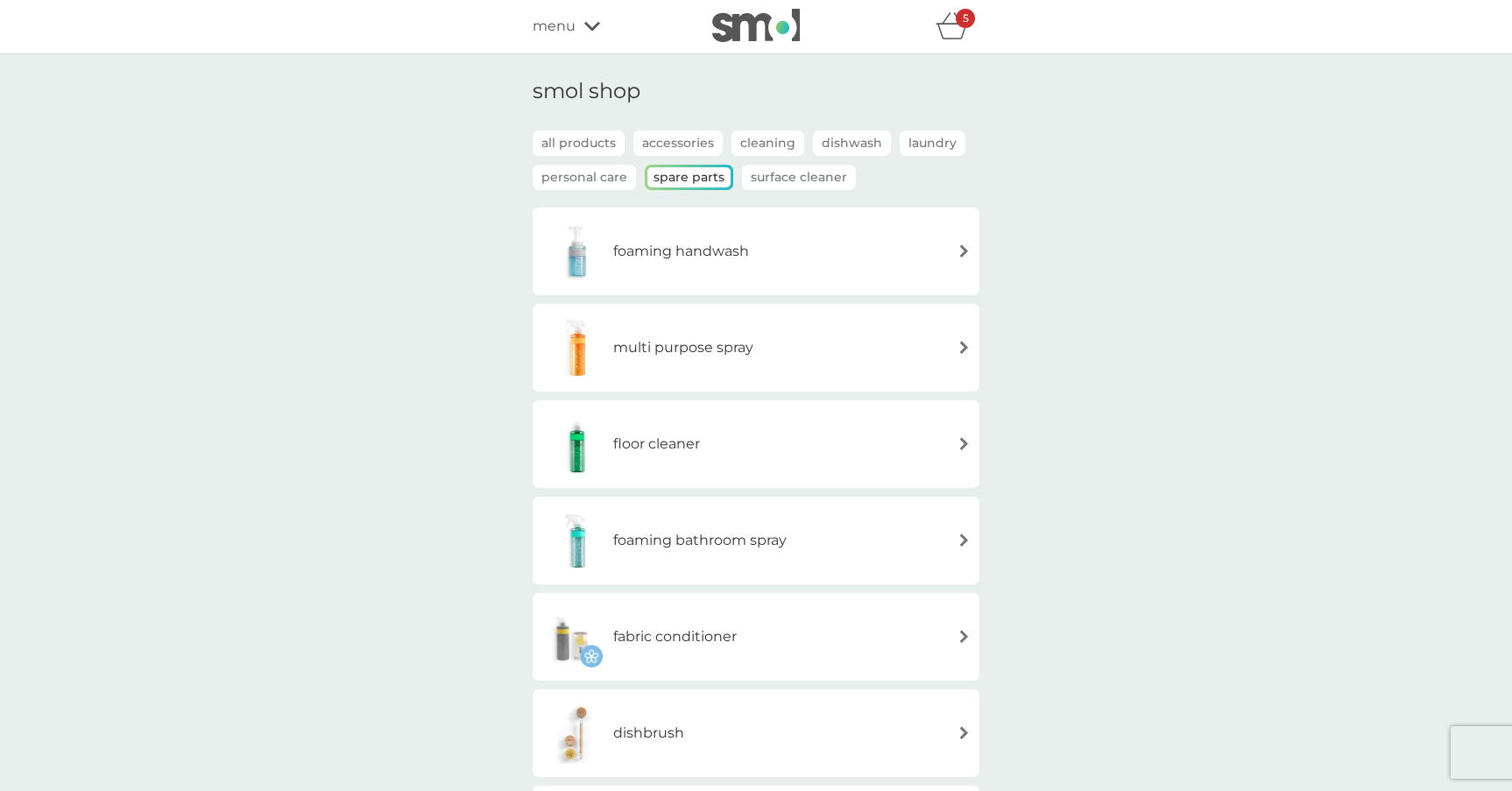
scroll to position [0, 0]
click at [874, 146] on p "Dishwash" at bounding box center [852, 145] width 78 height 25
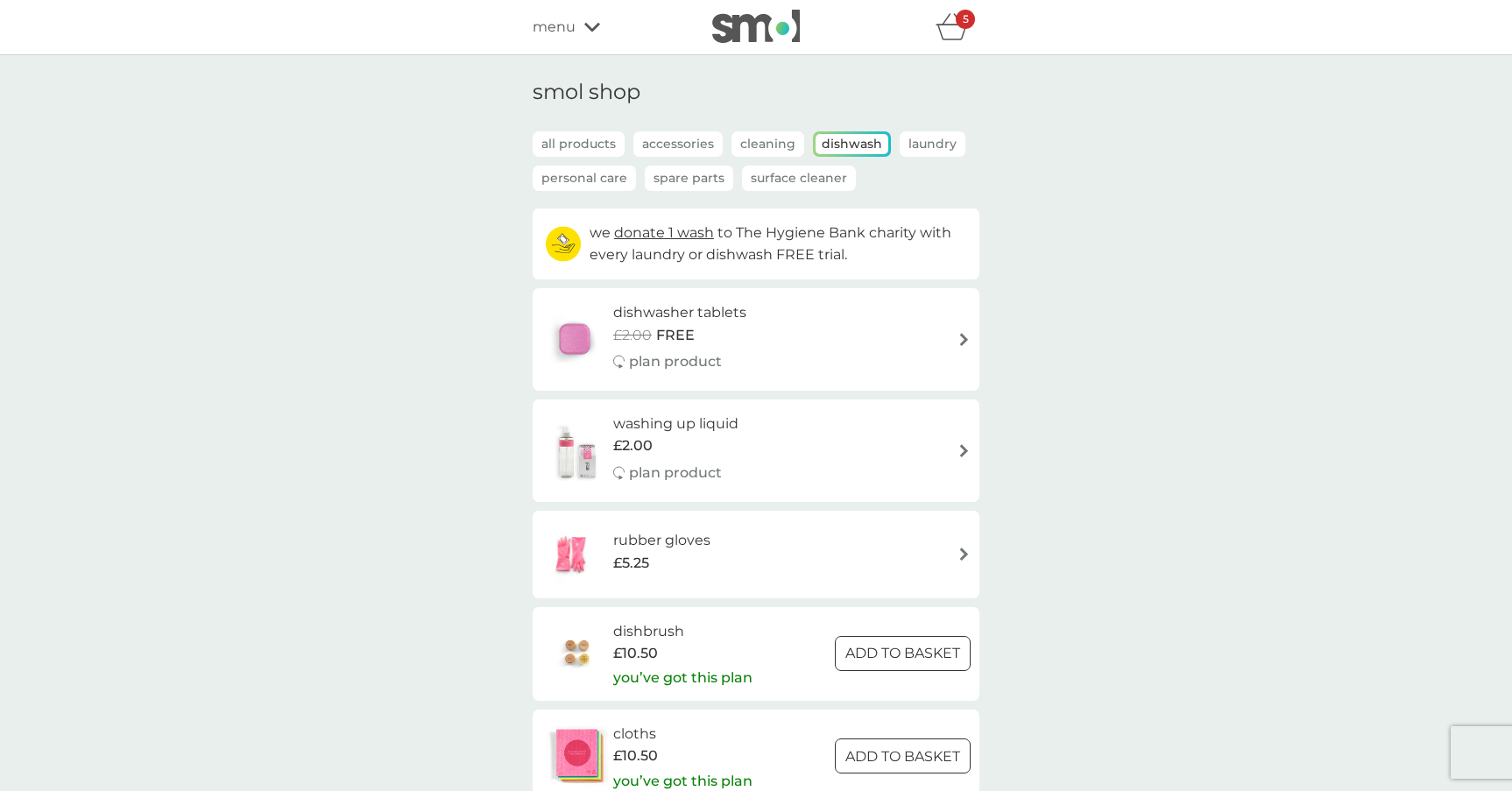
click at [676, 147] on p "Accessories" at bounding box center [678, 145] width 90 height 25
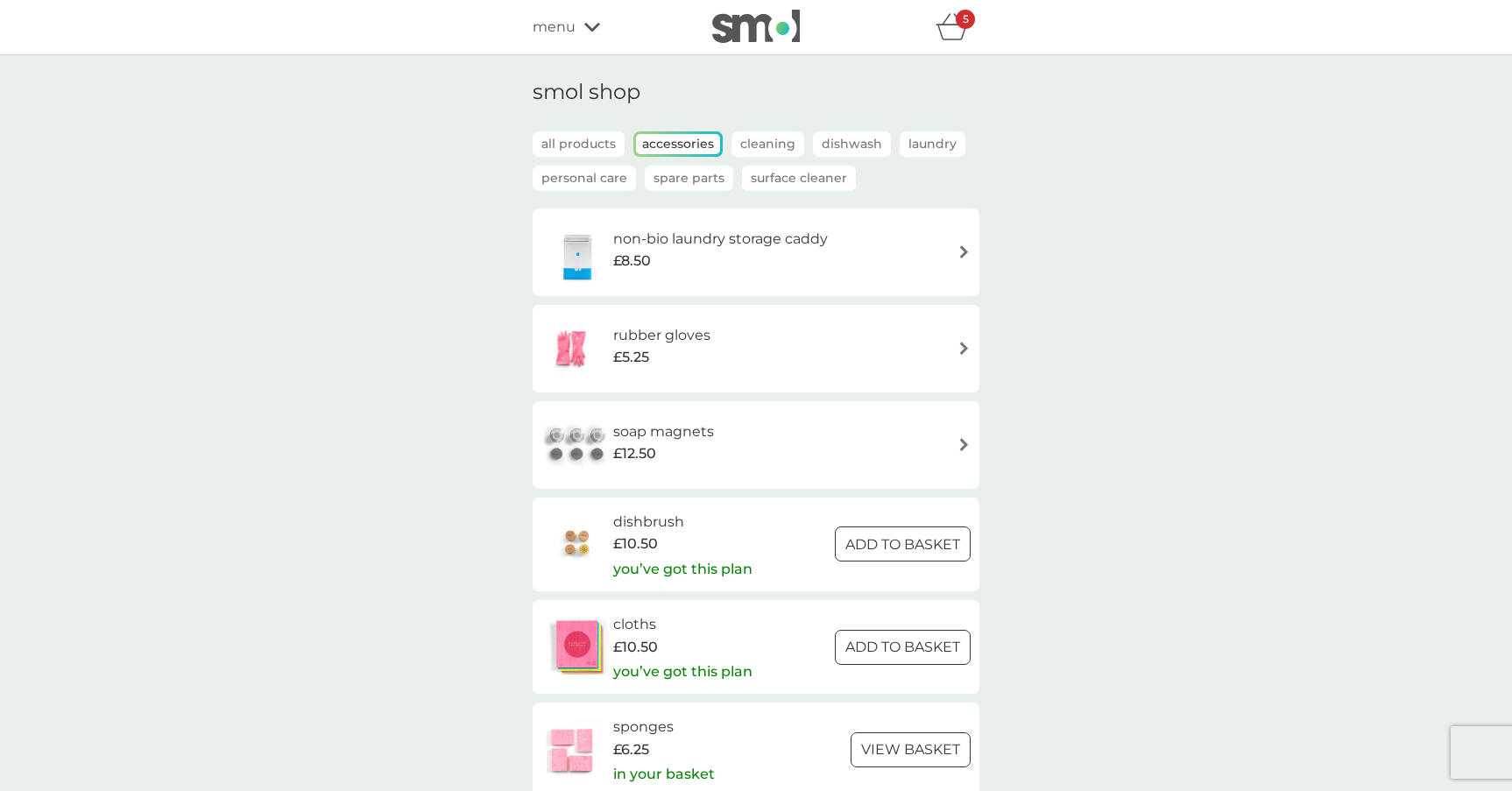
click at [592, 180] on p "Personal Care" at bounding box center [585, 179] width 103 height 25
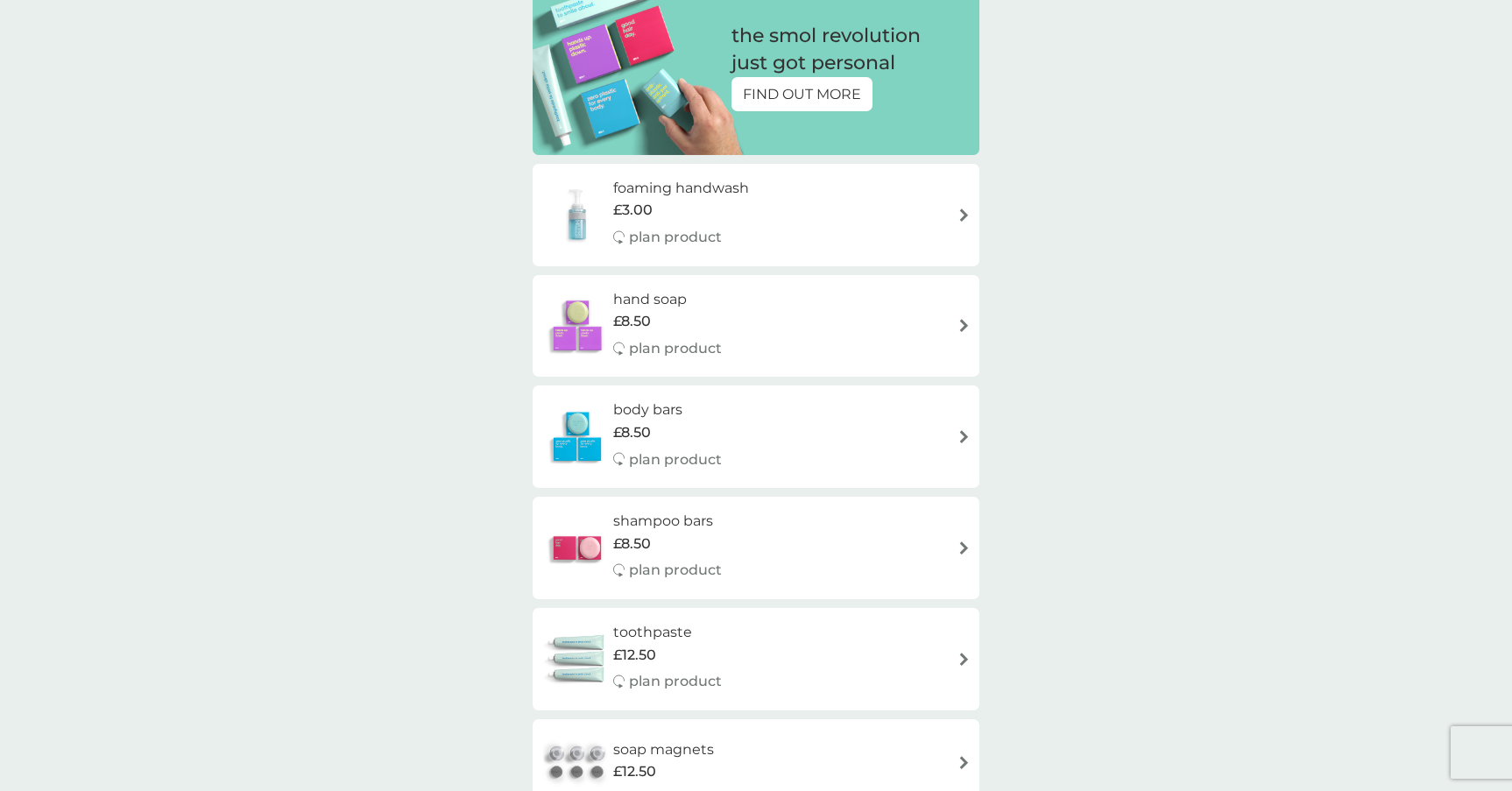
scroll to position [212, 0]
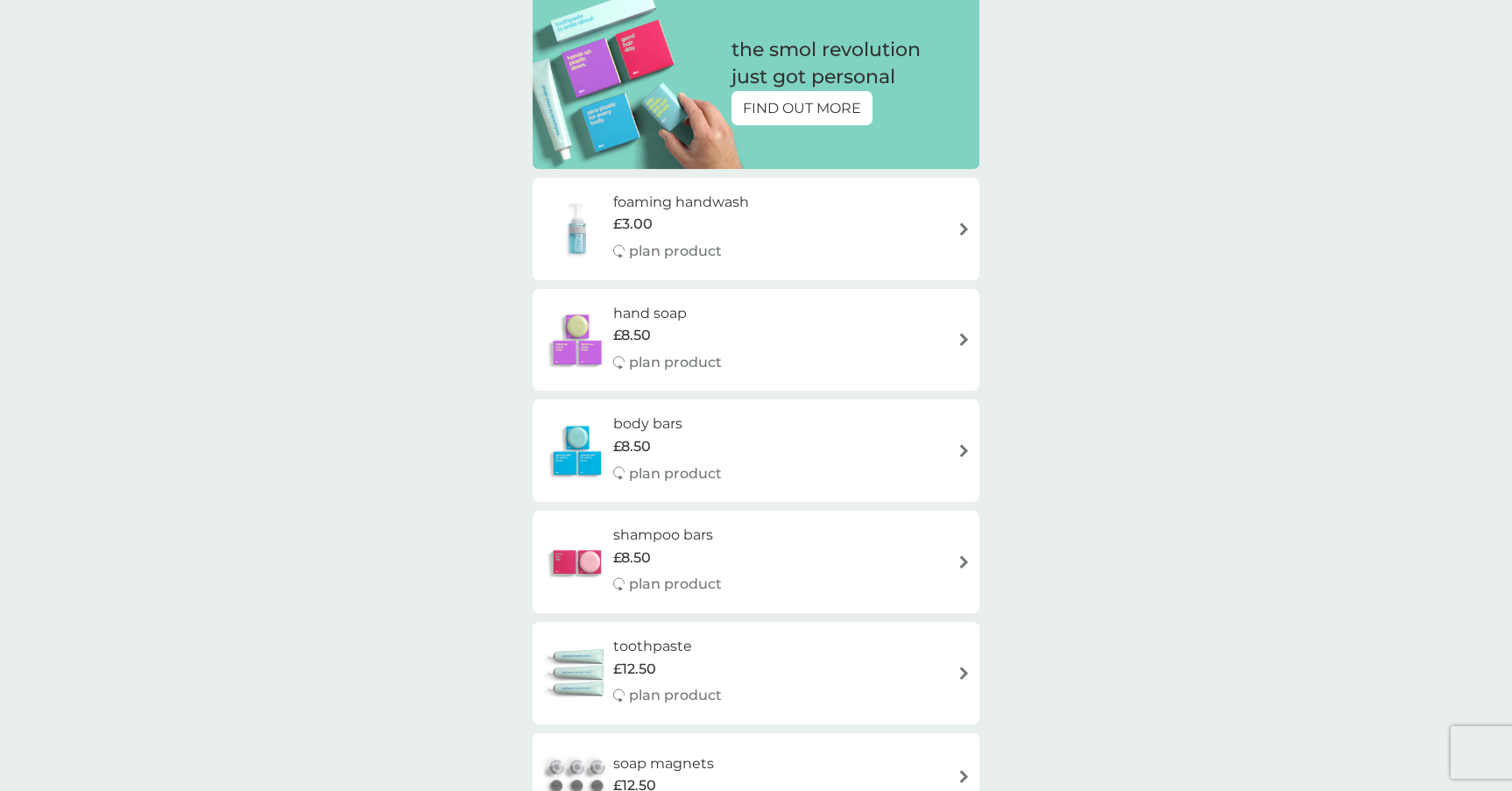
click at [961, 227] on img at bounding box center [963, 229] width 13 height 13
select select "119"
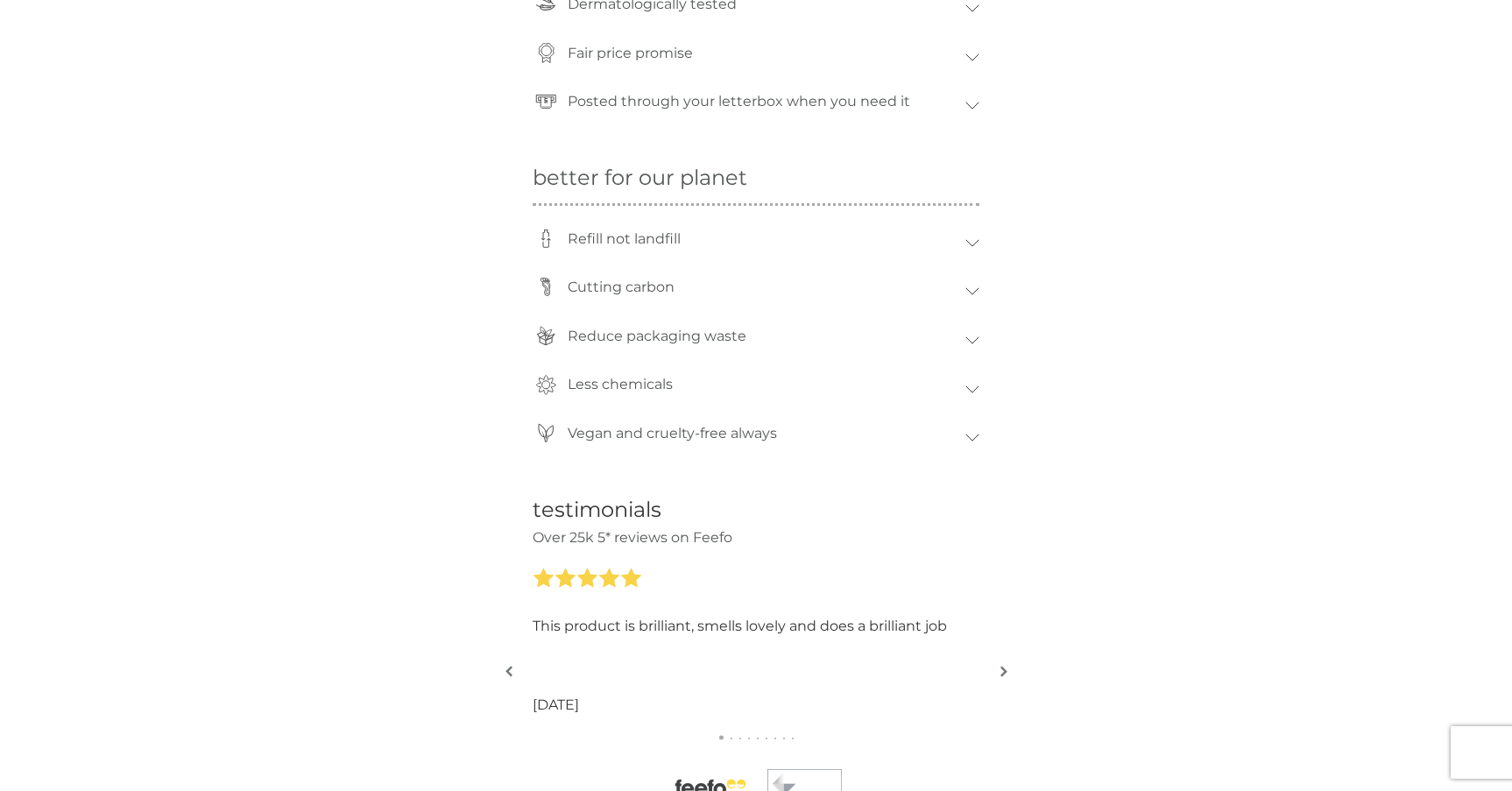
scroll to position [1495, 0]
click at [680, 239] on p "Refill not landfill" at bounding box center [625, 237] width 131 height 40
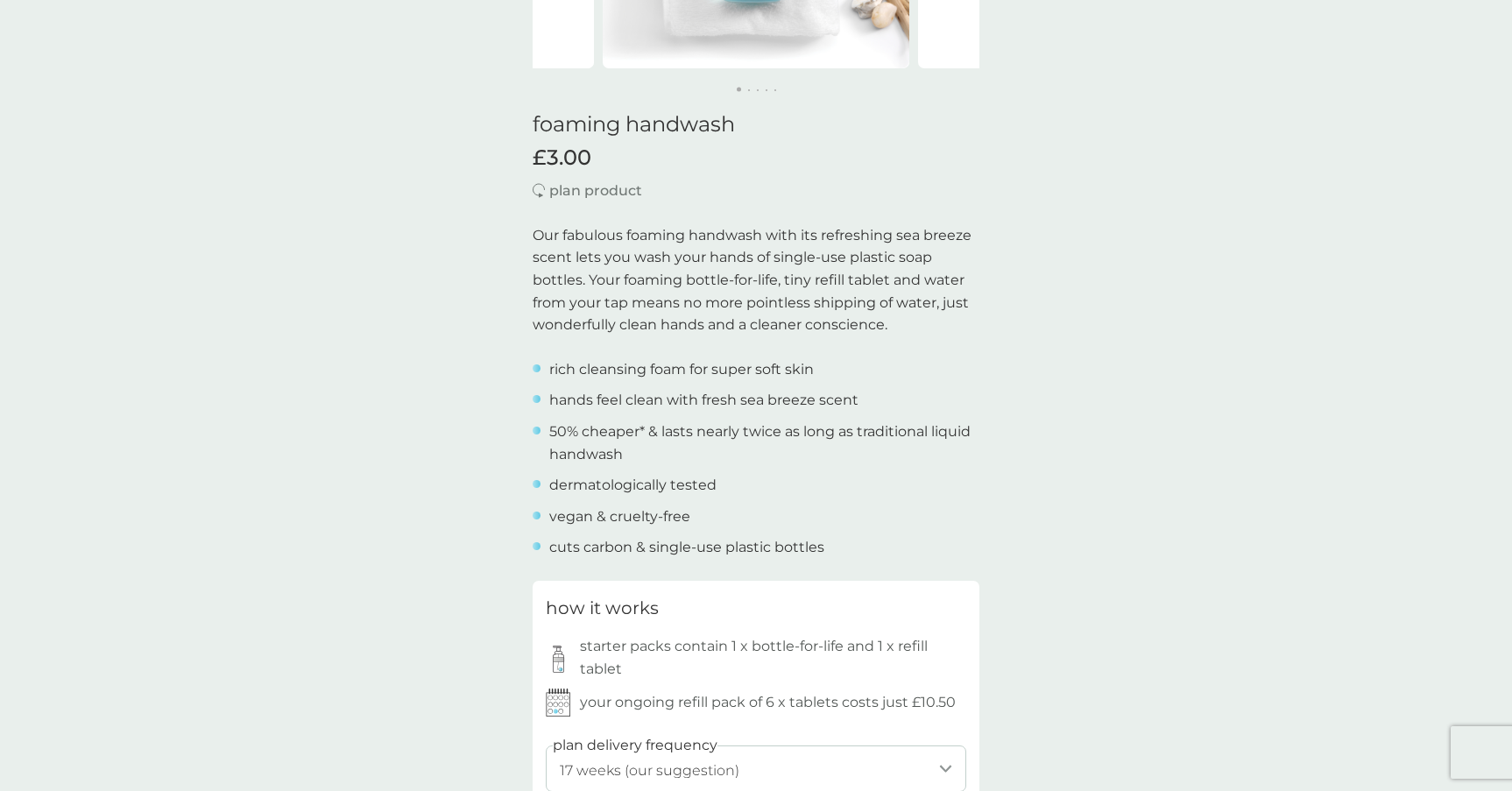
scroll to position [0, 0]
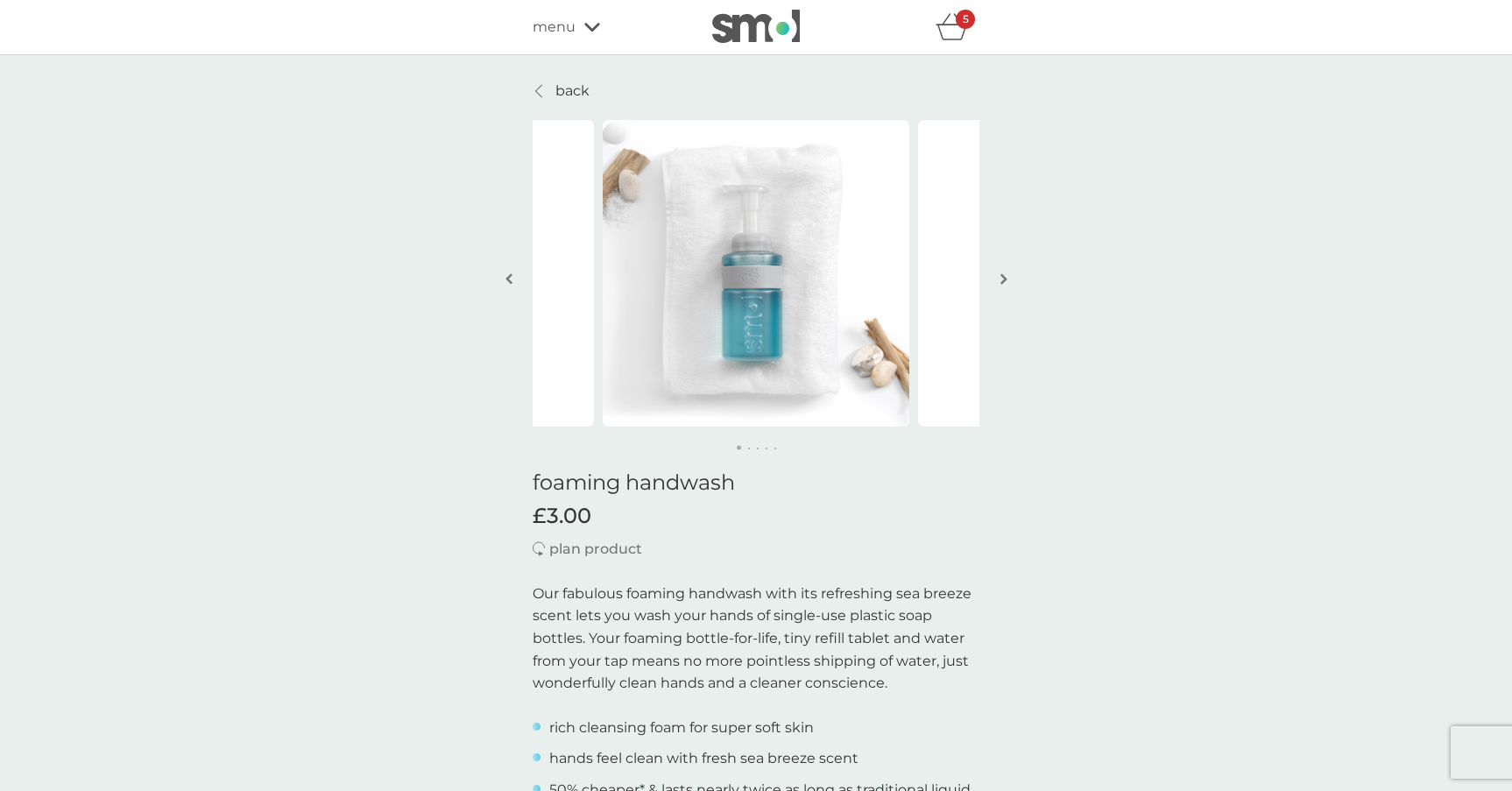
click at [958, 35] on icon "basket" at bounding box center [952, 26] width 33 height 27
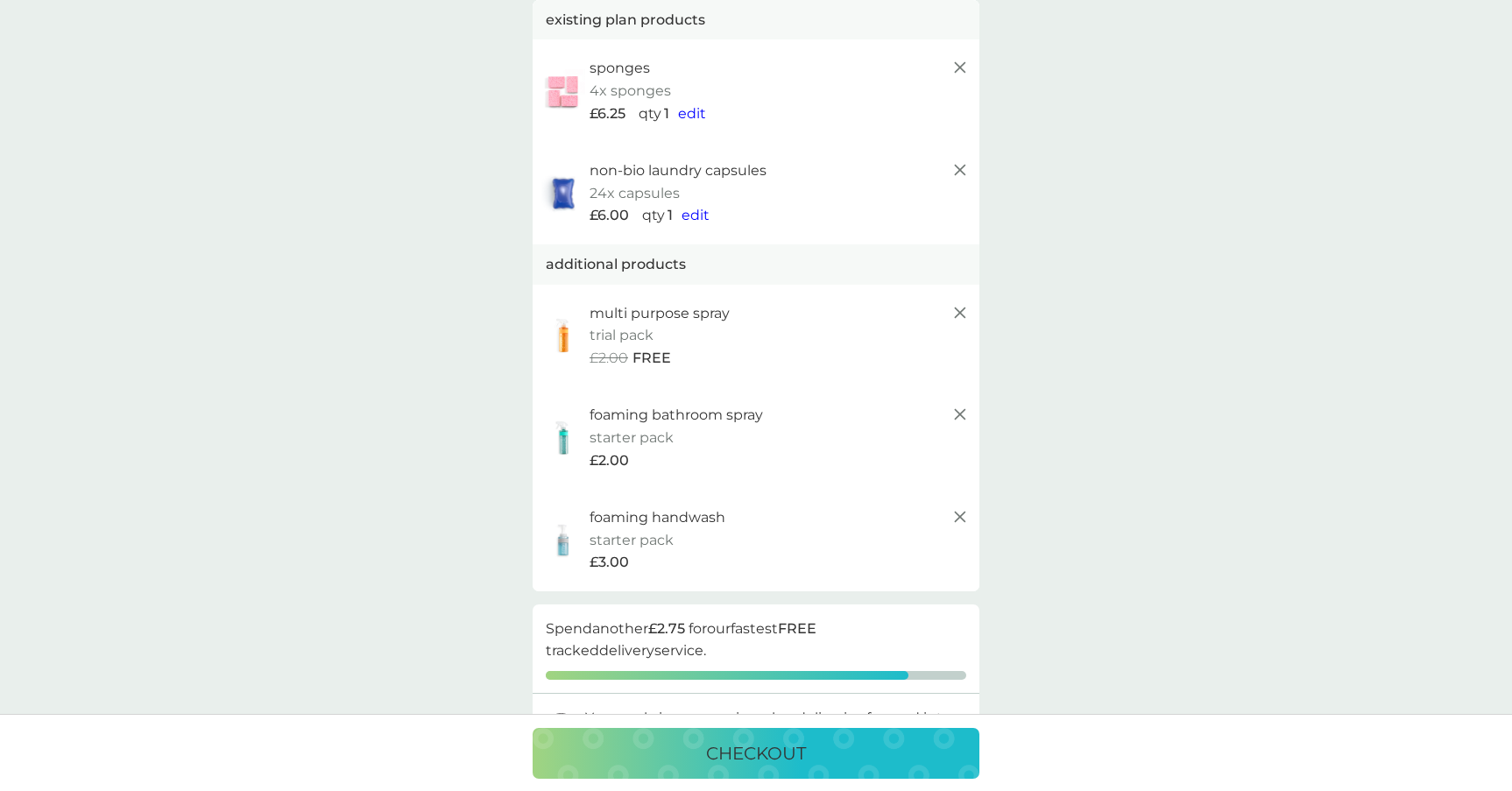
scroll to position [120, 0]
click at [698, 209] on span "edit" at bounding box center [695, 213] width 28 height 17
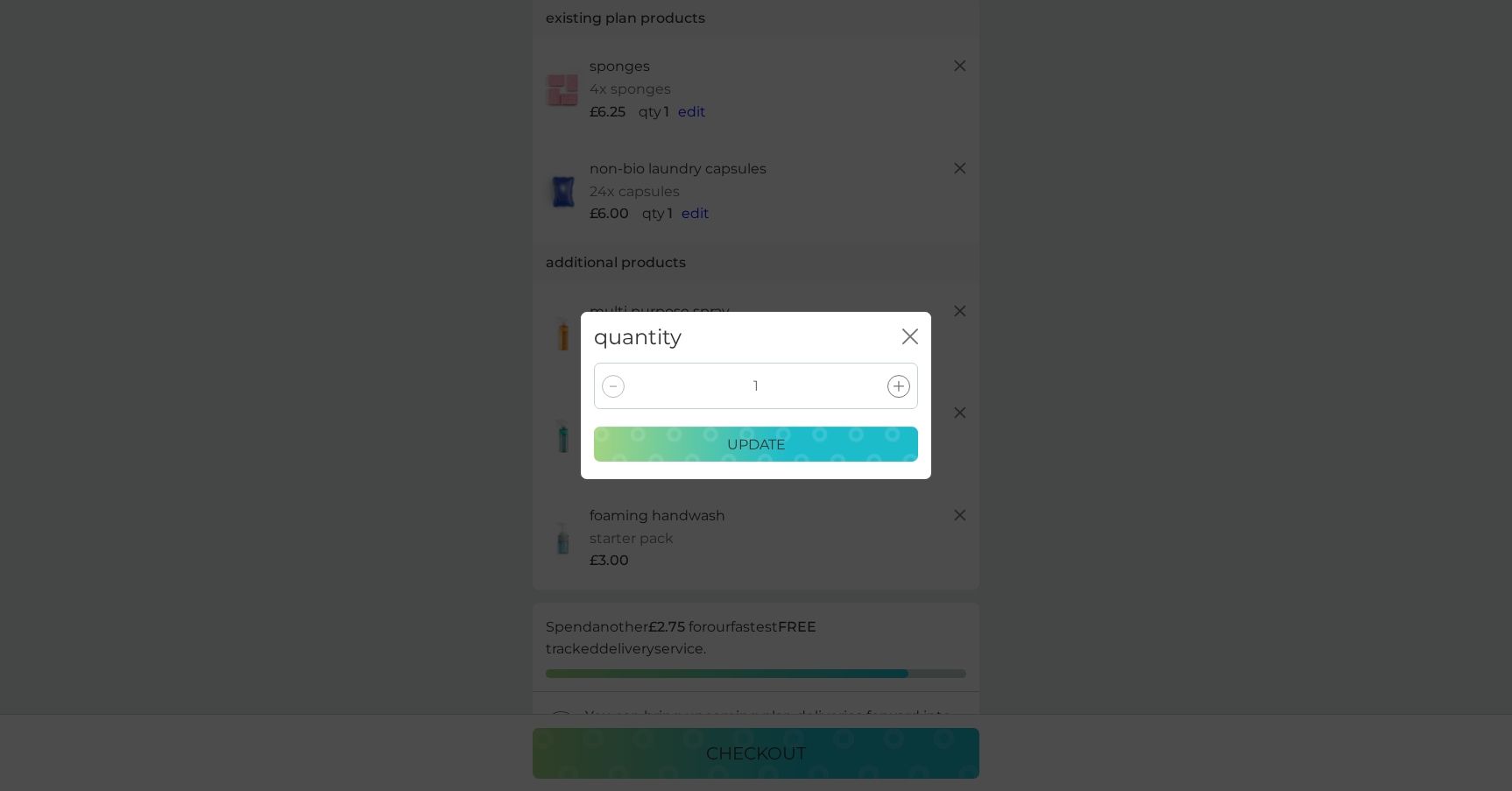
click at [894, 388] on icon at bounding box center [898, 386] width 11 height 11
click at [815, 448] on div "update" at bounding box center [756, 444] width 302 height 22
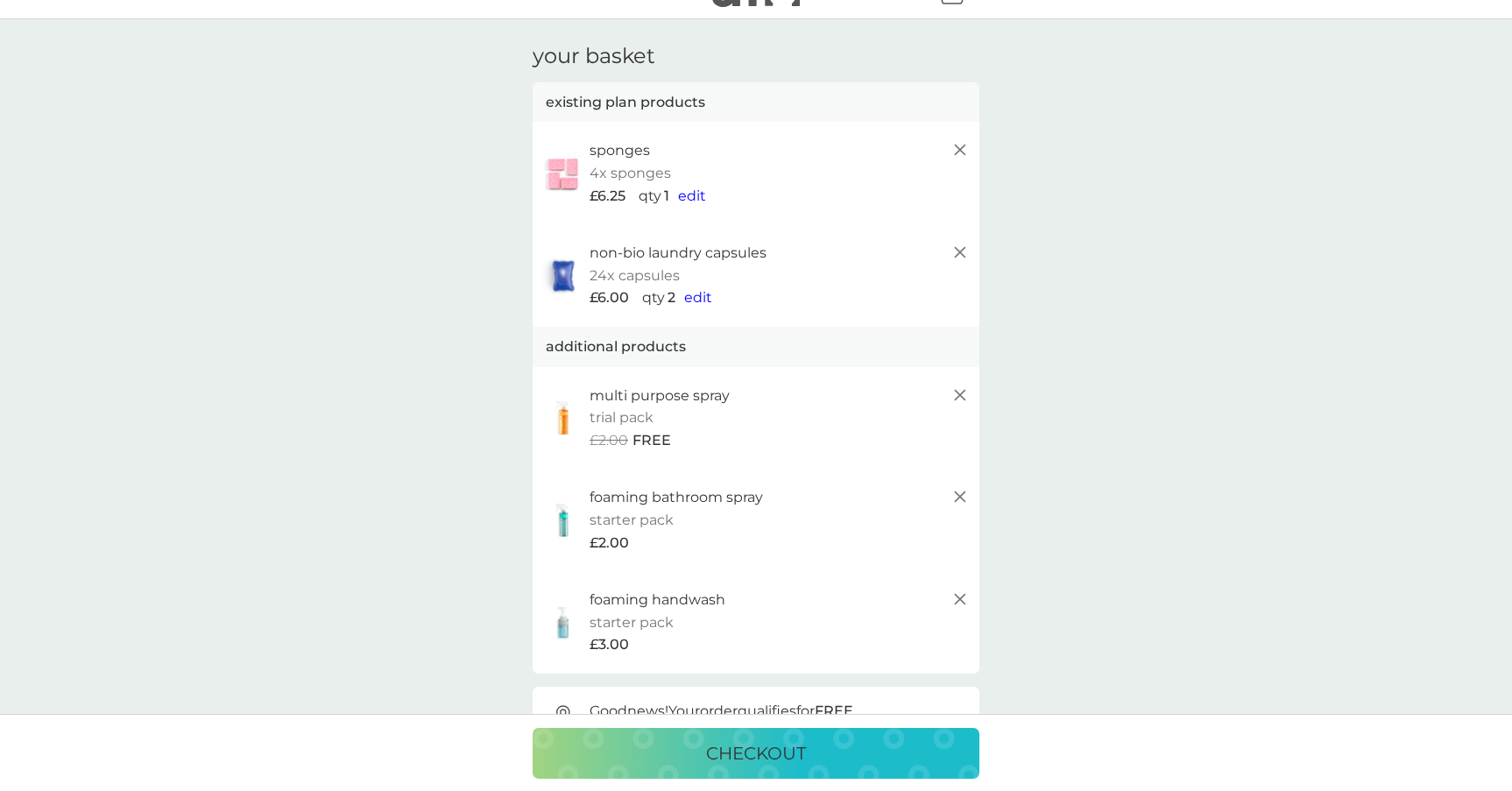
scroll to position [33, 0]
click at [760, 749] on p "checkout" at bounding box center [756, 753] width 100 height 28
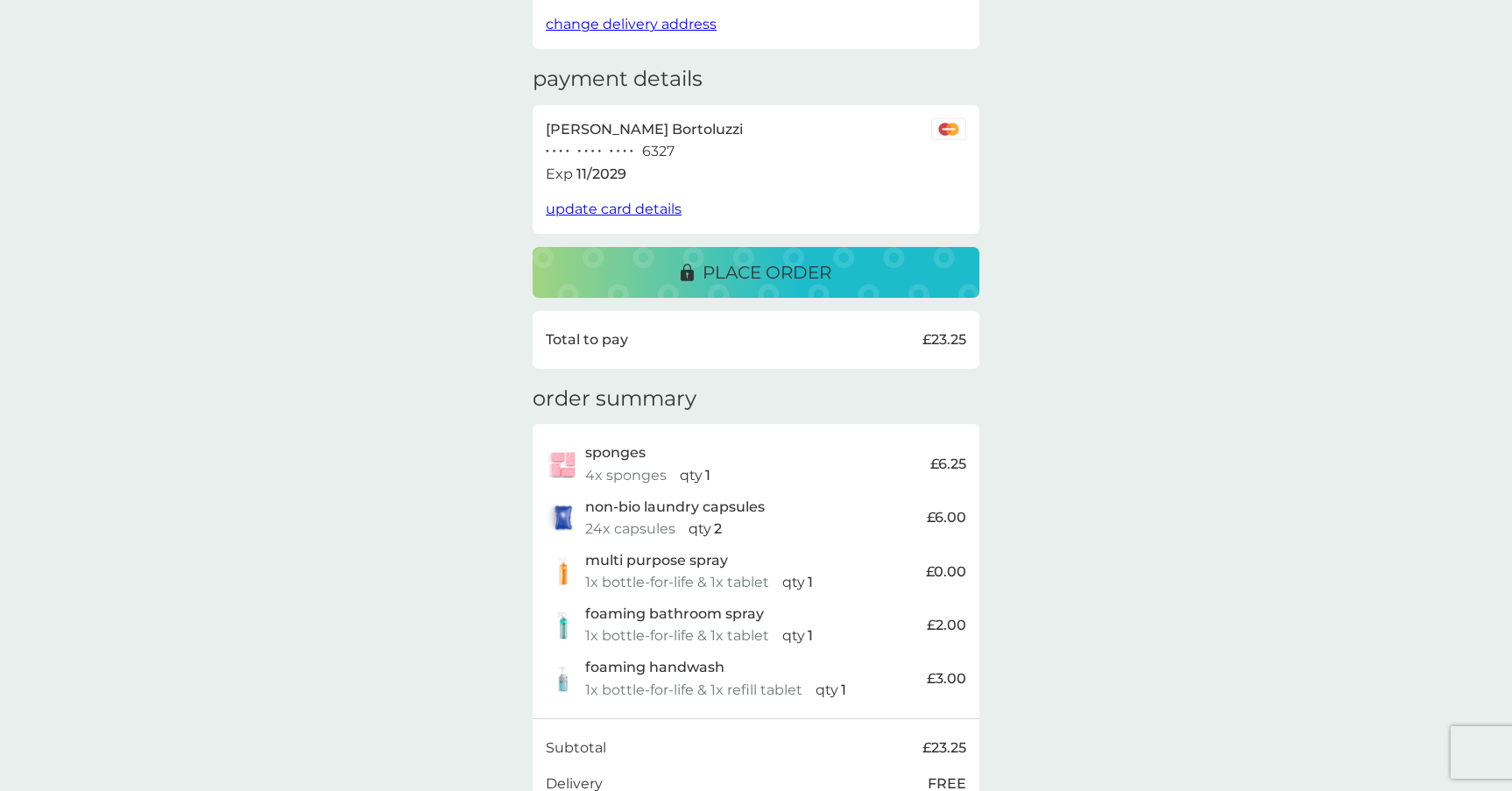
scroll to position [202, 0]
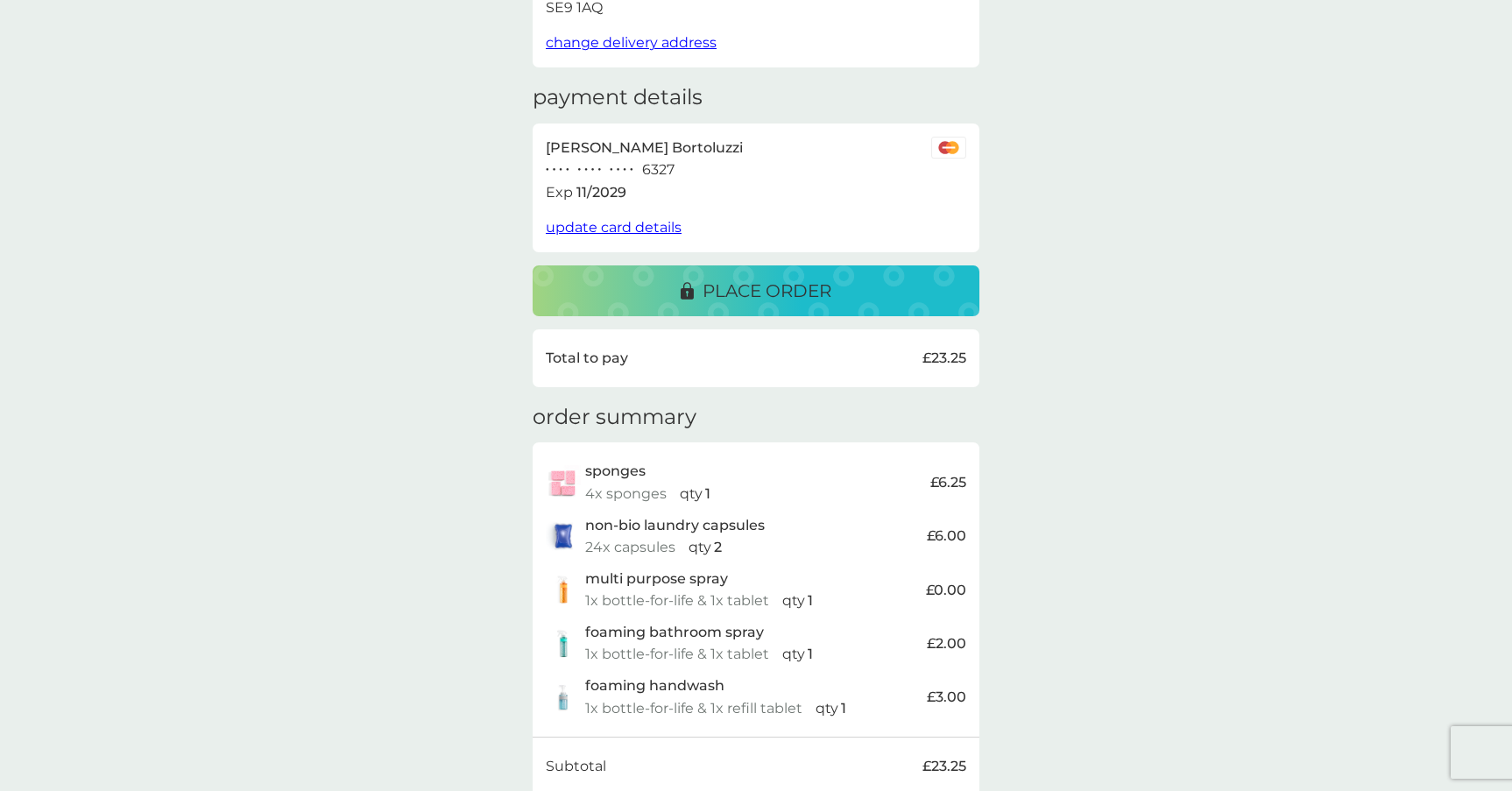
click at [773, 285] on p "place order" at bounding box center [767, 291] width 129 height 28
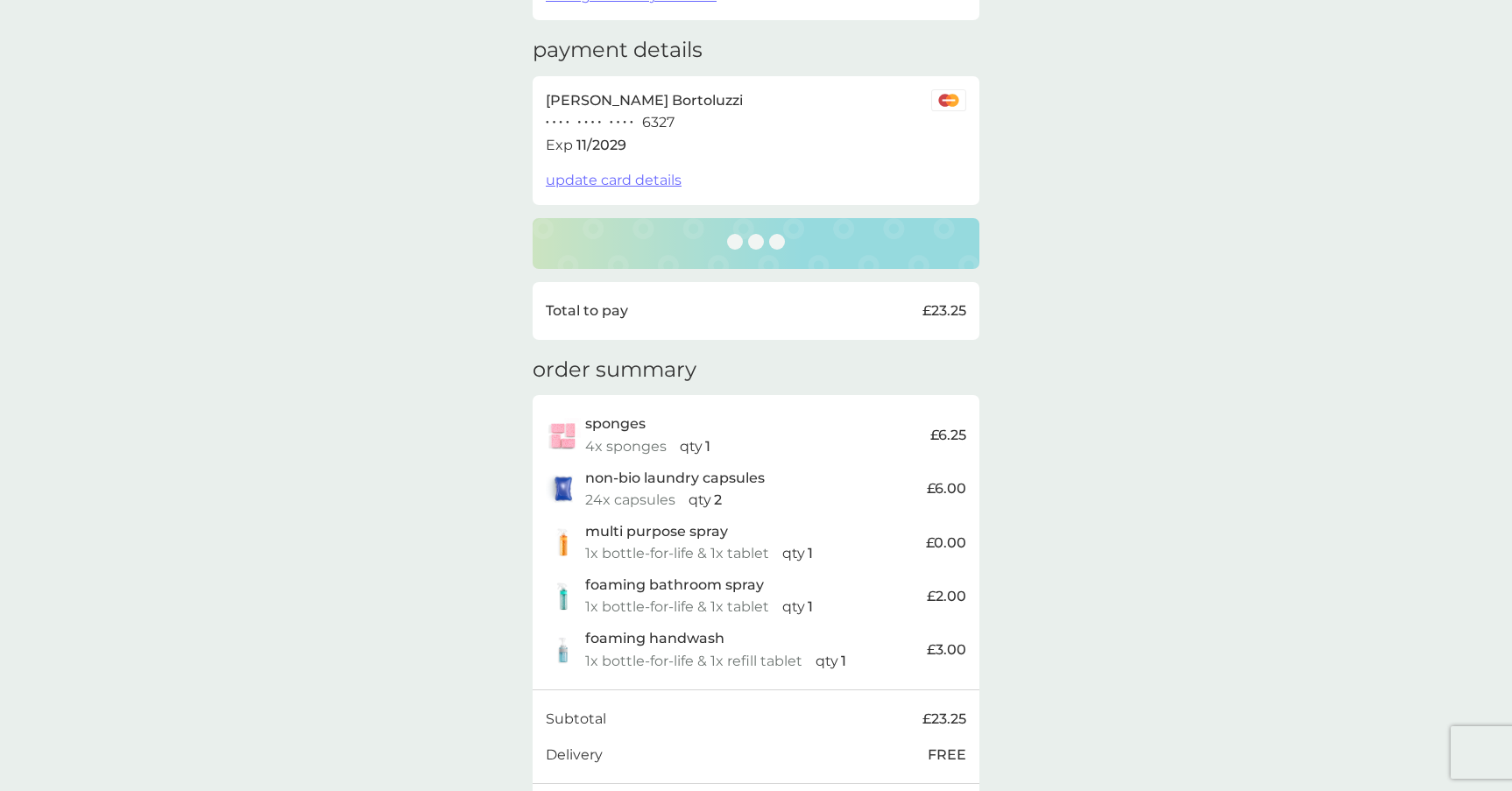
scroll to position [252, 0]
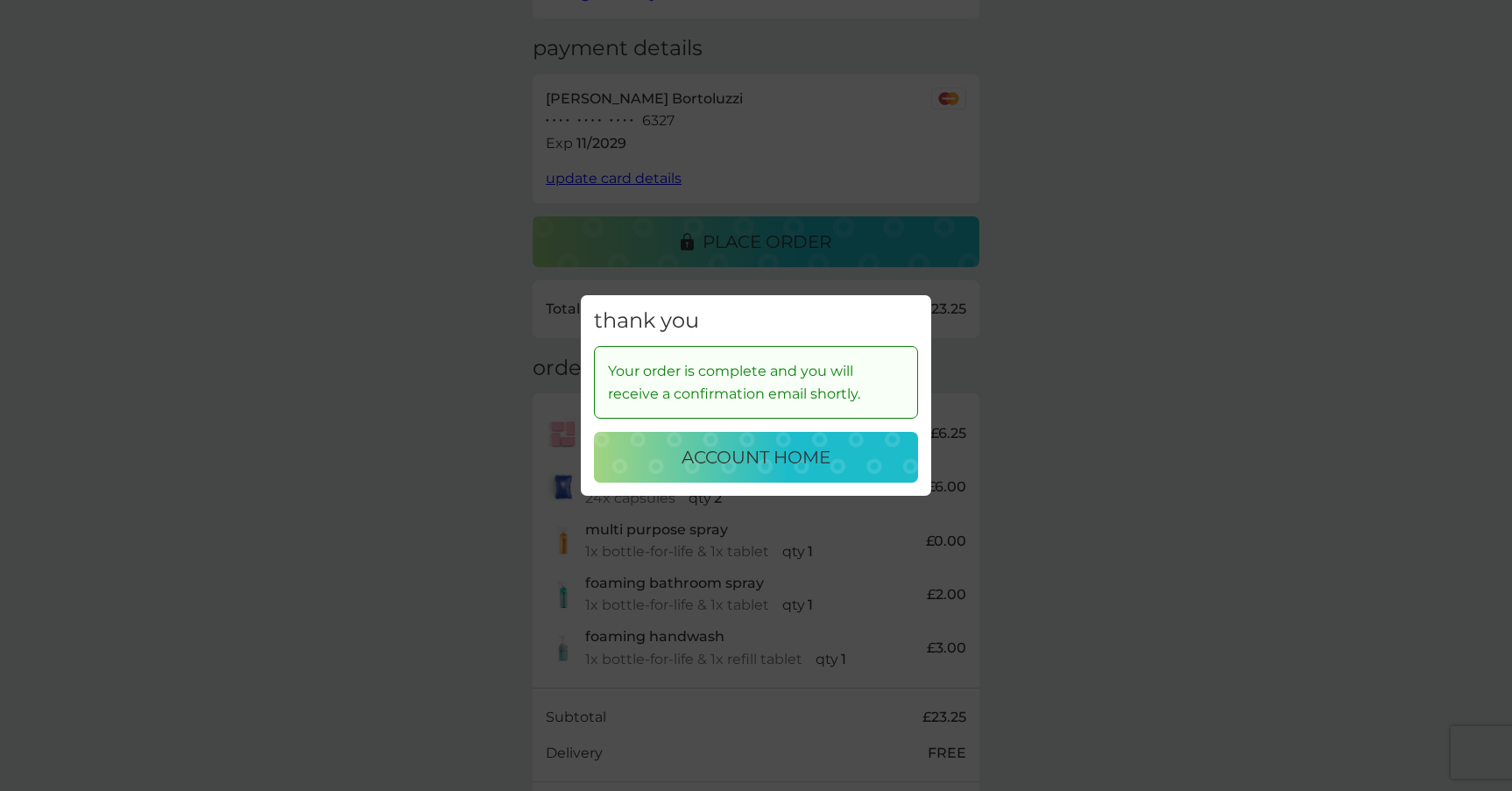
click at [786, 464] on p "account home" at bounding box center [756, 457] width 149 height 28
